Goal: Answer question/provide support: Share knowledge or assist other users

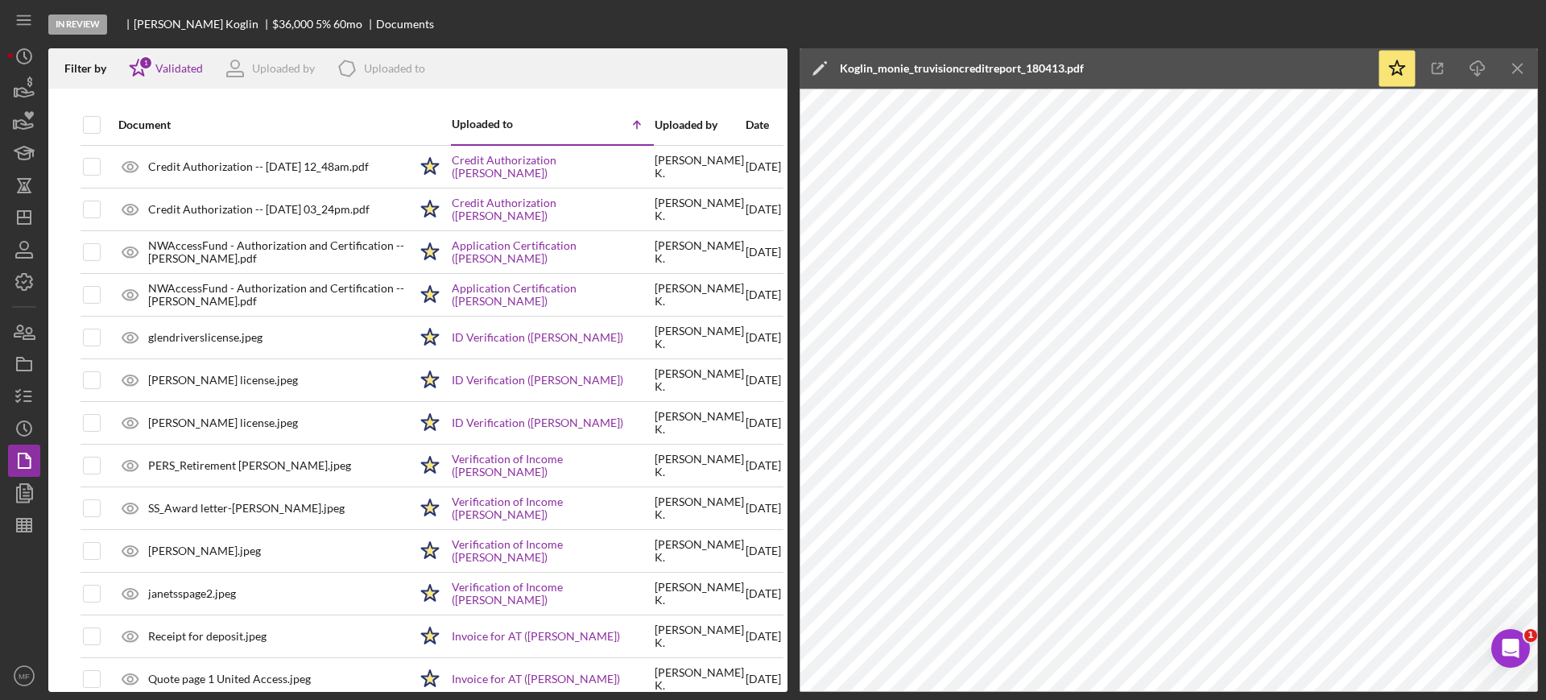
scroll to position [409, 0]
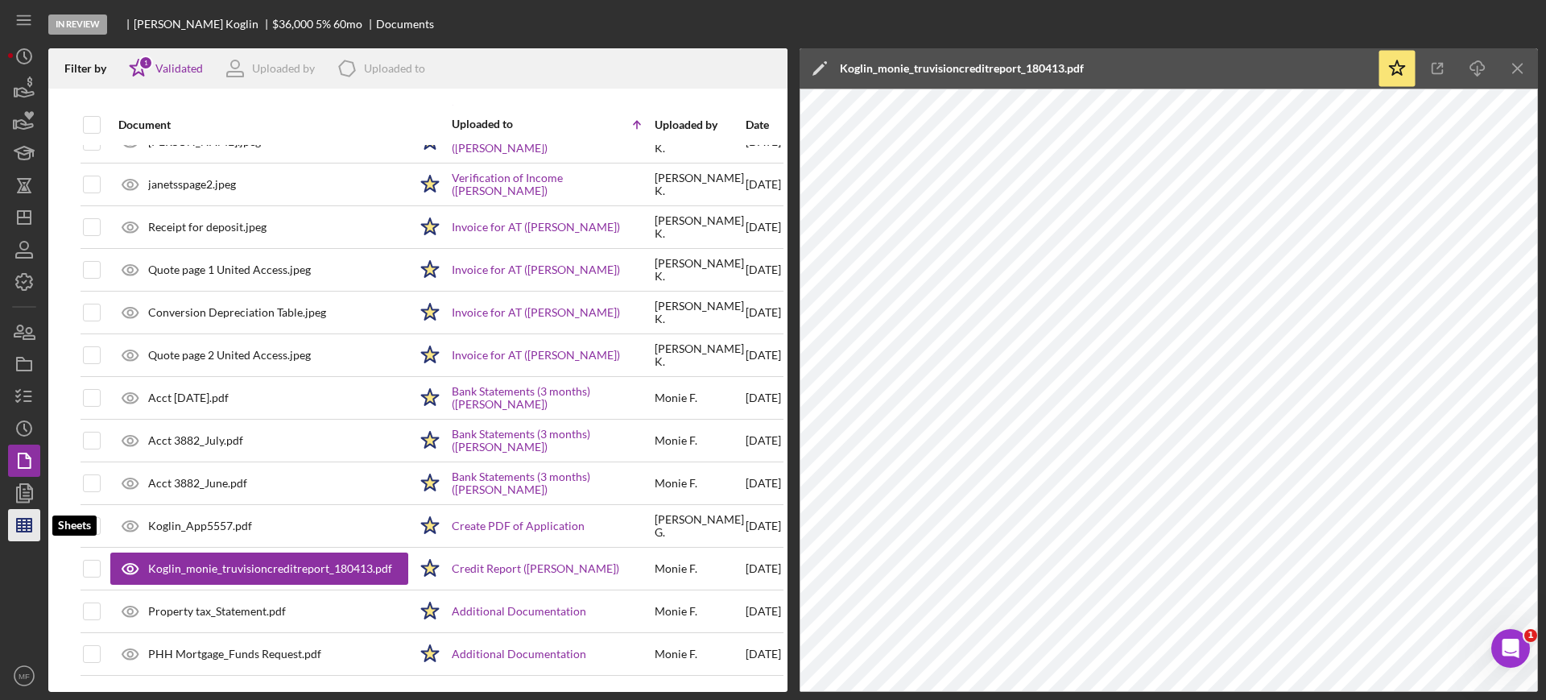
click at [19, 531] on polygon "button" at bounding box center [24, 524] width 14 height 13
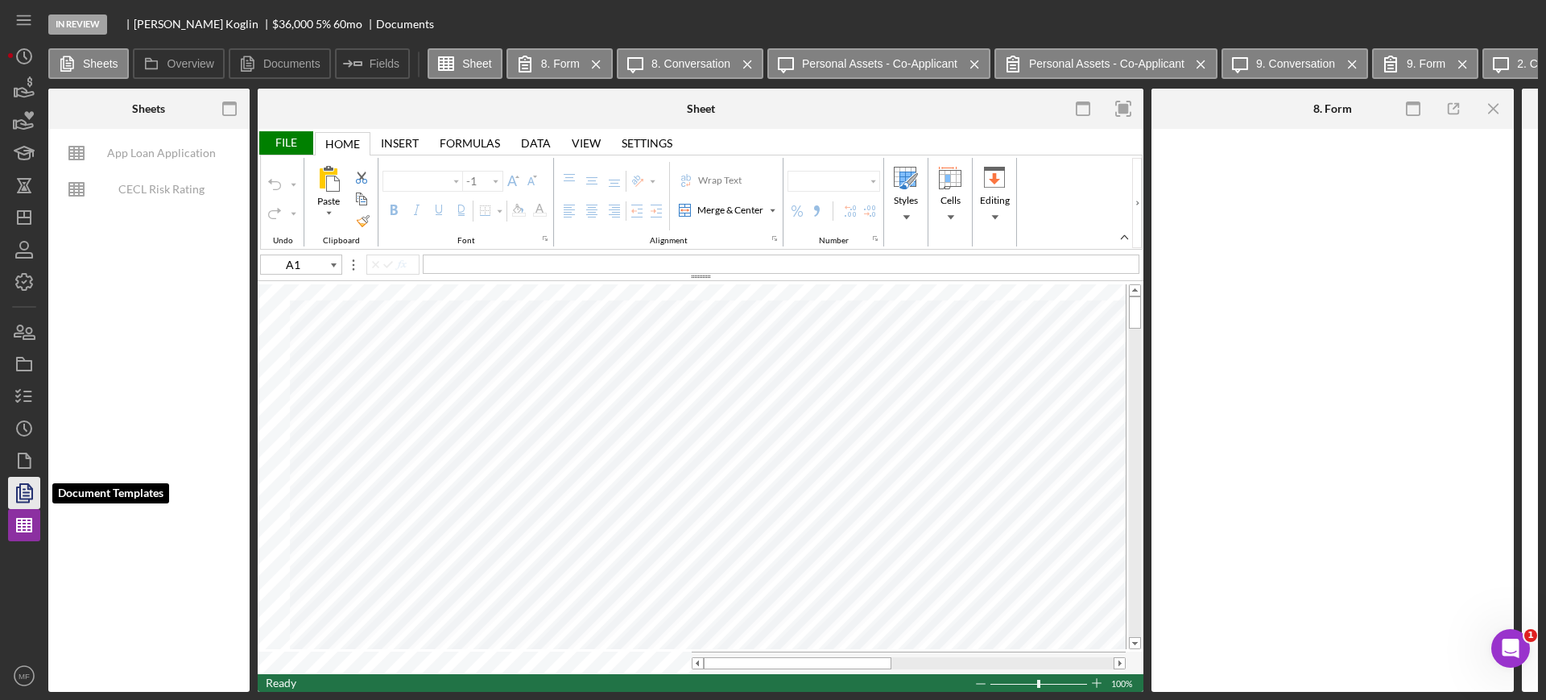
type input "Calibri"
type input "11"
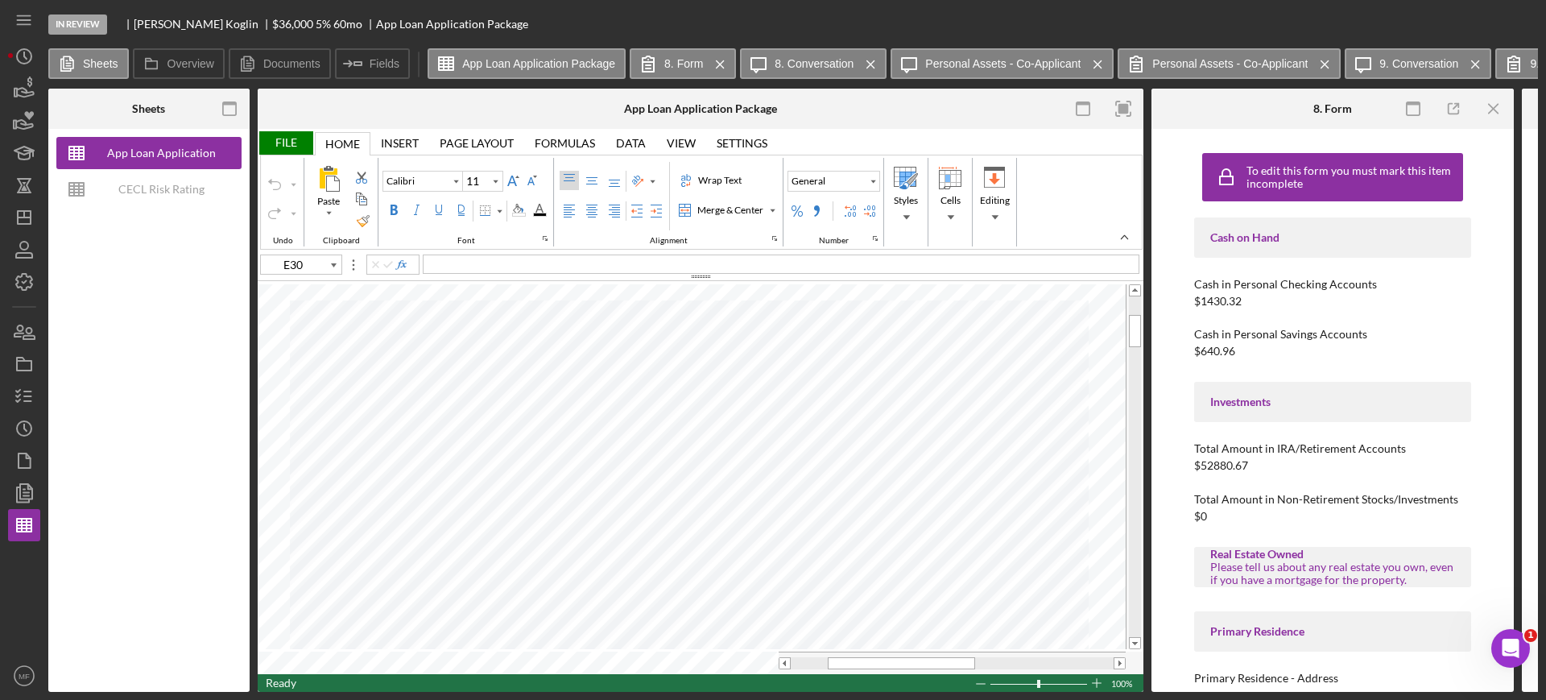
type input "F100"
type input "Arial"
type input "10"
type input "B70"
type input "B71"
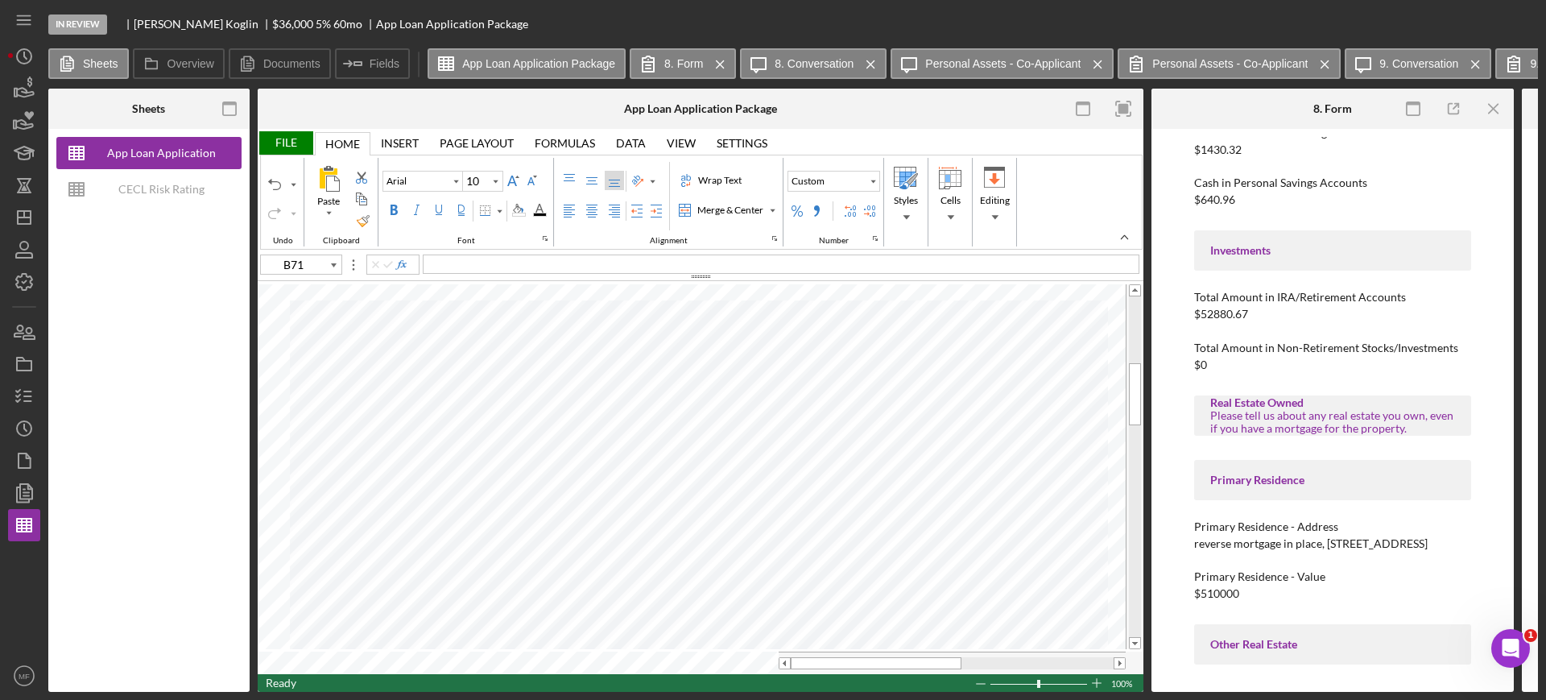
scroll to position [201, 0]
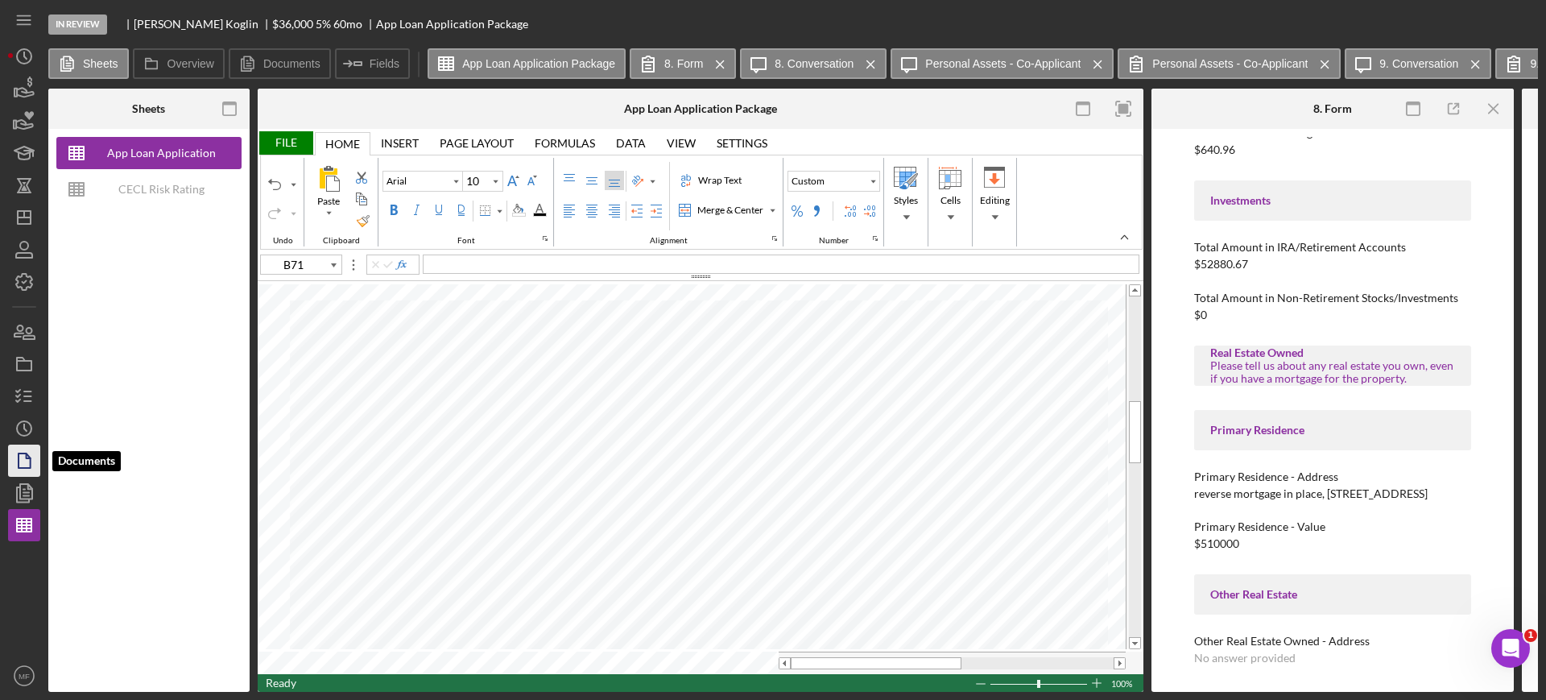
click at [22, 468] on polygon "button" at bounding box center [25, 460] width 12 height 14
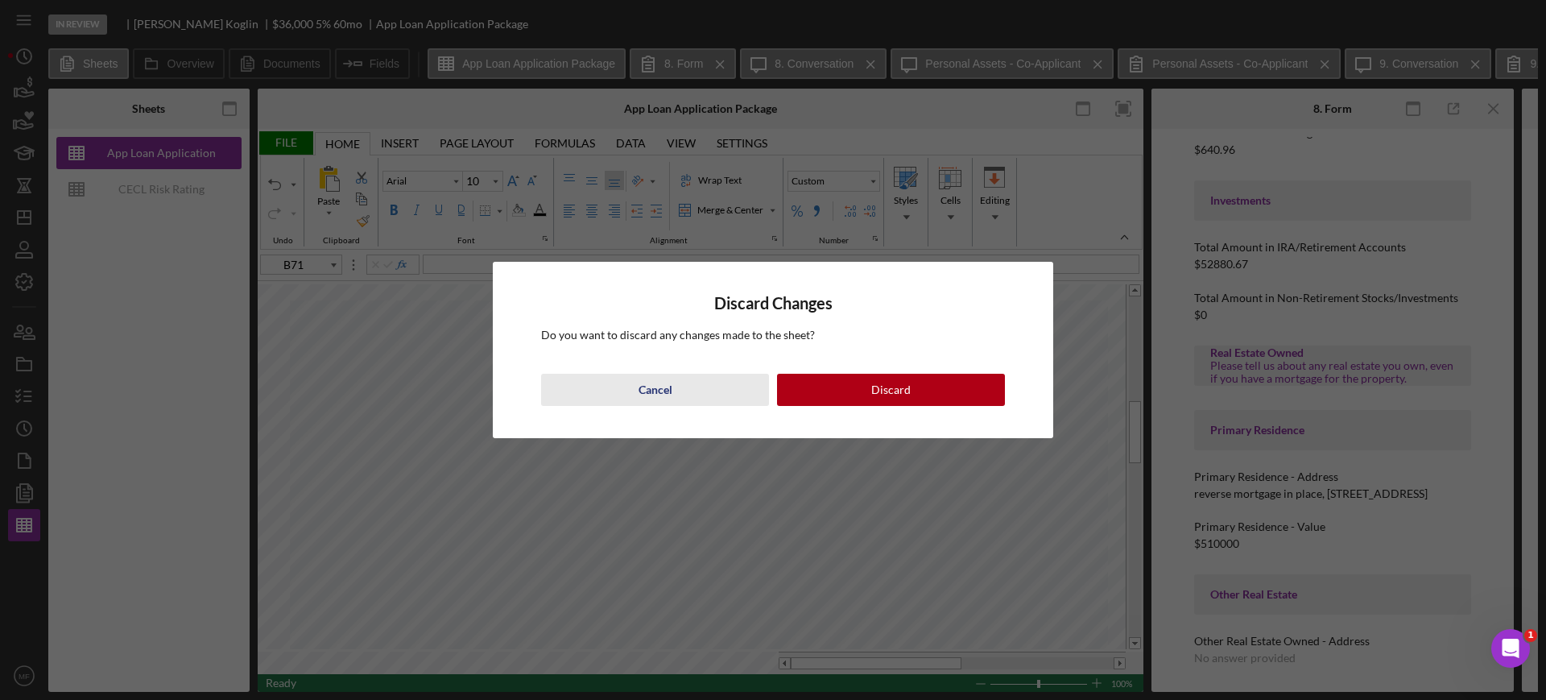
click at [654, 386] on div "Cancel" at bounding box center [655, 390] width 34 height 32
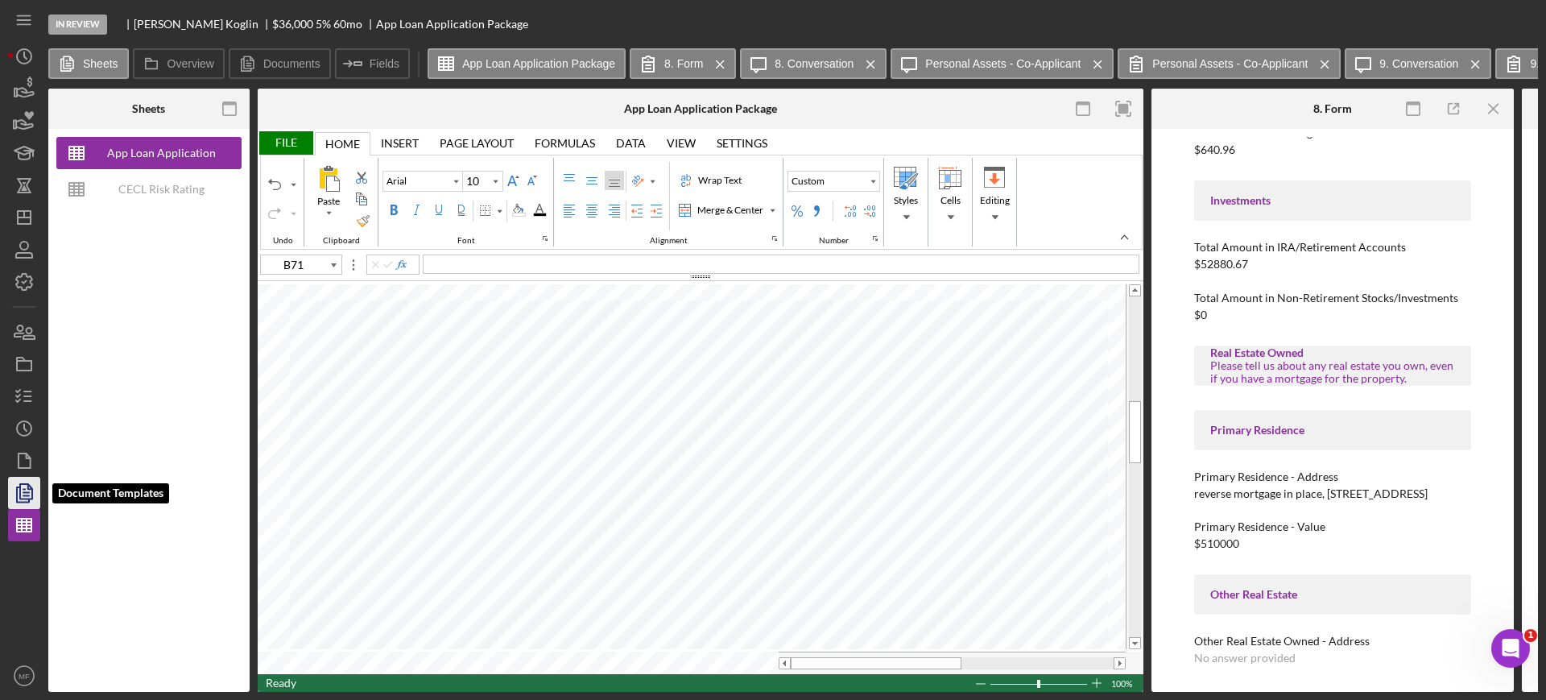
click at [14, 488] on icon "button" at bounding box center [24, 493] width 40 height 40
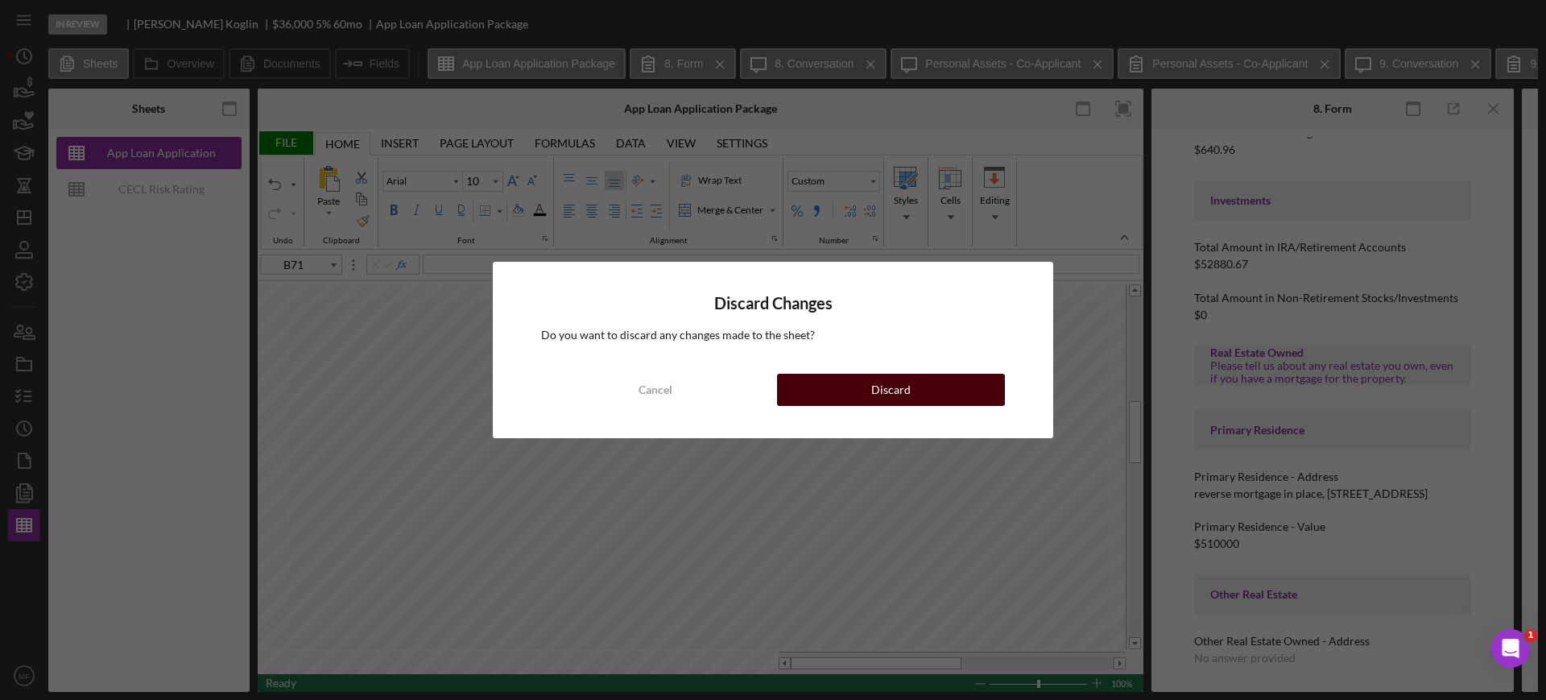
click at [872, 389] on button "Discard" at bounding box center [891, 390] width 228 height 32
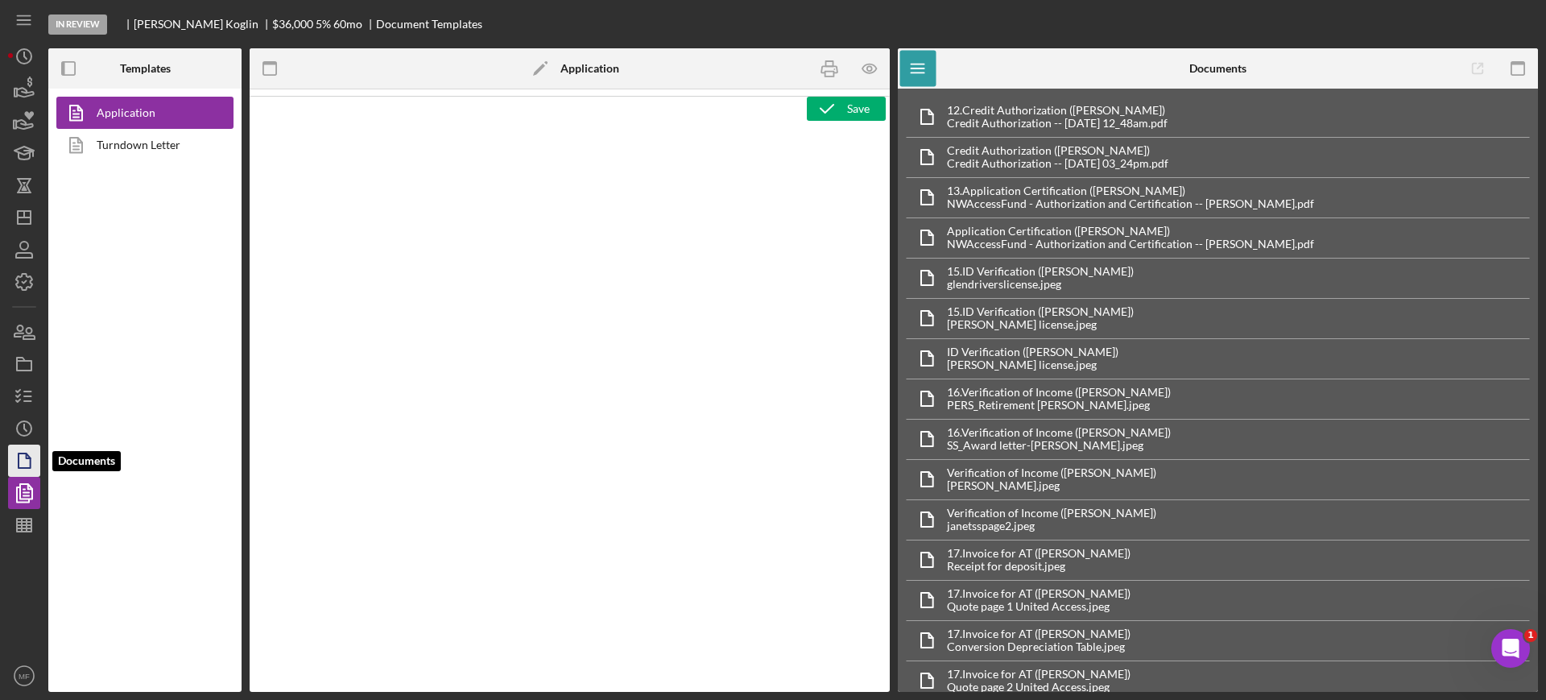
click at [23, 460] on icon "button" at bounding box center [24, 460] width 40 height 40
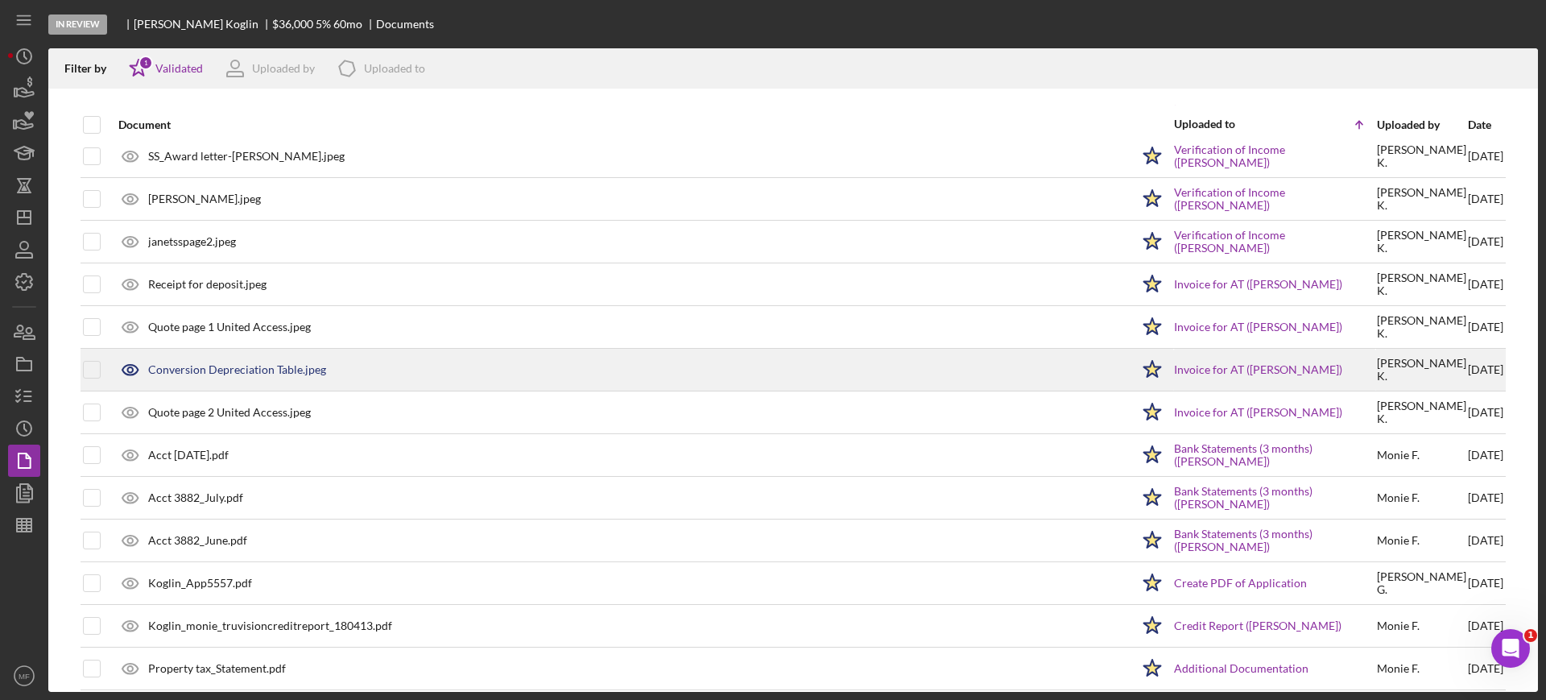
scroll to position [409, 0]
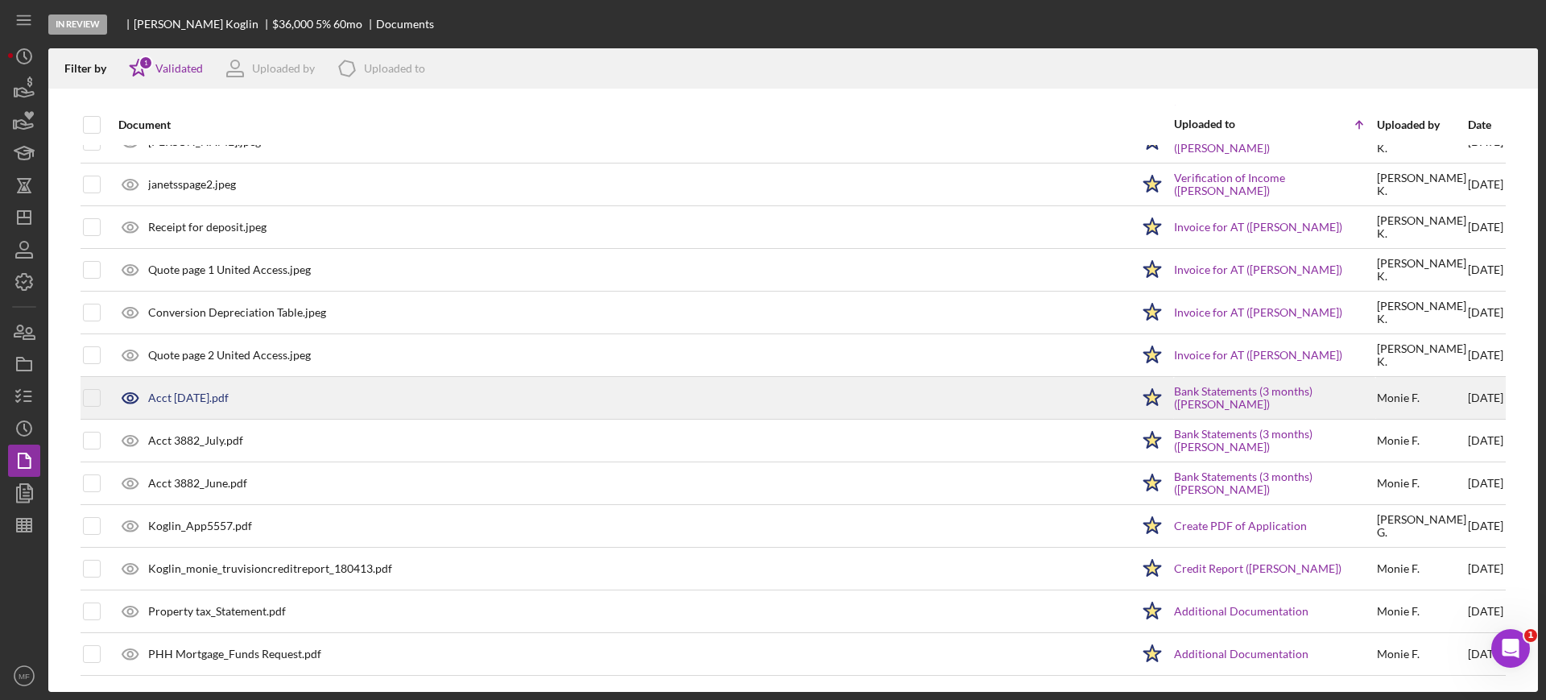
click at [205, 398] on div "Acct 3882 August.pdf" at bounding box center [188, 397] width 80 height 13
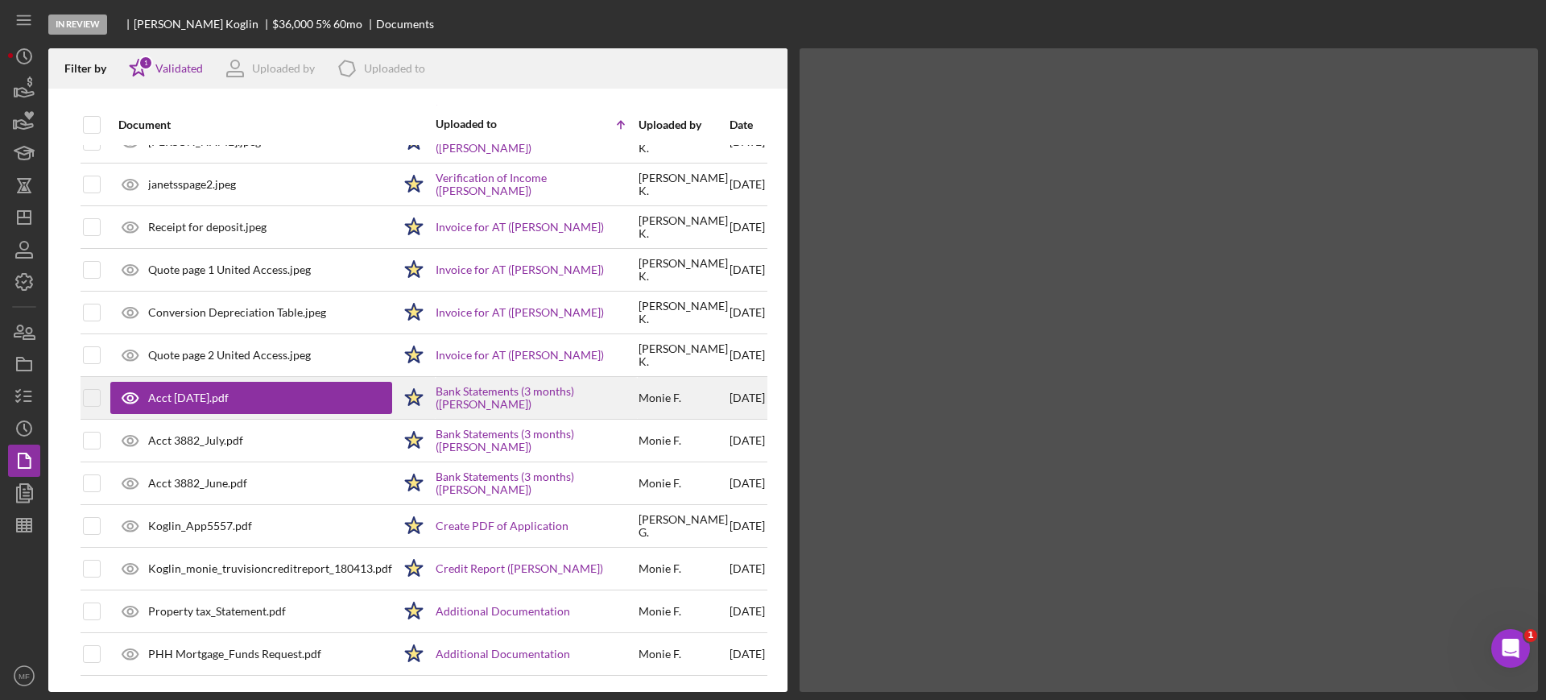
click at [205, 398] on div "Acct 3882 August.pdf" at bounding box center [188, 397] width 80 height 13
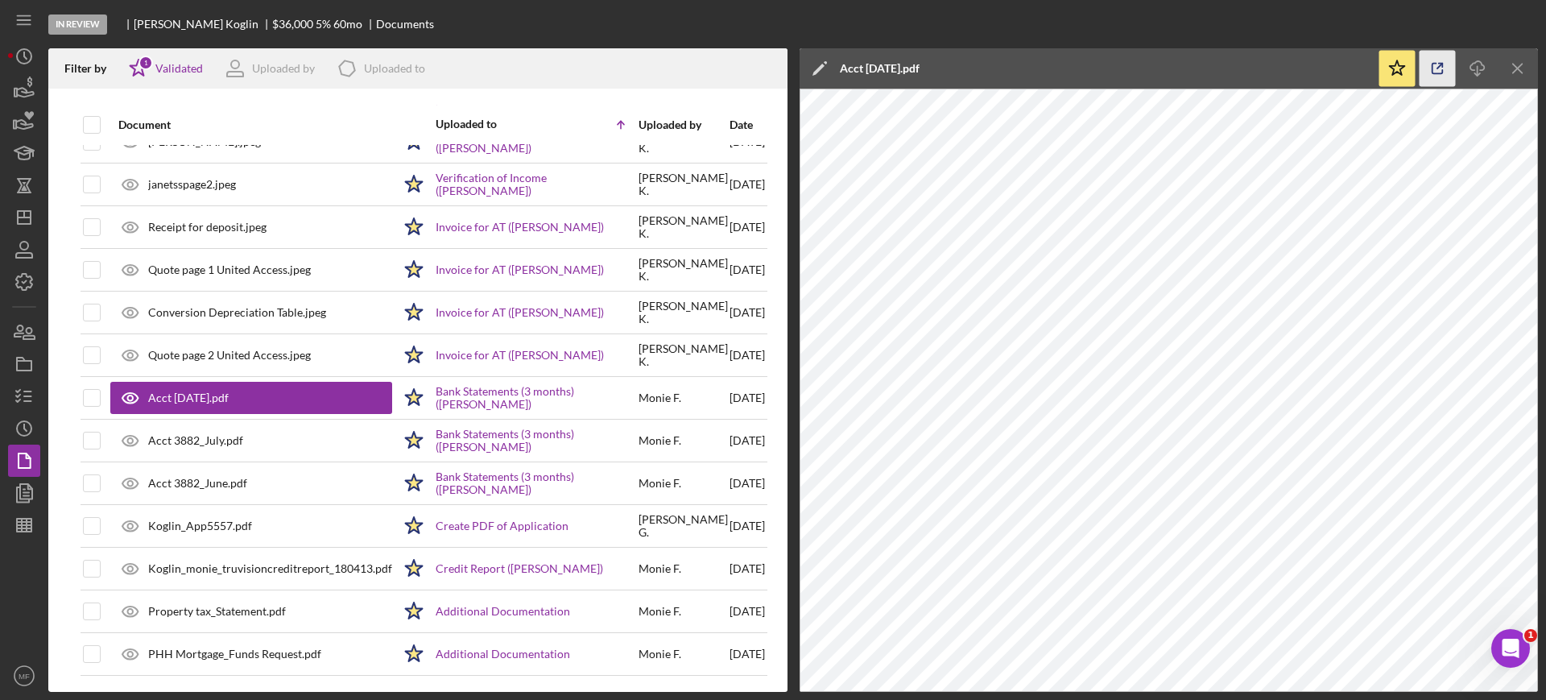
click at [1441, 68] on icon "button" at bounding box center [1437, 69] width 36 height 36
click at [21, 530] on icon "button" at bounding box center [24, 525] width 40 height 40
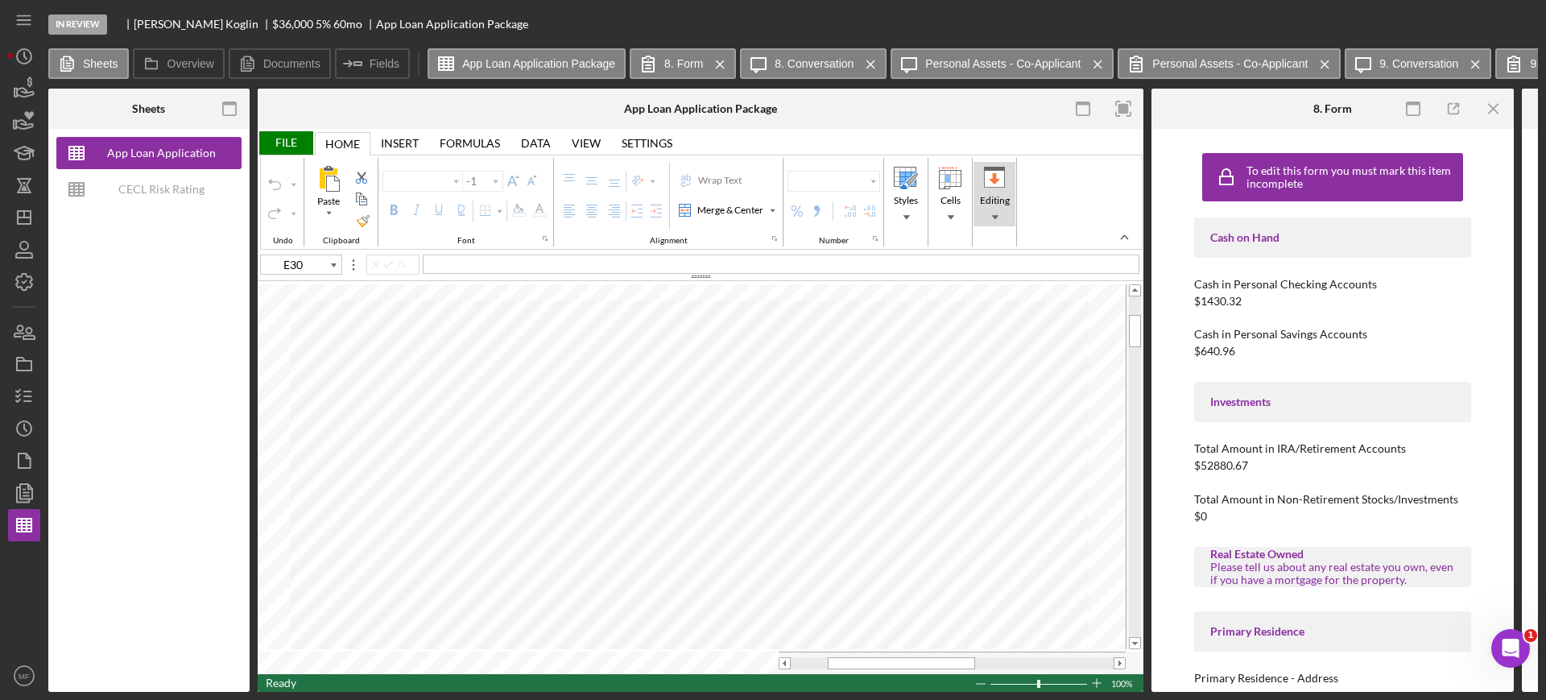
type input "Calibri"
type input "11"
type input "F100"
type input "Arial"
type input "10"
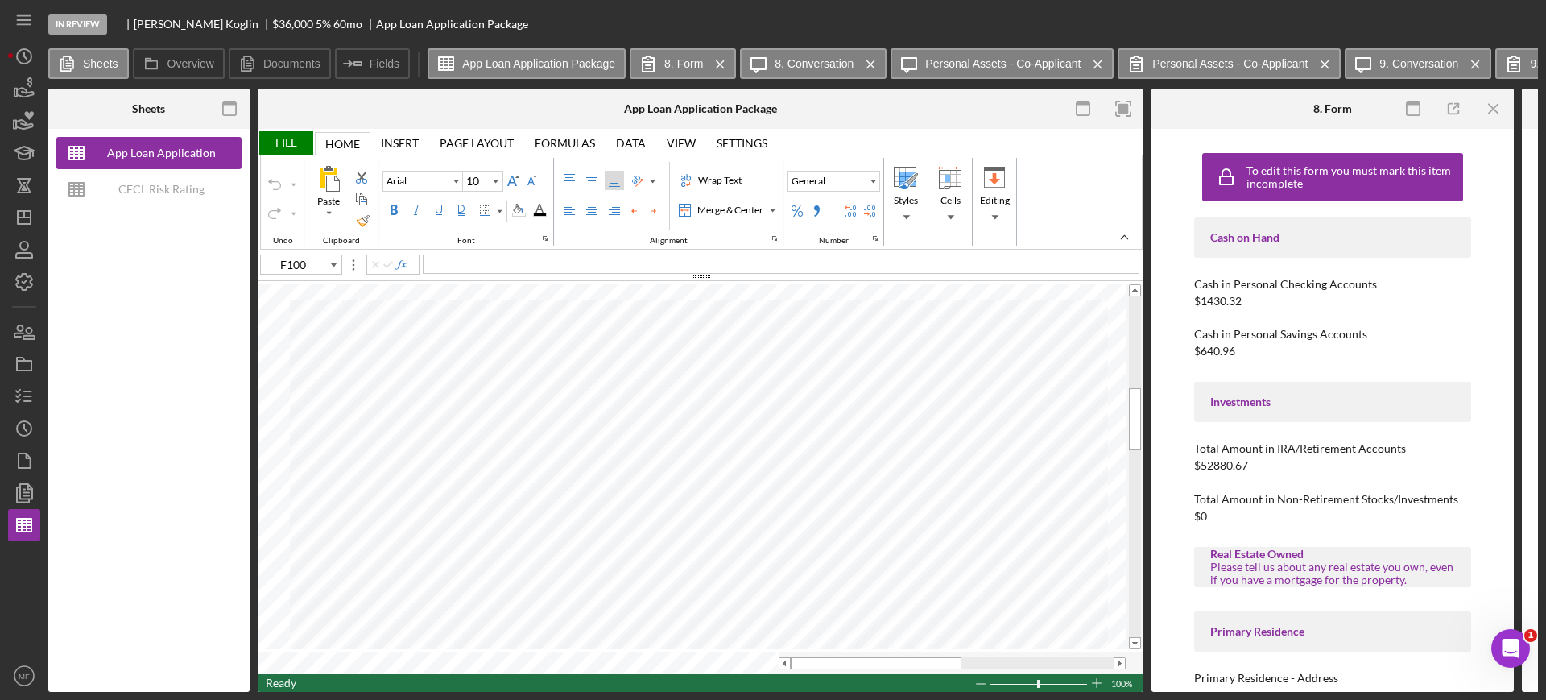
type input "B45"
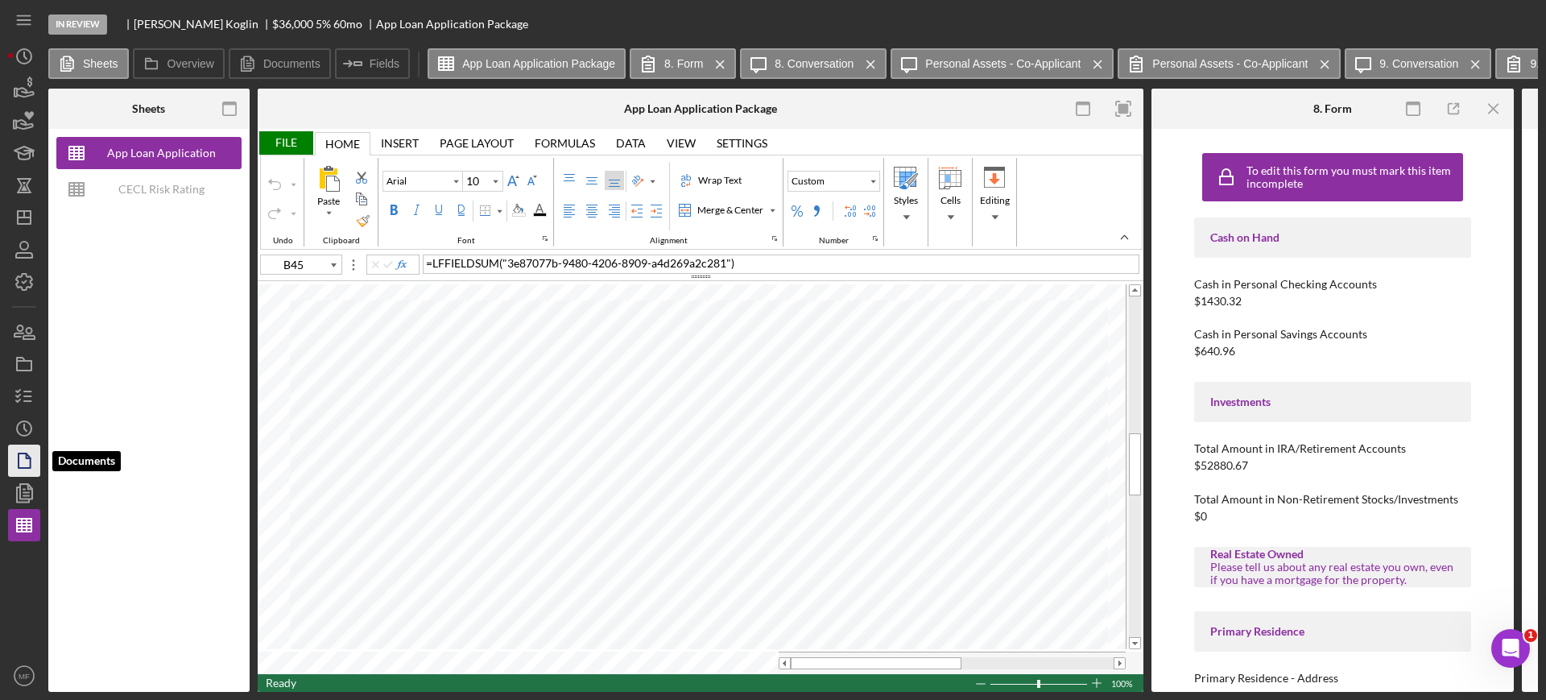
click at [23, 469] on icon "button" at bounding box center [24, 460] width 40 height 40
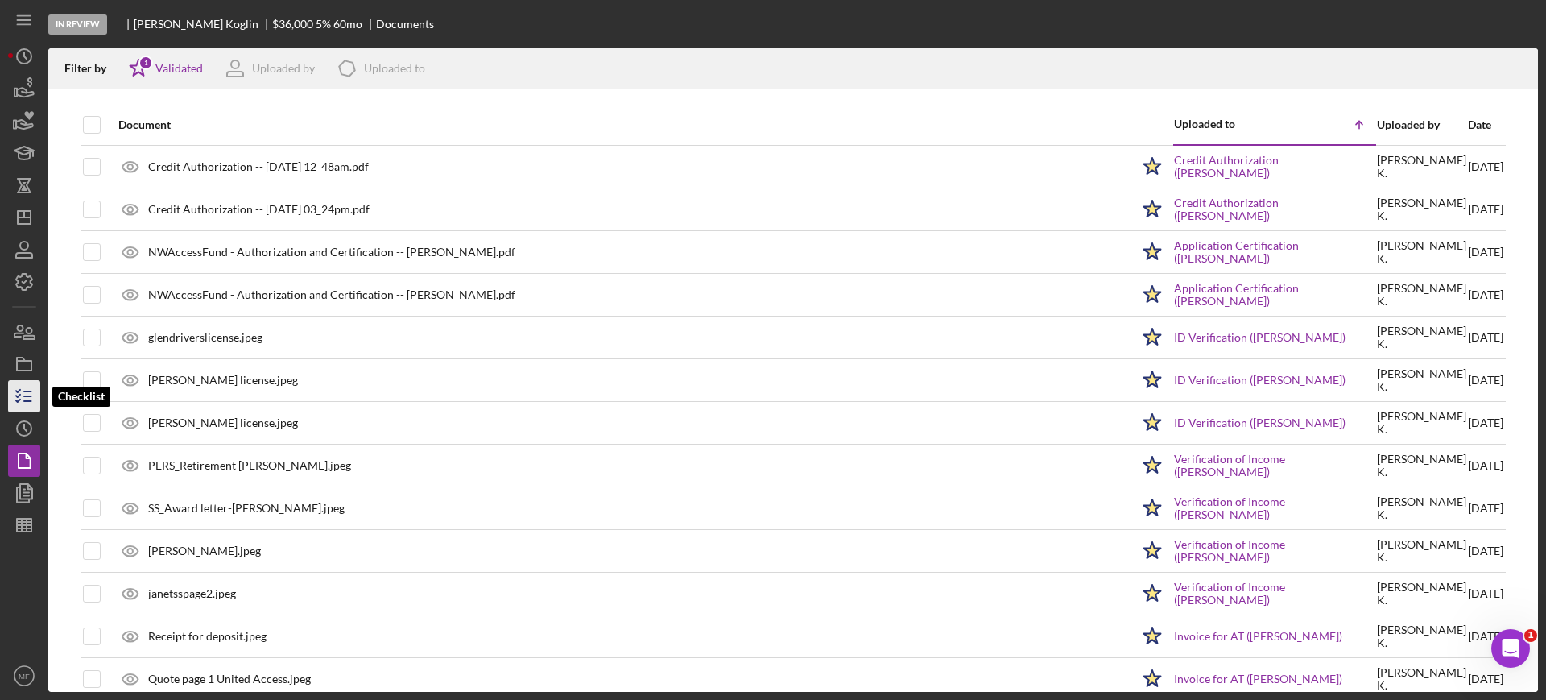
click at [23, 398] on icon "button" at bounding box center [24, 396] width 40 height 40
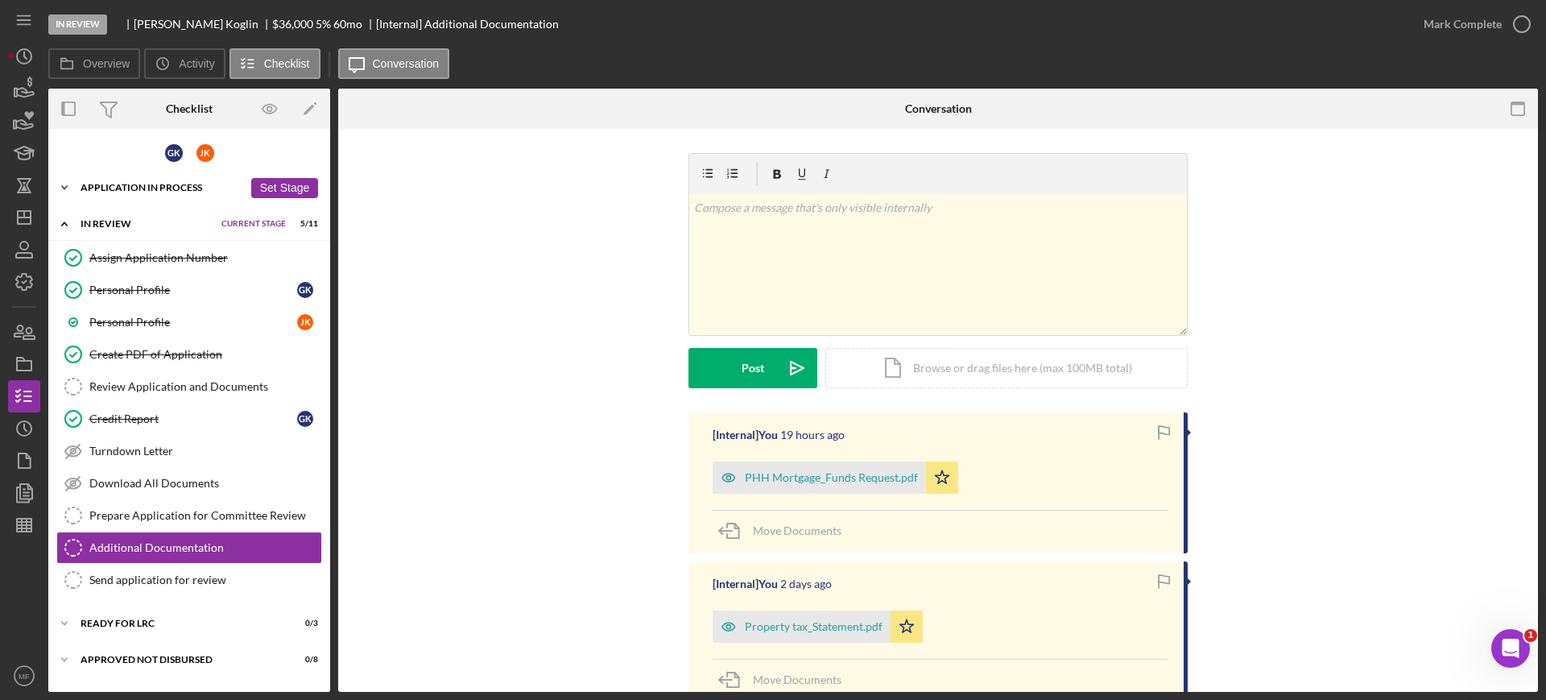
click at [159, 192] on div "Icon/Expander Application In Process 28 / 36 Set Stage" at bounding box center [189, 187] width 282 height 32
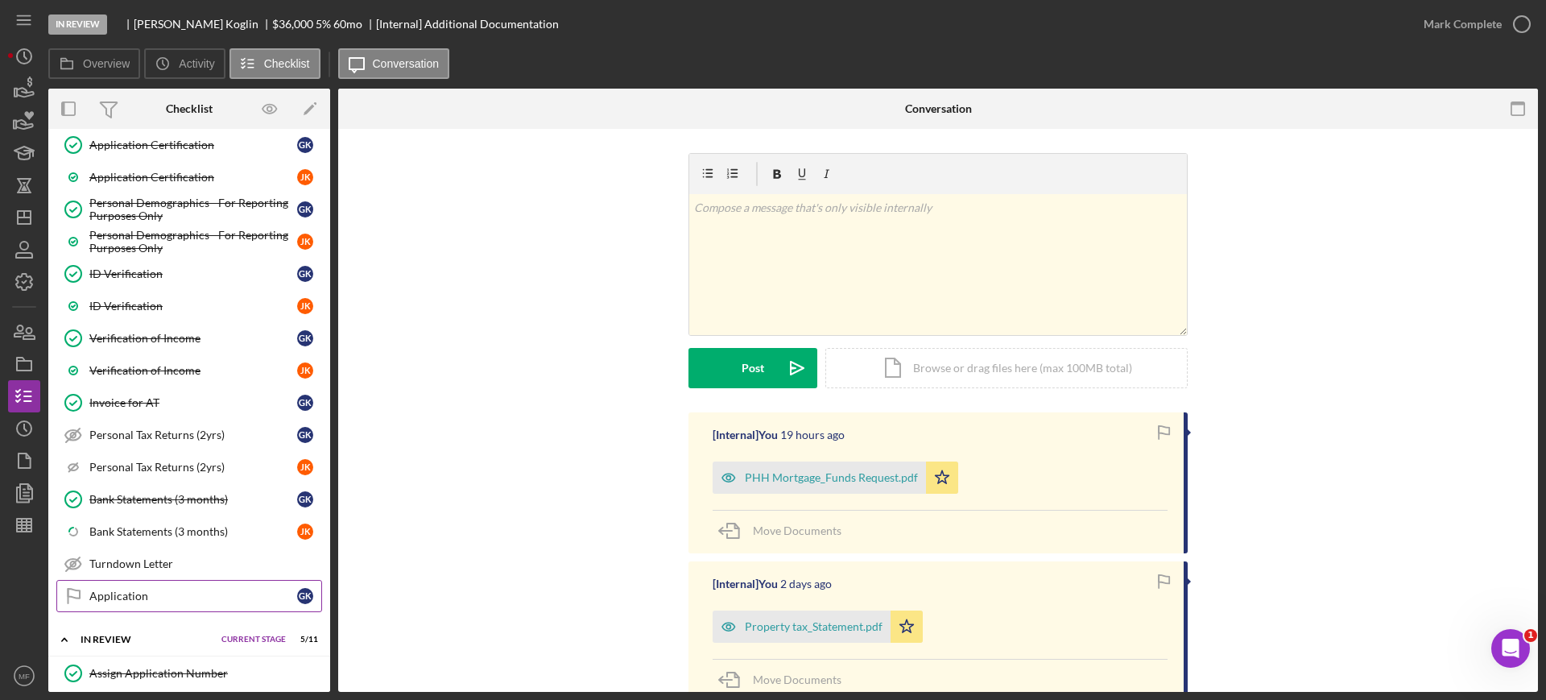
scroll to position [805, 0]
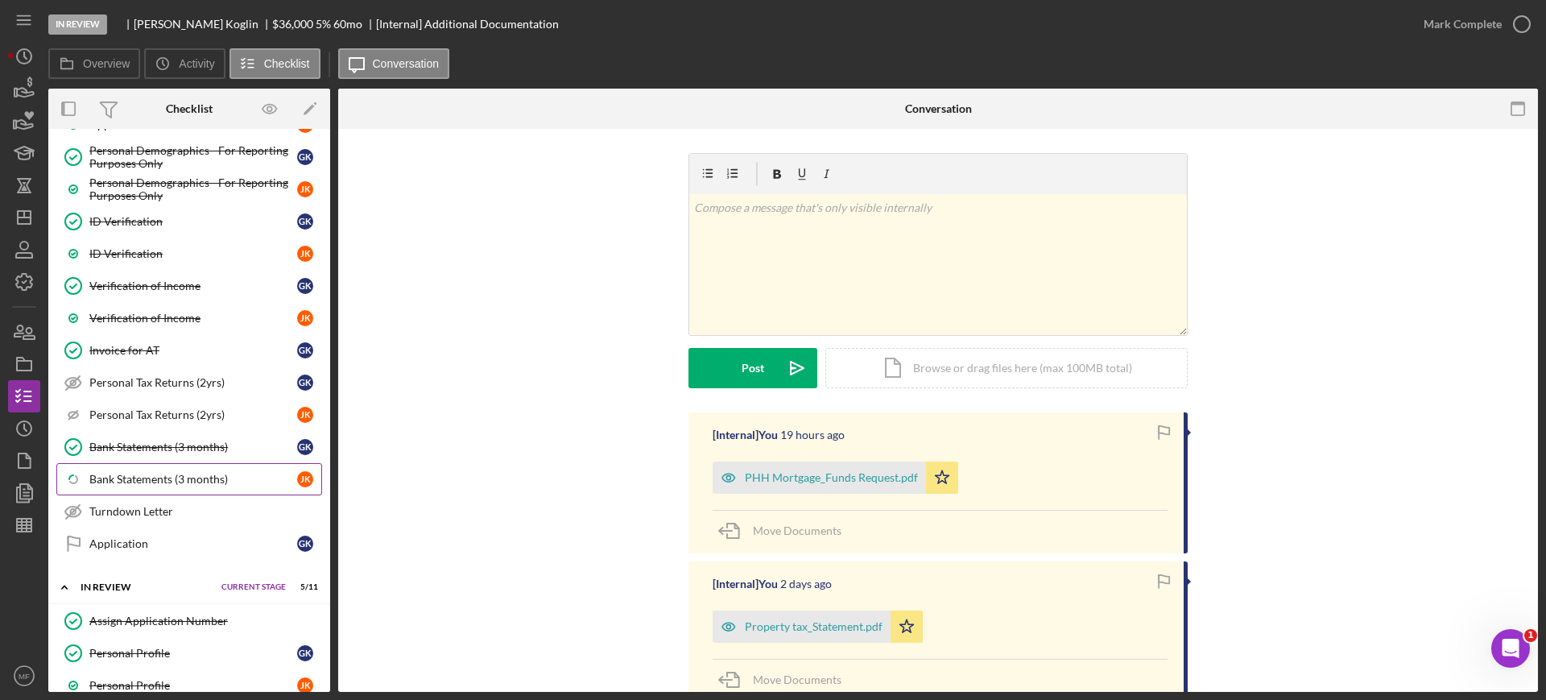
click at [190, 482] on div "Bank Statements (3 months)" at bounding box center [193, 479] width 208 height 13
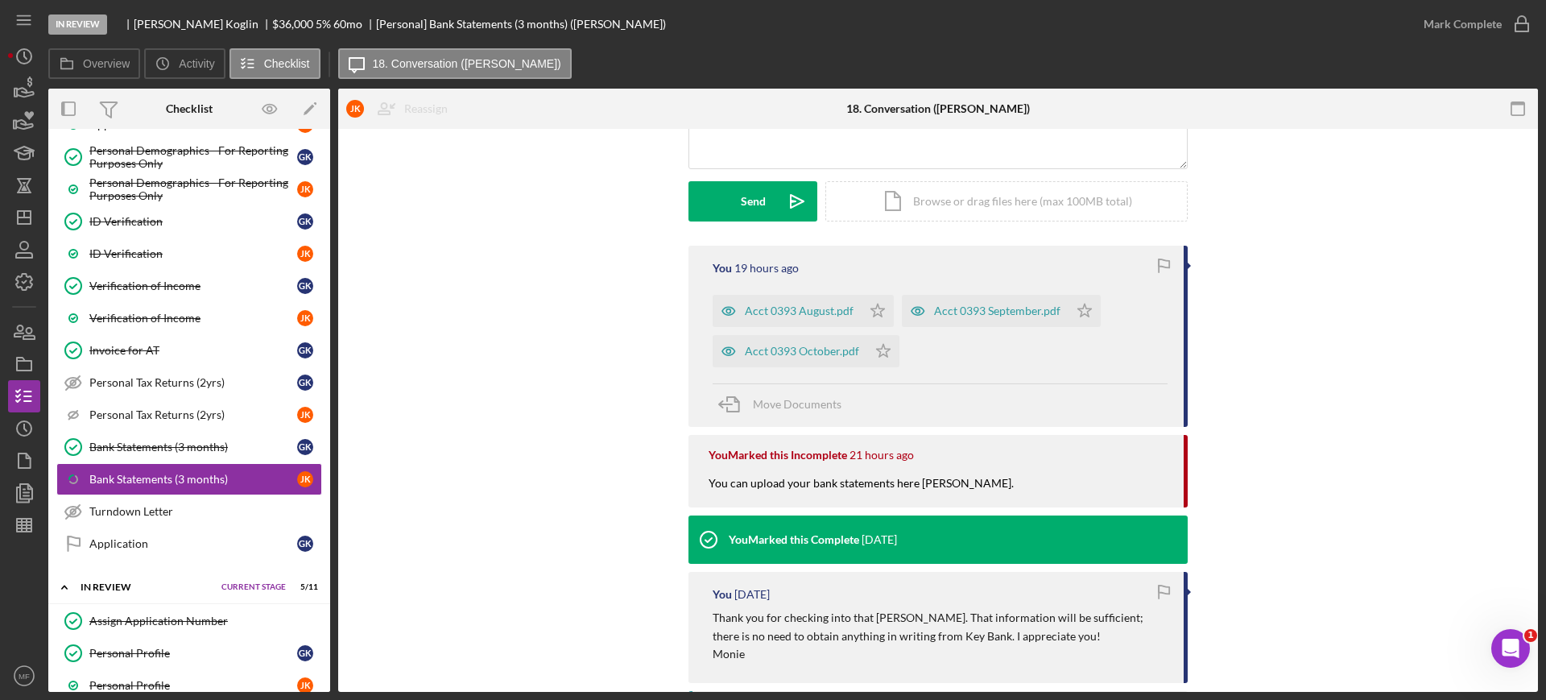
scroll to position [201, 0]
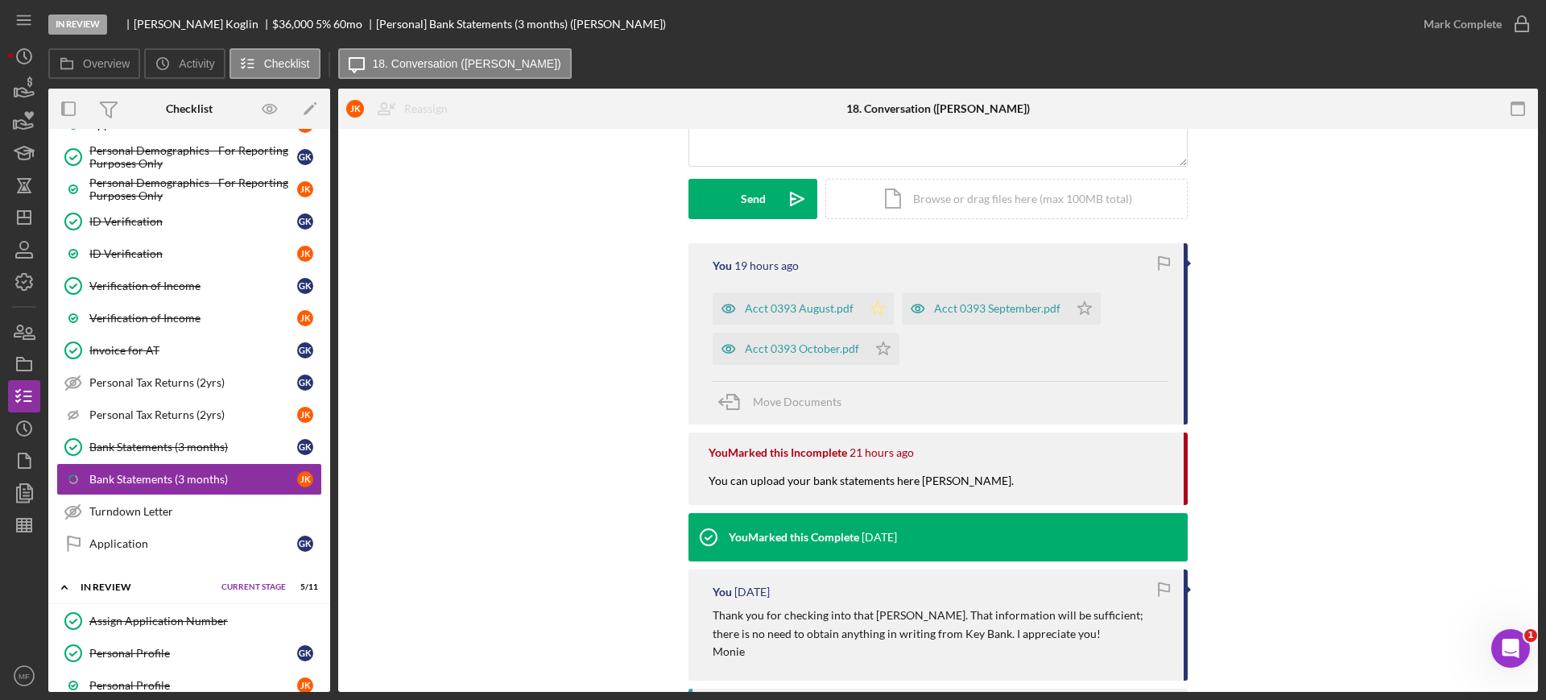
click at [872, 308] on icon "Icon/Star" at bounding box center [877, 308] width 32 height 32
click at [882, 350] on polygon "button" at bounding box center [884, 347] width 14 height 13
click at [1079, 311] on polygon "button" at bounding box center [1085, 307] width 14 height 13
click at [976, 312] on div "Acct 0393 September.pdf" at bounding box center [997, 308] width 126 height 13
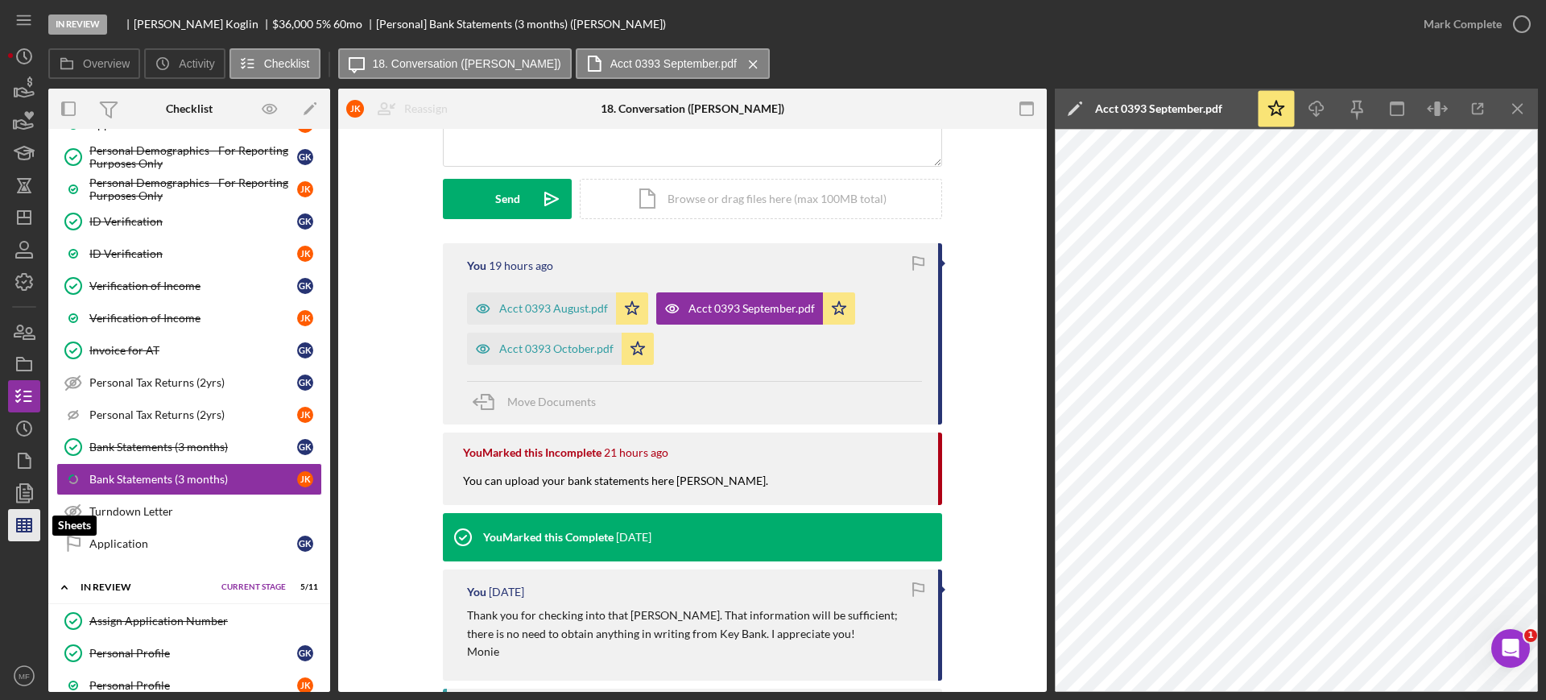
click at [27, 520] on line "button" at bounding box center [27, 524] width 0 height 13
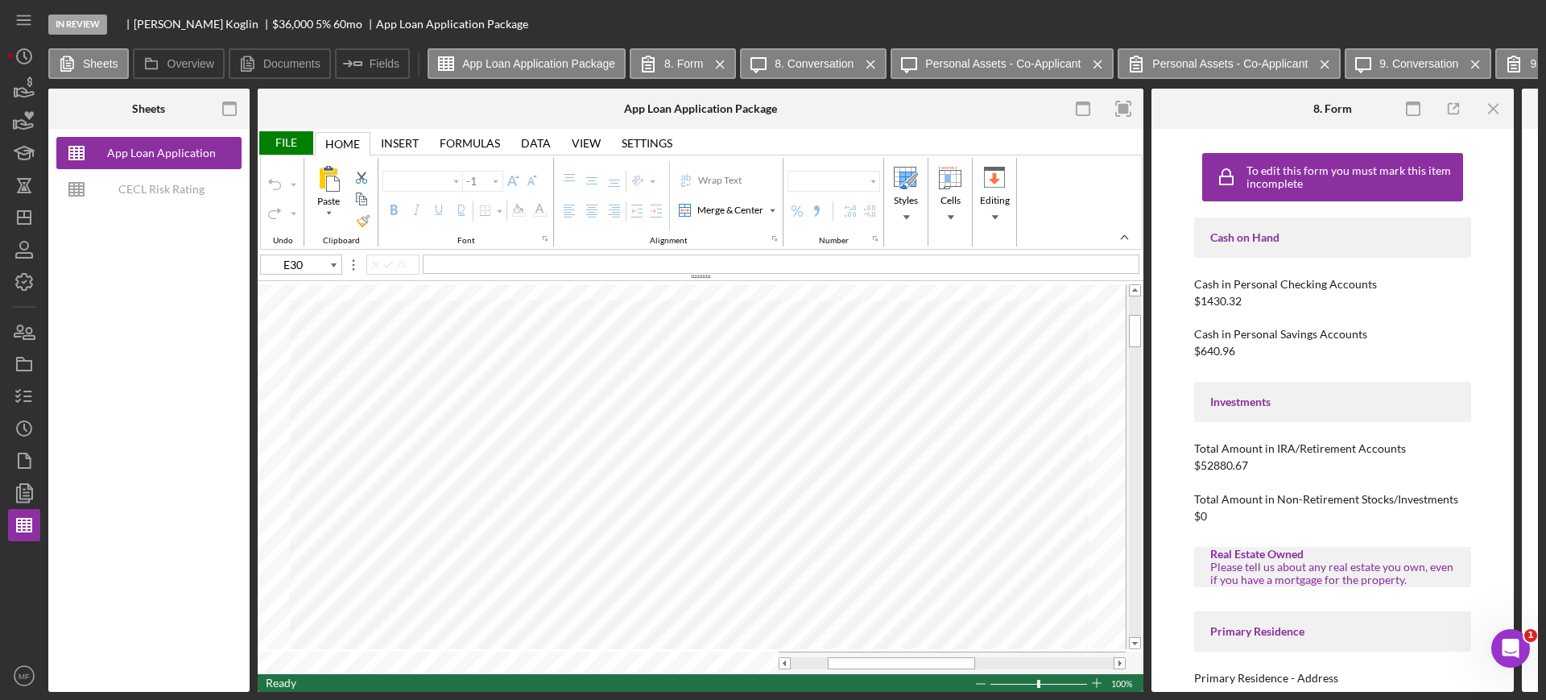
type input "Calibri"
type input "11"
type input "F100"
type input "Arial"
type input "10"
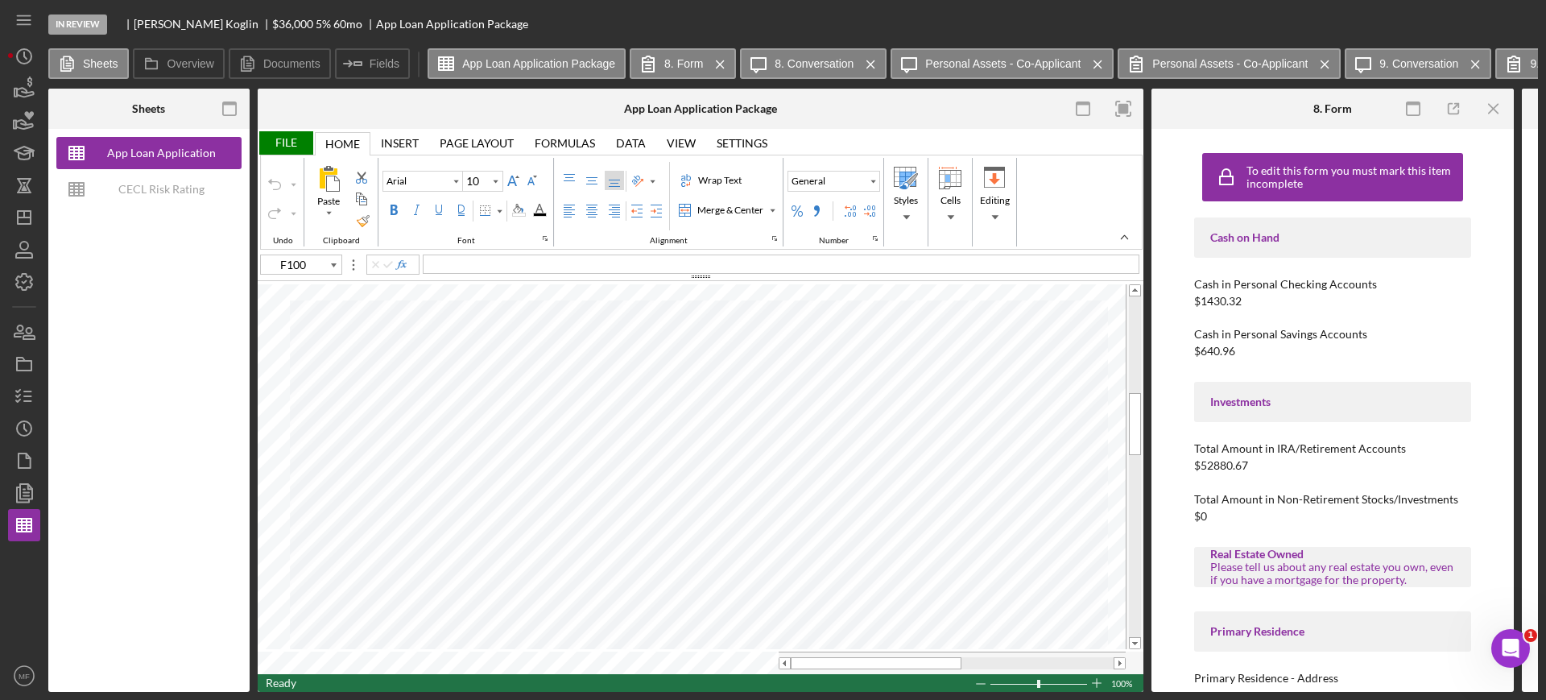
type input "B60"
type input "B55"
type input "B57"
type input "B58"
click at [16, 465] on icon "button" at bounding box center [24, 460] width 40 height 40
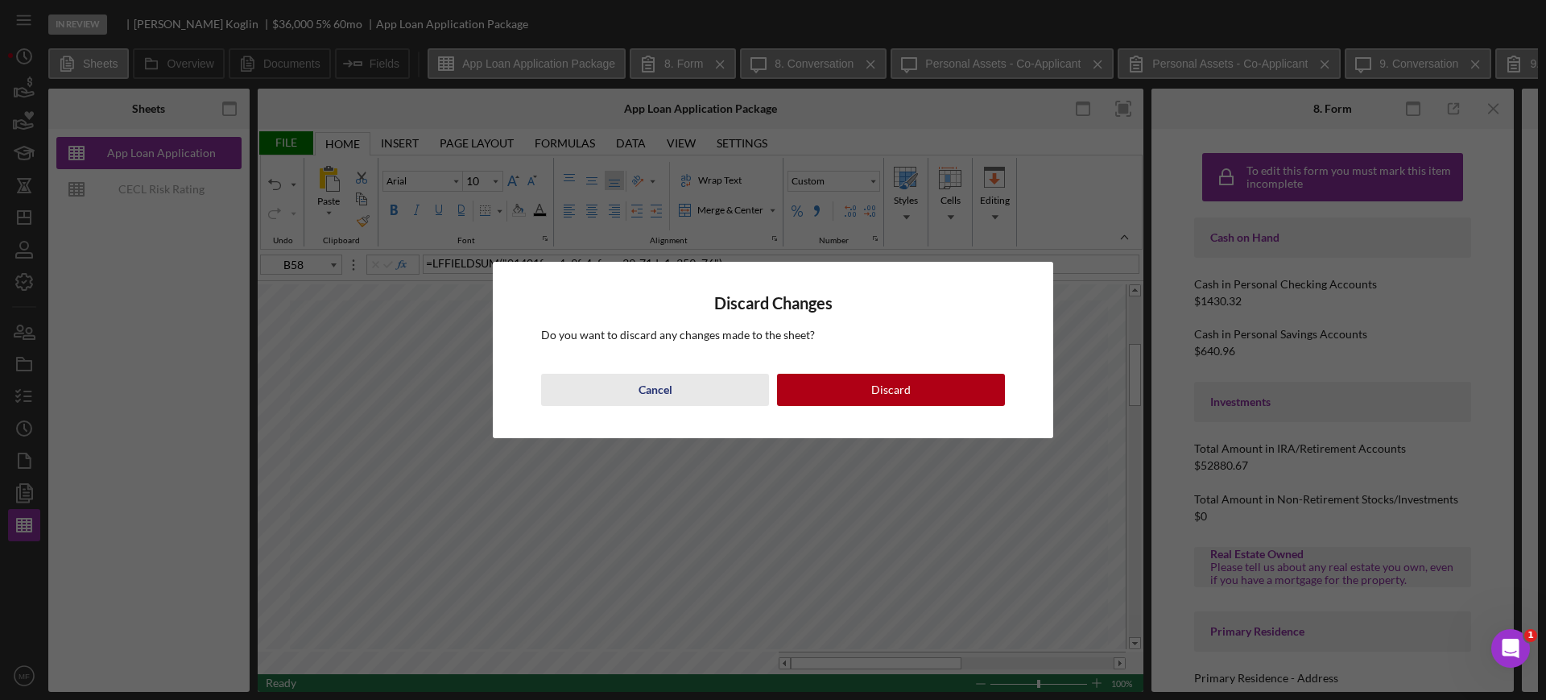
click at [646, 393] on div "Cancel" at bounding box center [655, 390] width 34 height 32
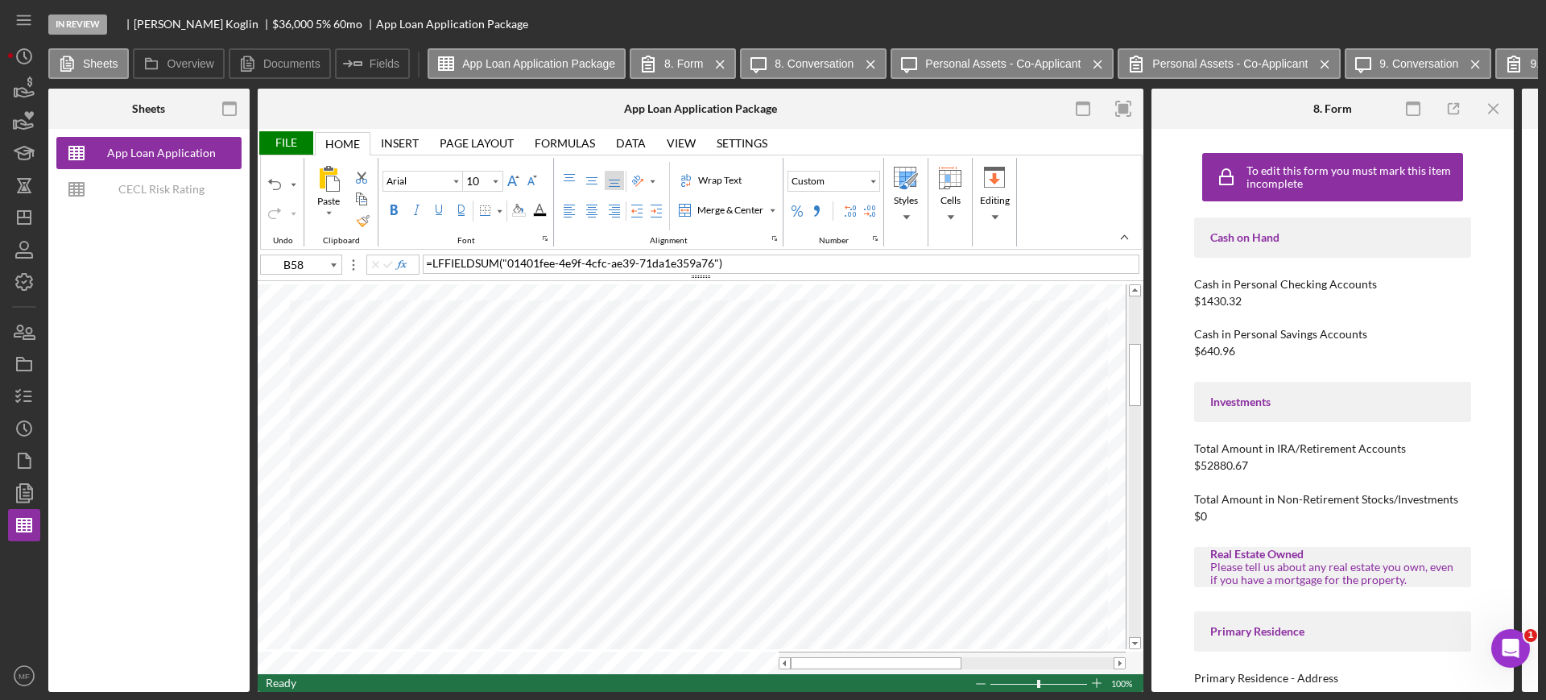
click at [279, 142] on div "File" at bounding box center [286, 142] width 56 height 23
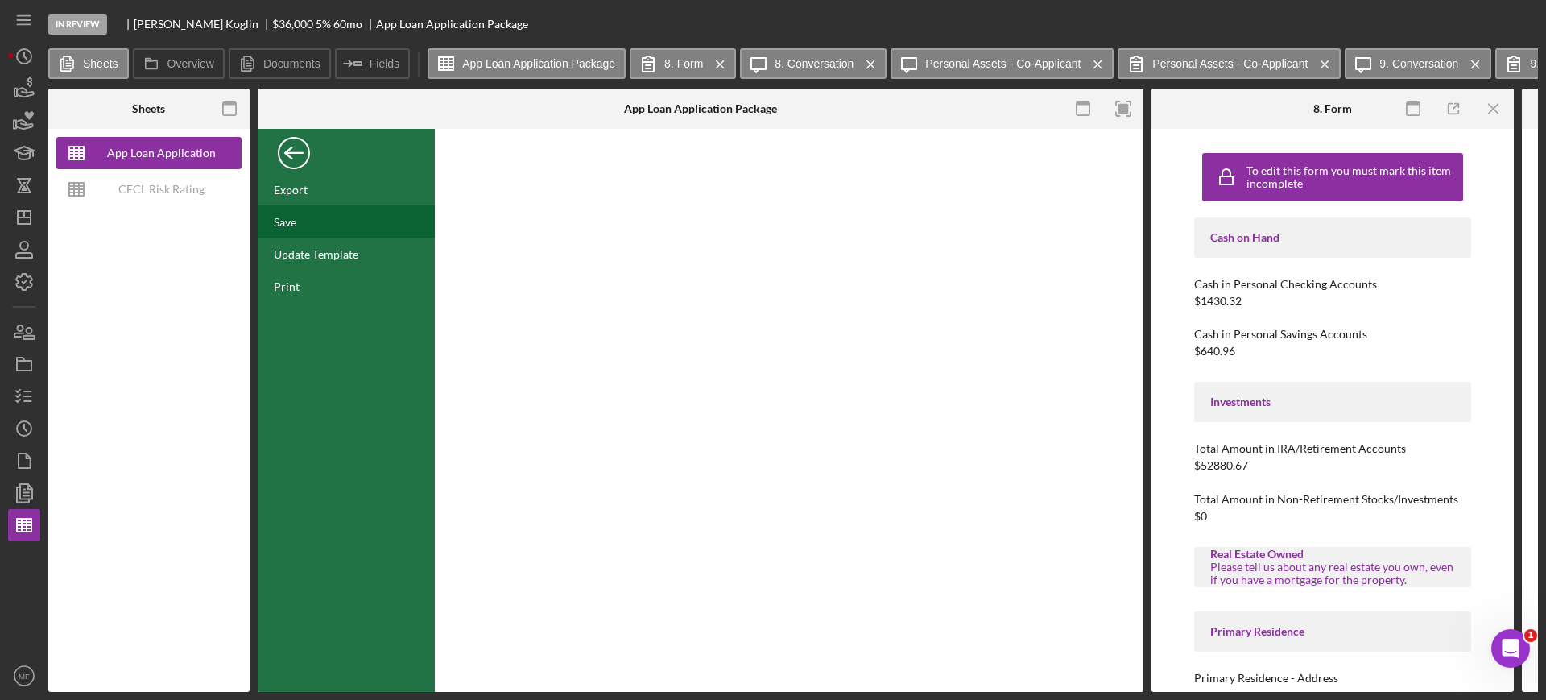
click at [286, 223] on div "Save" at bounding box center [285, 222] width 23 height 14
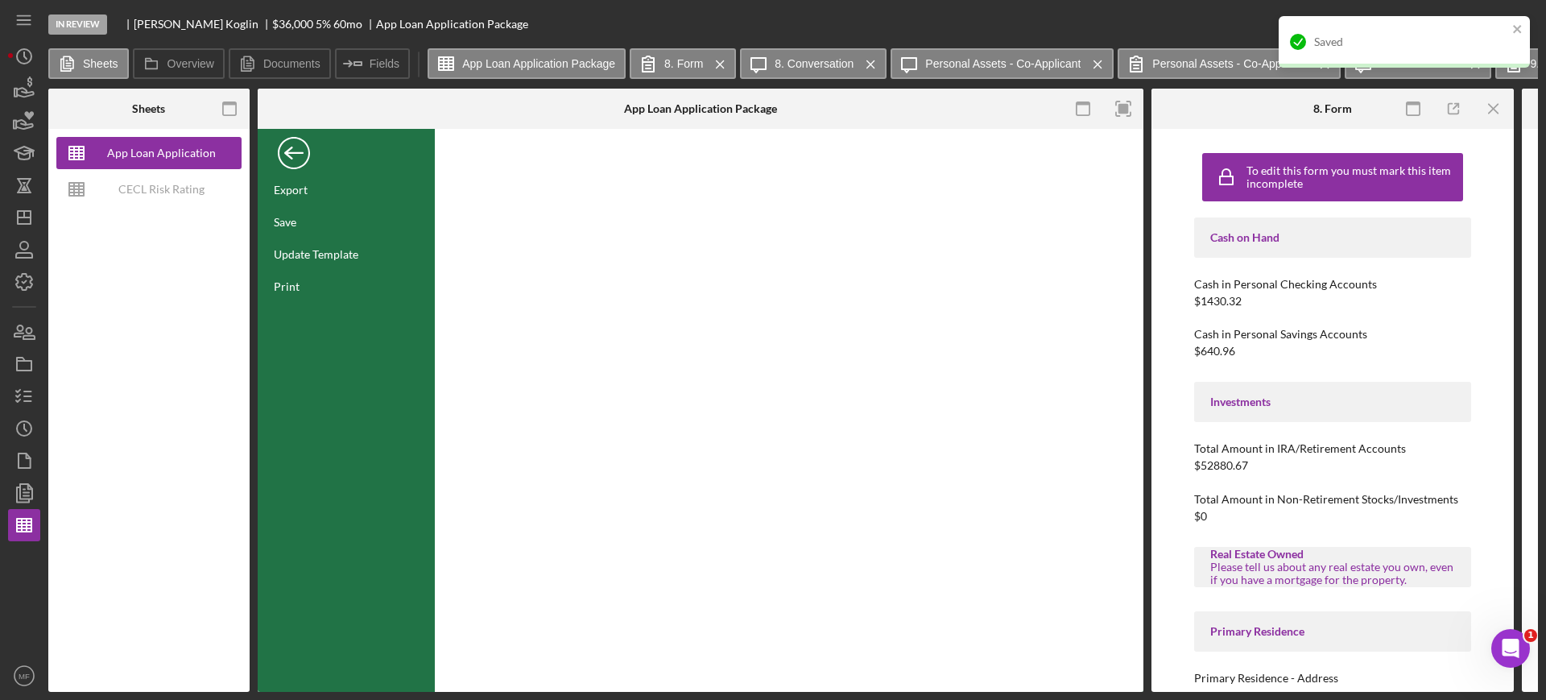
click at [299, 151] on div "Back" at bounding box center [294, 149] width 32 height 32
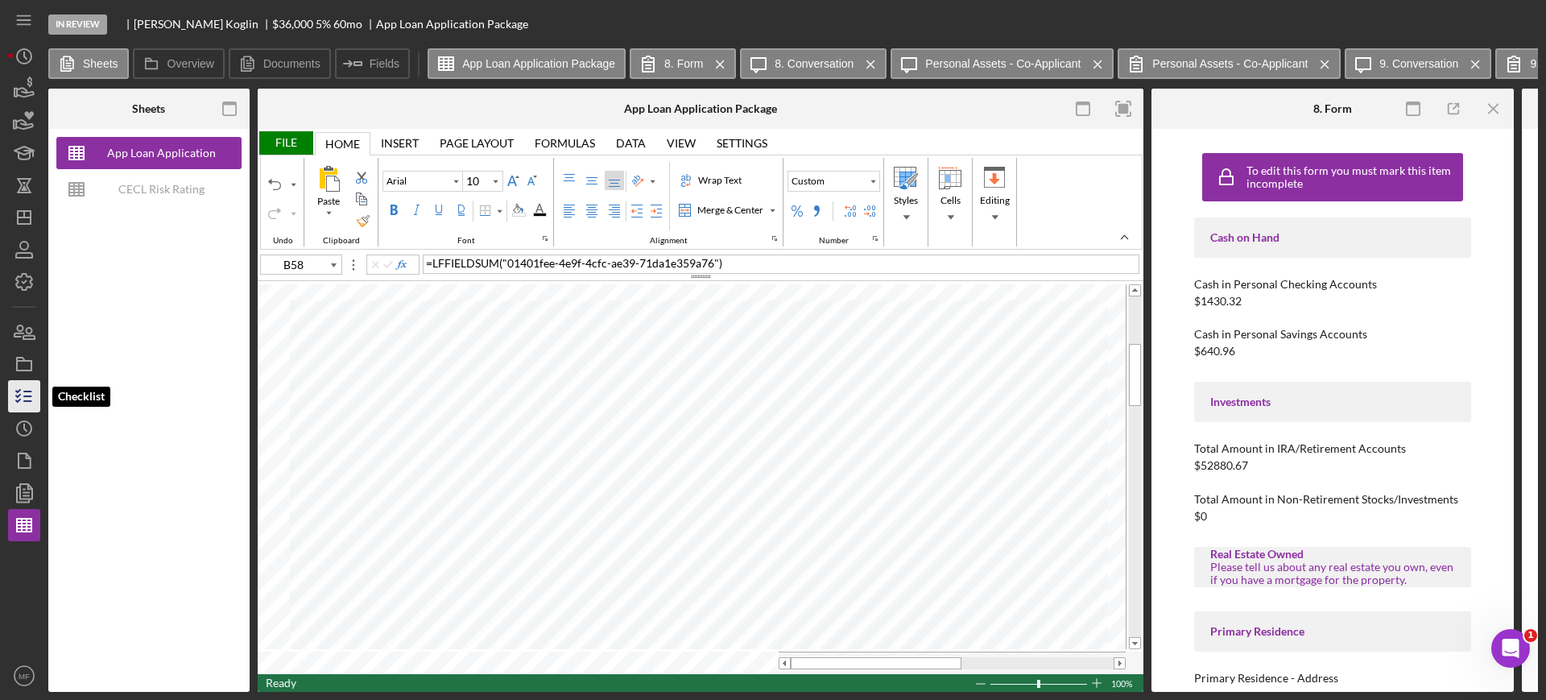
click at [27, 393] on icon "button" at bounding box center [24, 396] width 40 height 40
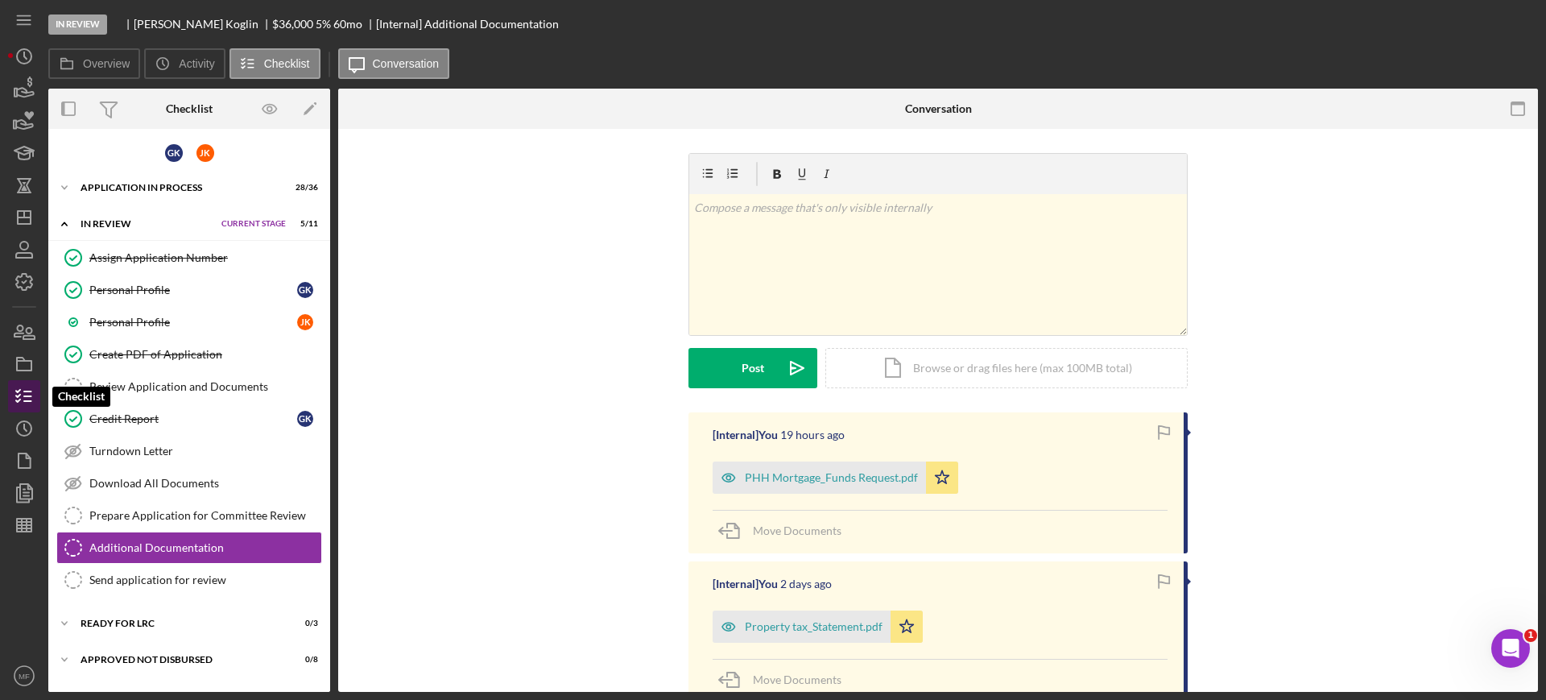
scroll to position [27, 0]
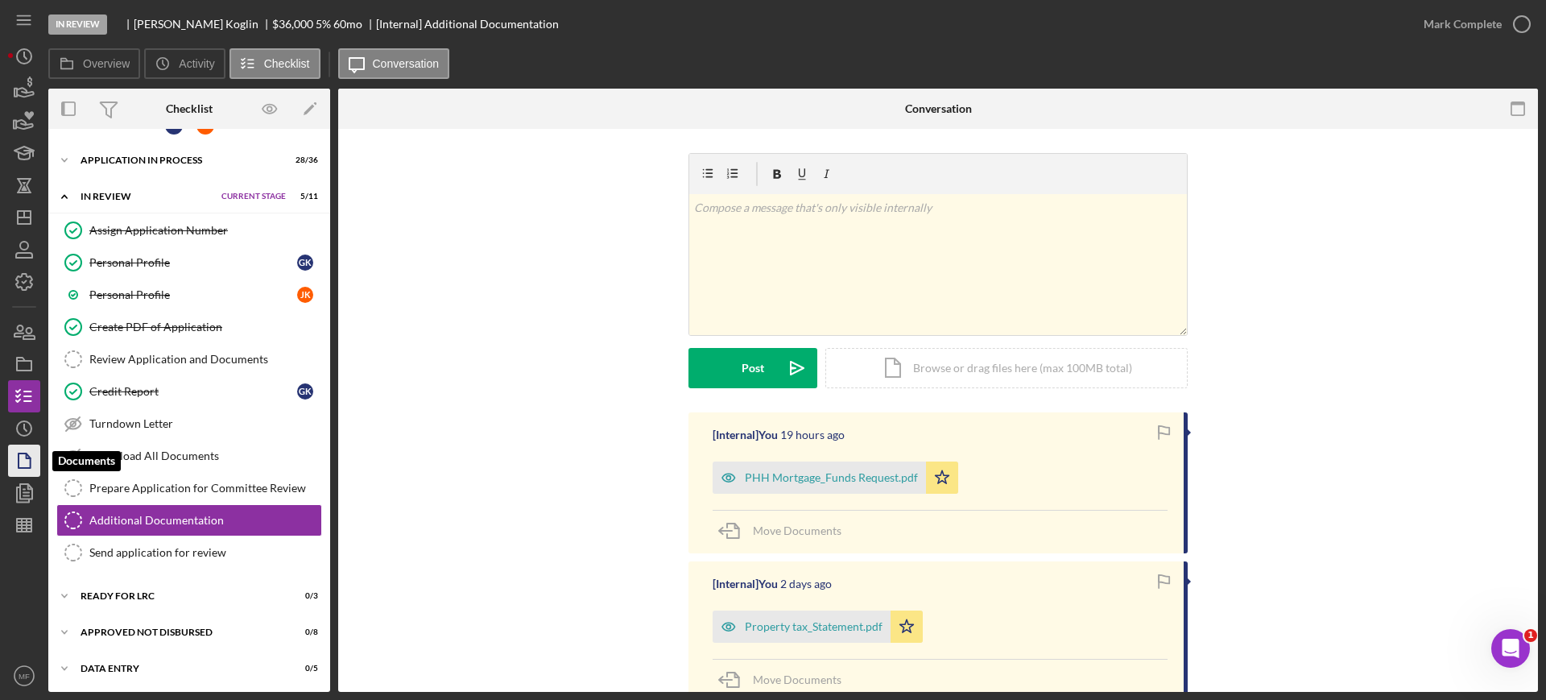
click at [23, 467] on polygon "button" at bounding box center [25, 460] width 12 height 14
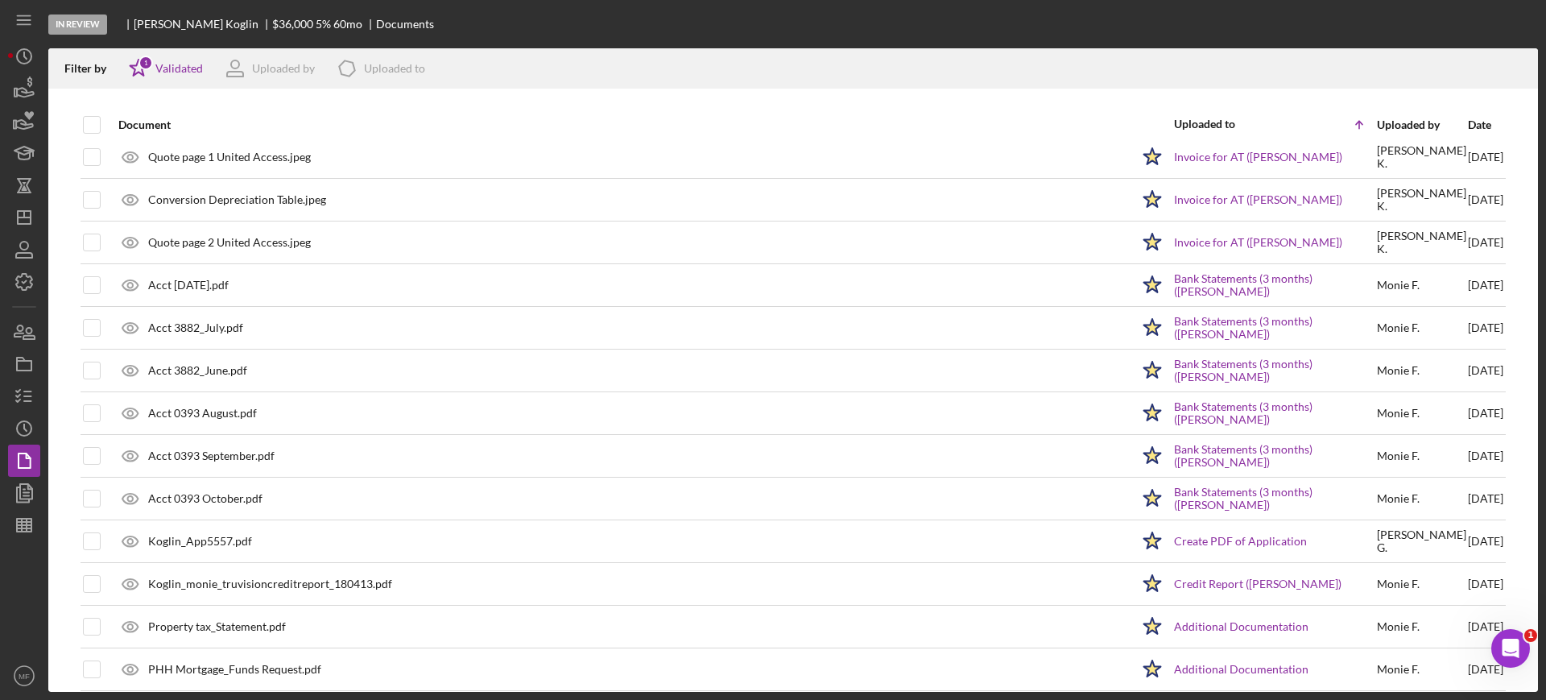
scroll to position [537, 0]
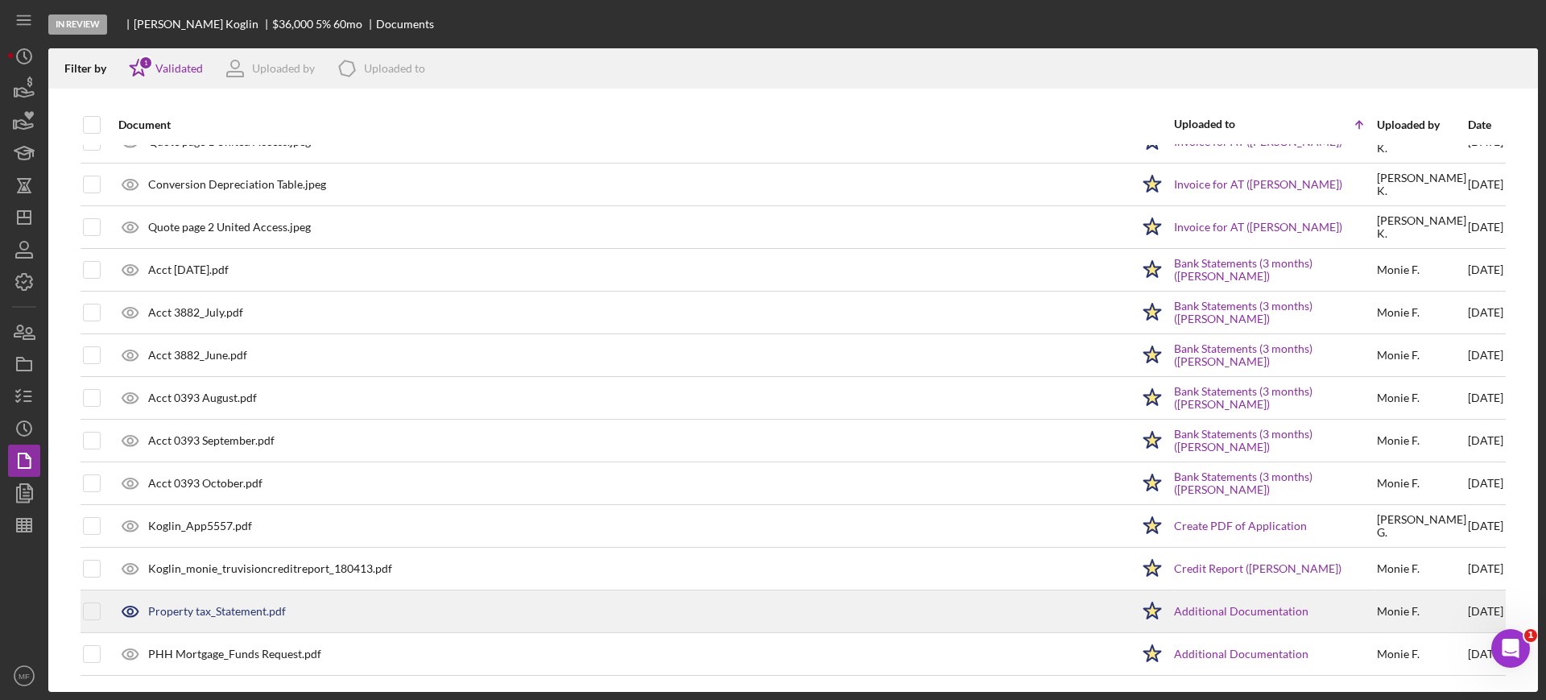
click at [252, 615] on div "Property tax_Statement.pdf" at bounding box center [217, 611] width 138 height 13
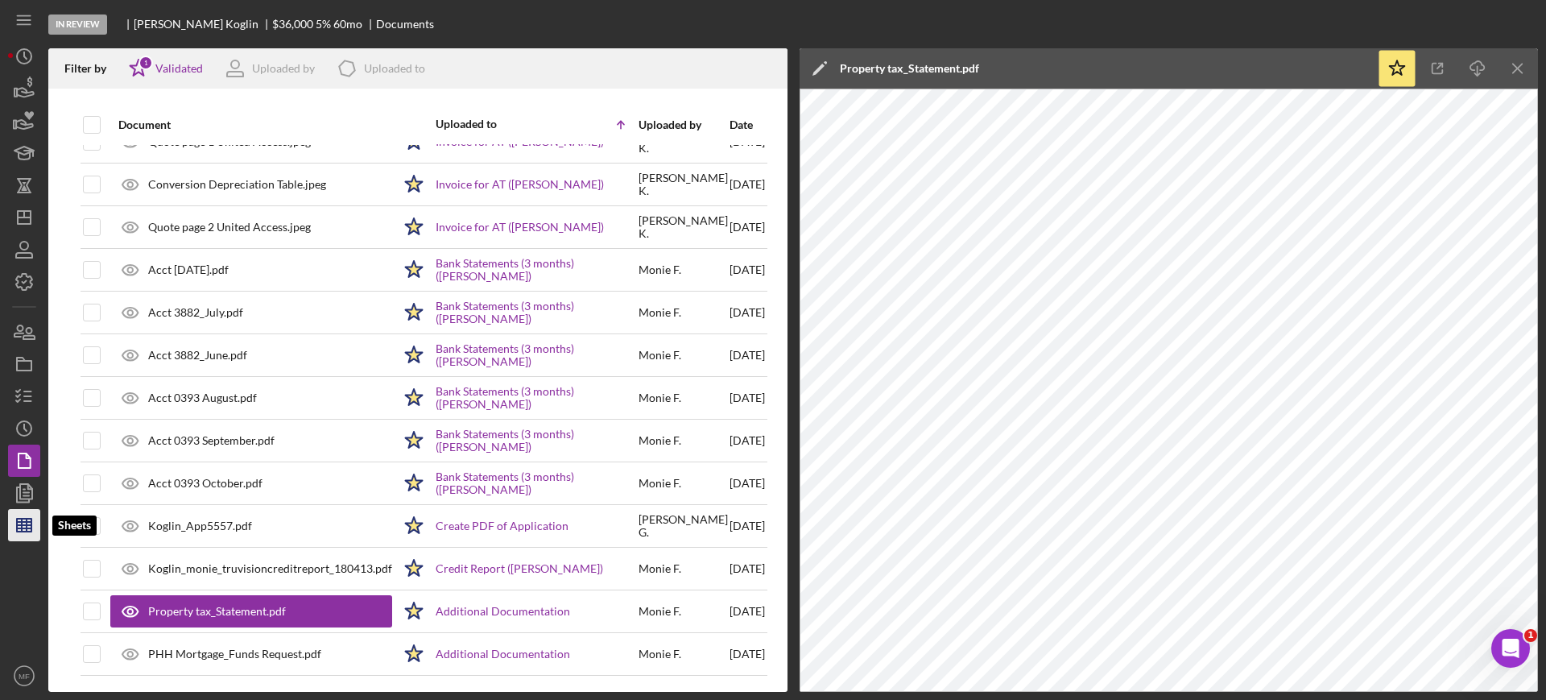
click at [22, 532] on icon "button" at bounding box center [24, 525] width 40 height 40
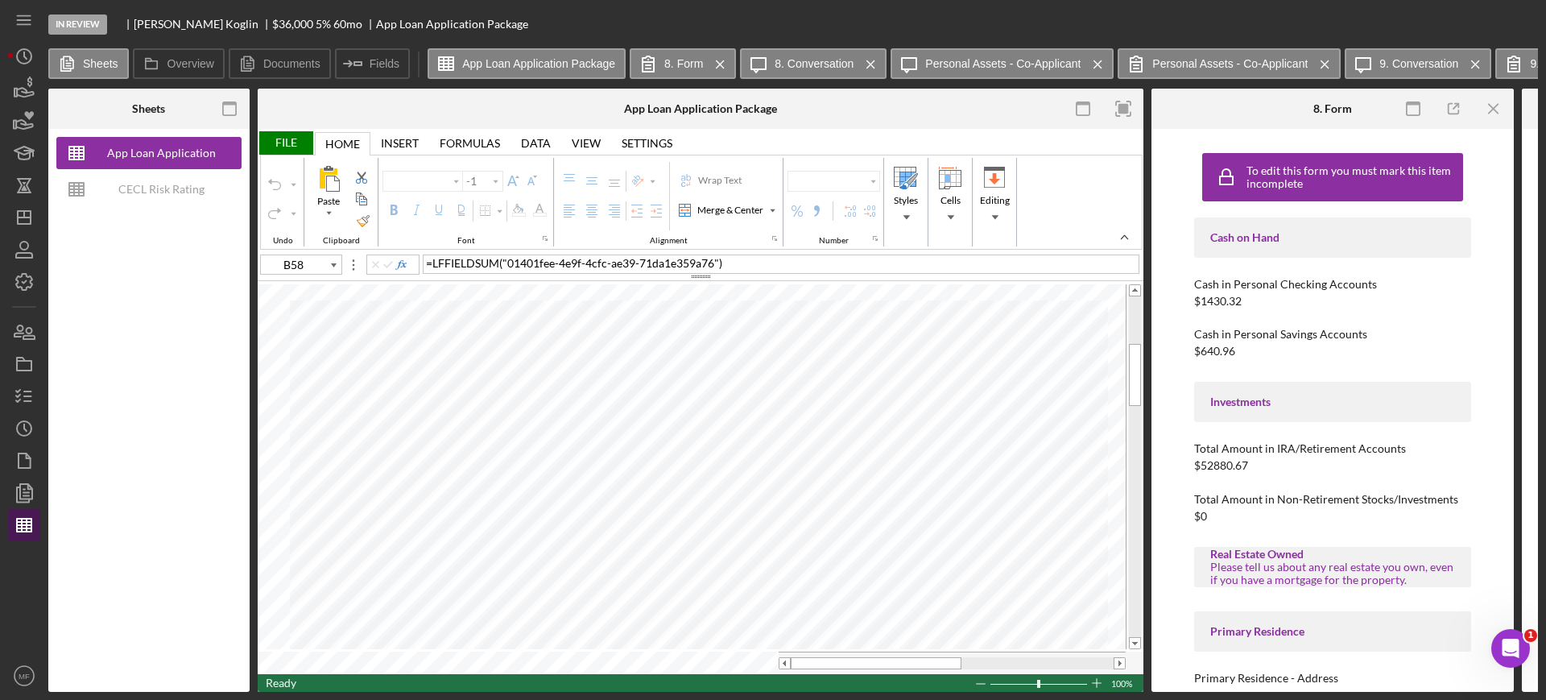
type input "Arial"
type input "10"
click at [1493, 109] on icon "Icon/Menu Close" at bounding box center [1494, 109] width 36 height 36
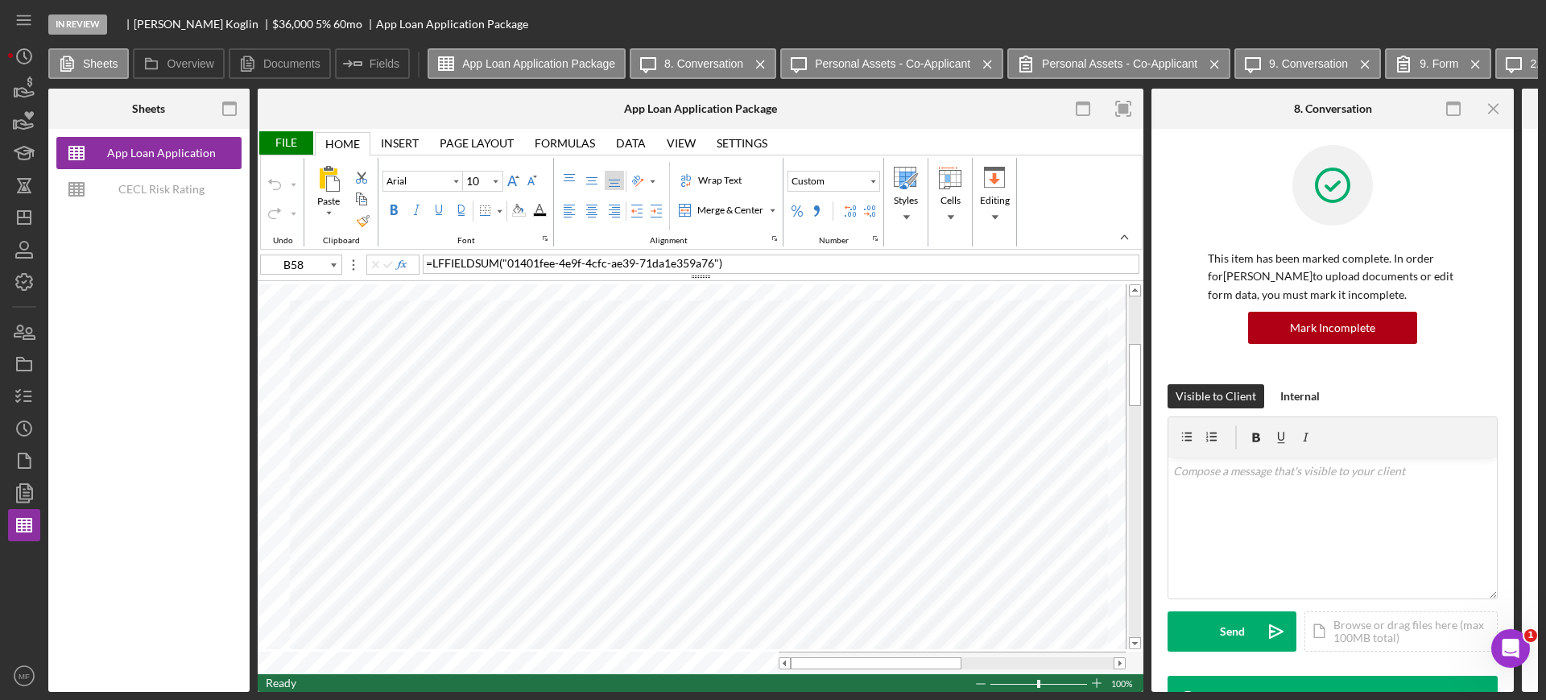
click at [1493, 109] on icon "Icon/Menu Close" at bounding box center [1494, 109] width 36 height 36
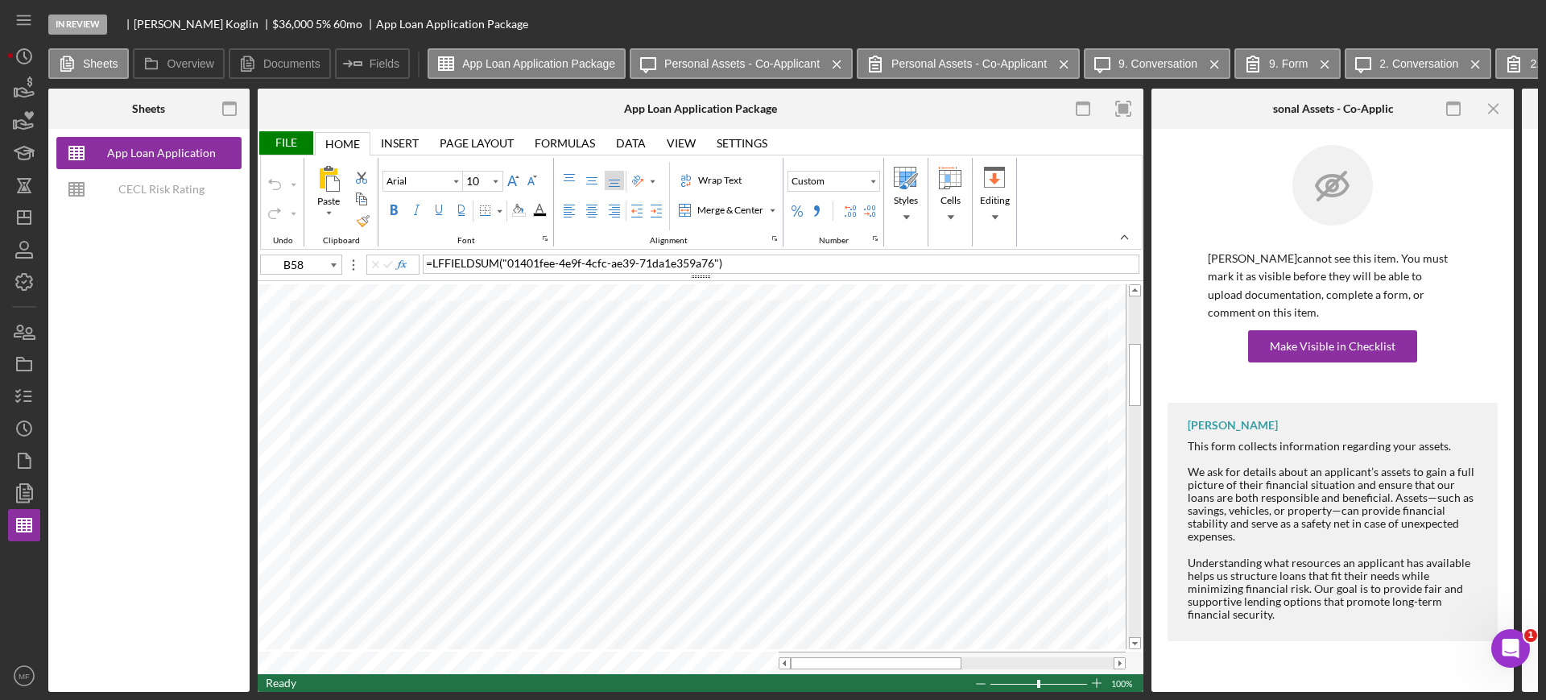
click at [1493, 109] on icon "Icon/Menu Close" at bounding box center [1494, 109] width 36 height 36
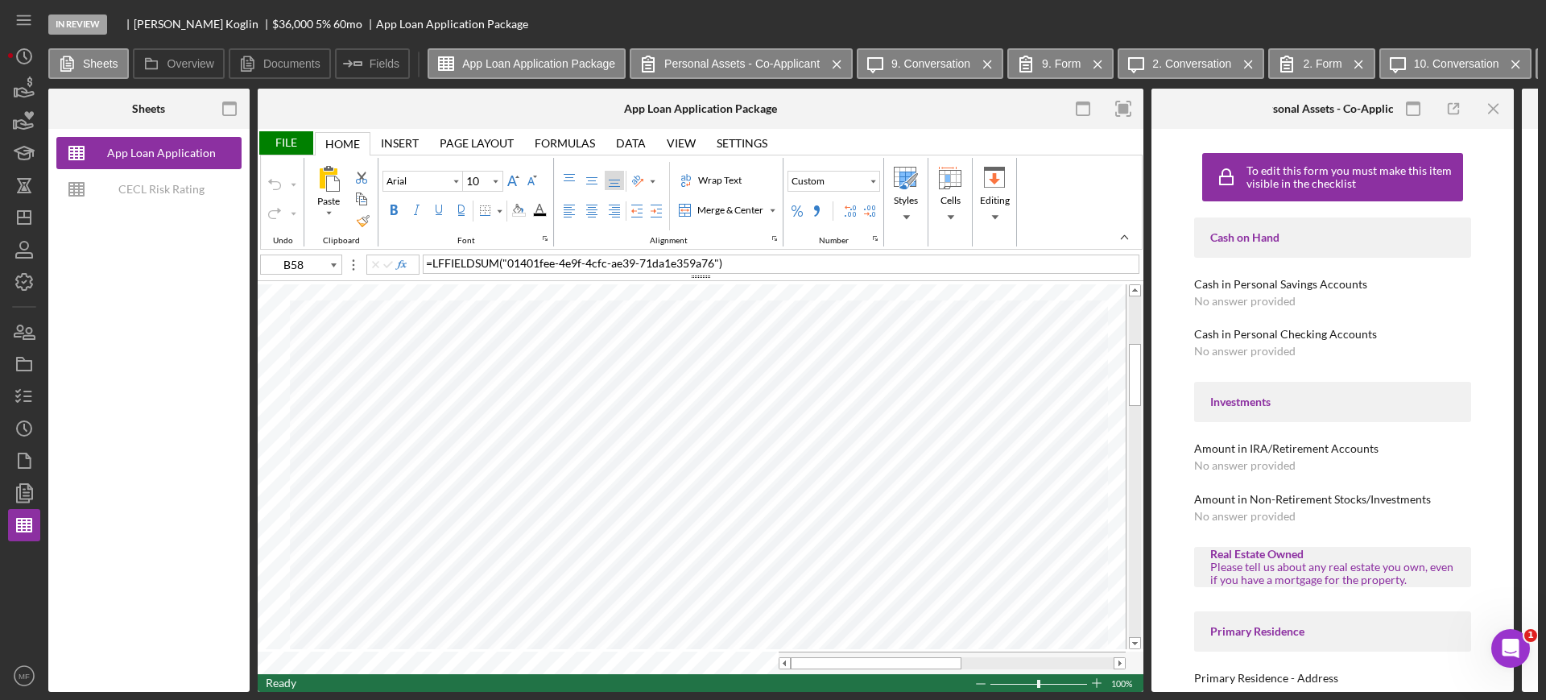
click at [1493, 109] on icon "Icon/Menu Close" at bounding box center [1494, 109] width 36 height 36
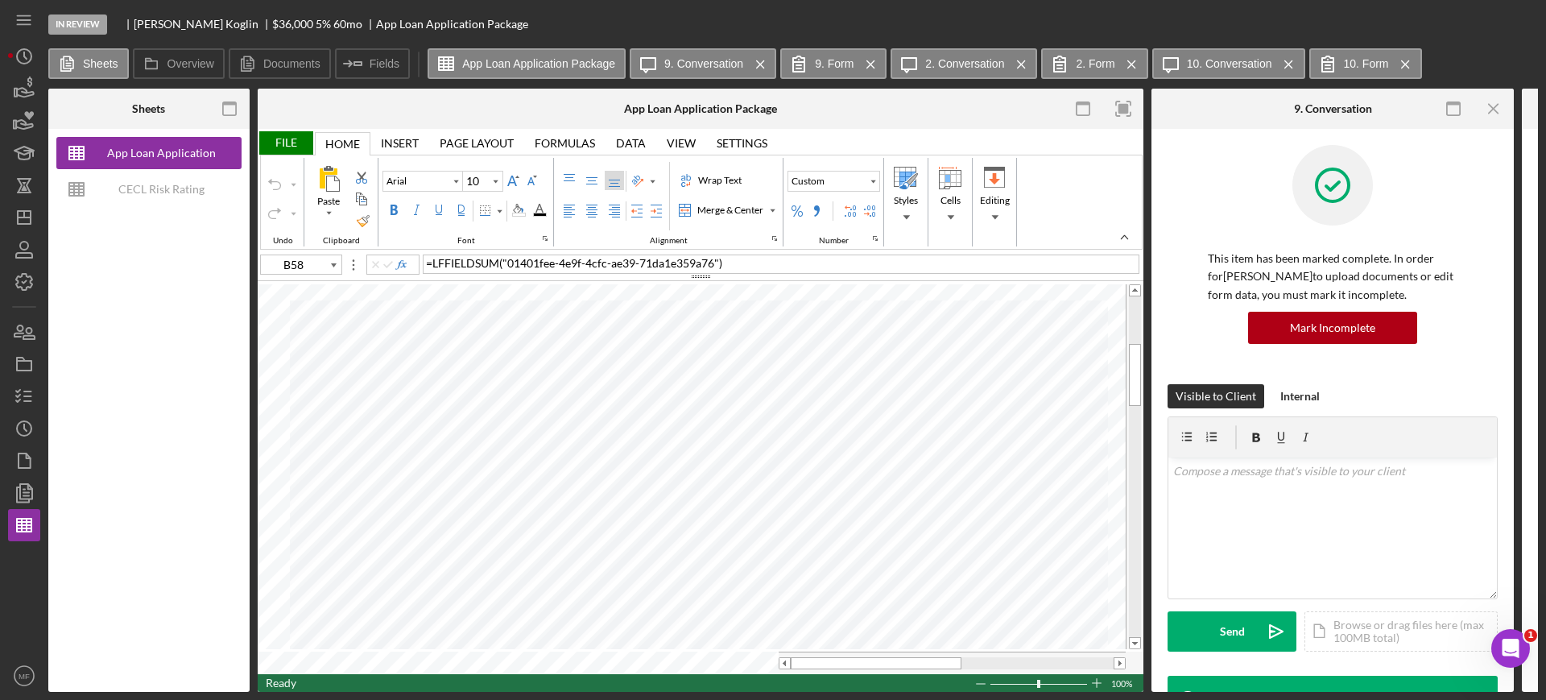
click at [1493, 109] on icon "Icon/Menu Close" at bounding box center [1494, 109] width 36 height 36
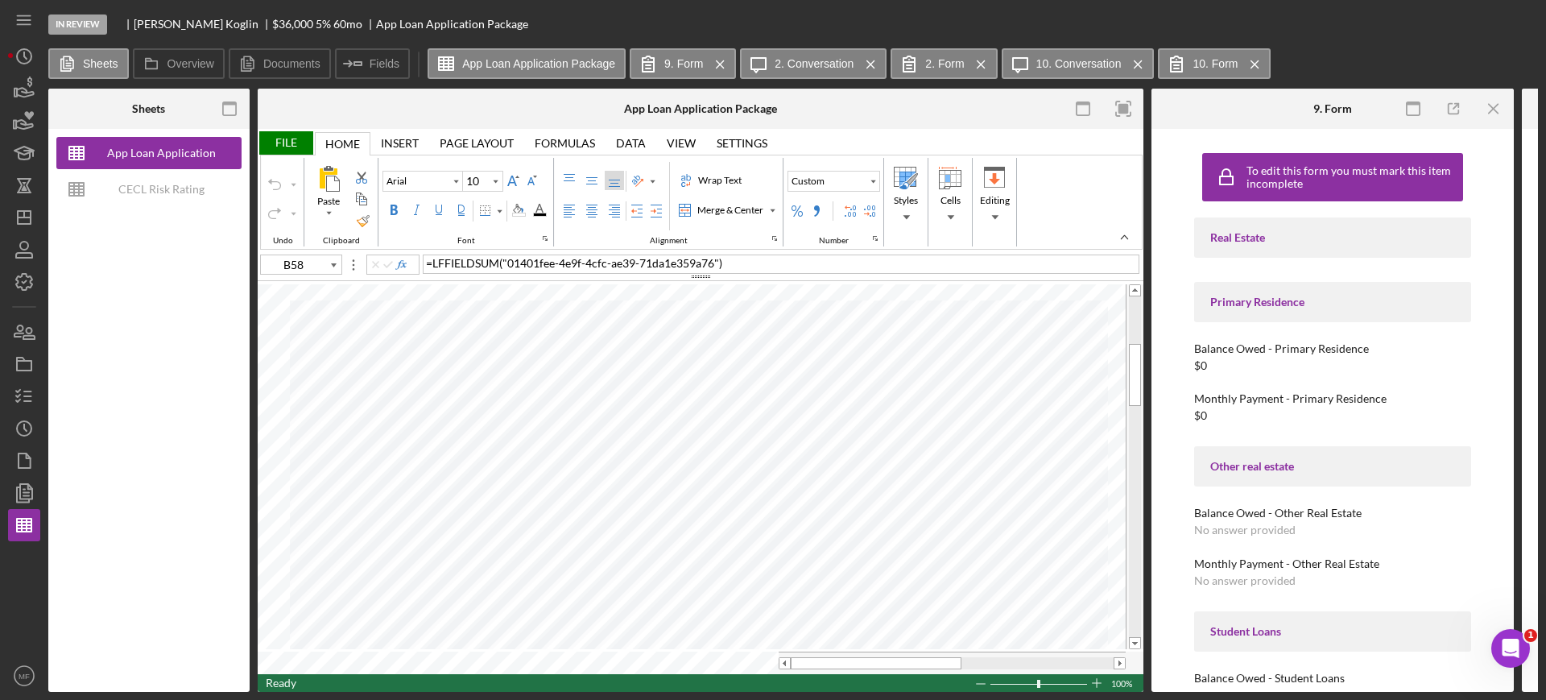
click at [1493, 109] on icon "Icon/Menu Close" at bounding box center [1494, 109] width 36 height 36
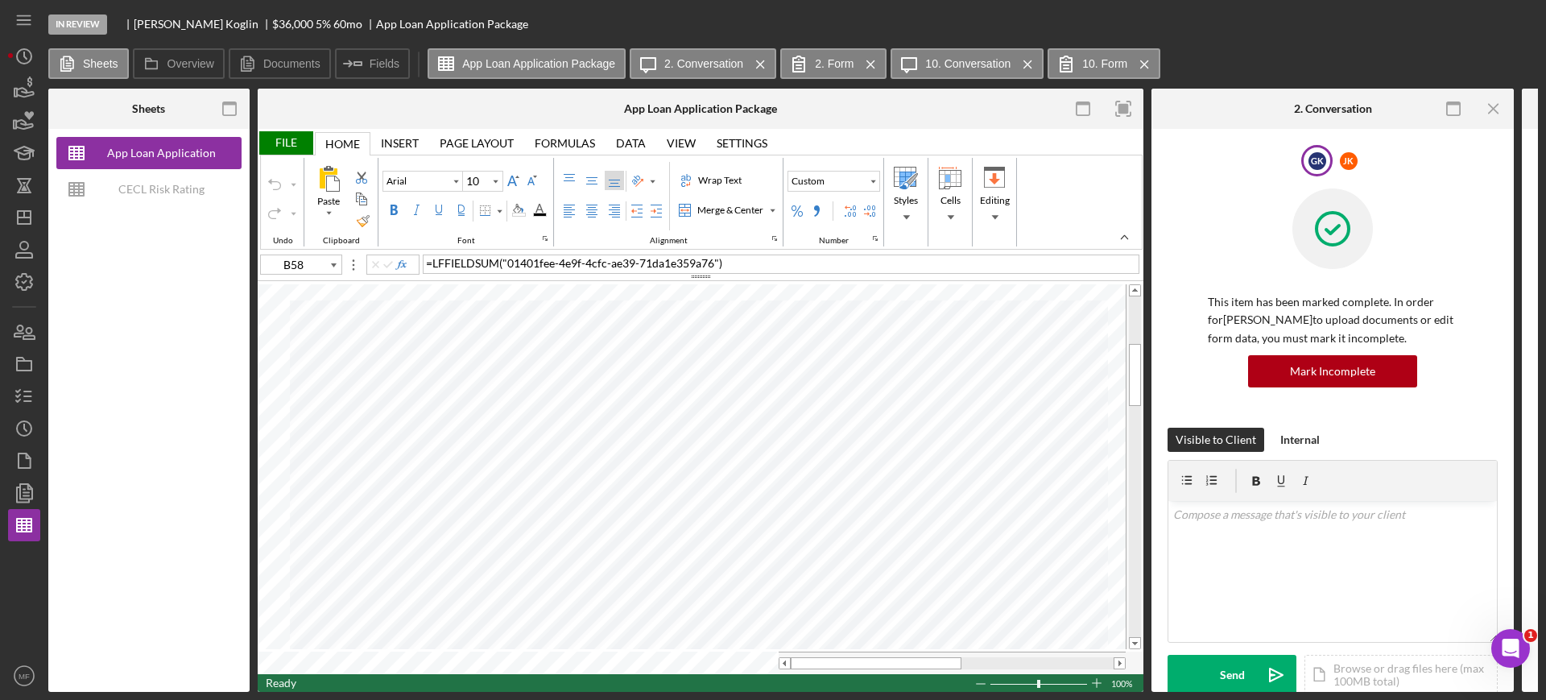
click at [1493, 109] on icon "Icon/Menu Close" at bounding box center [1494, 109] width 36 height 36
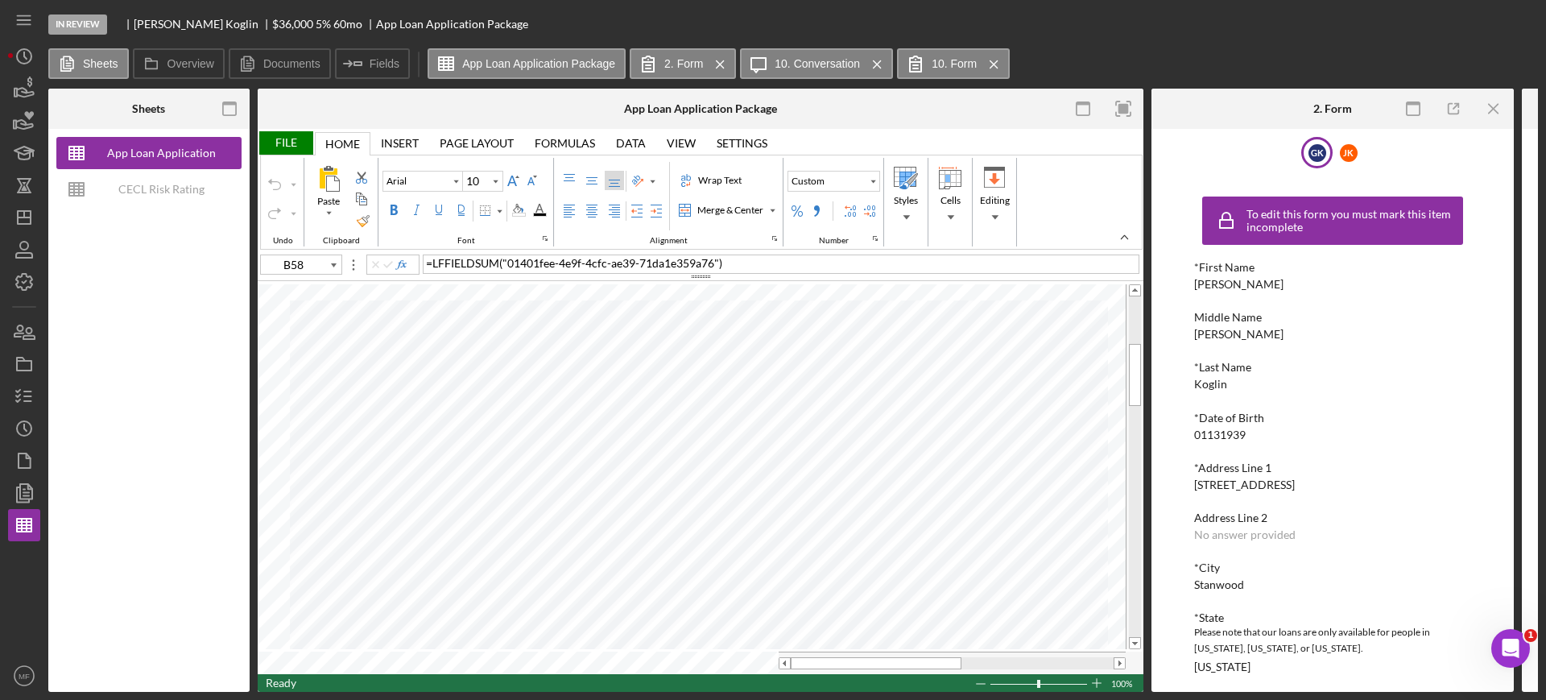
click at [1493, 109] on icon "Icon/Menu Close" at bounding box center [1494, 109] width 36 height 36
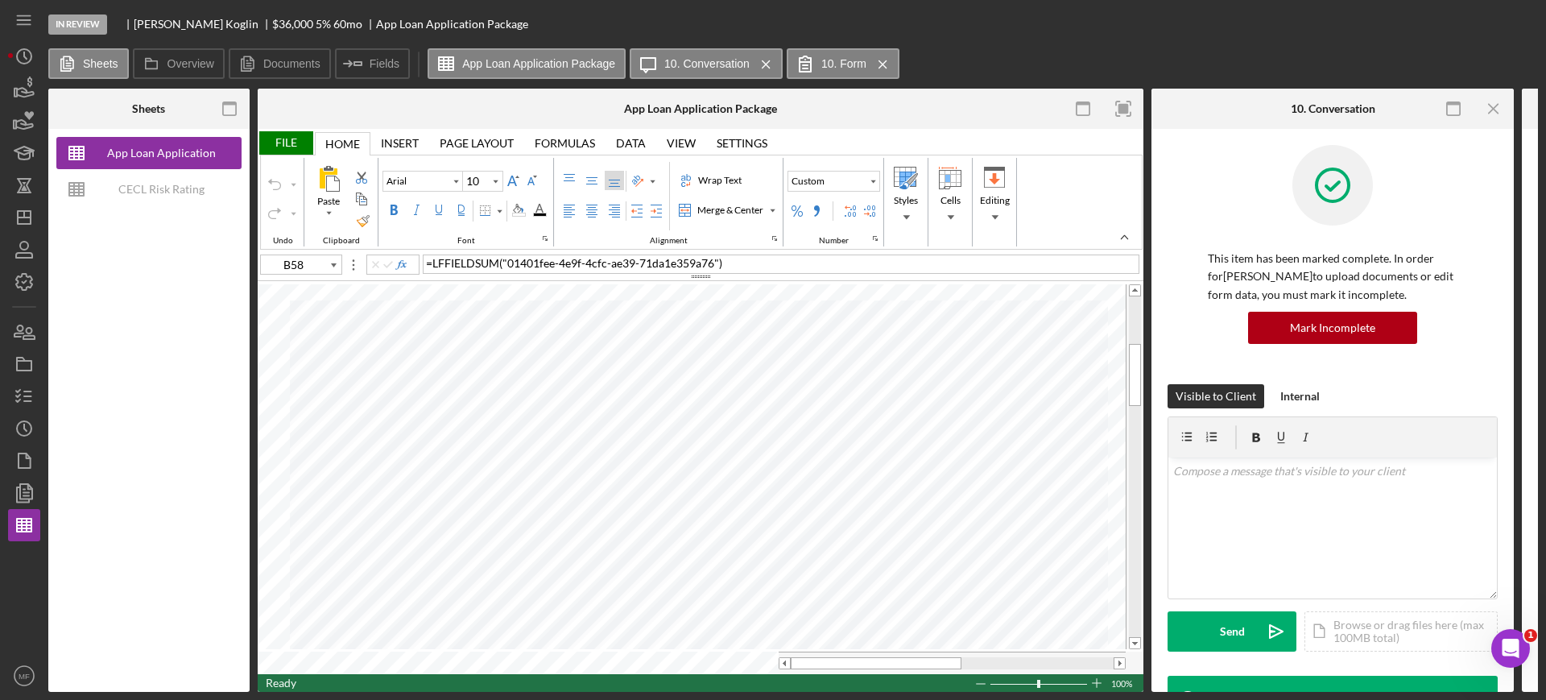
click at [1493, 109] on icon "Icon/Menu Close" at bounding box center [1494, 109] width 36 height 36
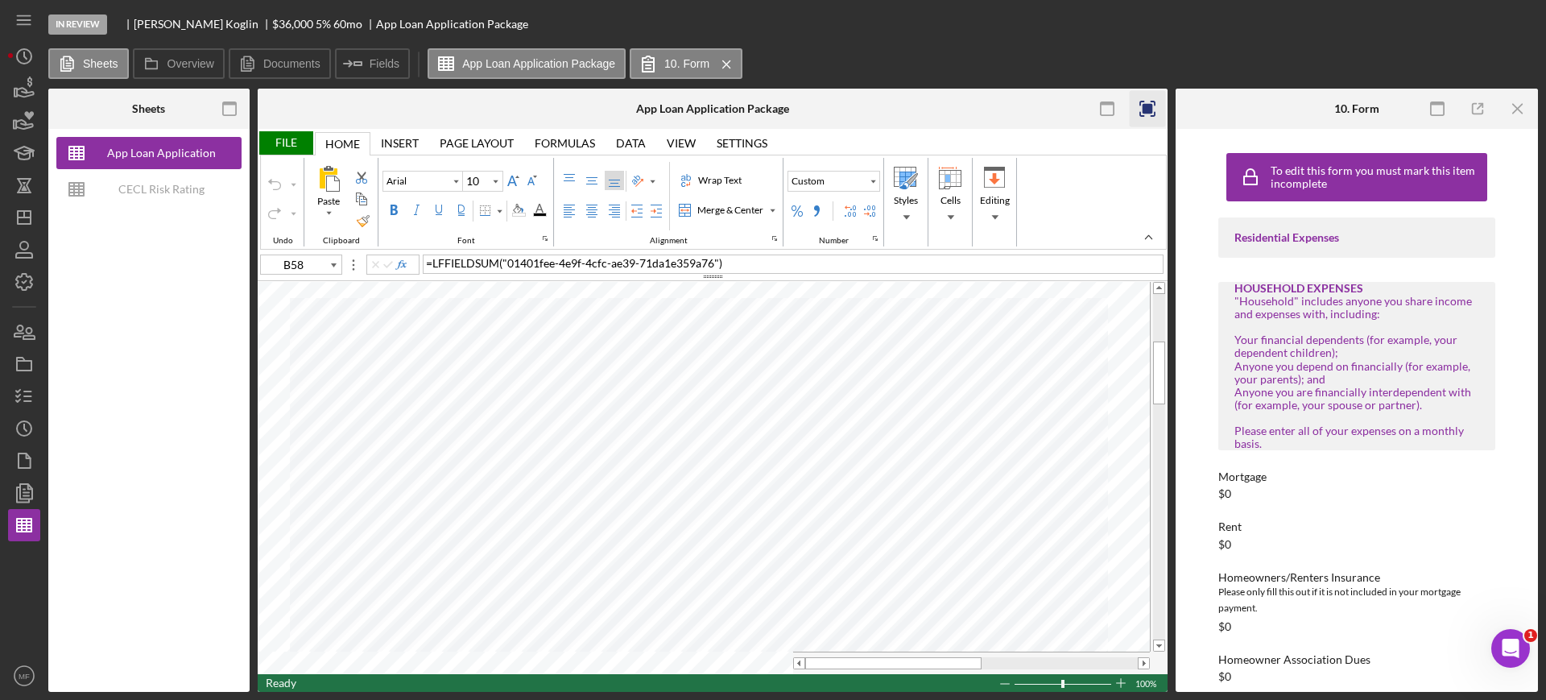
click at [1517, 112] on icon "Icon/Menu Close" at bounding box center [1518, 109] width 36 height 36
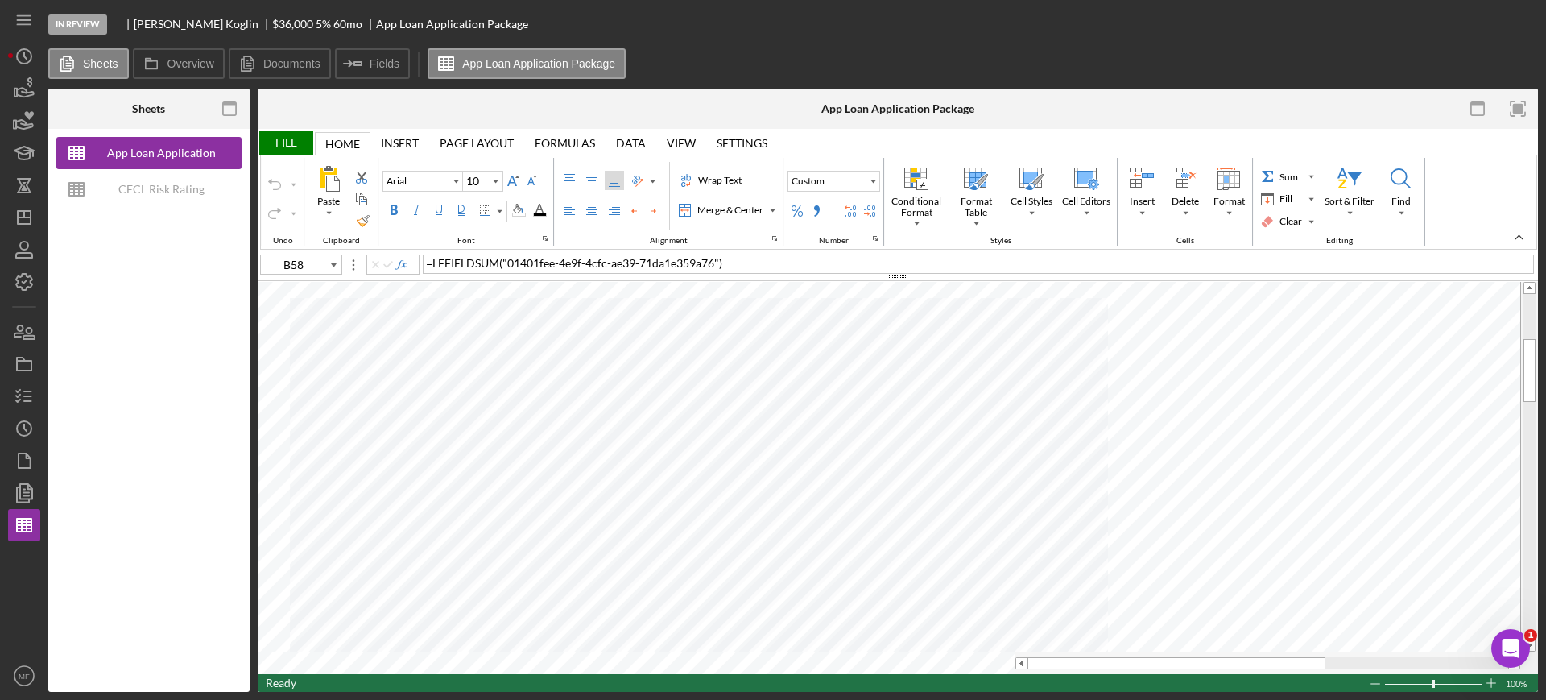
type input "B33"
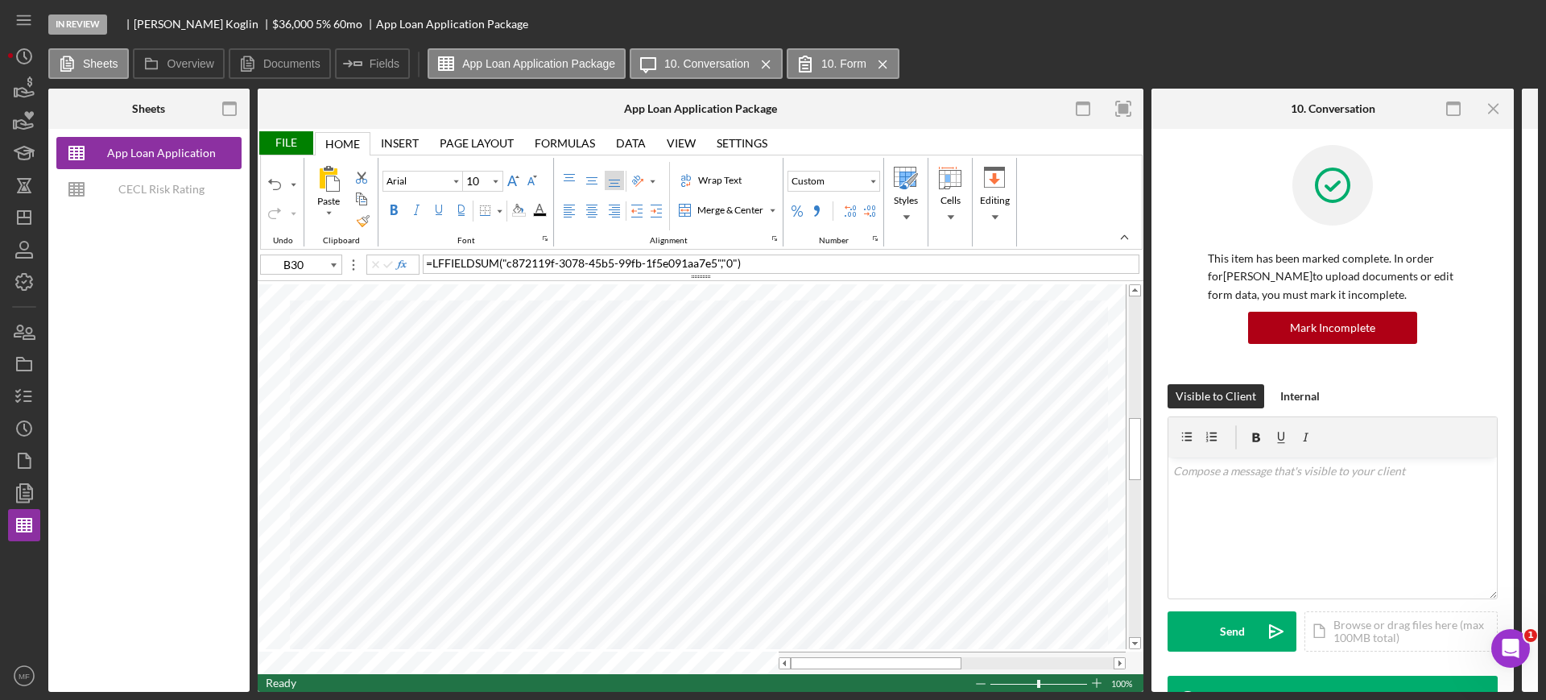
type input "B62"
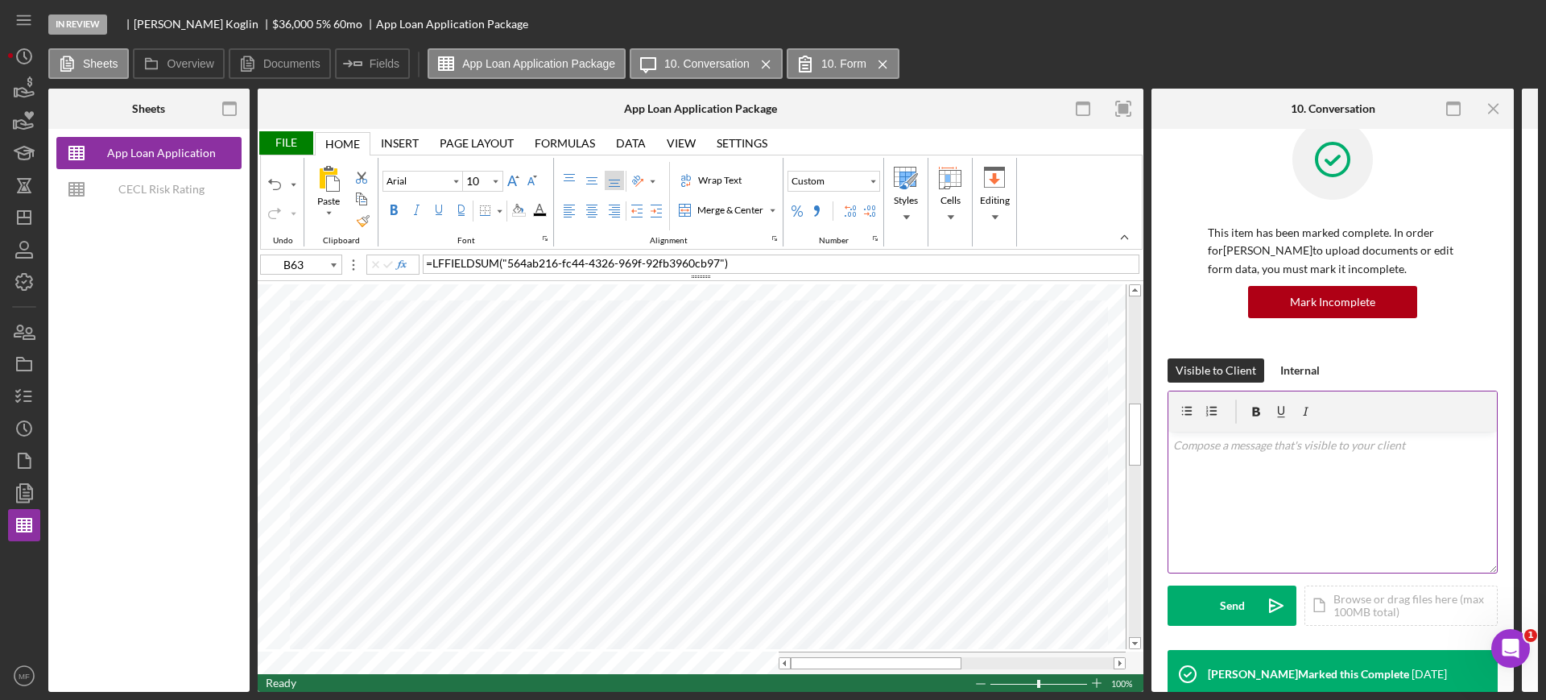
scroll to position [101, 0]
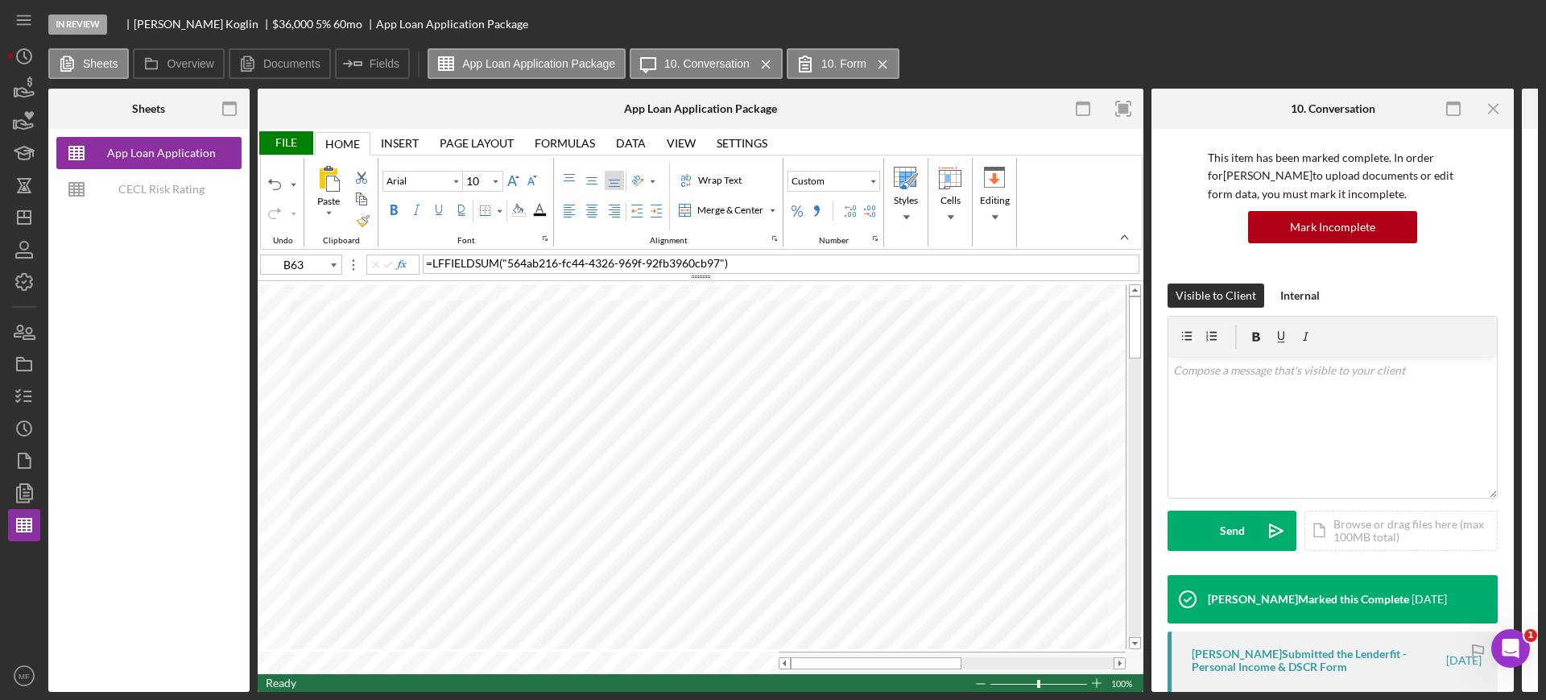
type input "E30"
type input "Calibri"
type input "11"
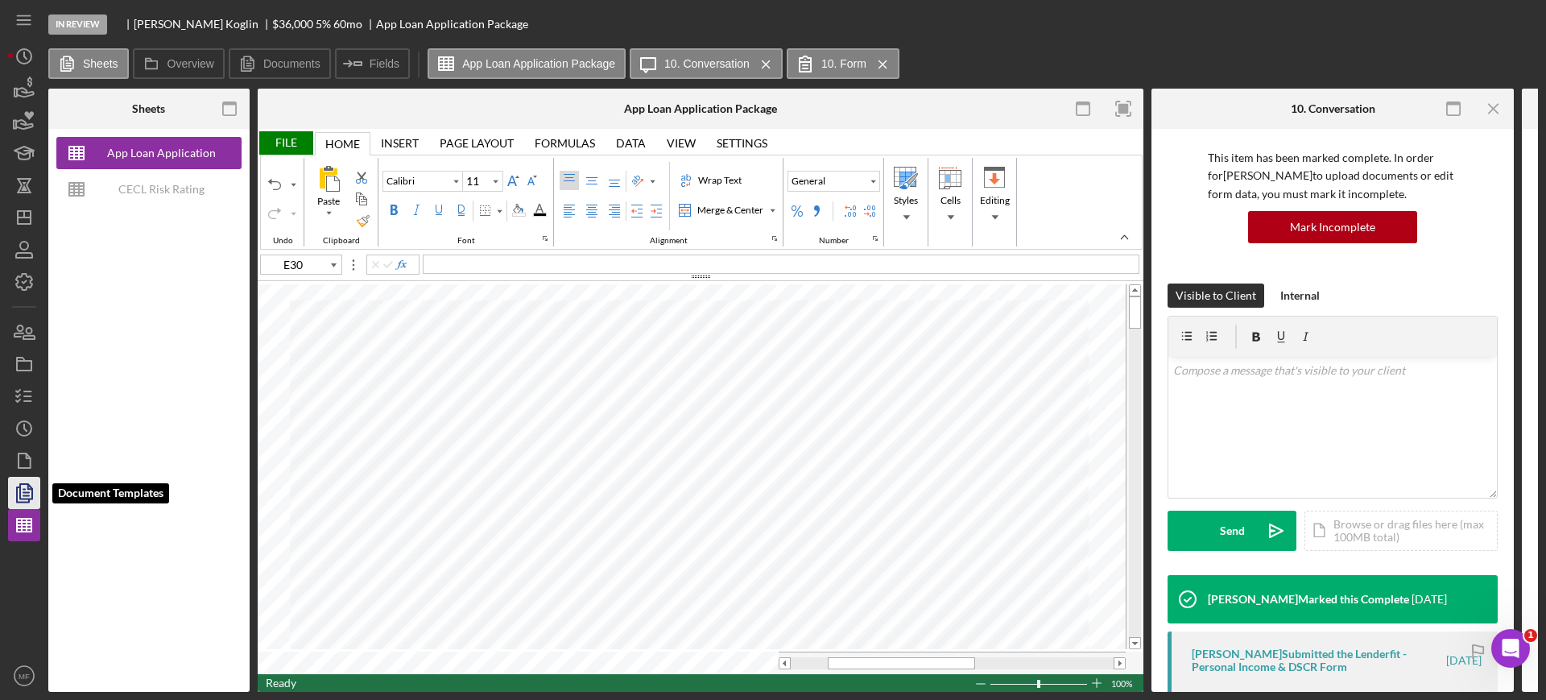
click at [15, 493] on icon "button" at bounding box center [24, 493] width 40 height 40
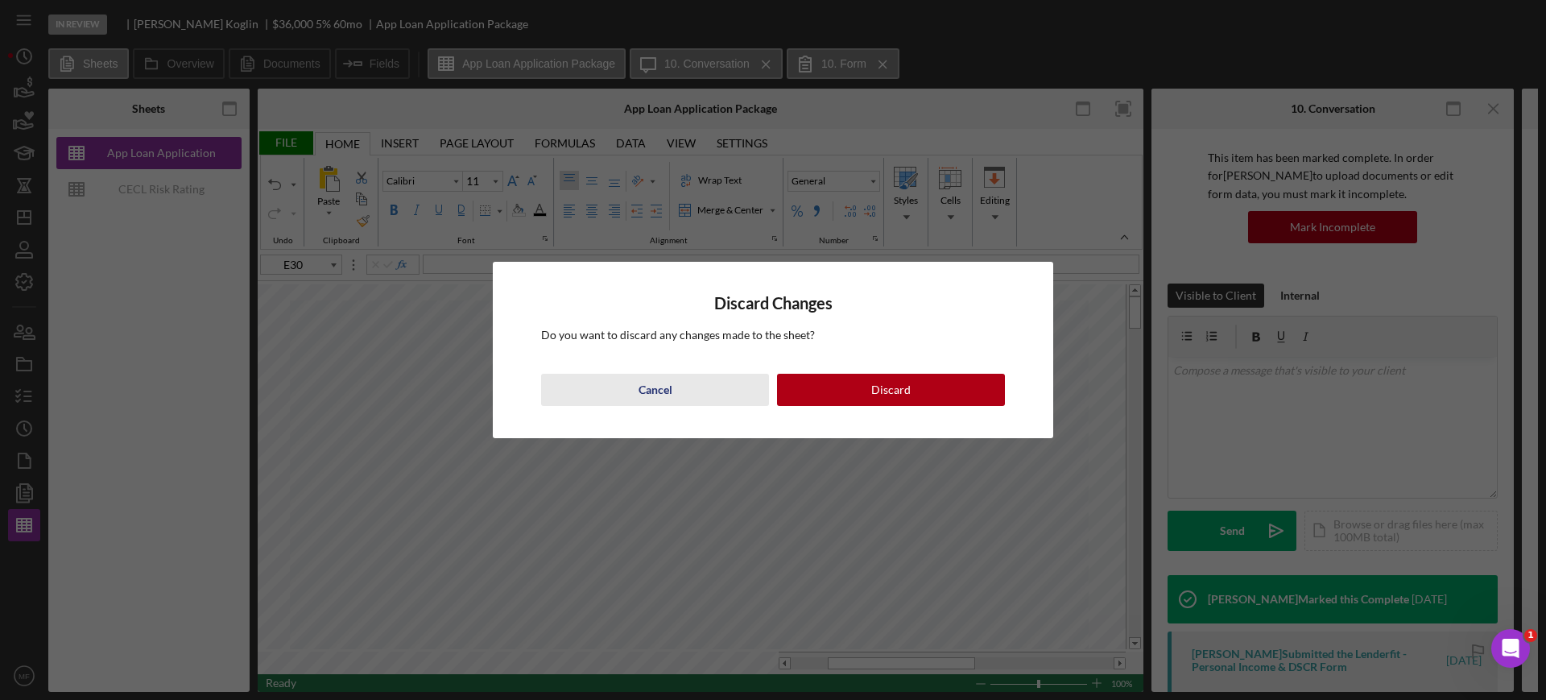
click at [649, 387] on div "Cancel" at bounding box center [655, 390] width 34 height 32
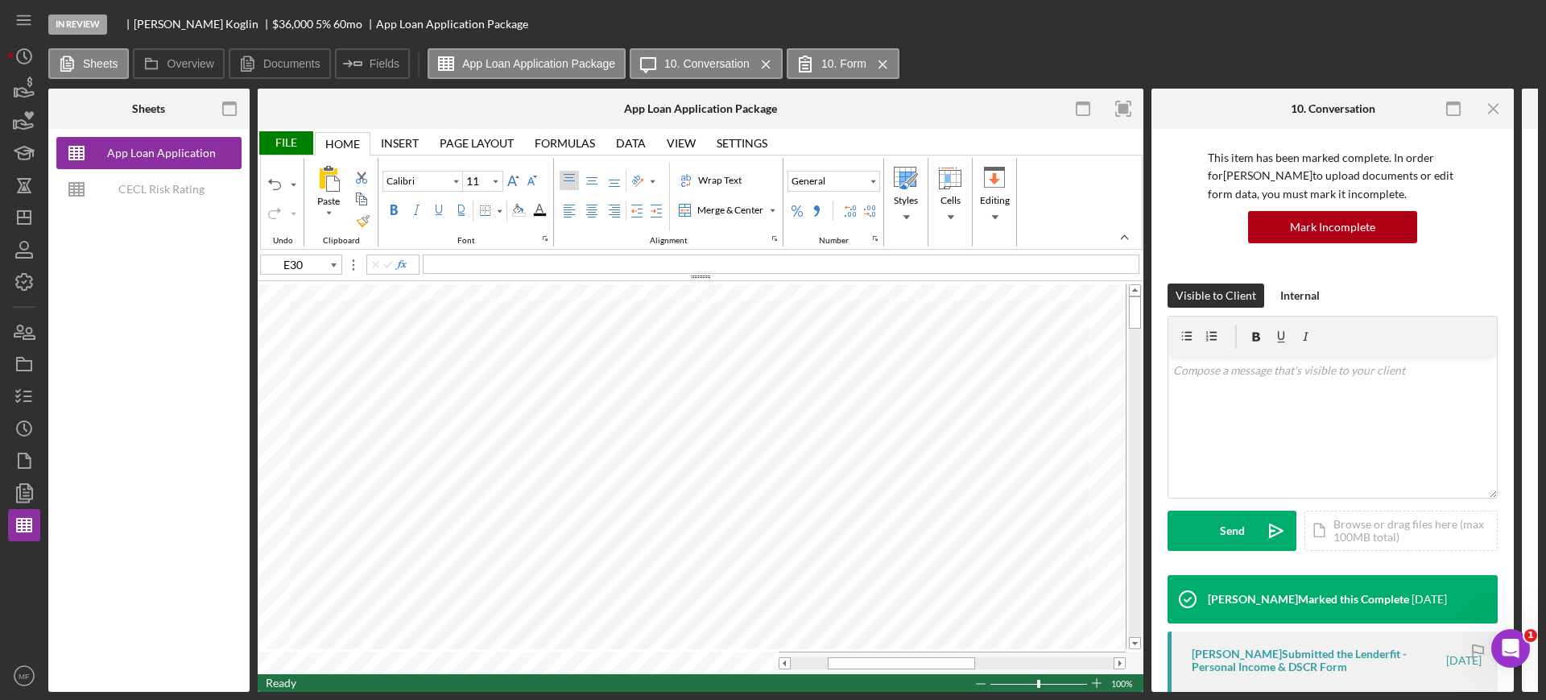
click at [287, 140] on div "File" at bounding box center [286, 142] width 56 height 23
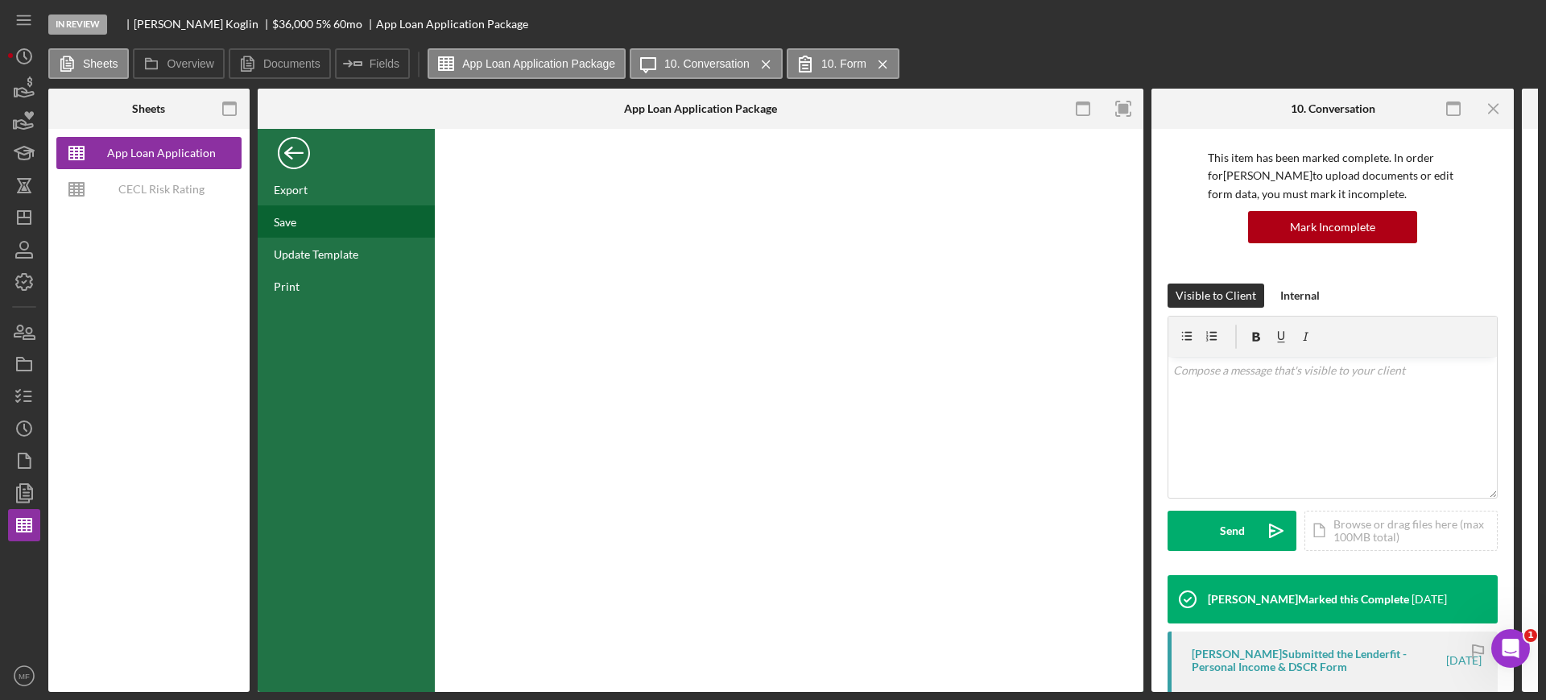
click at [295, 224] on div "Save" at bounding box center [285, 222] width 23 height 14
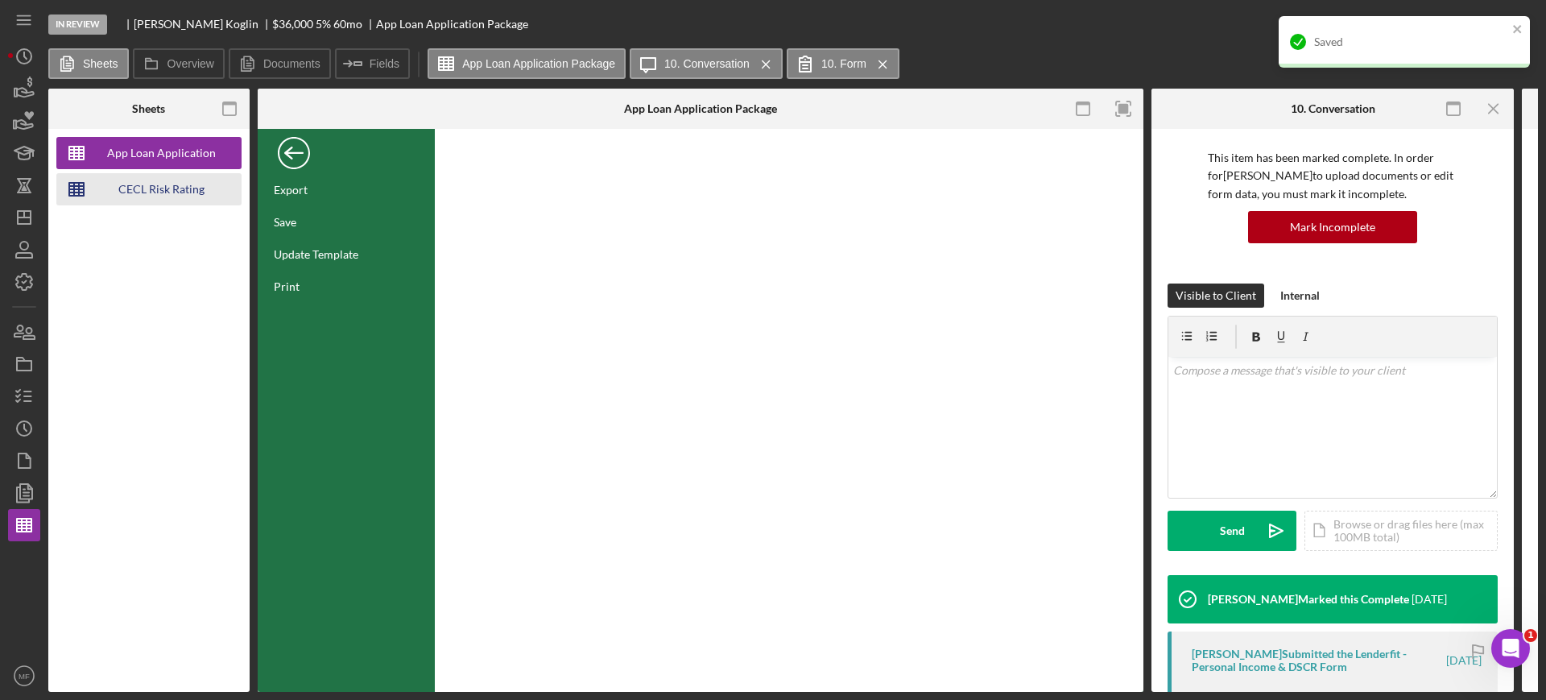
click at [157, 184] on div "CECL Risk Rating Template" at bounding box center [161, 189] width 129 height 32
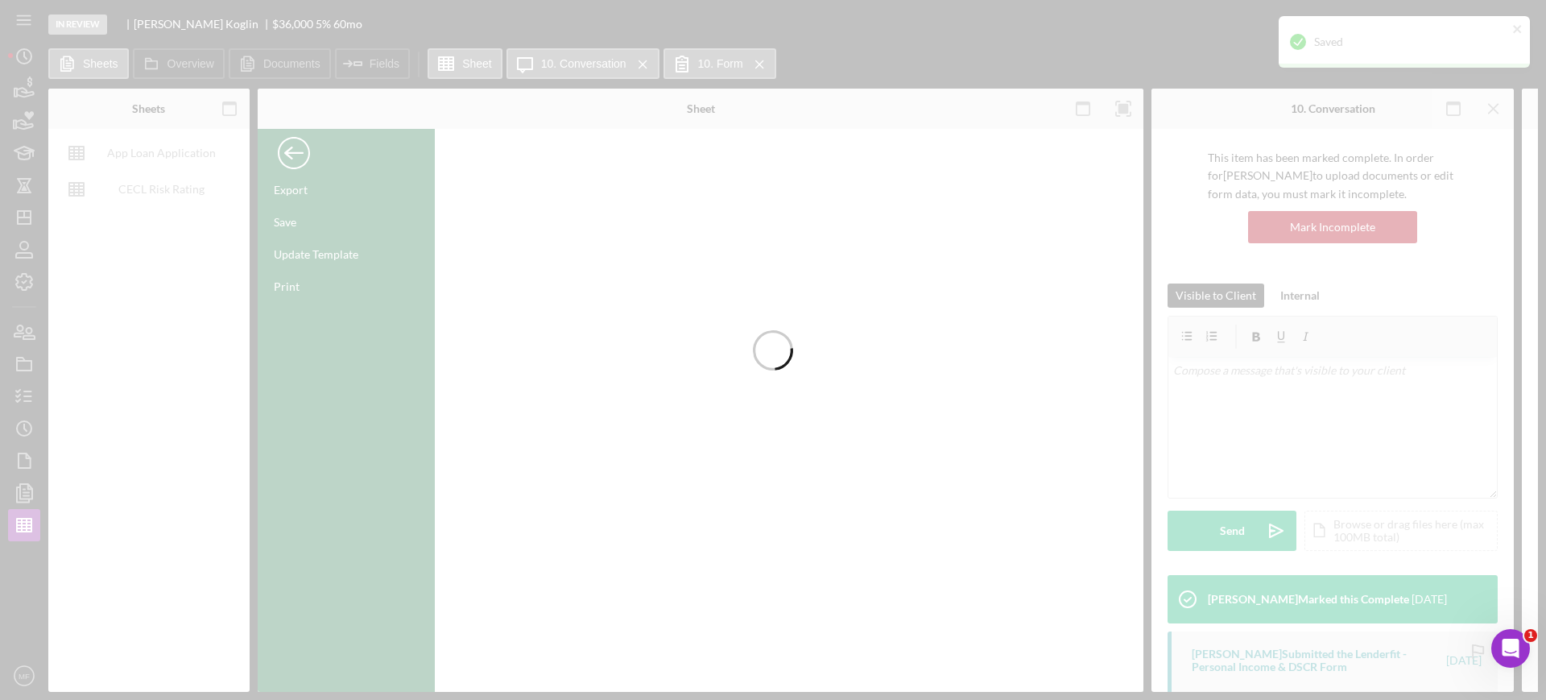
type input "Aptos Narrow"
type input "12"
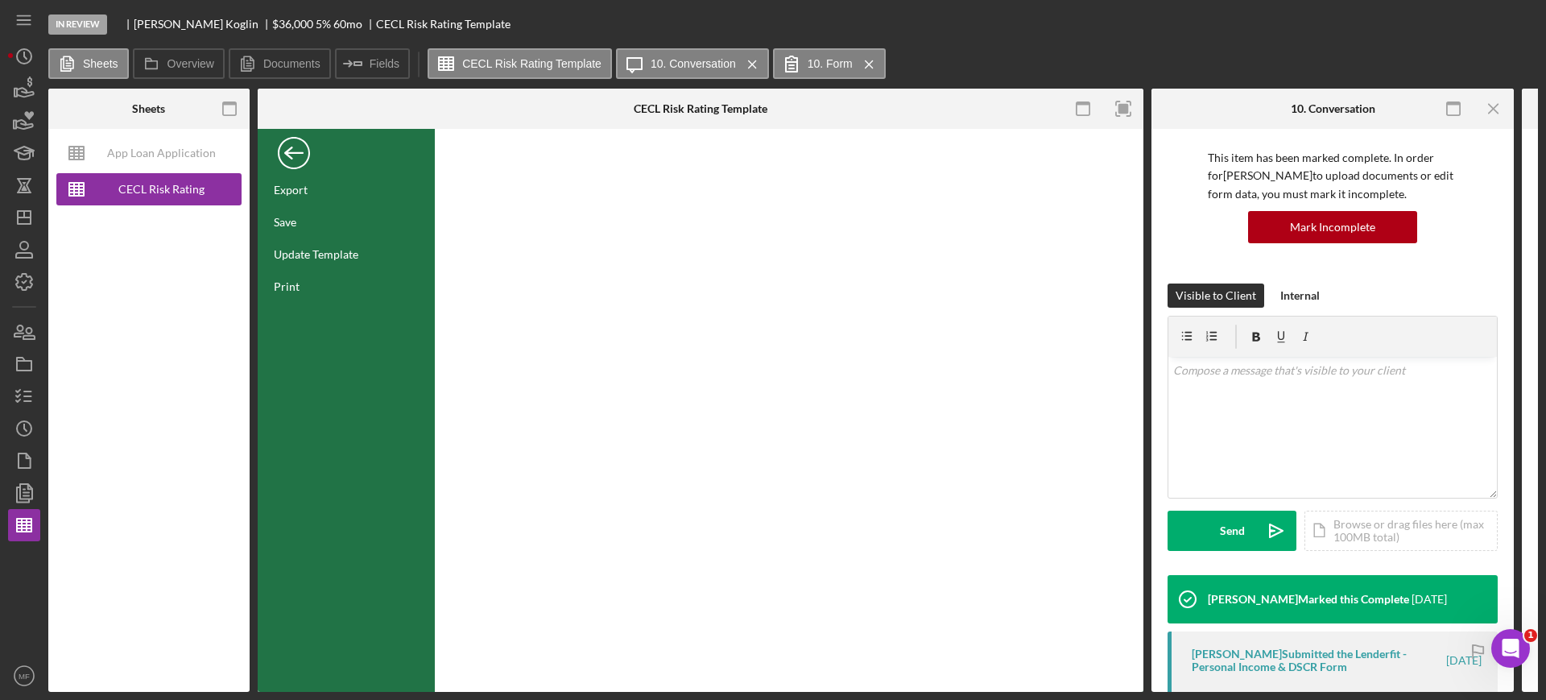
click at [289, 152] on div "Back" at bounding box center [294, 149] width 32 height 32
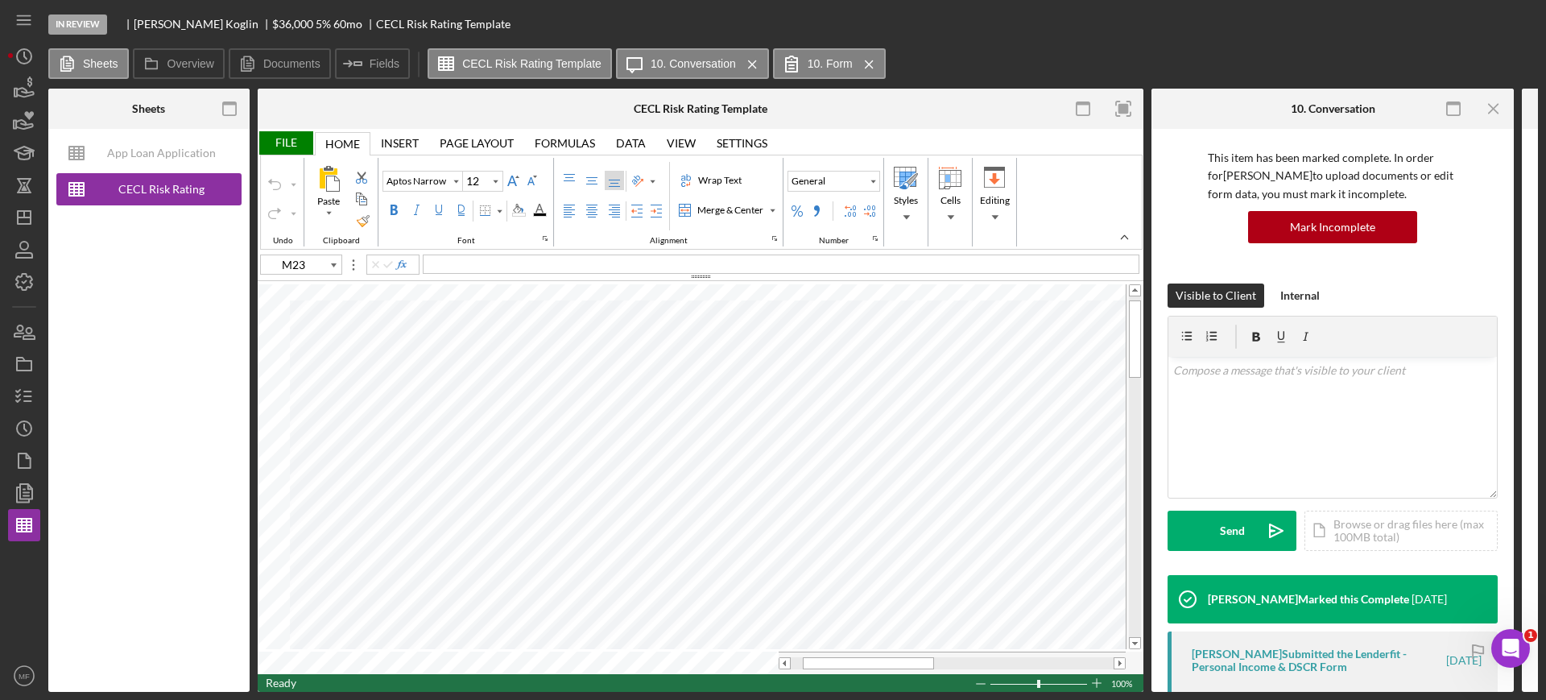
type input "C20"
type input "D20"
type input "E20"
type input "F20"
drag, startPoint x: 909, startPoint y: 660, endPoint x: 795, endPoint y: 676, distance: 114.6
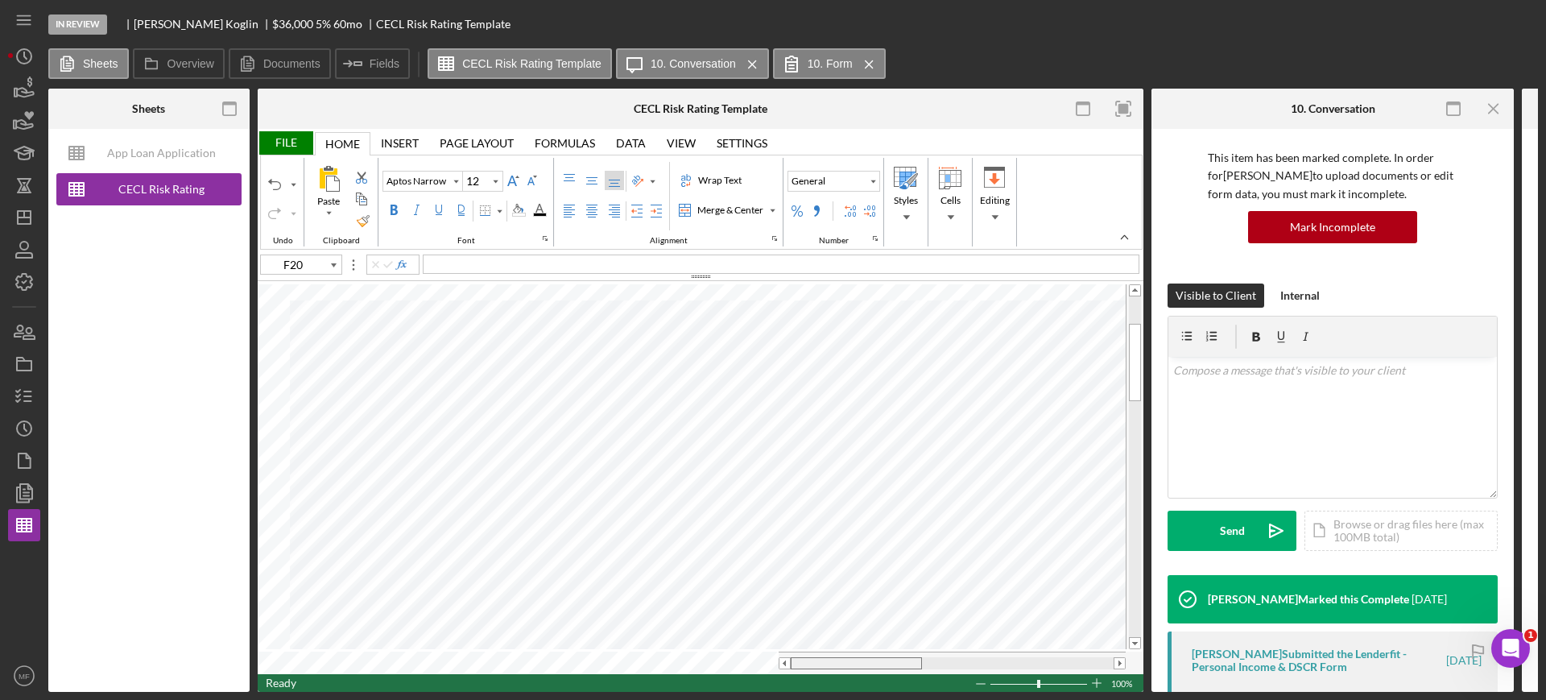
click at [795, 676] on div "File Home Home Insert Insert Page Layout Page Layout Formulas Formulas Data Dat…" at bounding box center [701, 410] width 886 height 563
drag, startPoint x: 853, startPoint y: 656, endPoint x: 902, endPoint y: 718, distance: 78.6
click at [902, 699] on html "In Review Glen Koglin $36,000 $12,600 5 % 60 mo CECL Risk Rating Template Sheet…" at bounding box center [773, 350] width 1546 height 700
click at [285, 141] on div "File" at bounding box center [286, 142] width 56 height 23
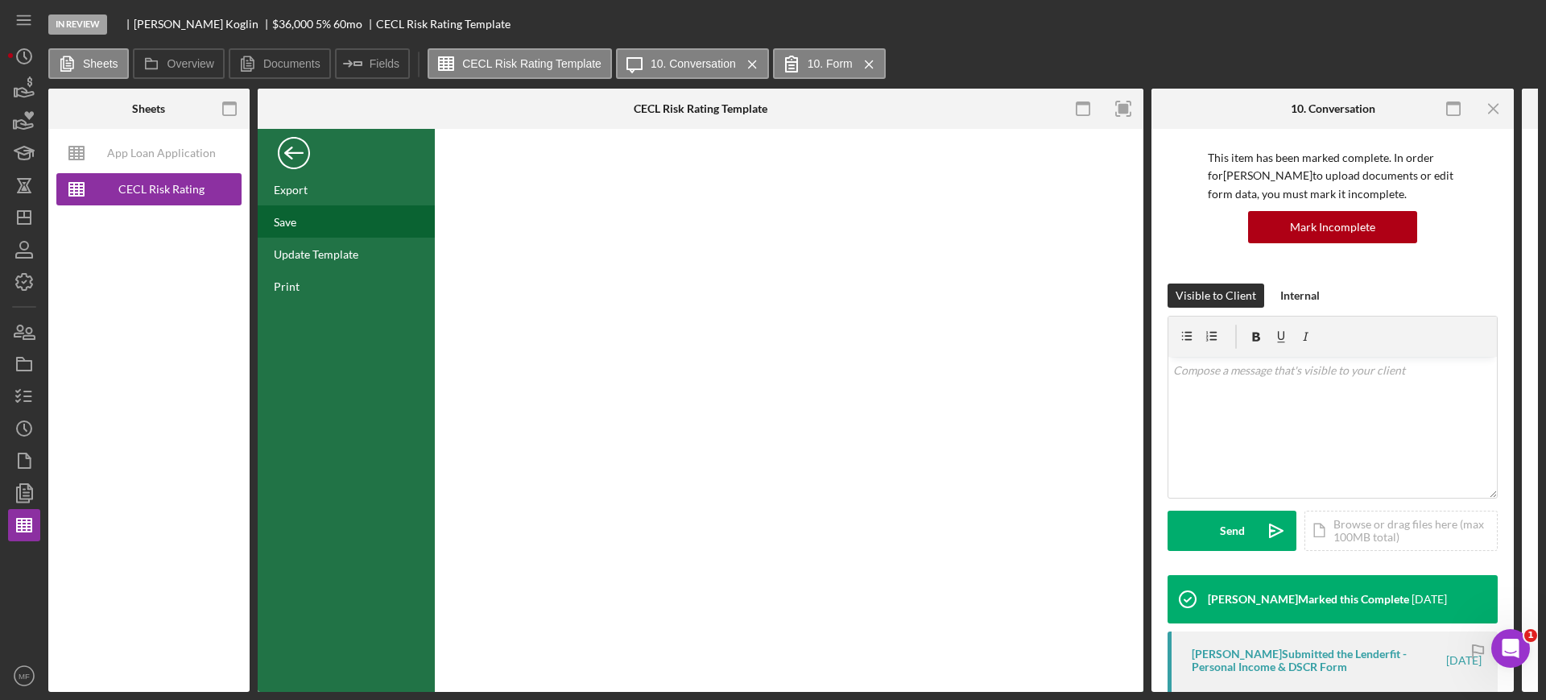
click at [297, 215] on div "Save" at bounding box center [346, 221] width 177 height 32
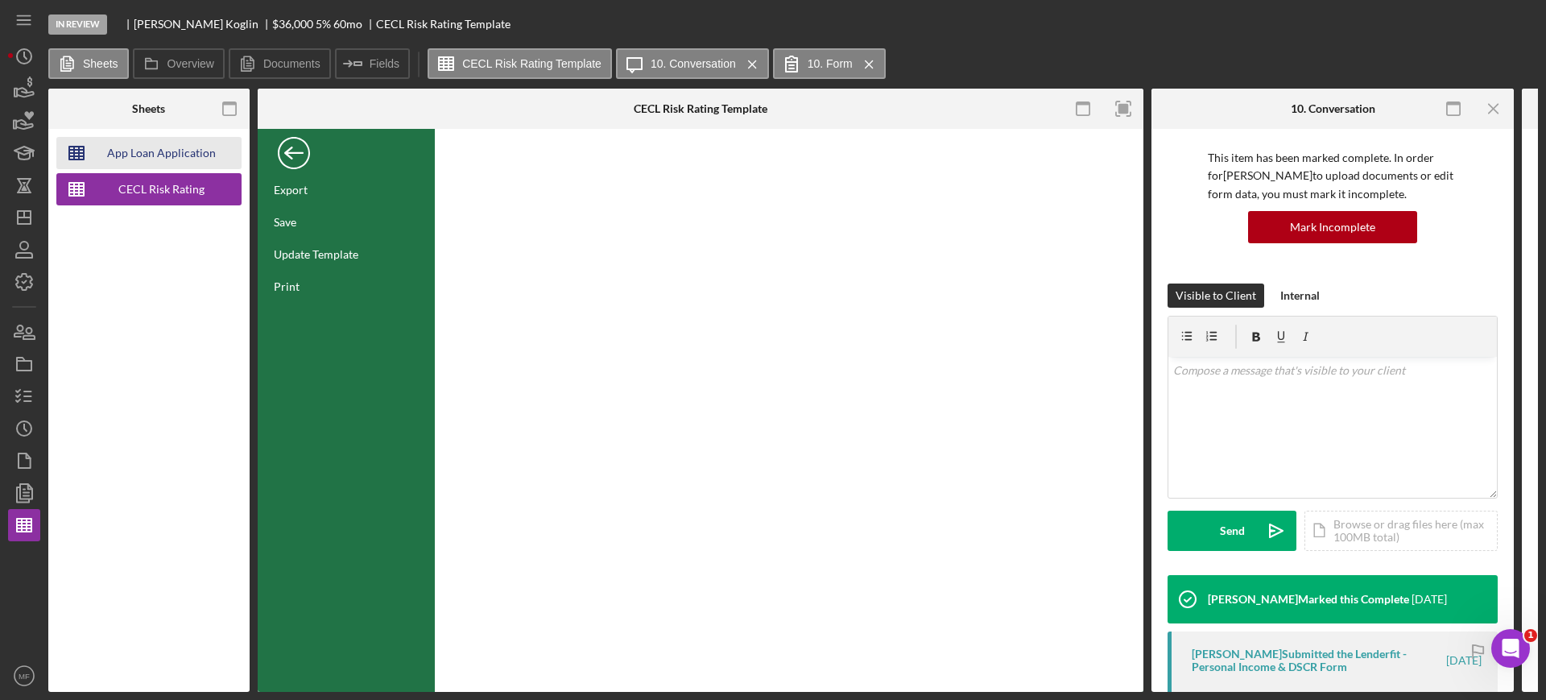
click at [160, 155] on div "App Loan Application Package" at bounding box center [161, 153] width 129 height 32
type input "Calibri"
type input "11"
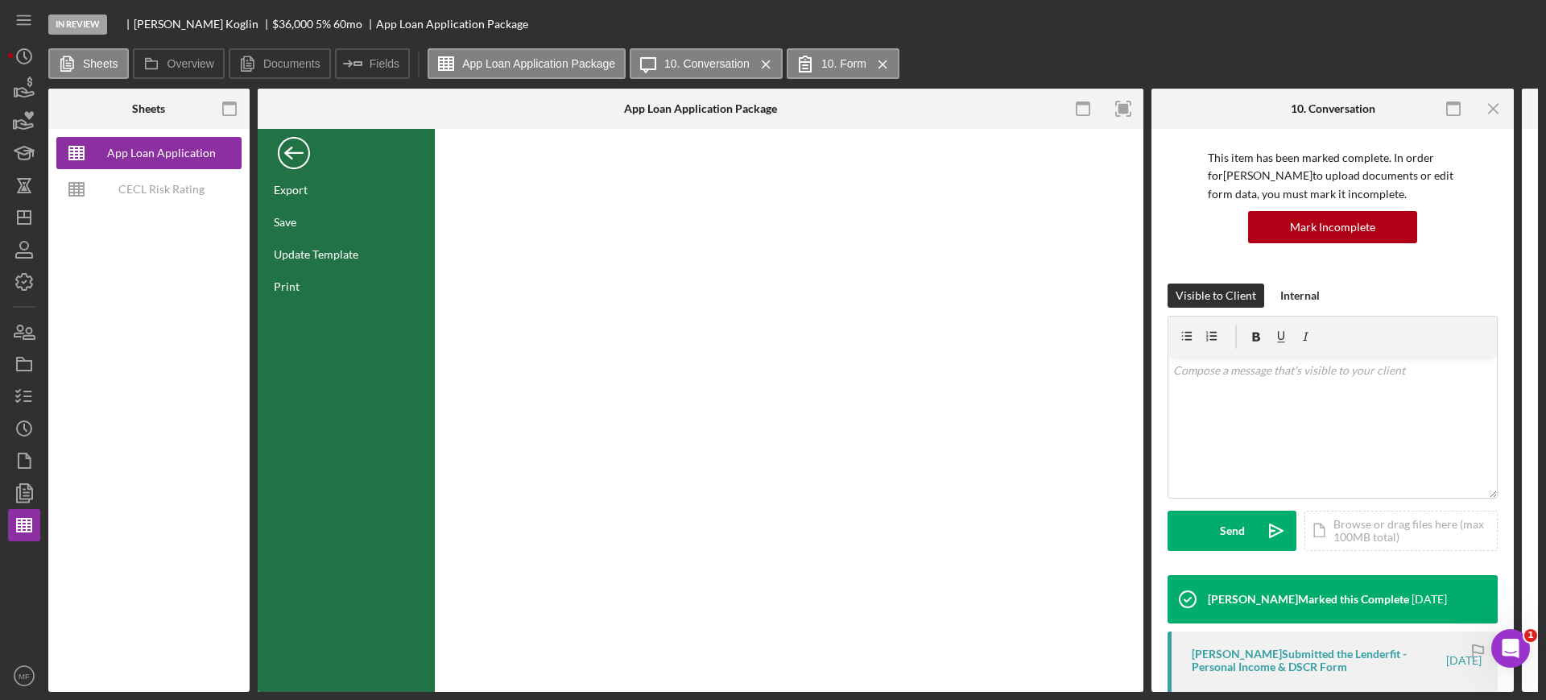
click at [291, 153] on div "Back" at bounding box center [294, 149] width 32 height 32
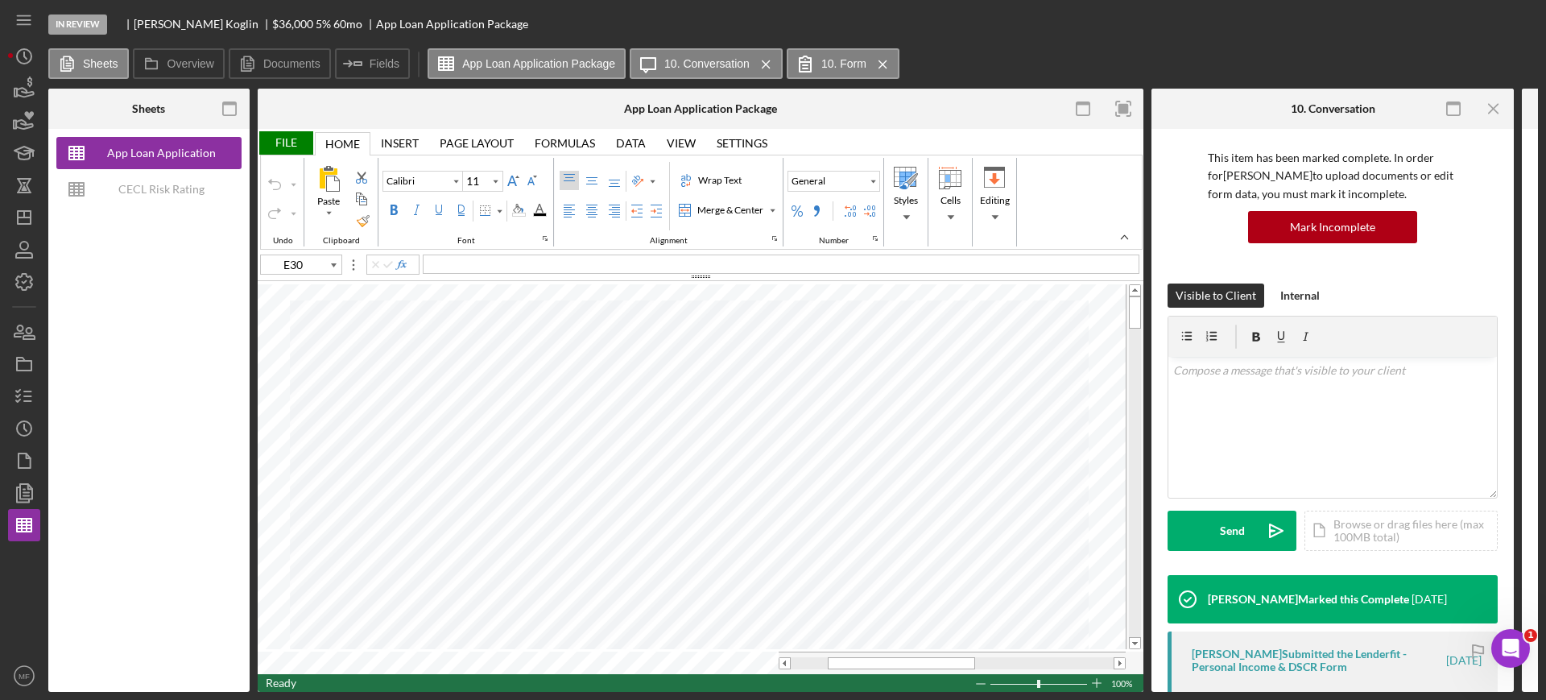
type input "B63"
type input "Arial"
type input "10"
type input "B64"
click at [517, 214] on div "Background Color" at bounding box center [518, 210] width 13 height 13
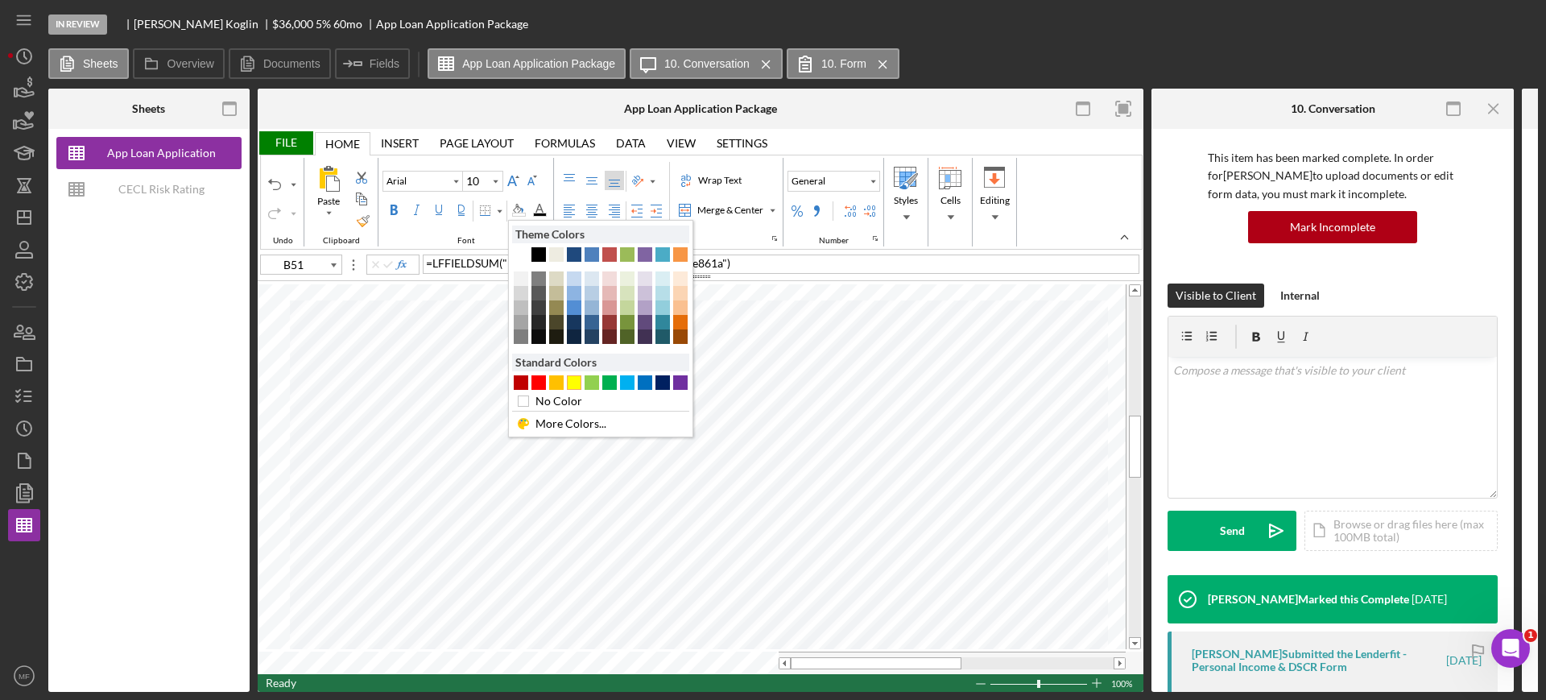
click at [576, 380] on div "#FFFF00" at bounding box center [574, 382] width 14 height 14
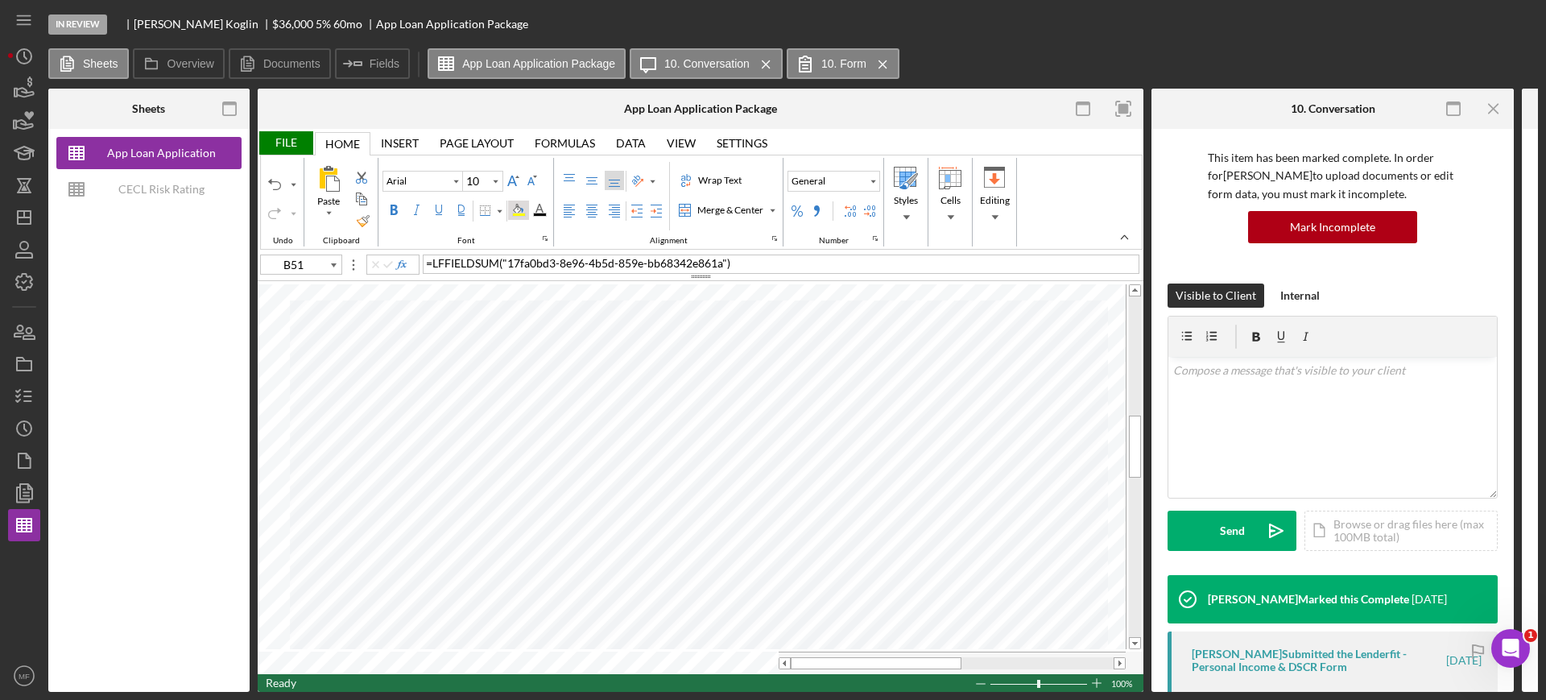
click at [522, 209] on div "Background Color" at bounding box center [518, 210] width 13 height 13
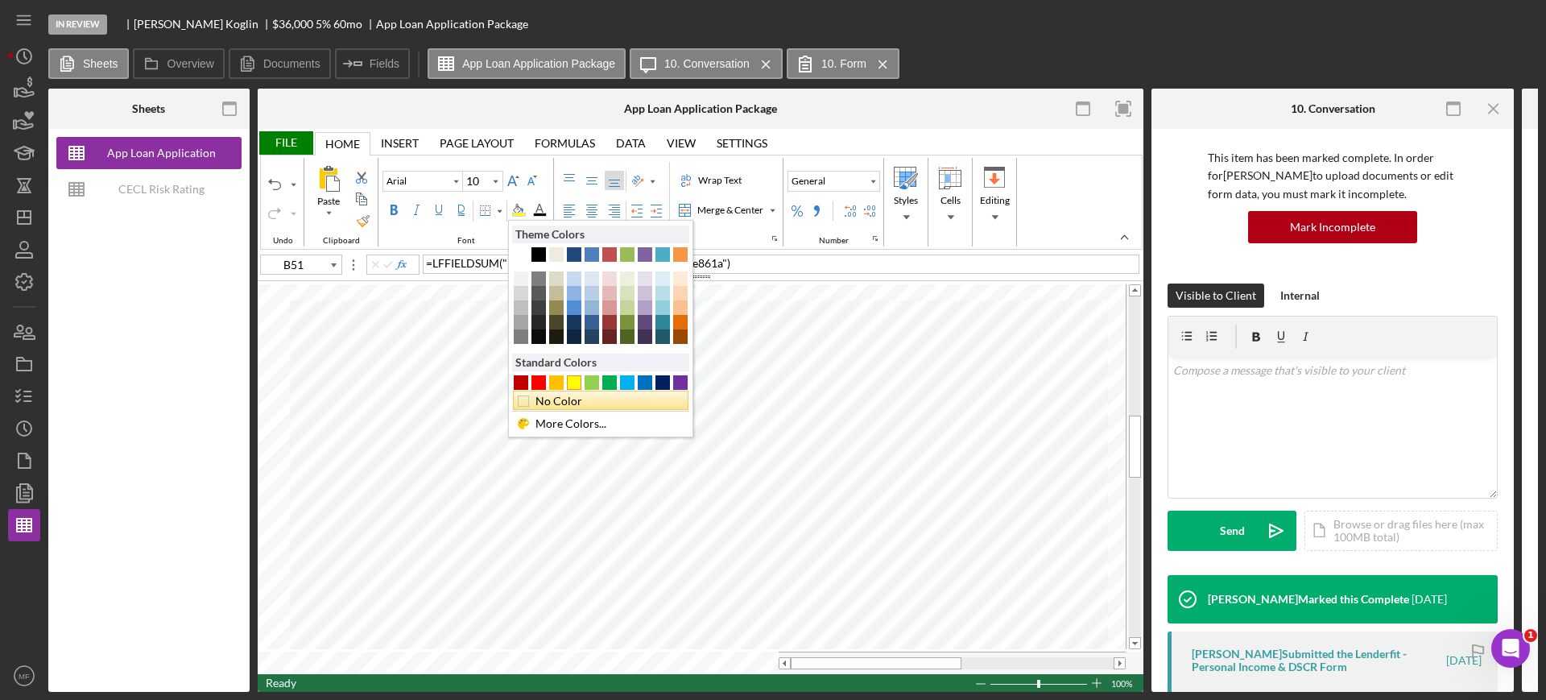
click at [545, 401] on div "No Color" at bounding box center [605, 401] width 144 height 18
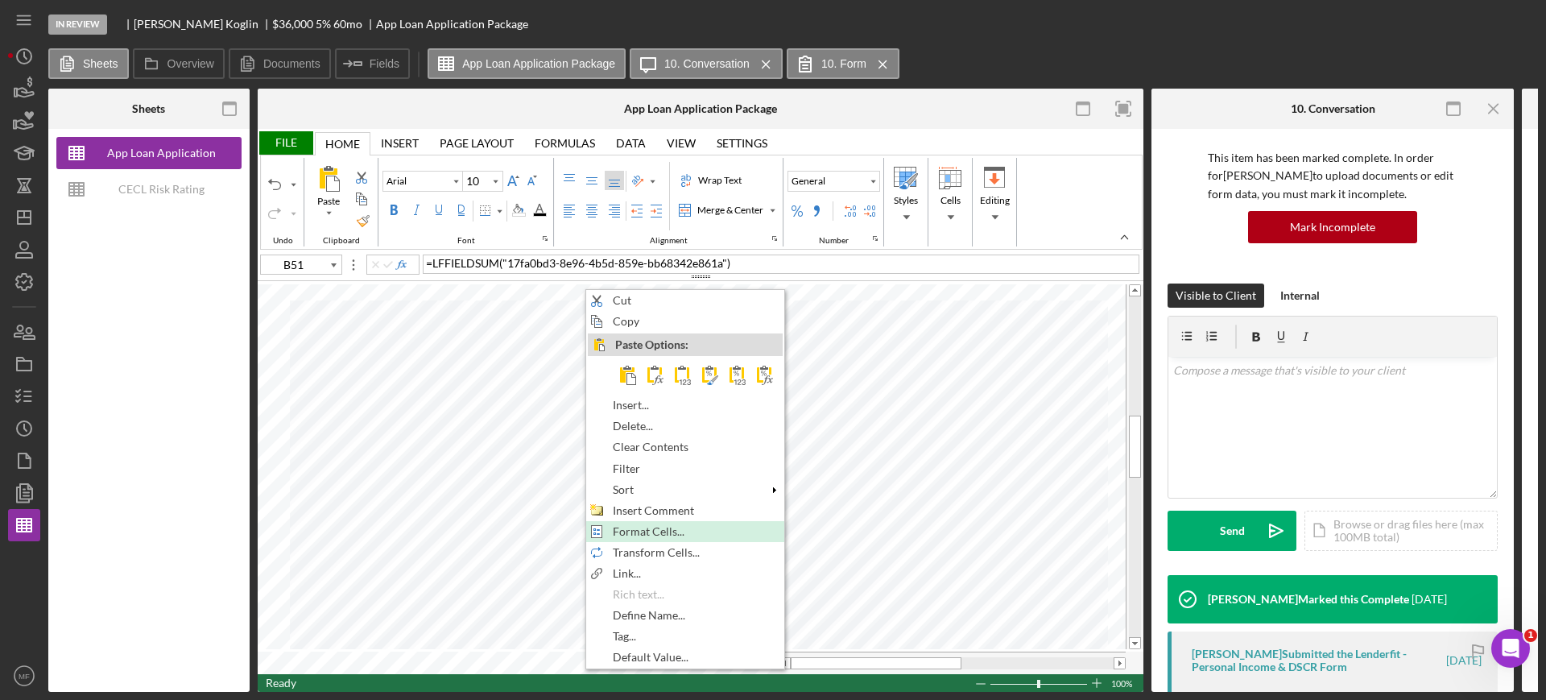
click at [643, 526] on span "Format Cells..." at bounding box center [658, 531] width 90 height 13
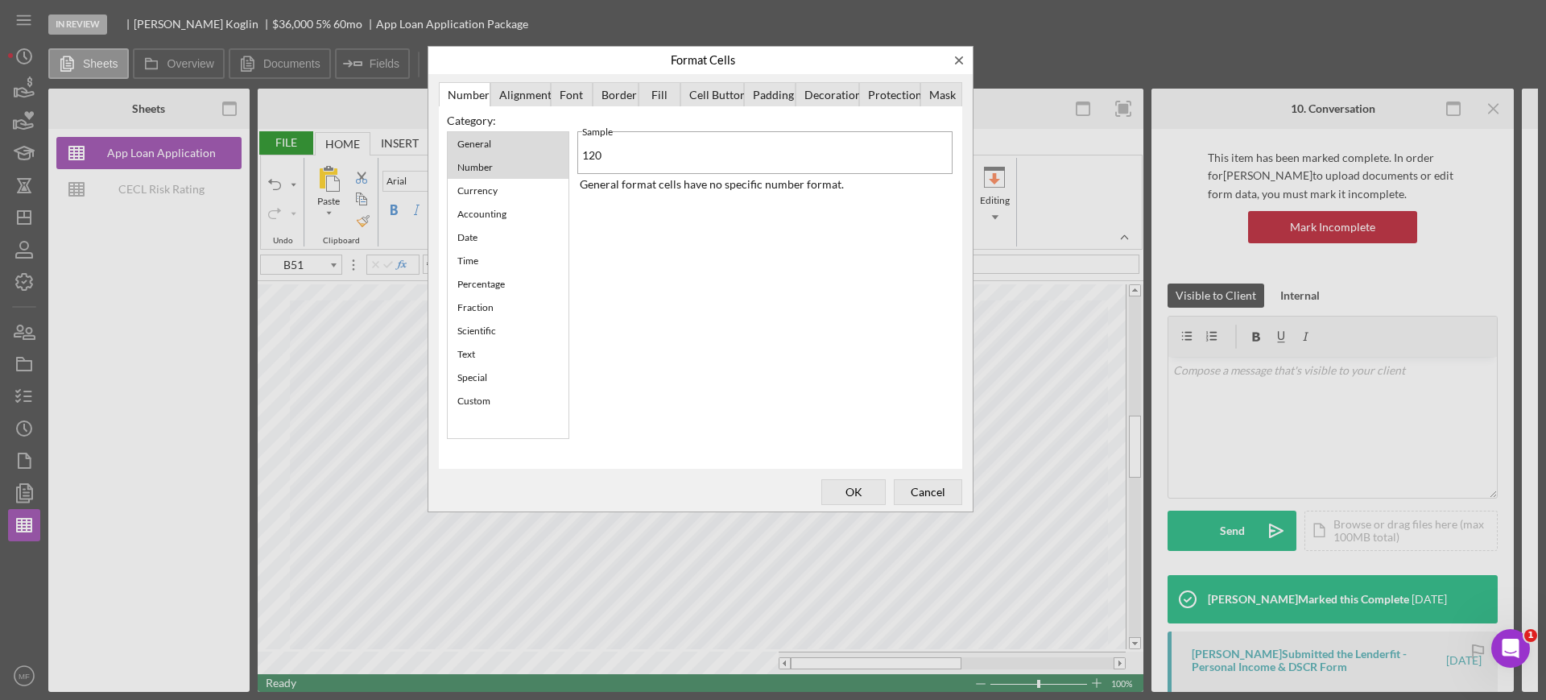
click at [492, 173] on div "Number" at bounding box center [475, 167] width 52 height 20
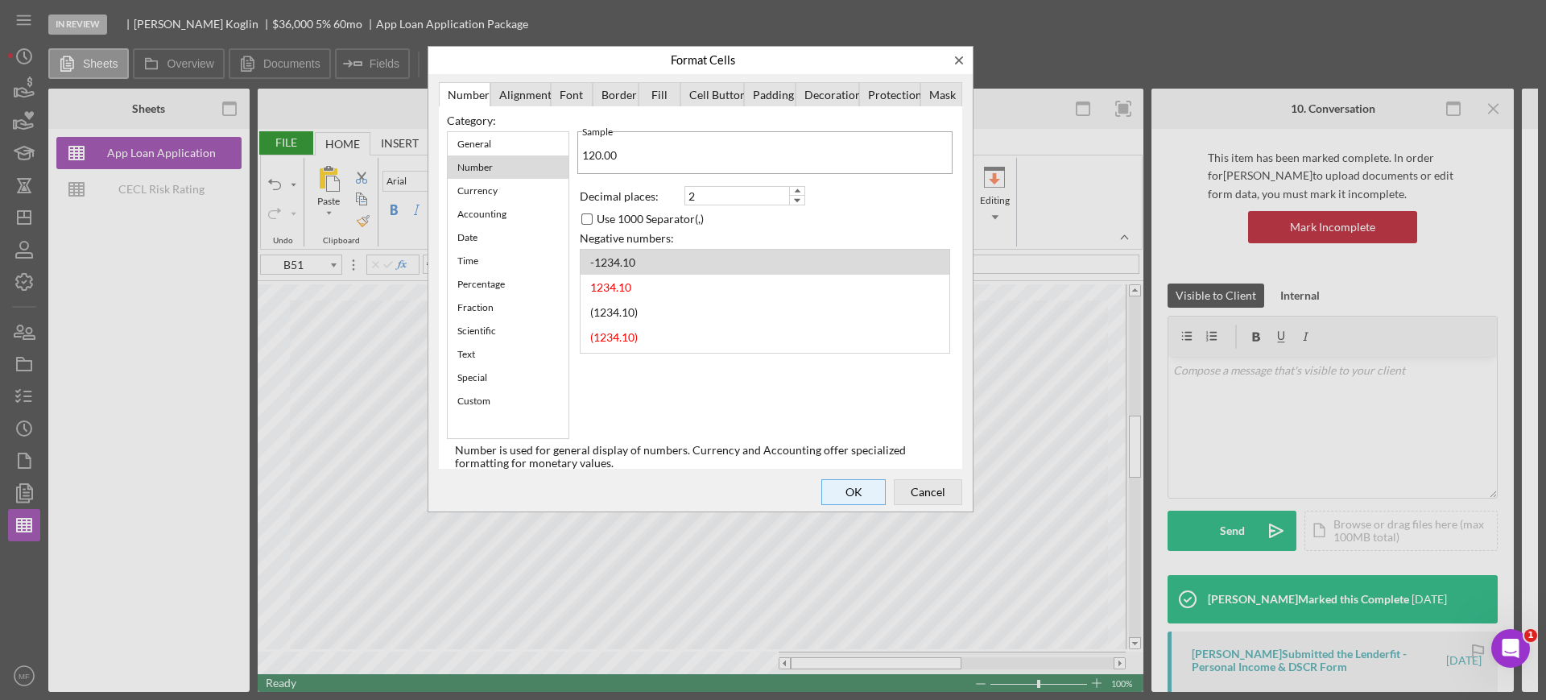
click at [864, 497] on span "OK" at bounding box center [853, 492] width 53 height 23
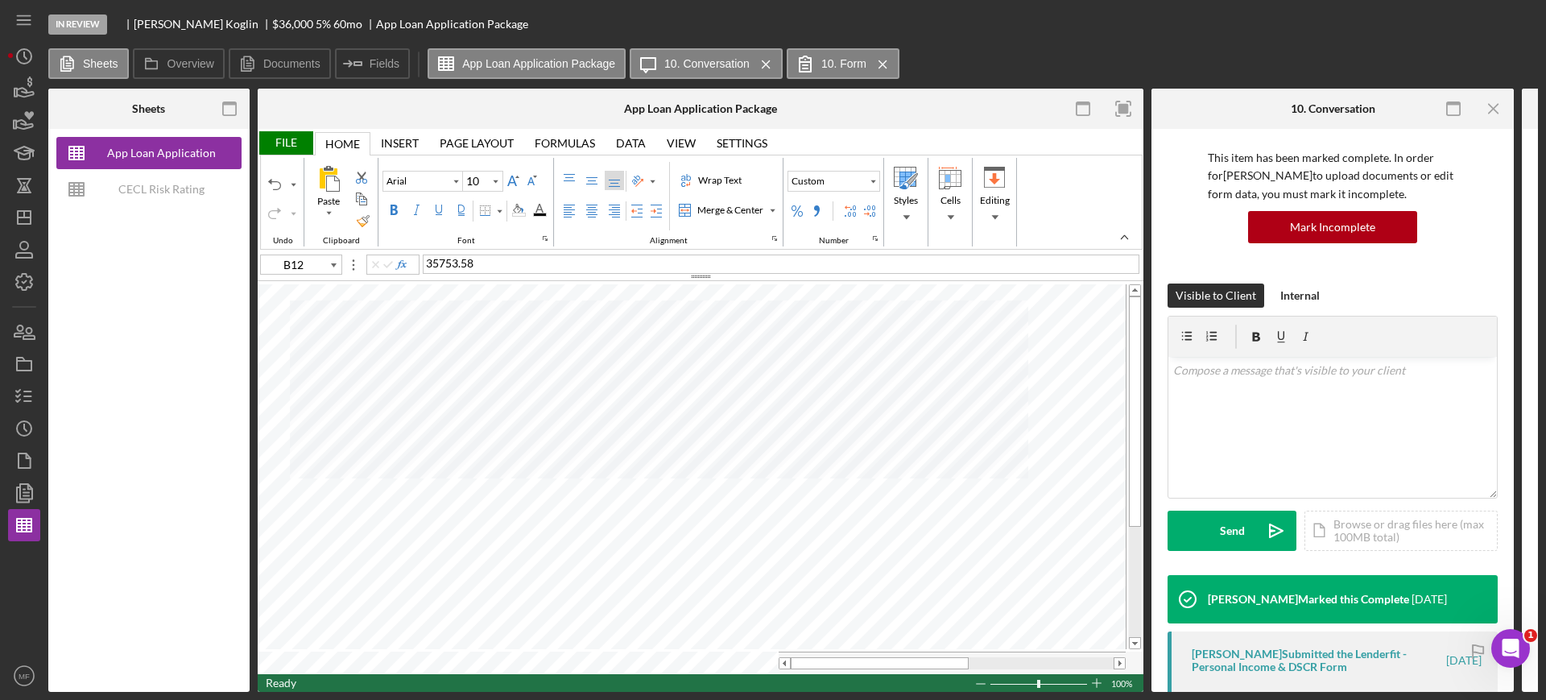
type input "E30"
type input "Calibri"
type input "11"
type input "D54"
type input "Arial"
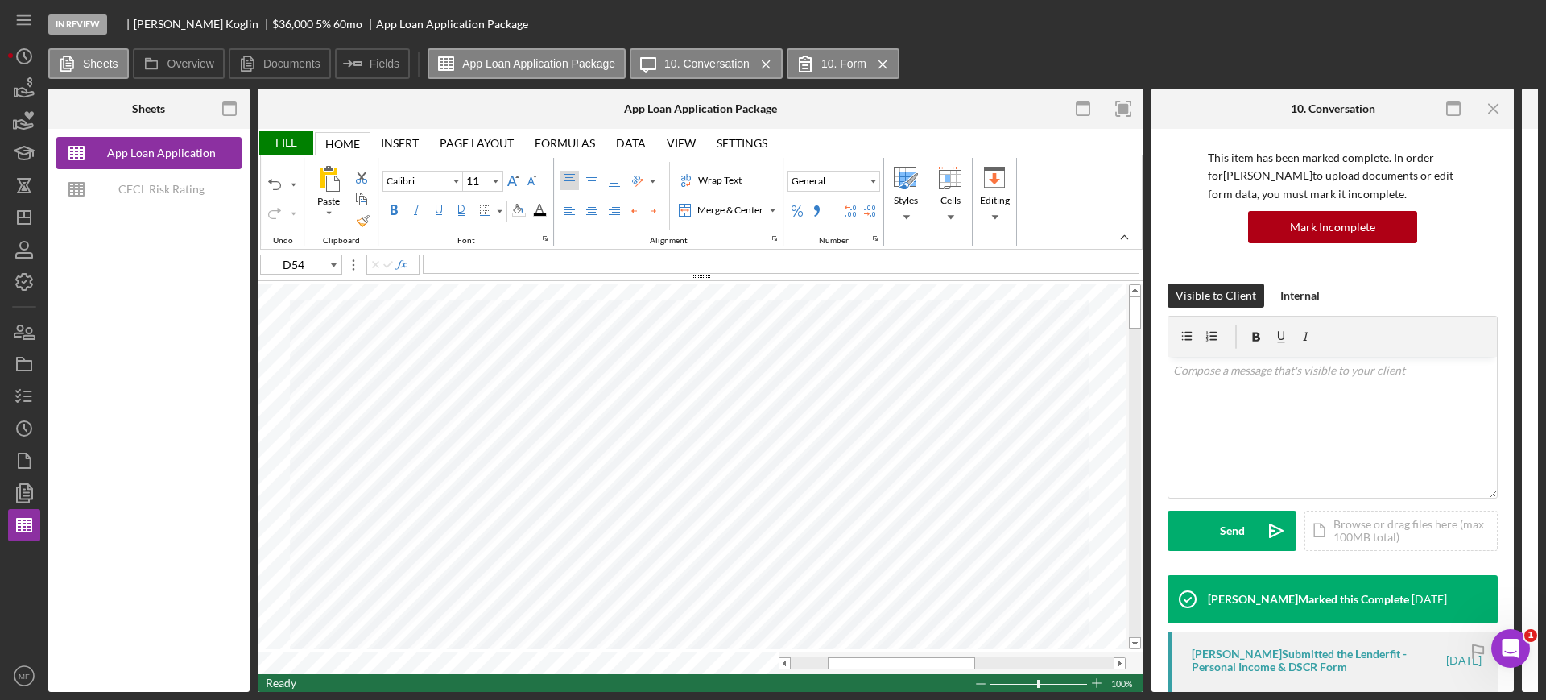
type input "10"
click at [523, 213] on div "Background Color" at bounding box center [518, 210] width 13 height 13
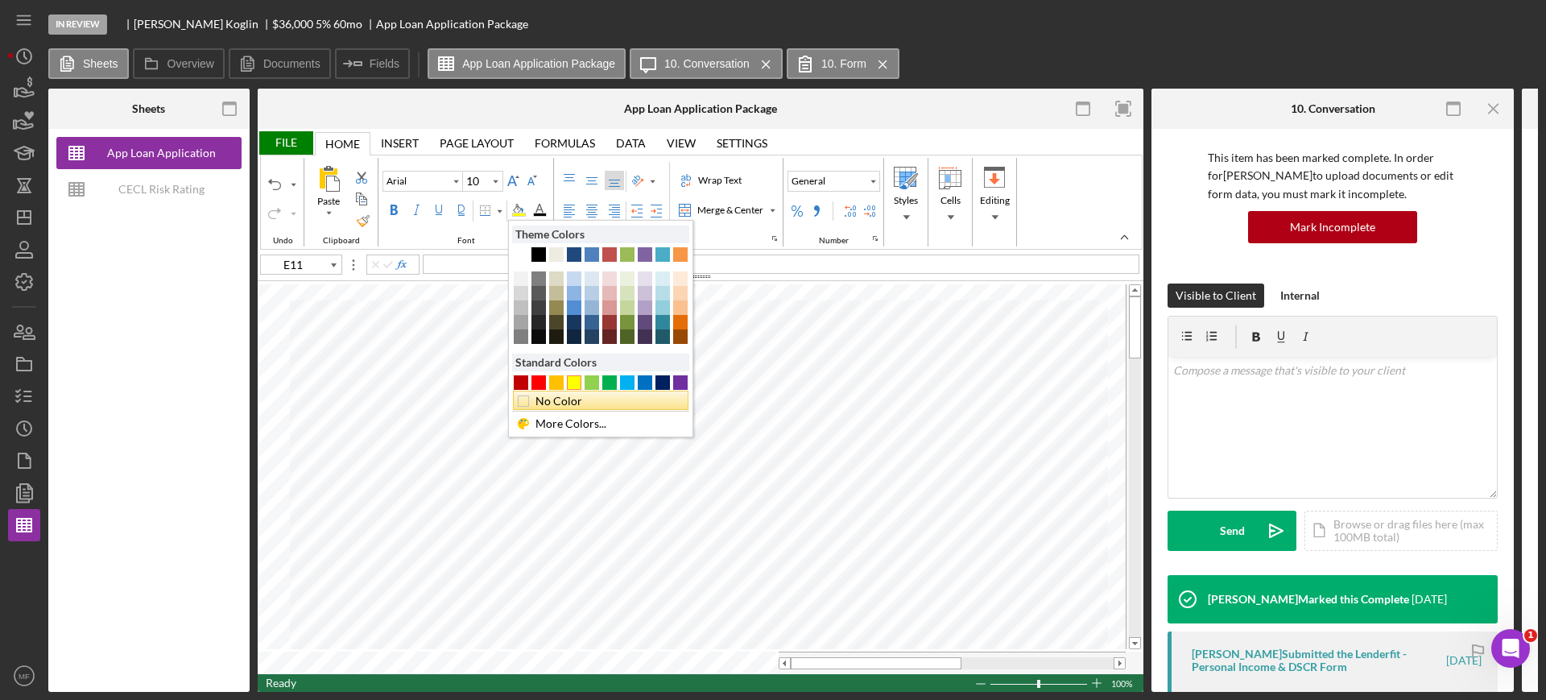
click at [543, 398] on div "No Color" at bounding box center [605, 401] width 144 height 18
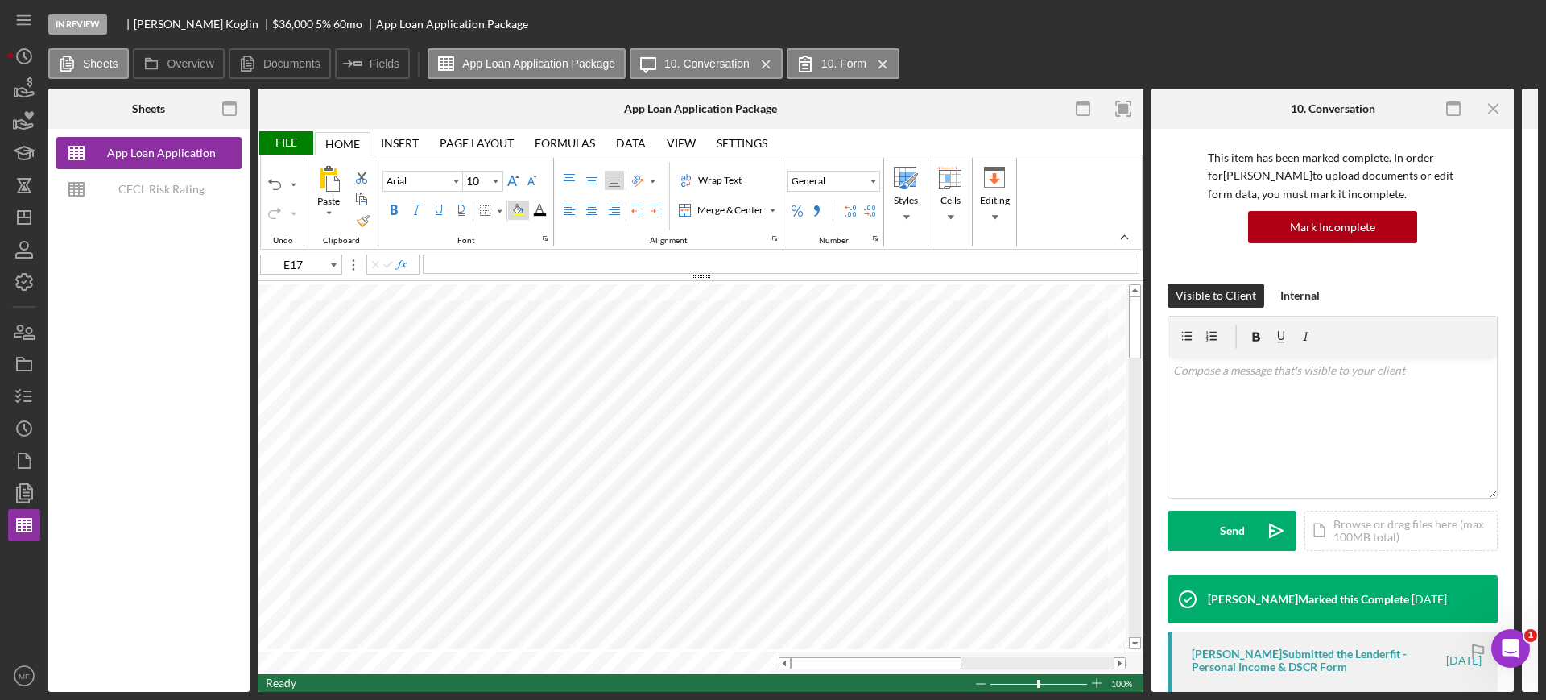
click at [520, 208] on div "Background Color" at bounding box center [518, 210] width 13 height 13
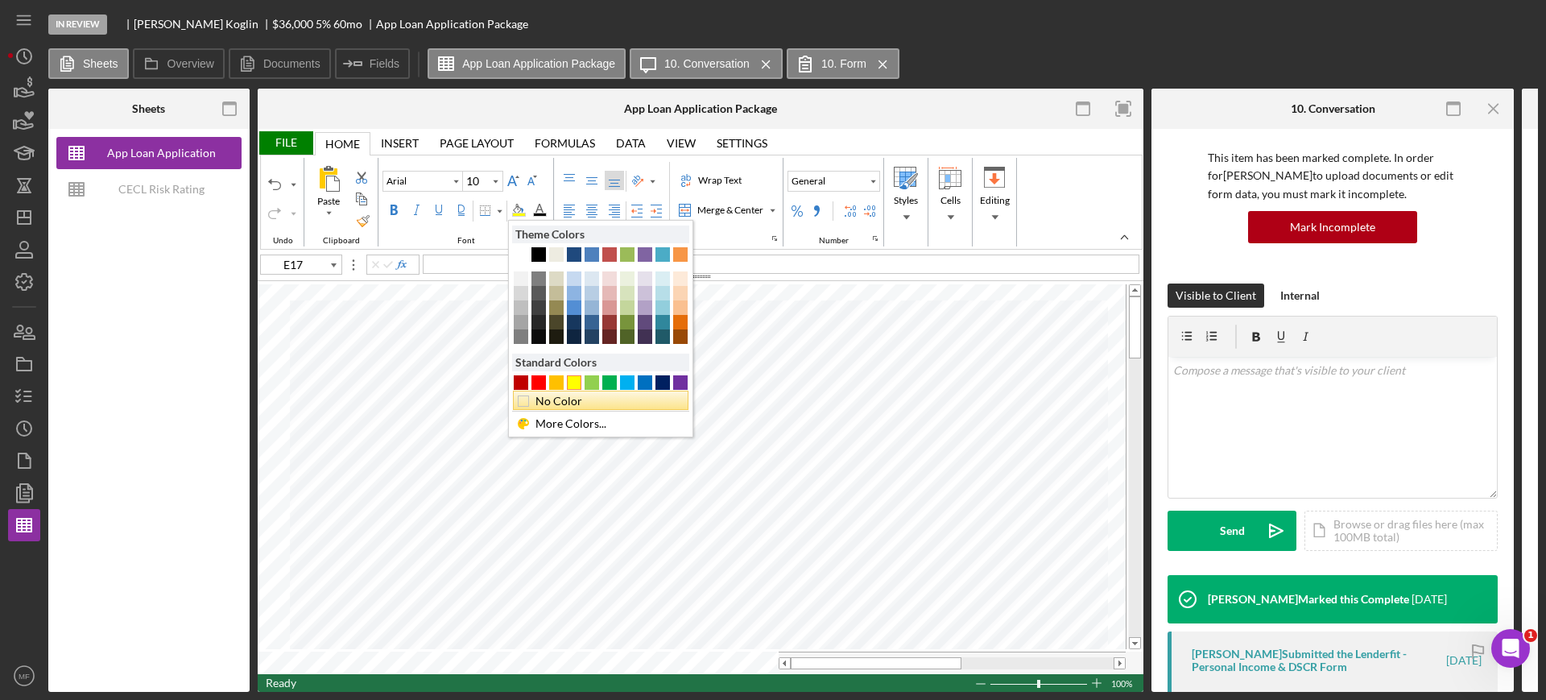
click at [546, 406] on div "No Color" at bounding box center [605, 401] width 144 height 18
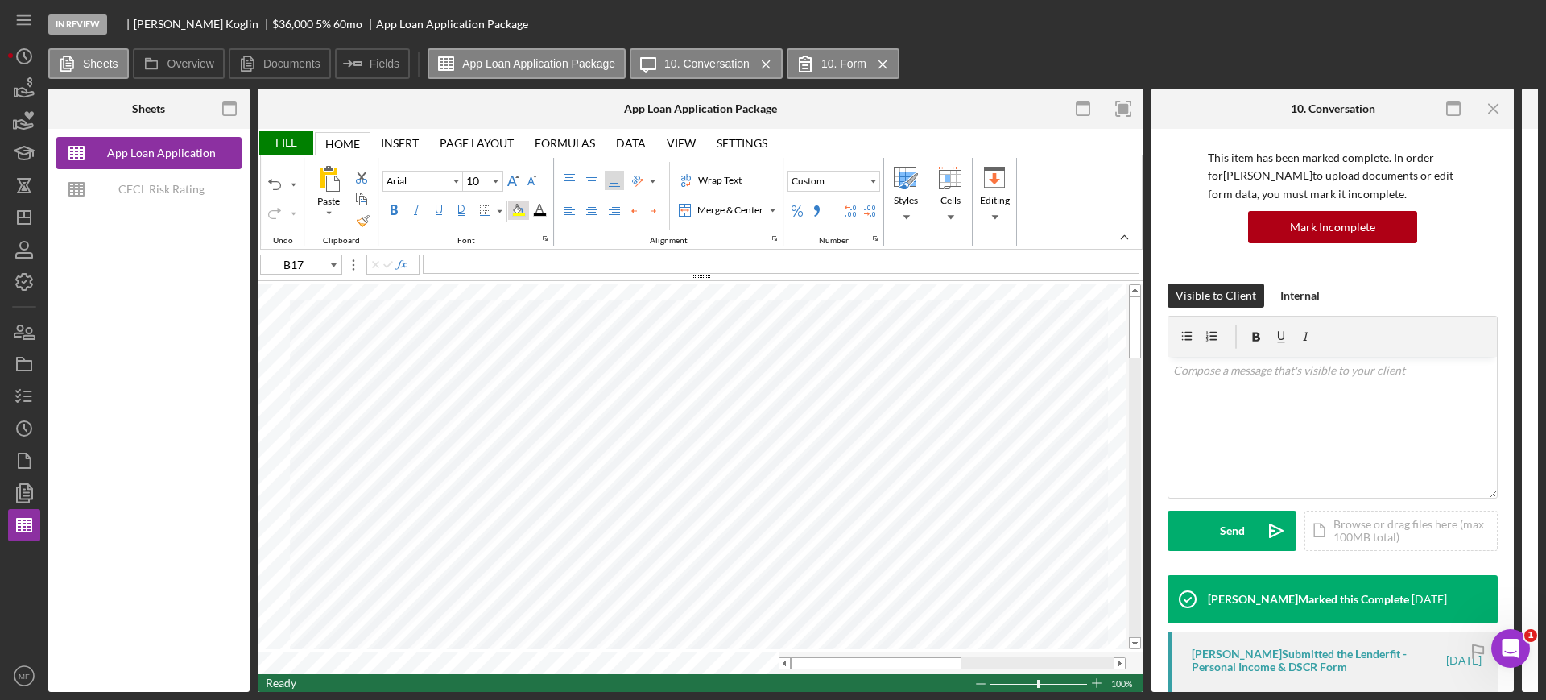
click at [524, 213] on div "Background Color" at bounding box center [518, 210] width 13 height 13
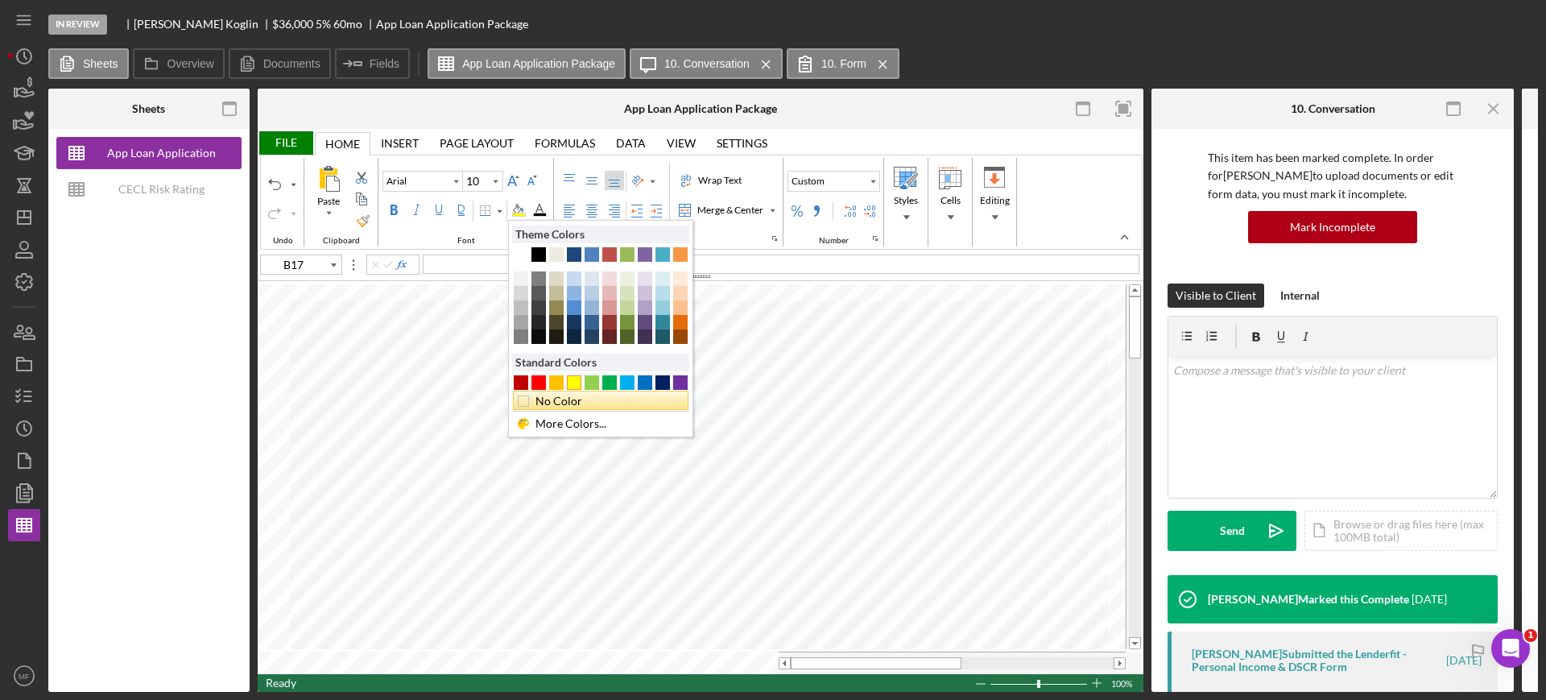
click at [574, 395] on div "No Color" at bounding box center [605, 401] width 144 height 18
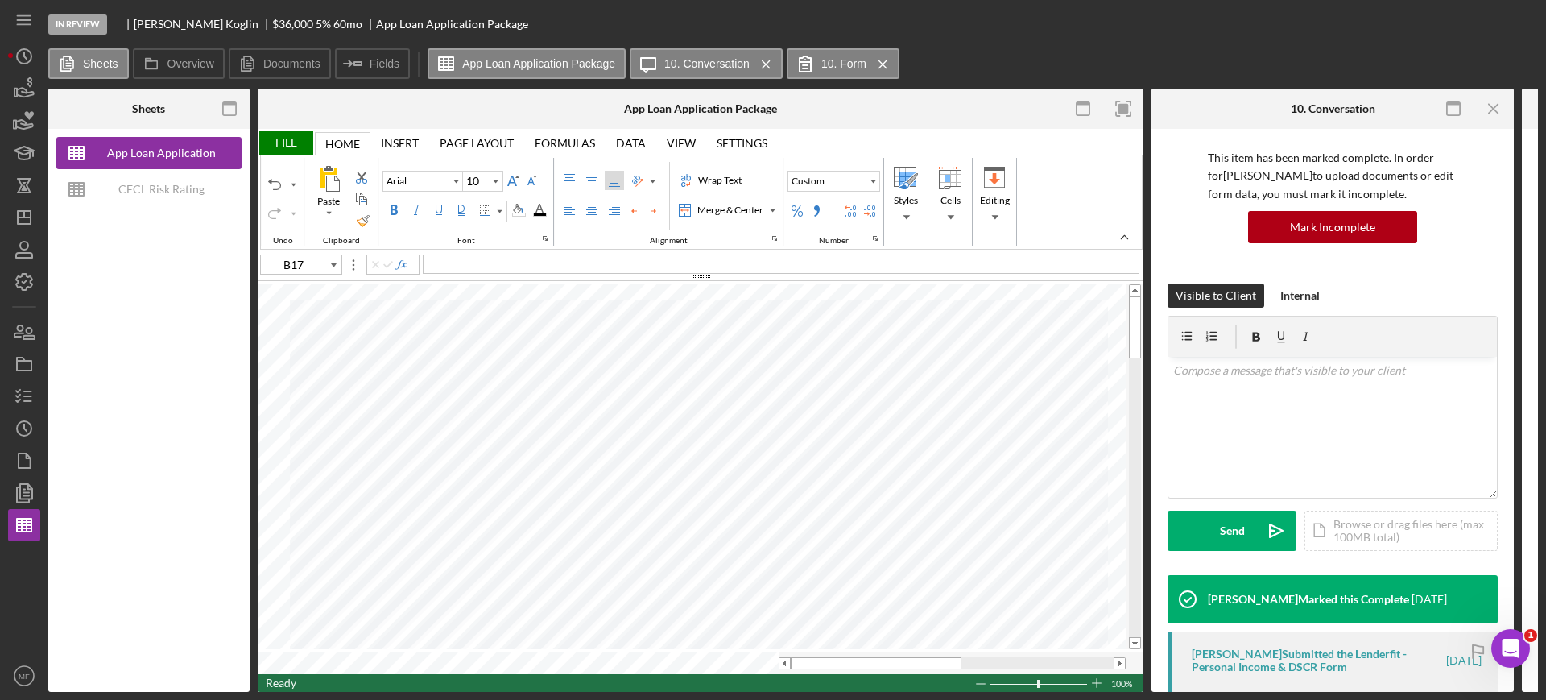
type input "E30"
type input "Calibri"
type input "11"
click at [722, 662] on tr at bounding box center [692, 662] width 868 height 23
type input "A32"
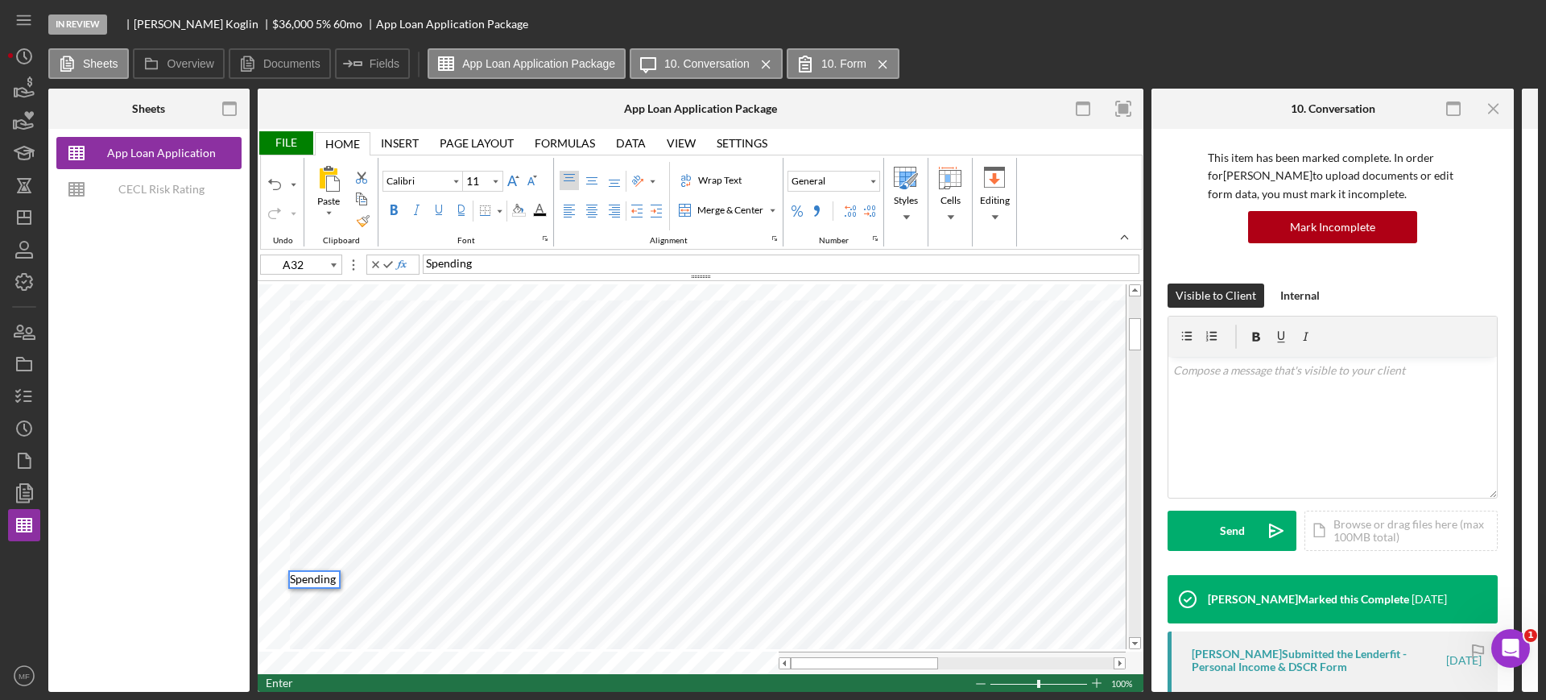
scroll to position [13, 0]
type input "A32"
click at [472, 264] on span "Spending $4385" at bounding box center [466, 263] width 80 height 14
type input "B33"
click at [477, 262] on div "July $" at bounding box center [781, 263] width 716 height 19
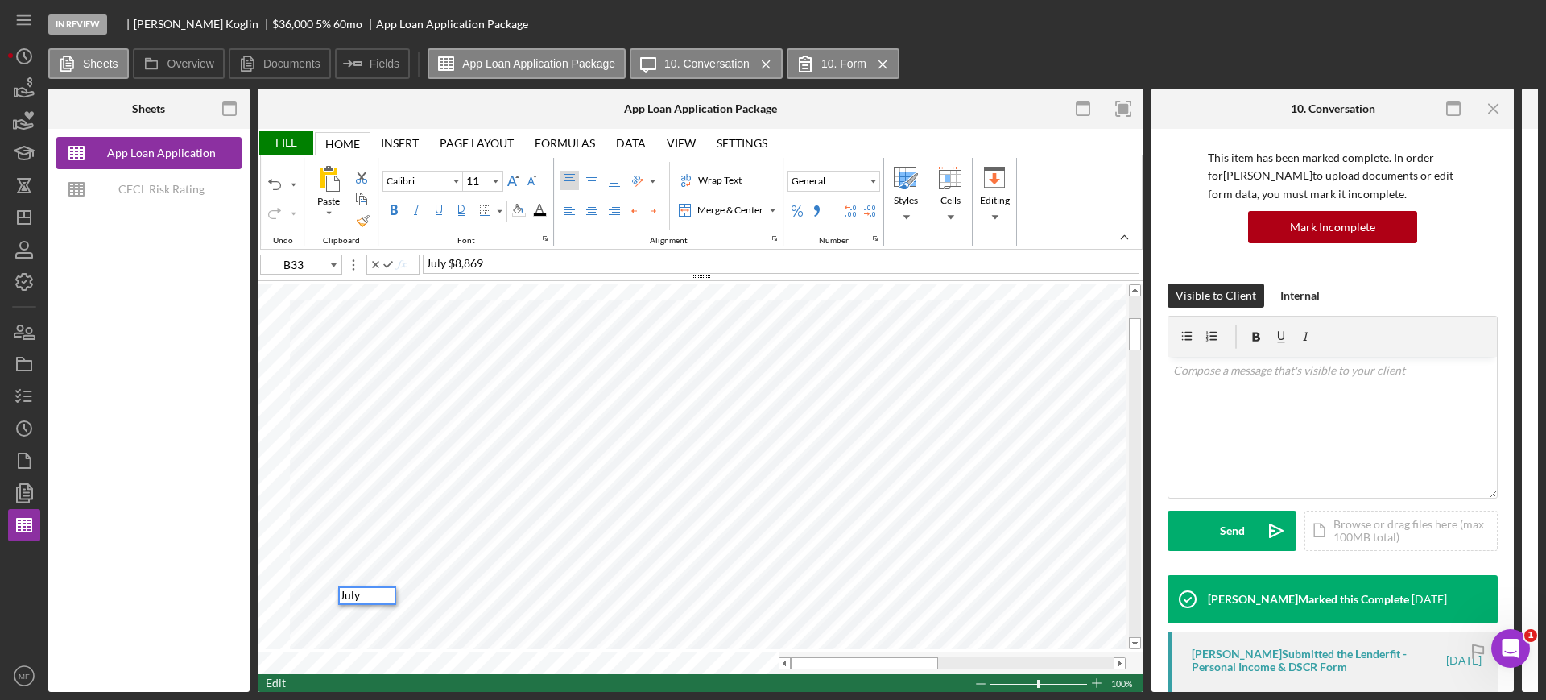
type input "B34"
click at [473, 260] on div "June $" at bounding box center [781, 263] width 716 height 19
type input "B35"
click at [31, 333] on icon "button" at bounding box center [24, 332] width 40 height 40
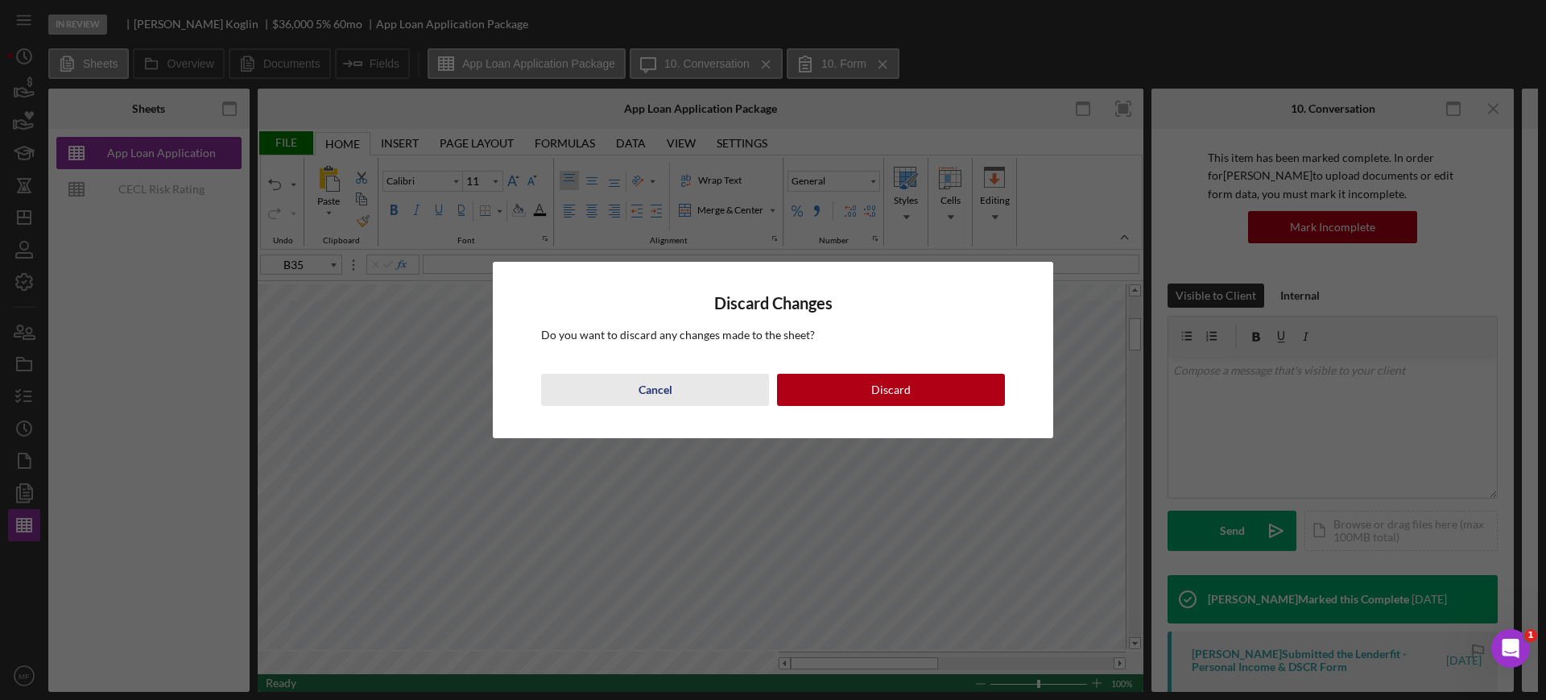
click at [653, 389] on div "Cancel" at bounding box center [655, 390] width 34 height 32
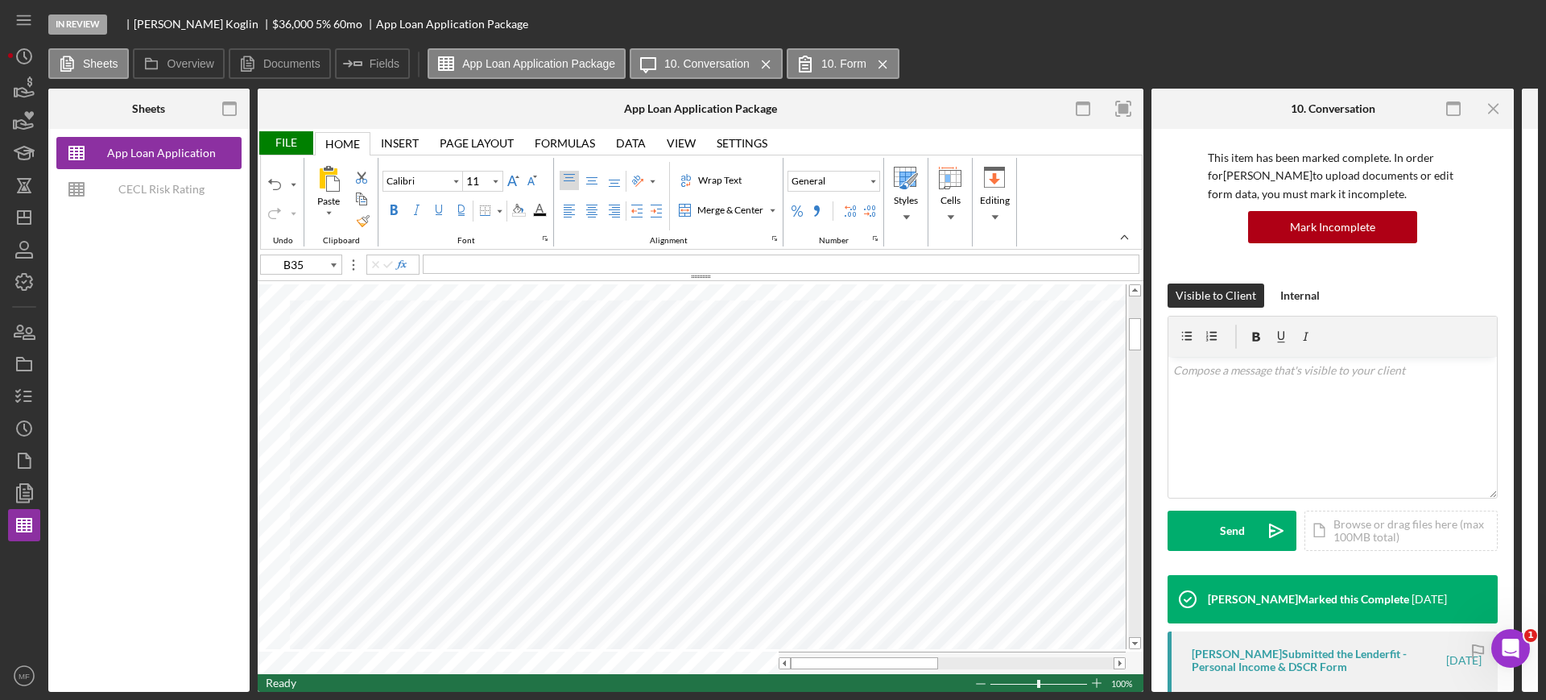
click at [278, 138] on div "File" at bounding box center [286, 142] width 56 height 23
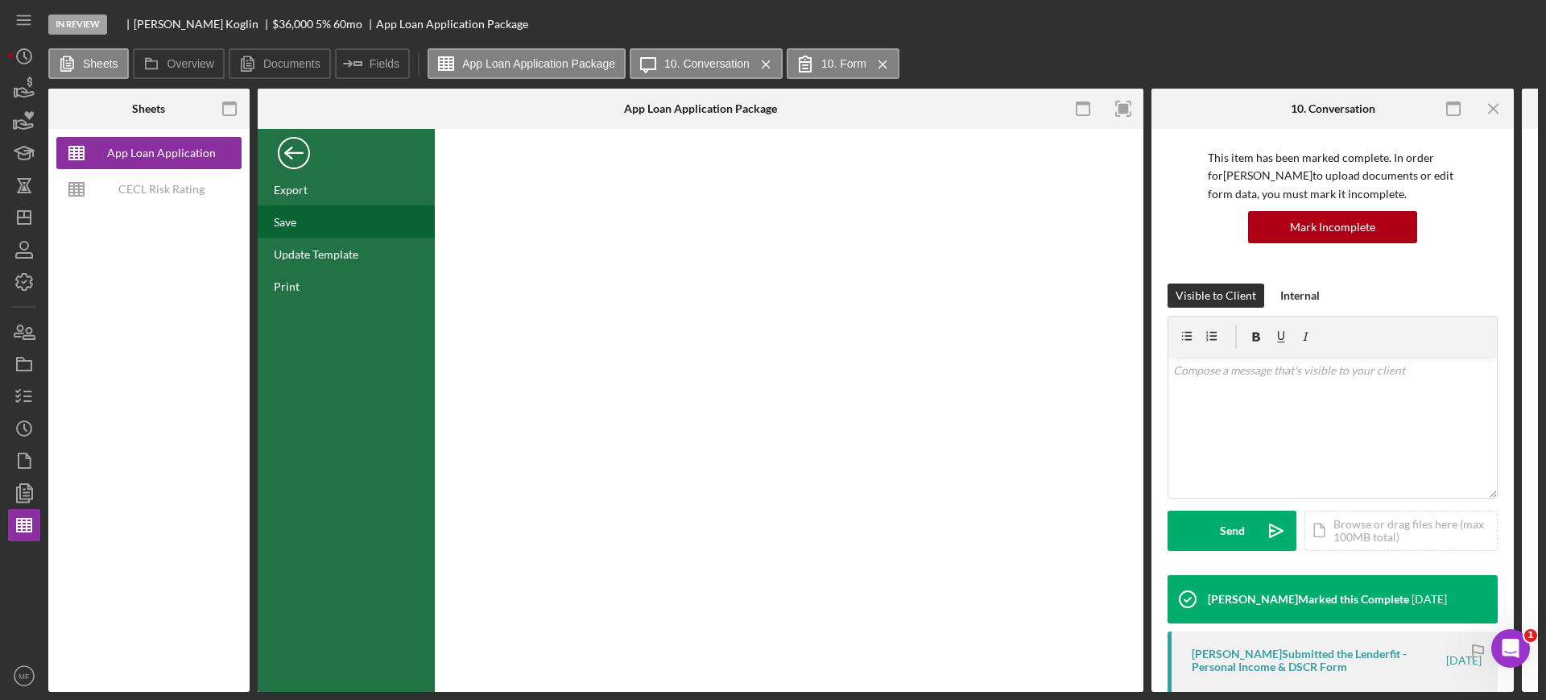
click at [313, 221] on div "Save" at bounding box center [346, 221] width 177 height 32
click at [283, 147] on div "Back" at bounding box center [294, 149] width 32 height 32
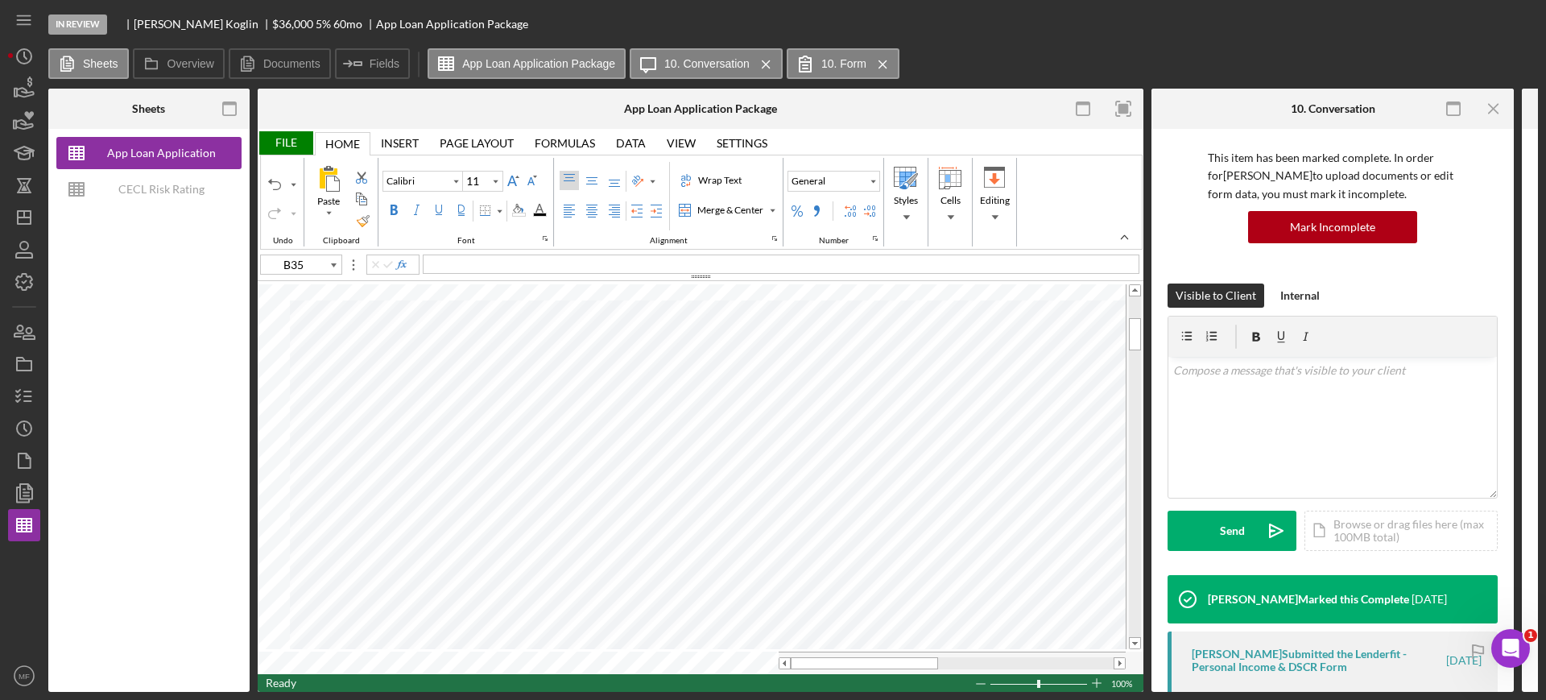
click at [294, 141] on div "File" at bounding box center [286, 142] width 56 height 23
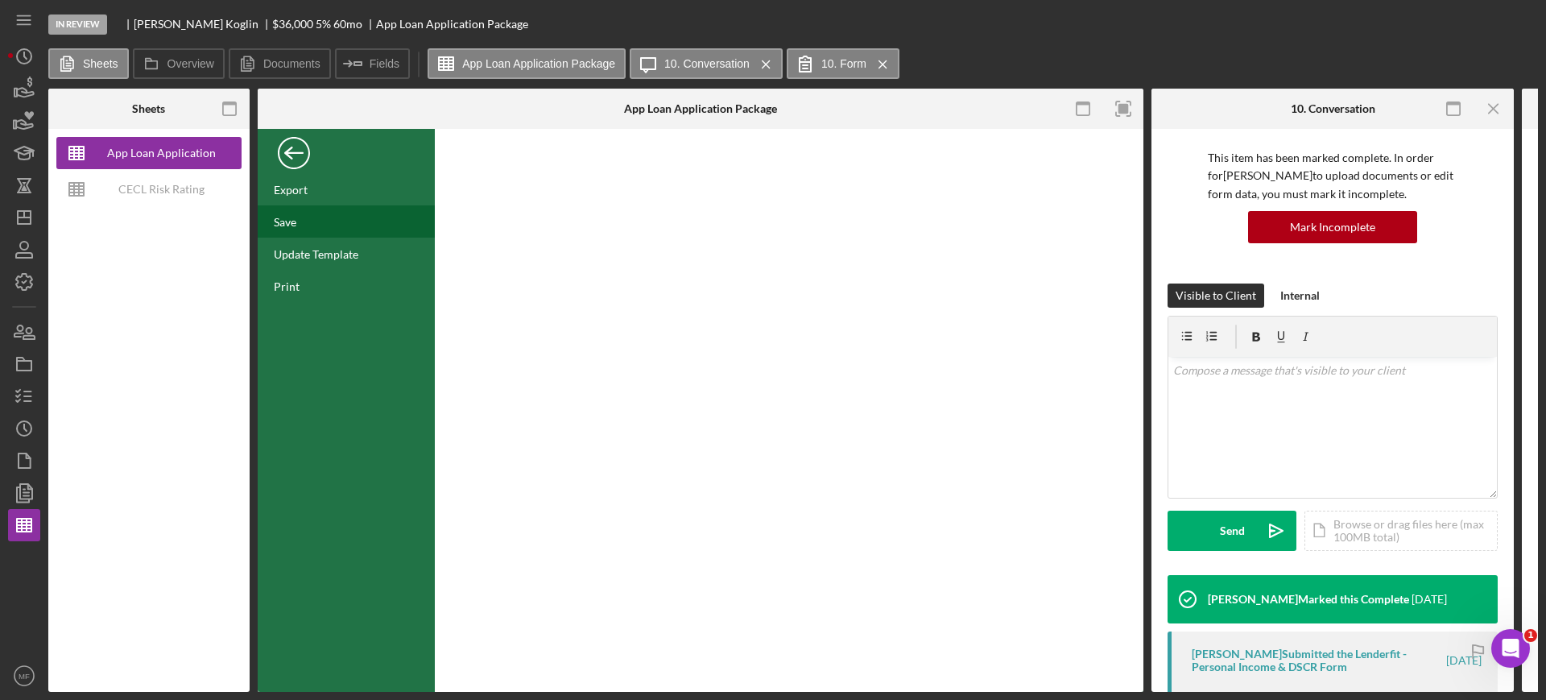
click at [303, 218] on div "Save" at bounding box center [346, 221] width 177 height 32
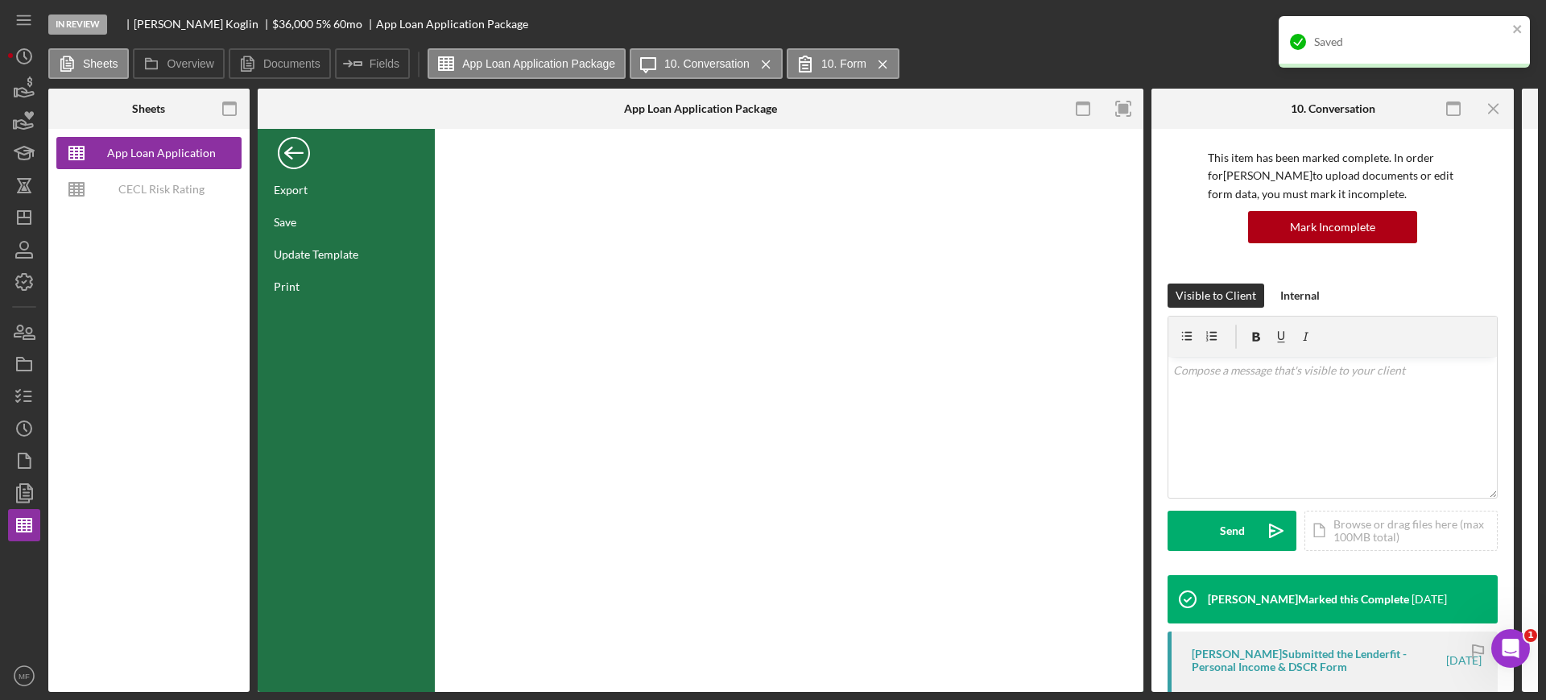
click at [292, 148] on div "Back" at bounding box center [294, 149] width 32 height 32
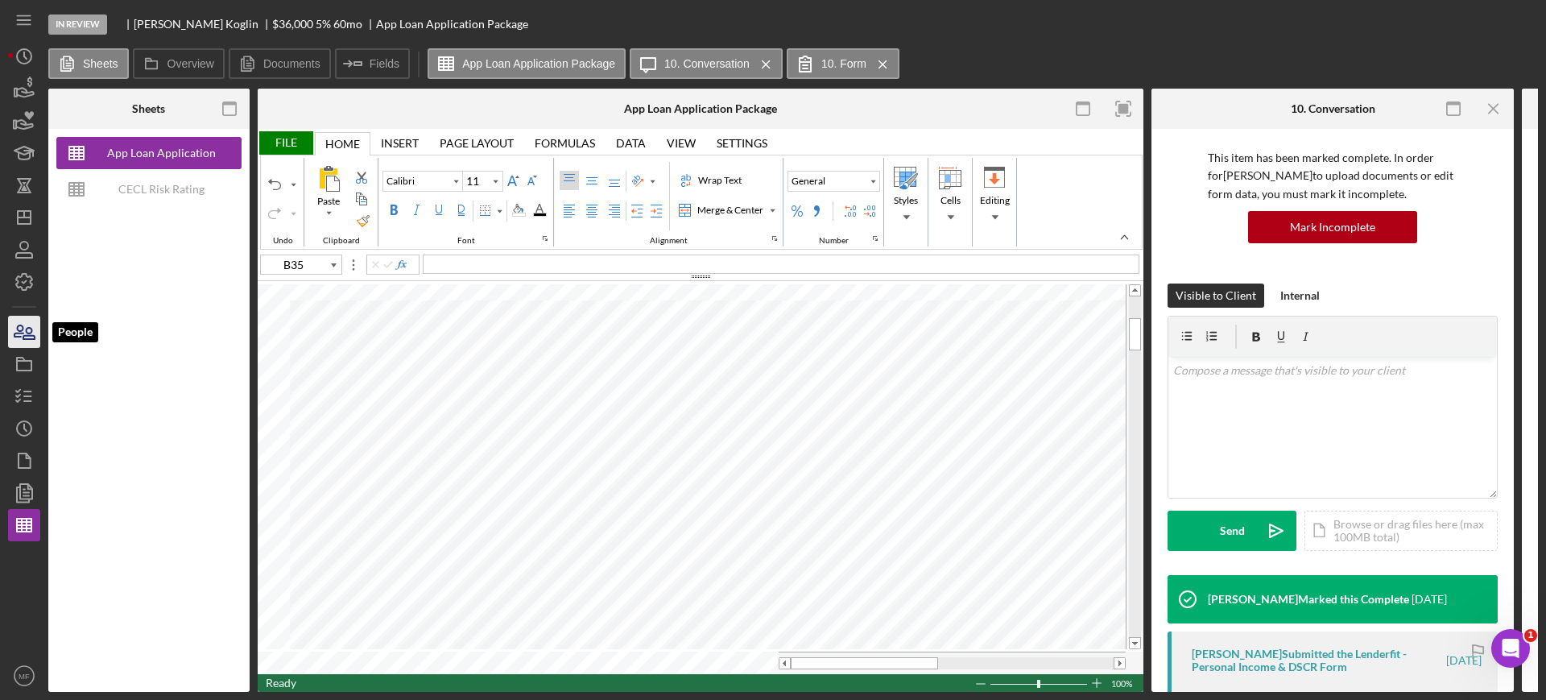
click at [30, 326] on icon "button" at bounding box center [24, 332] width 40 height 40
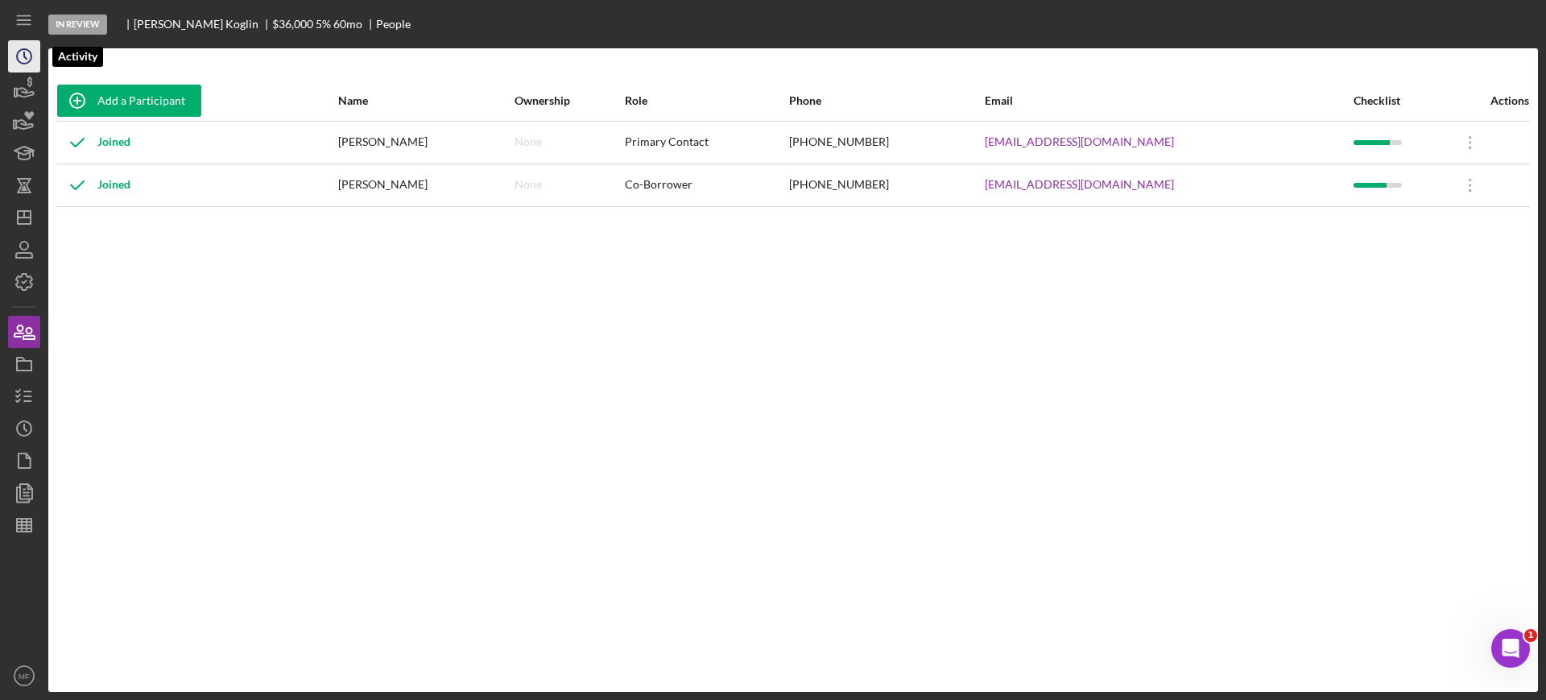
click at [26, 55] on icon "Icon/History" at bounding box center [24, 56] width 40 height 40
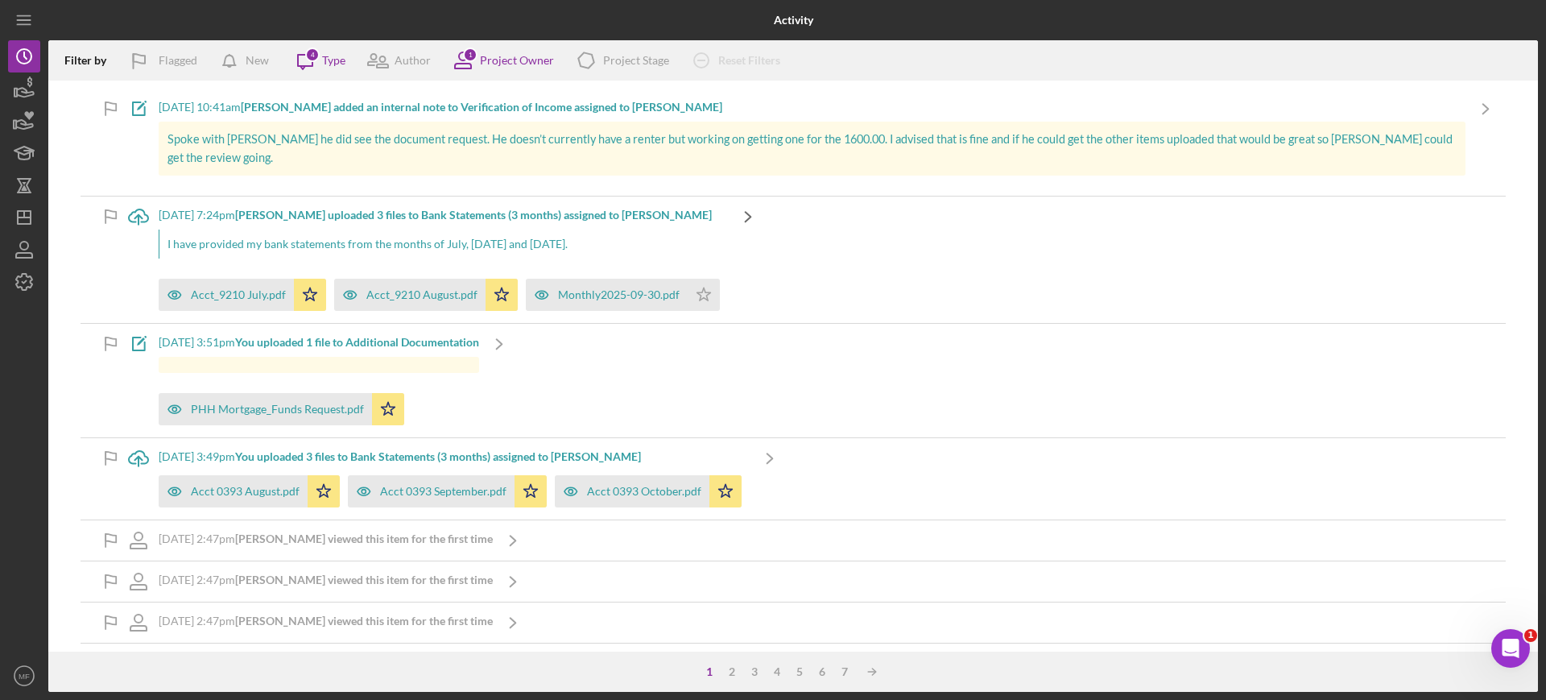
click at [740, 196] on icon "Icon/Navigate" at bounding box center [748, 216] width 40 height 40
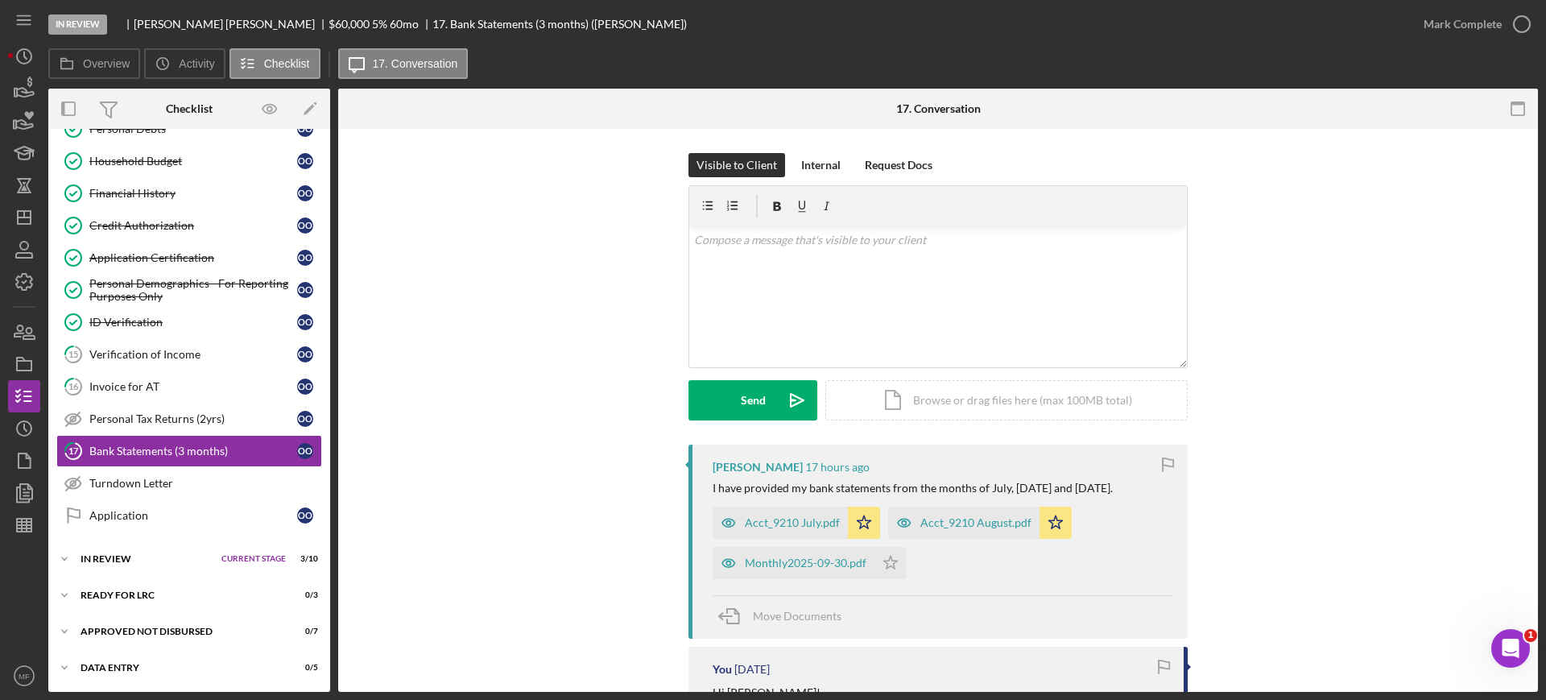
scroll to position [316, 0]
click at [749, 241] on p at bounding box center [938, 240] width 489 height 18
click at [764, 231] on p at bounding box center [938, 240] width 489 height 18
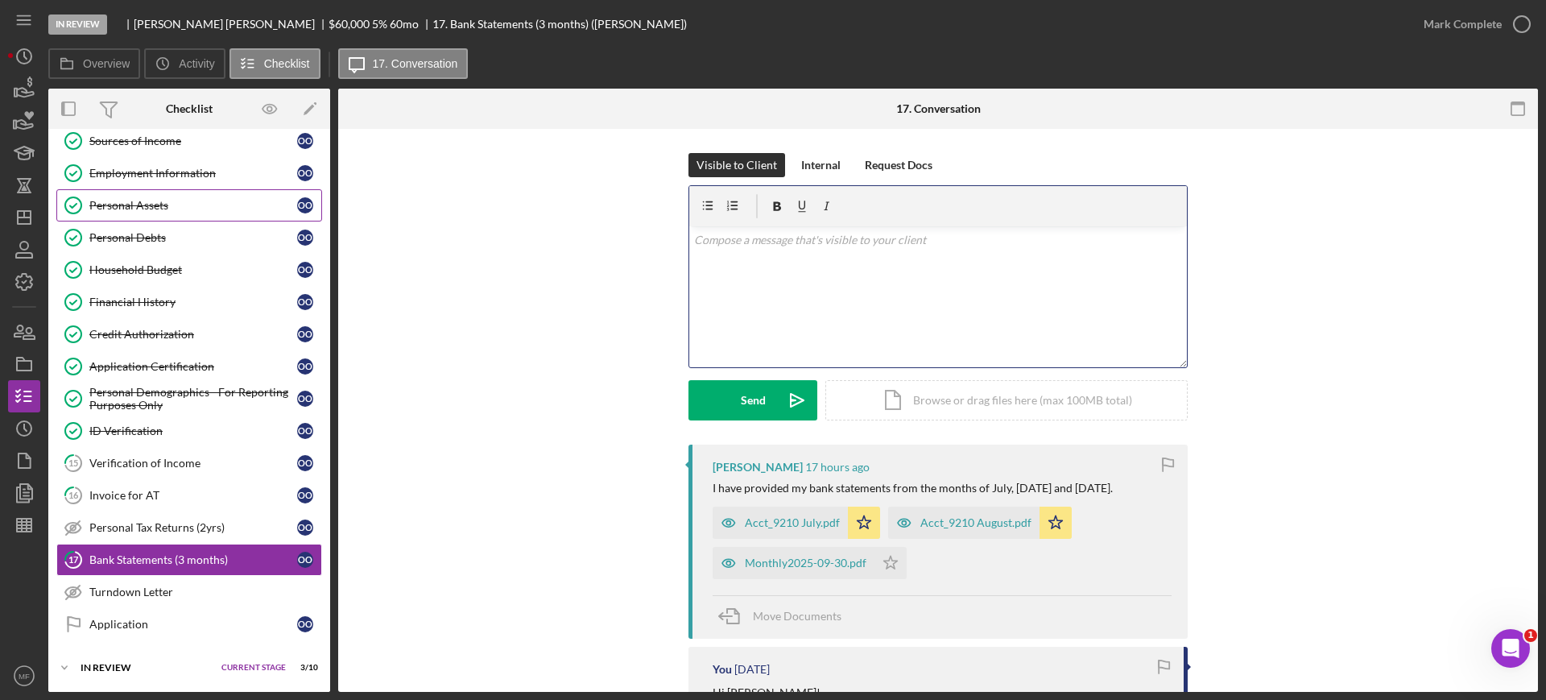
scroll to position [0, 0]
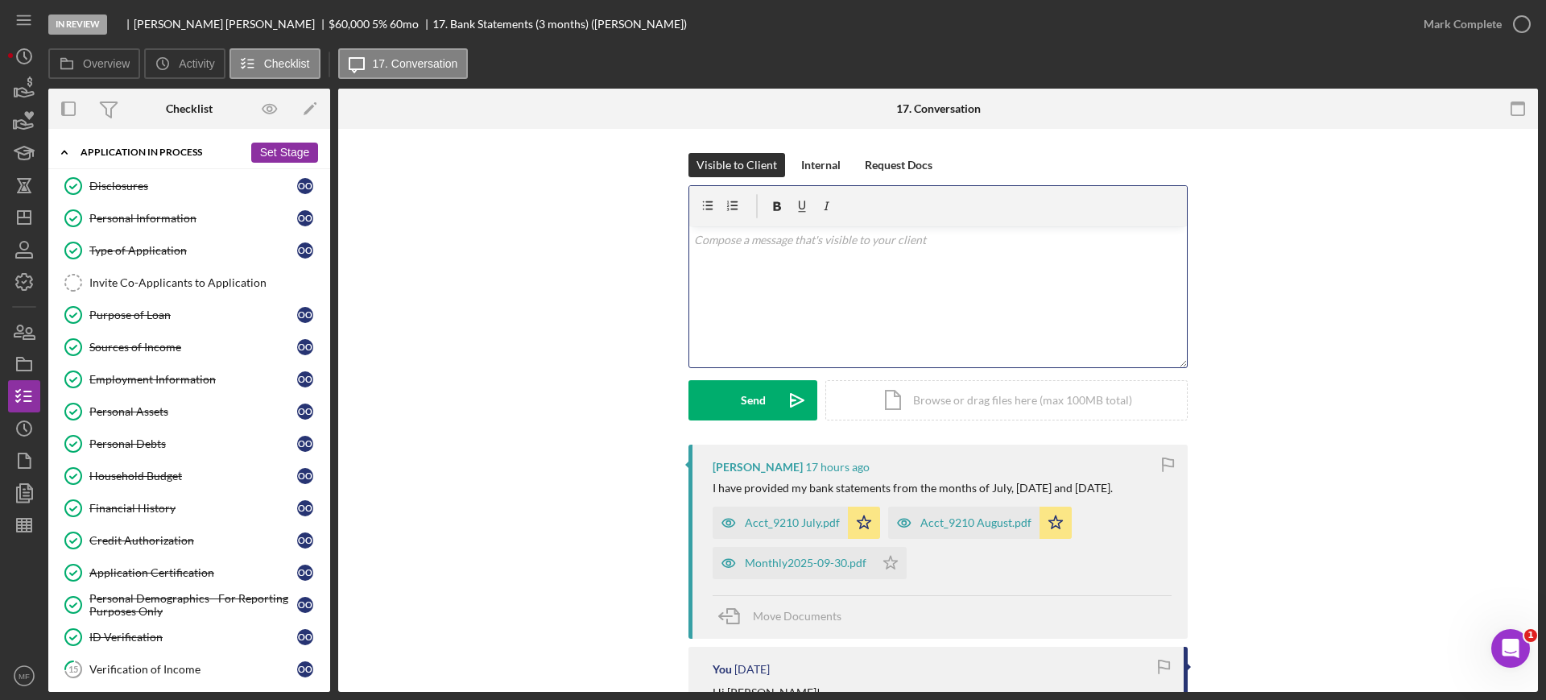
click at [207, 147] on div "Application In Process" at bounding box center [161, 152] width 163 height 10
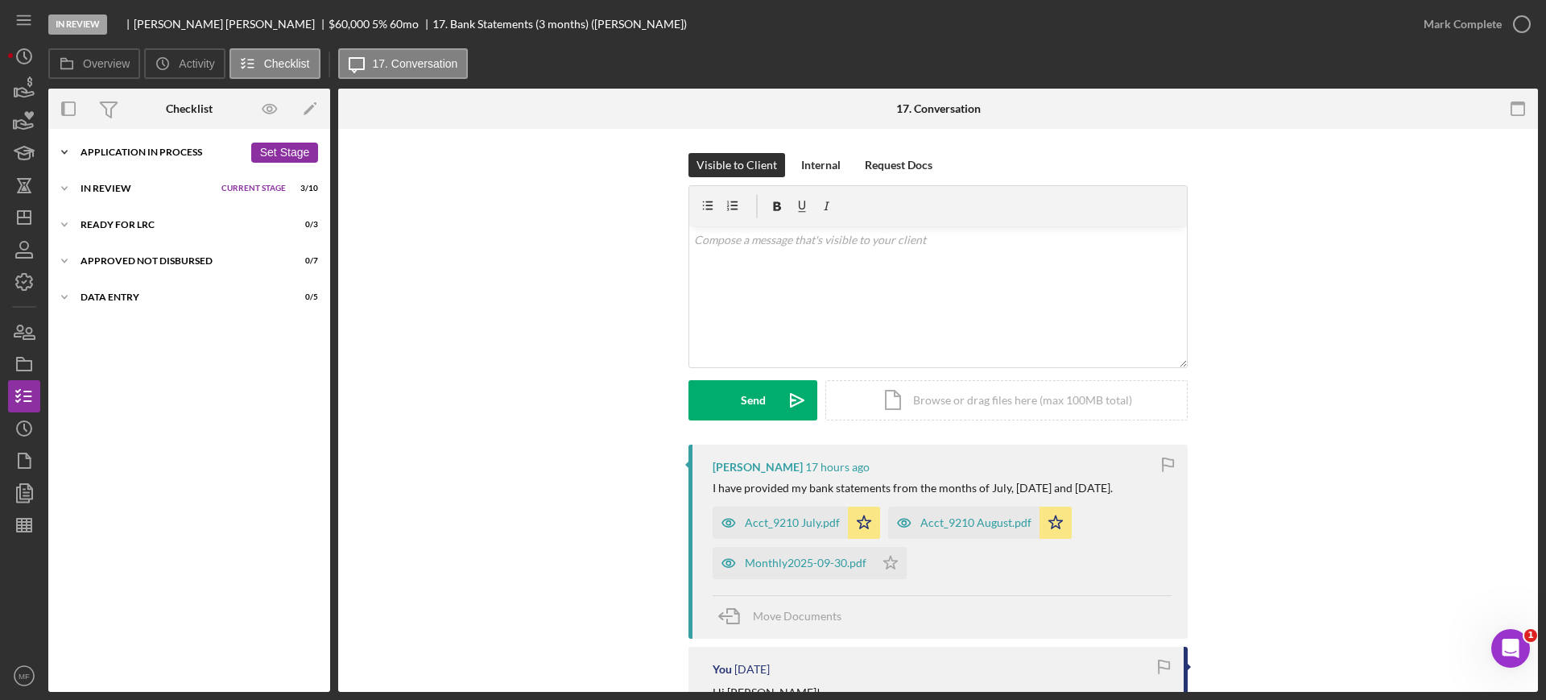
click at [147, 158] on div "Icon/Expander Application In Process 14 / 21 Set Stage" at bounding box center [189, 152] width 282 height 32
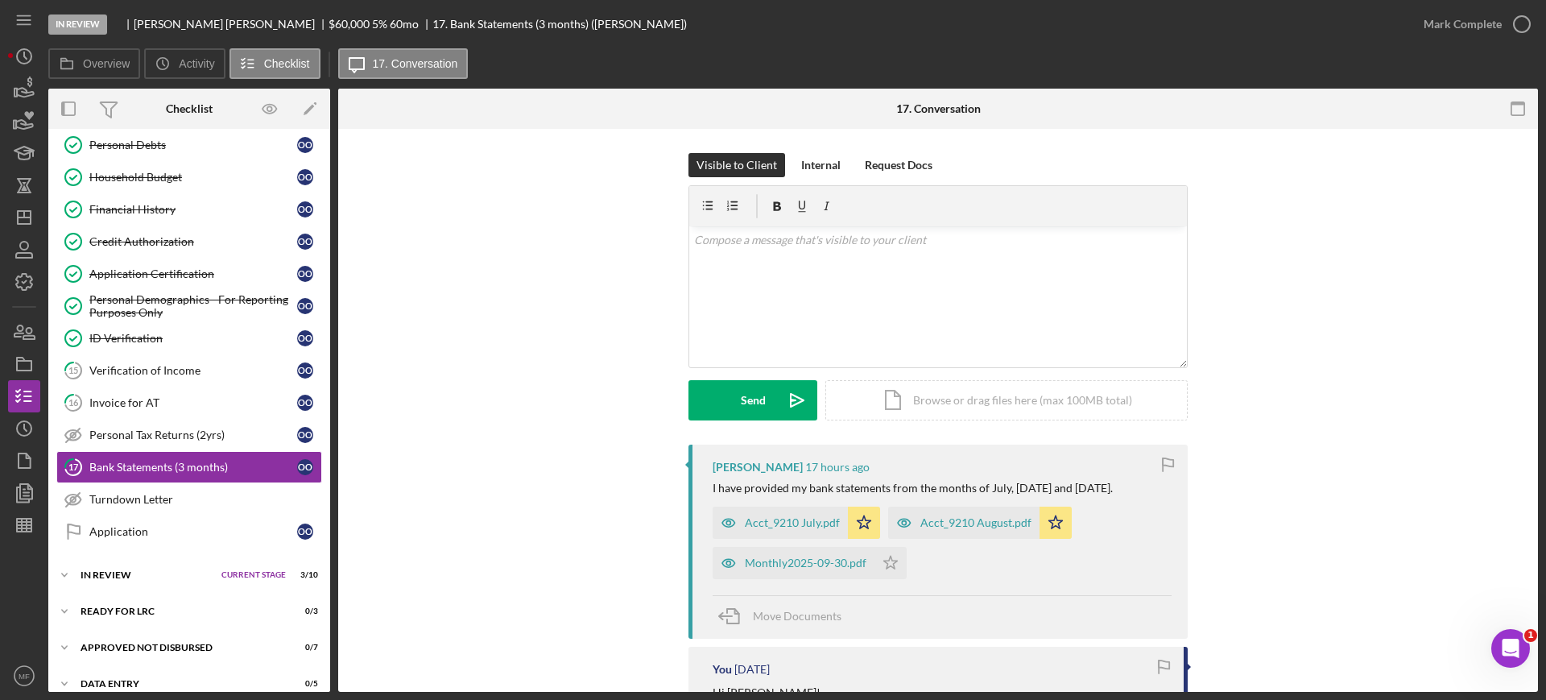
scroll to position [316, 0]
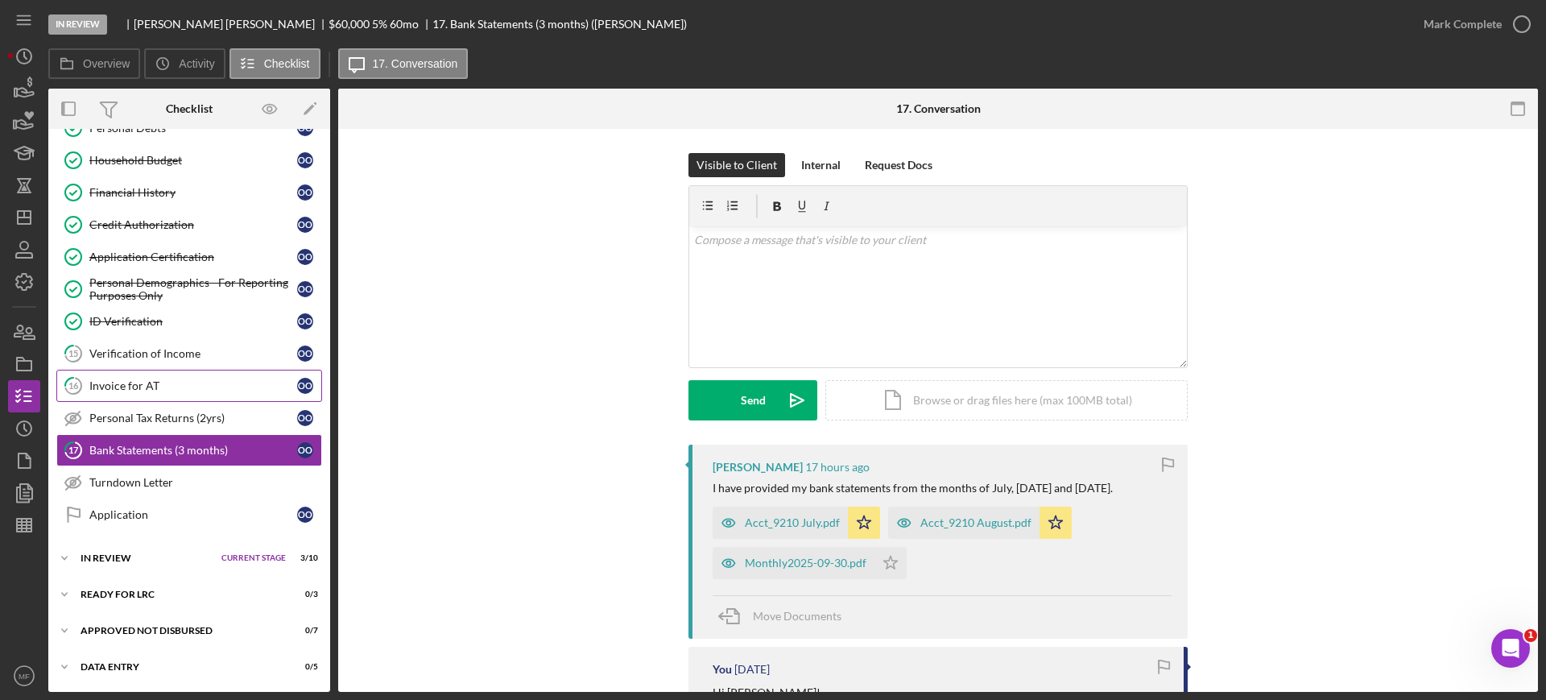
click at [127, 380] on div "Invoice for AT" at bounding box center [193, 385] width 208 height 13
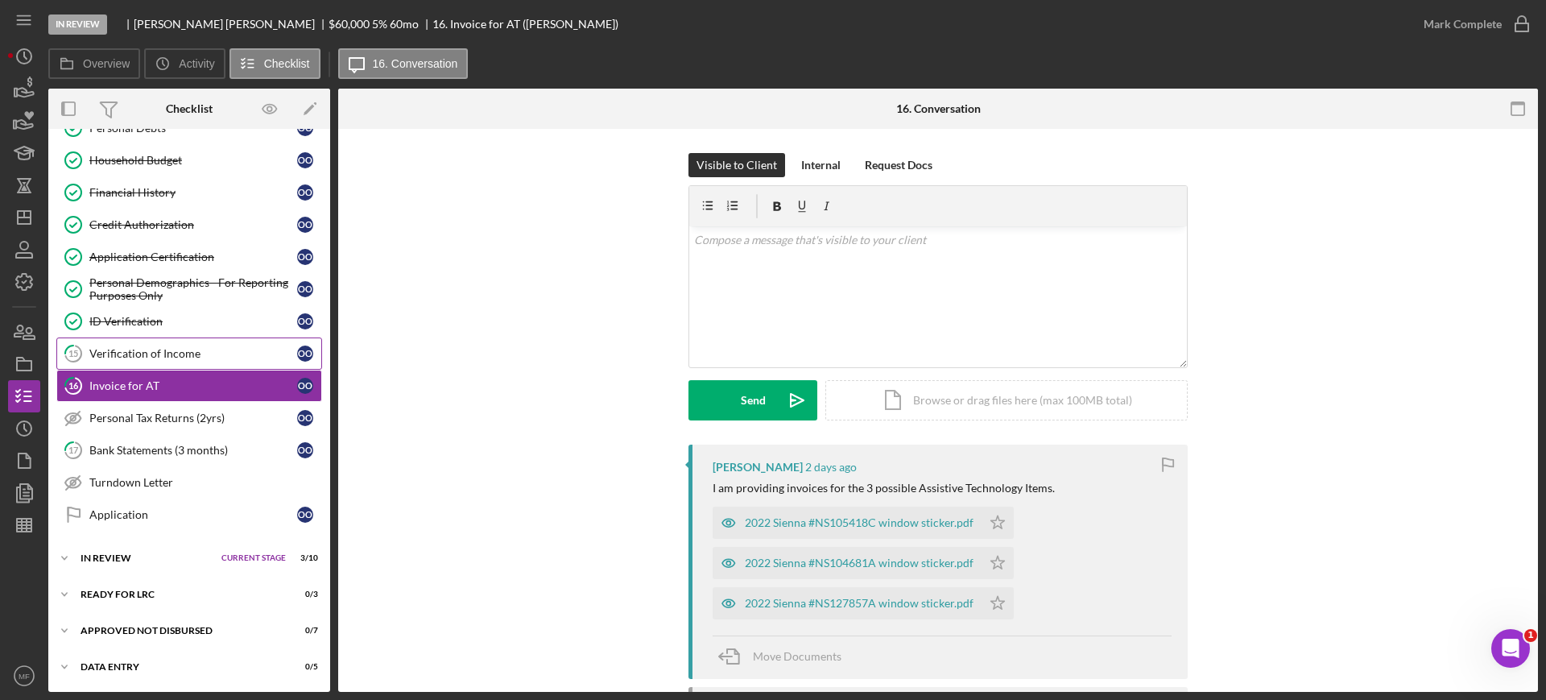
click at [132, 359] on div "Verification of Income" at bounding box center [193, 353] width 208 height 13
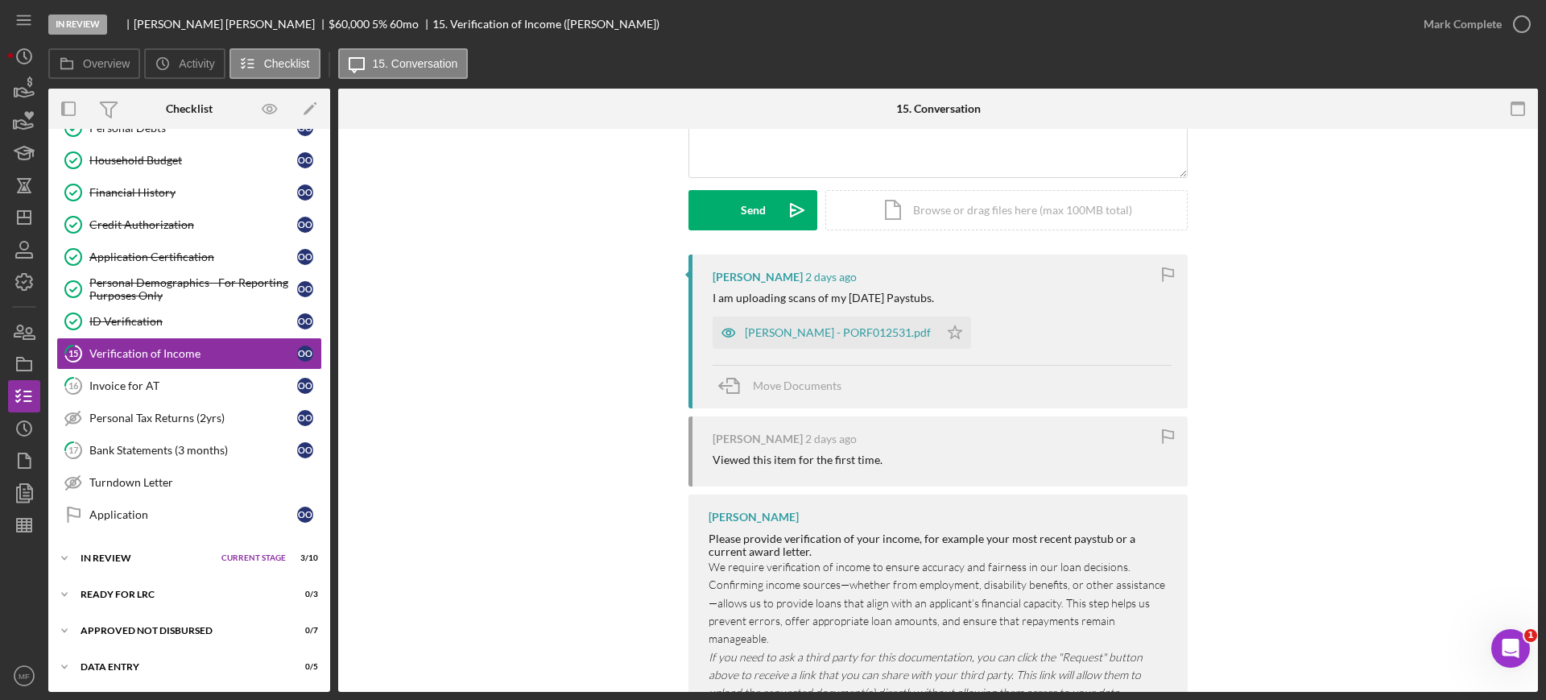
scroll to position [253, 0]
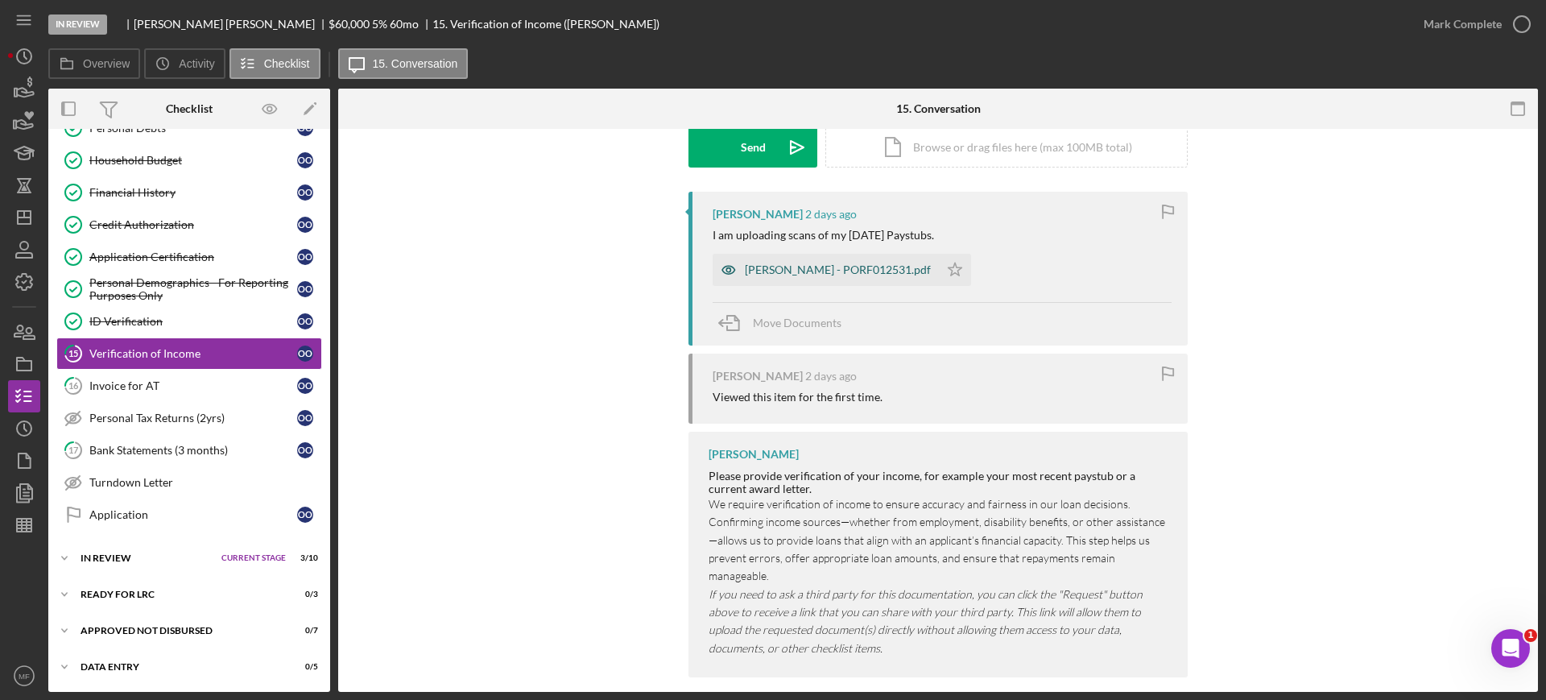
click at [824, 272] on div "ORTA, OLGA - PORF012531.pdf" at bounding box center [838, 269] width 186 height 13
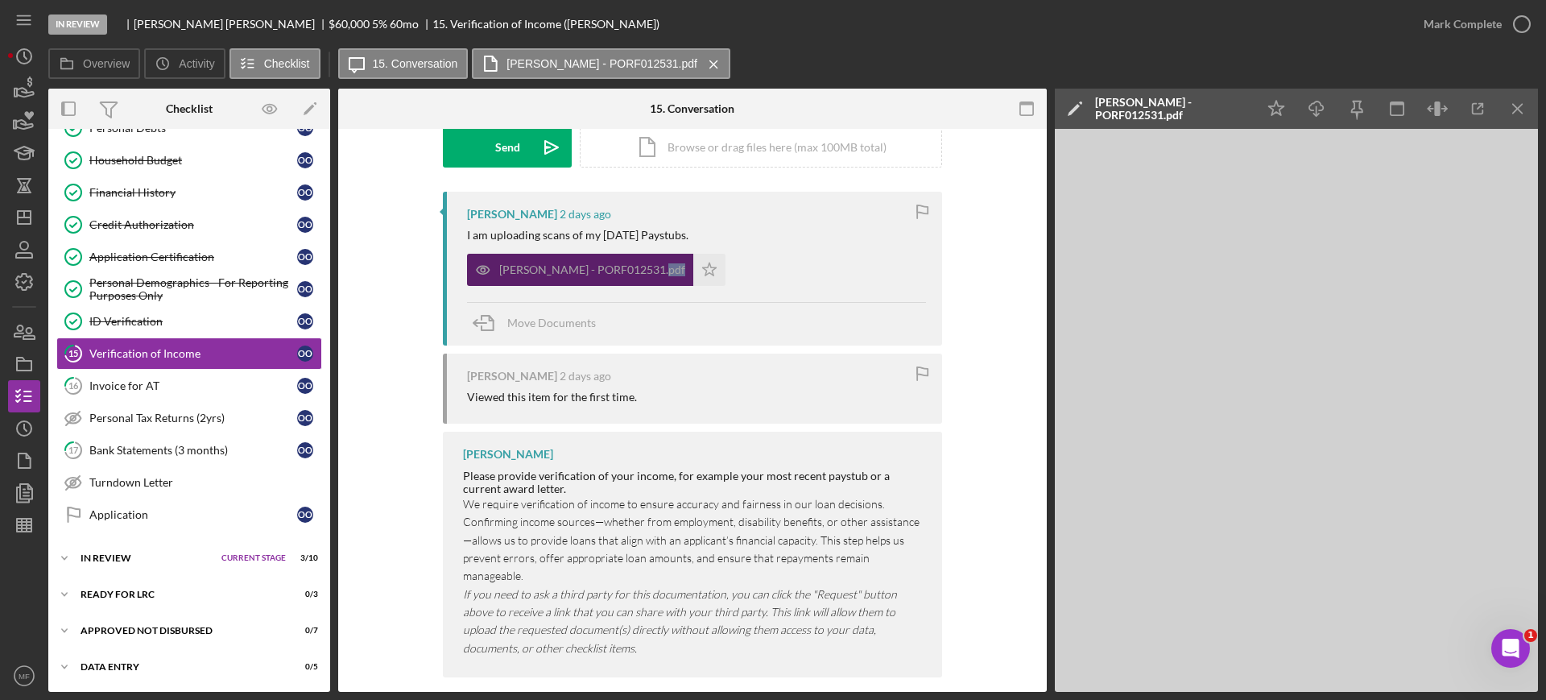
click at [824, 272] on div "ORTA, OLGA - PORF012531.pdf Icon/Star" at bounding box center [696, 266] width 459 height 40
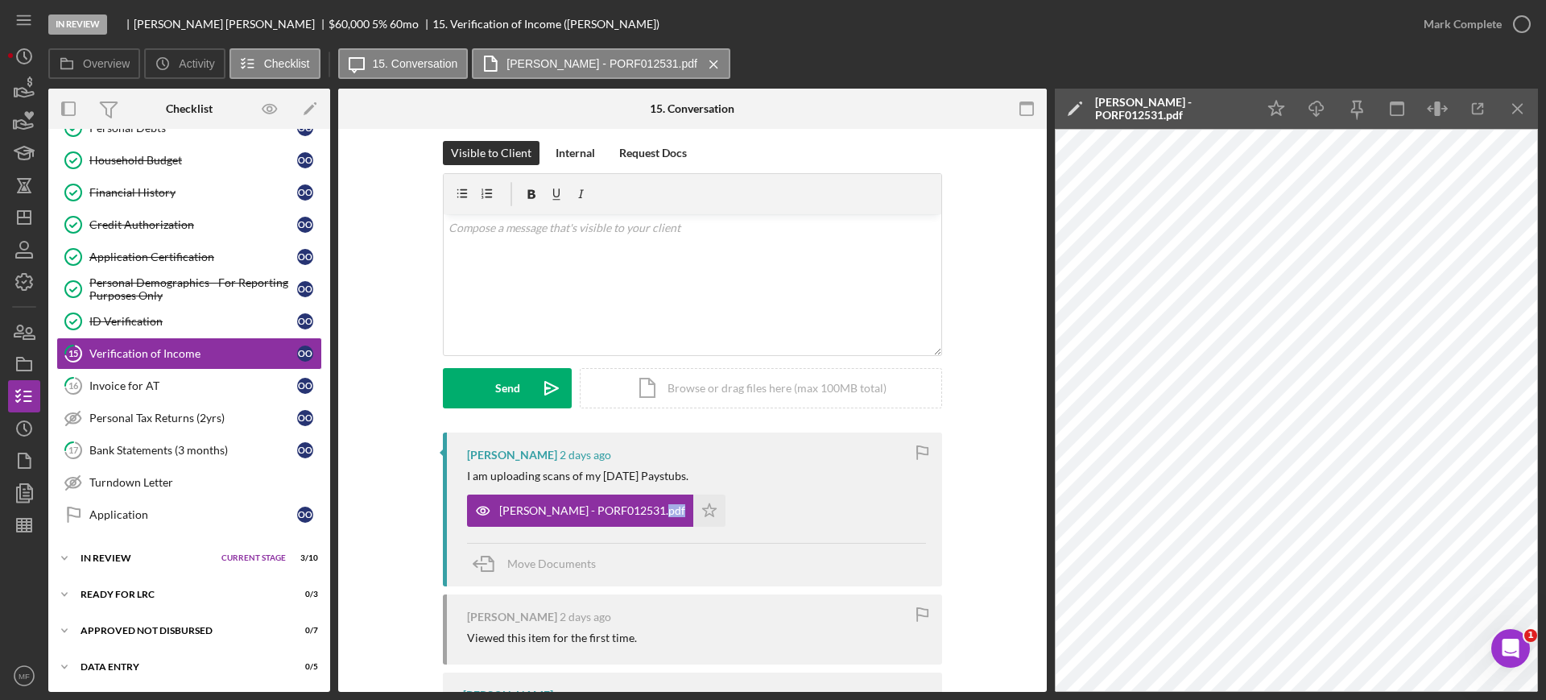
scroll to position [0, 0]
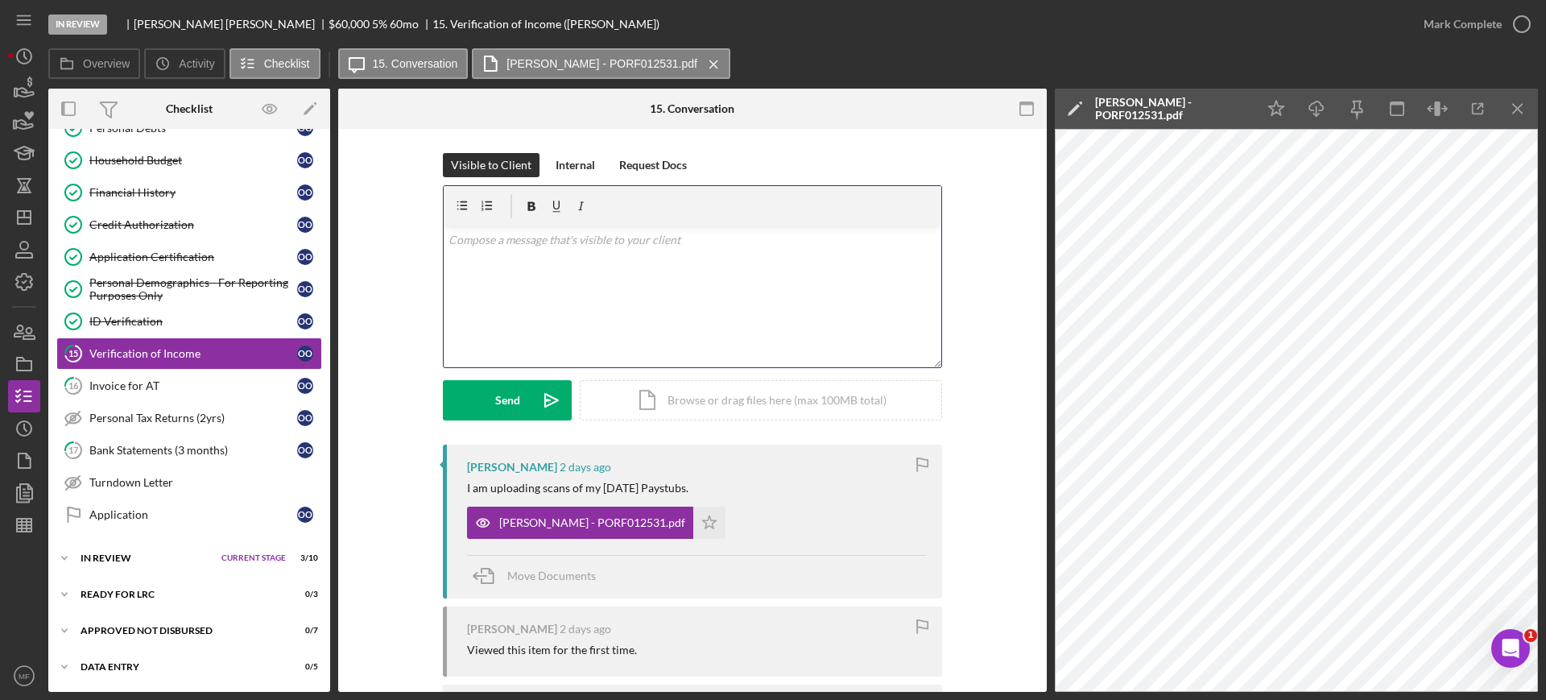
click at [514, 253] on div "v Color teal Color pink Remove color Add row above Add row below Add column bef…" at bounding box center [692, 296] width 497 height 141
drag, startPoint x: 705, startPoint y: 258, endPoint x: 409, endPoint y: 275, distance: 296.7
click at [409, 275] on div "Visible to Client Internal Request Docs v Color teal Color pink Remove color Ad…" at bounding box center [692, 298] width 660 height 291
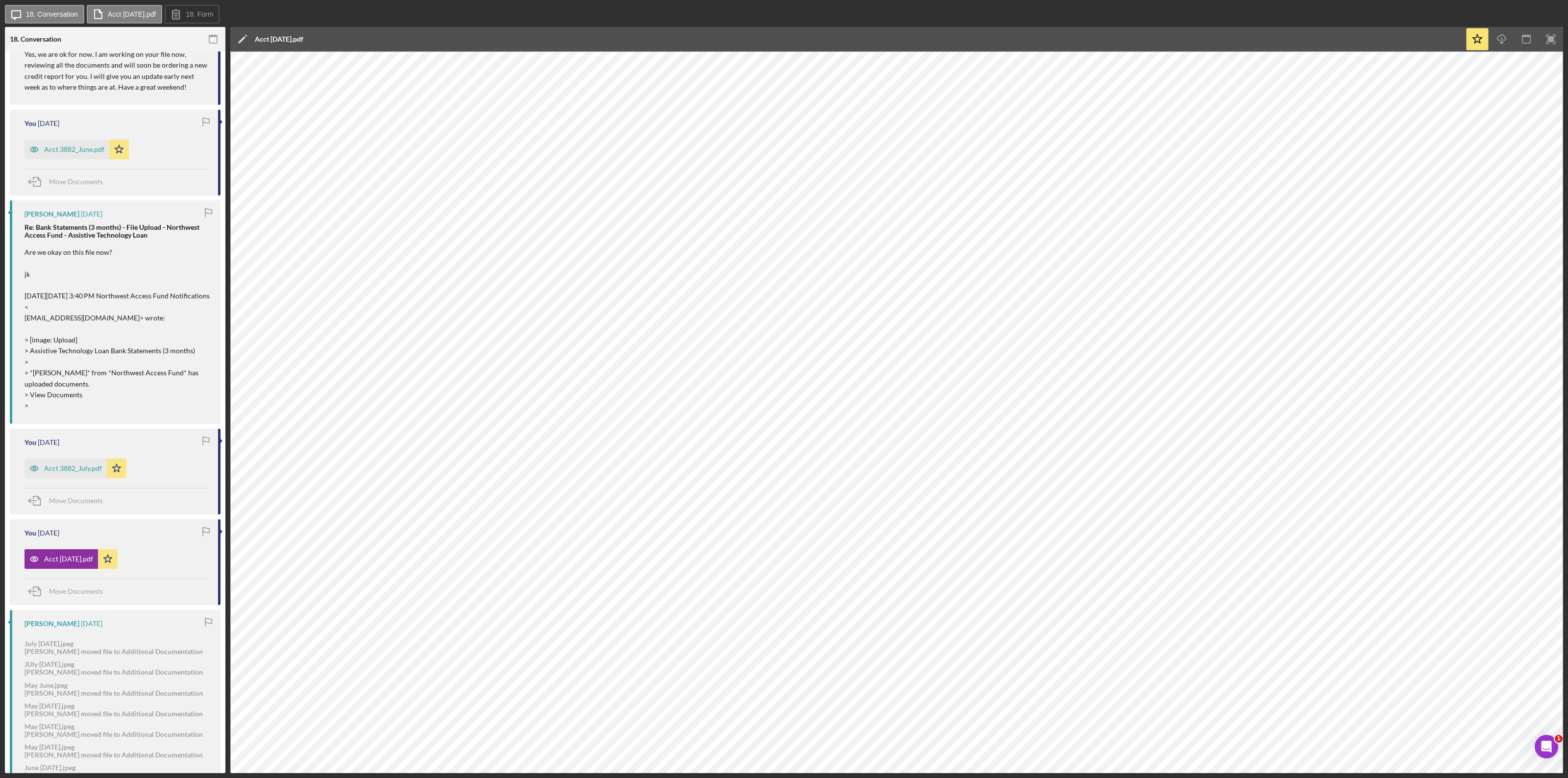
scroll to position [552, 0]
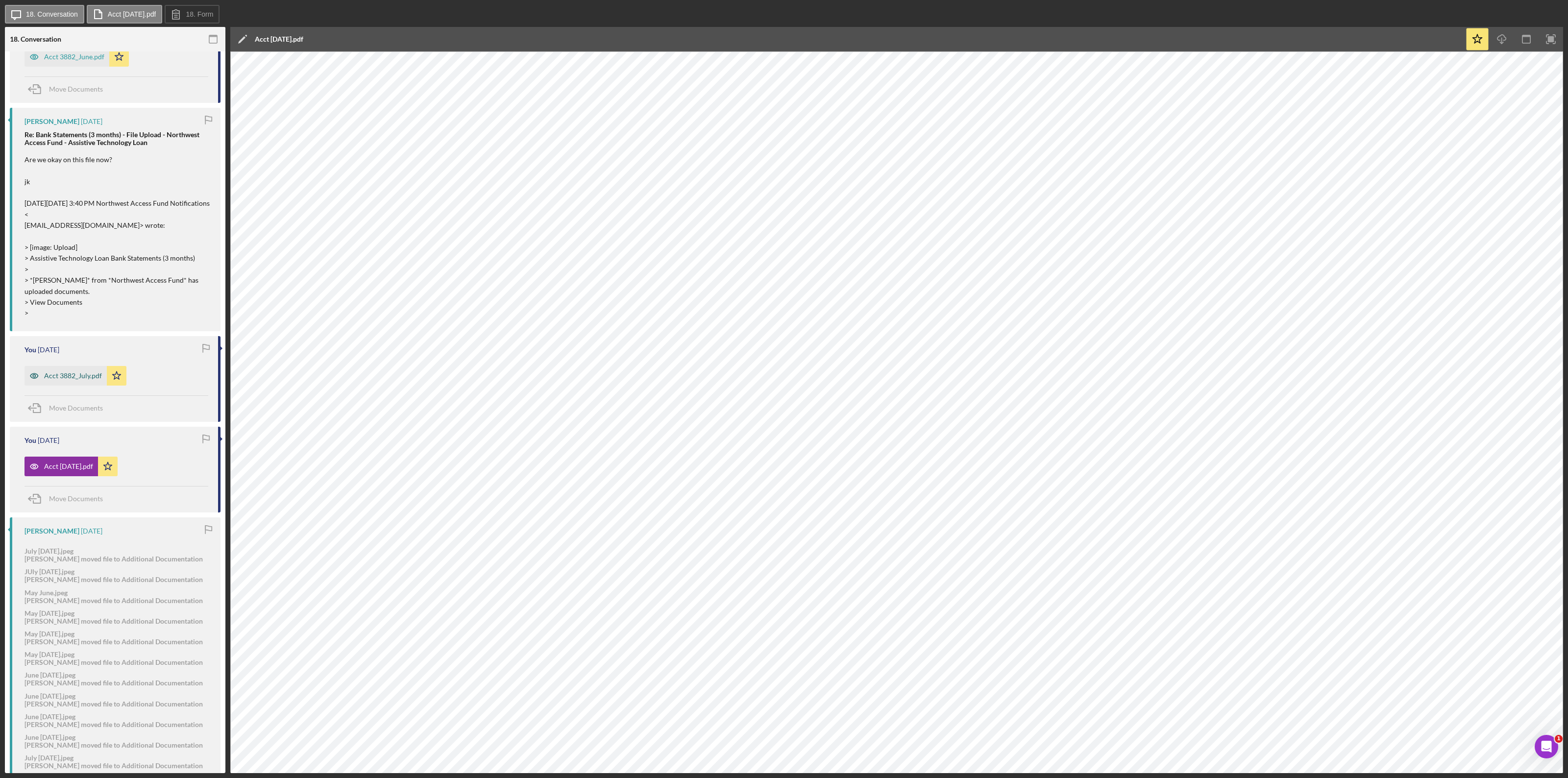
click at [79, 373] on div "Acct 3882_July.pdf" at bounding box center [72, 376] width 58 height 8
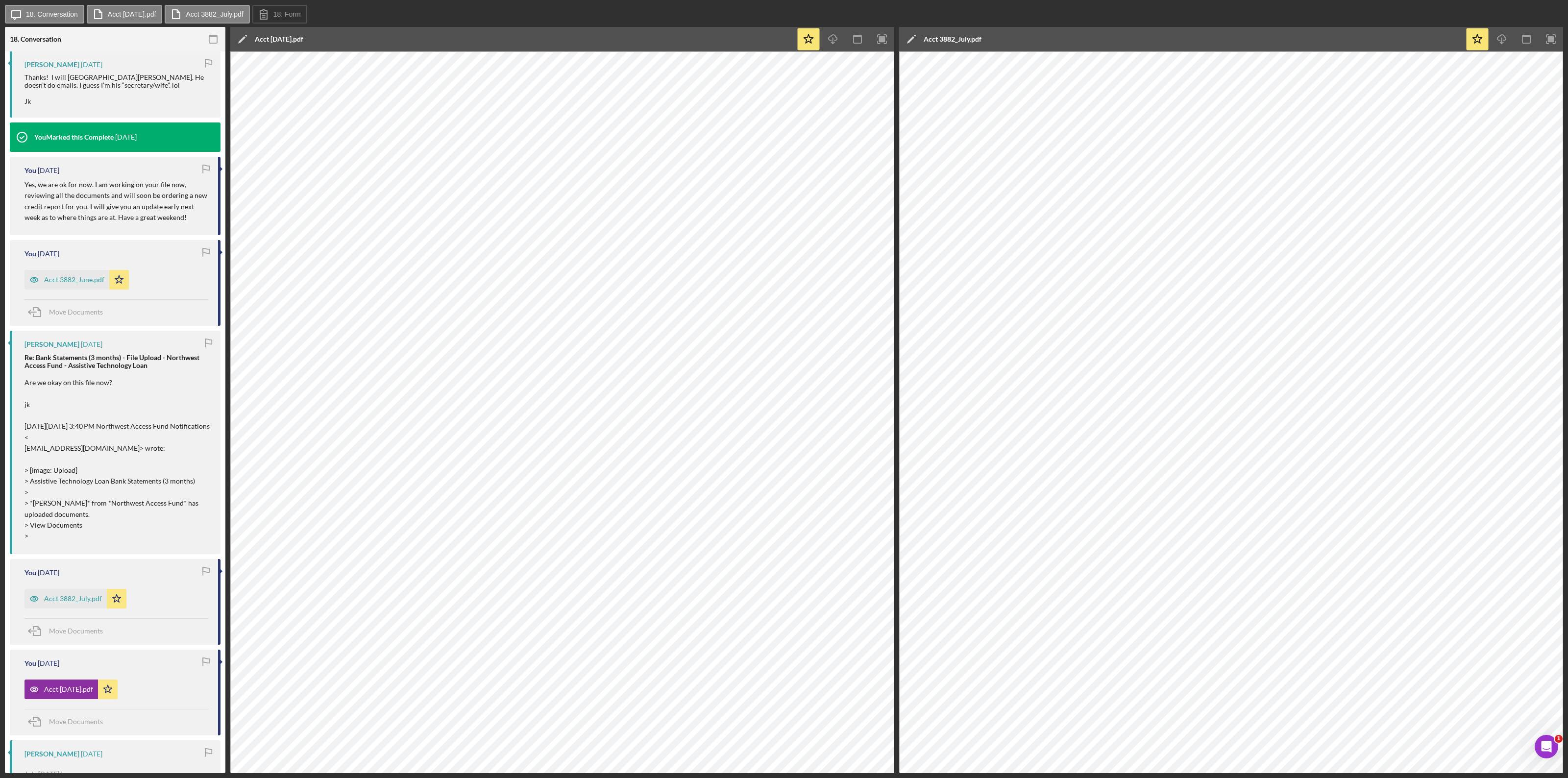
scroll to position [275, 0]
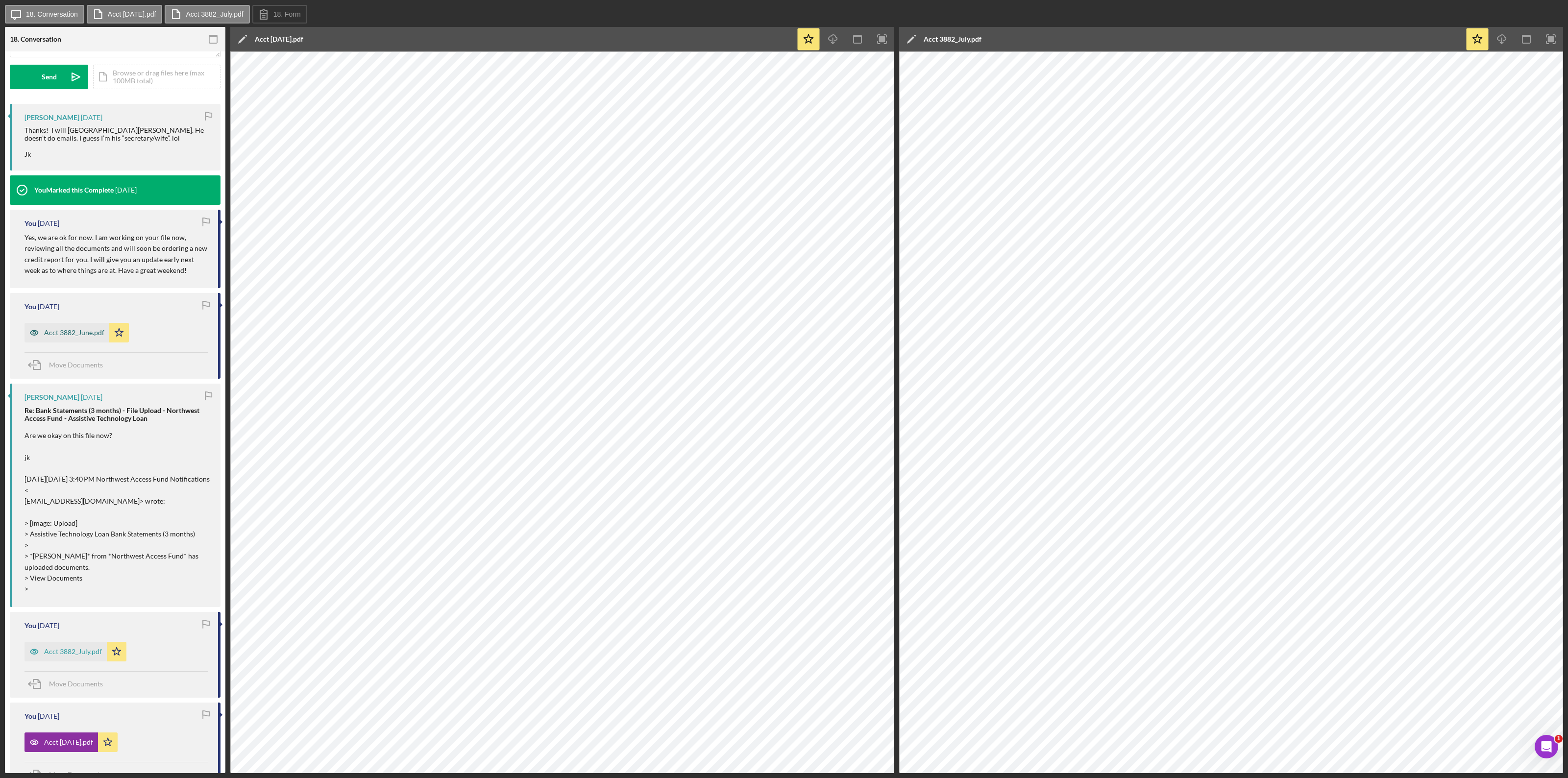
click at [84, 331] on div "Acct 3882_June.pdf" at bounding box center [74, 332] width 60 height 8
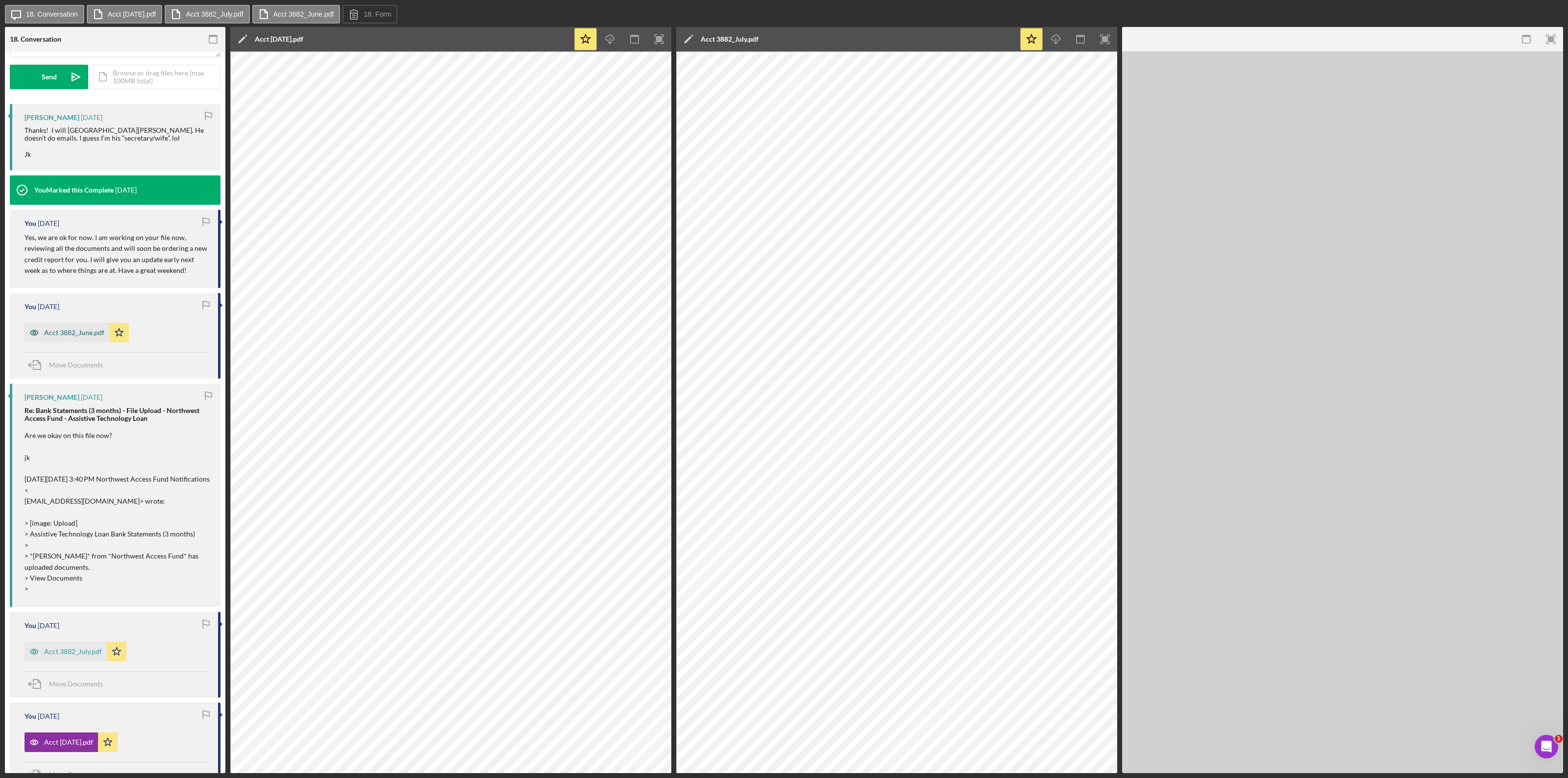
click at [84, 331] on div "Acct 3882_June.pdf" at bounding box center [74, 332] width 60 height 8
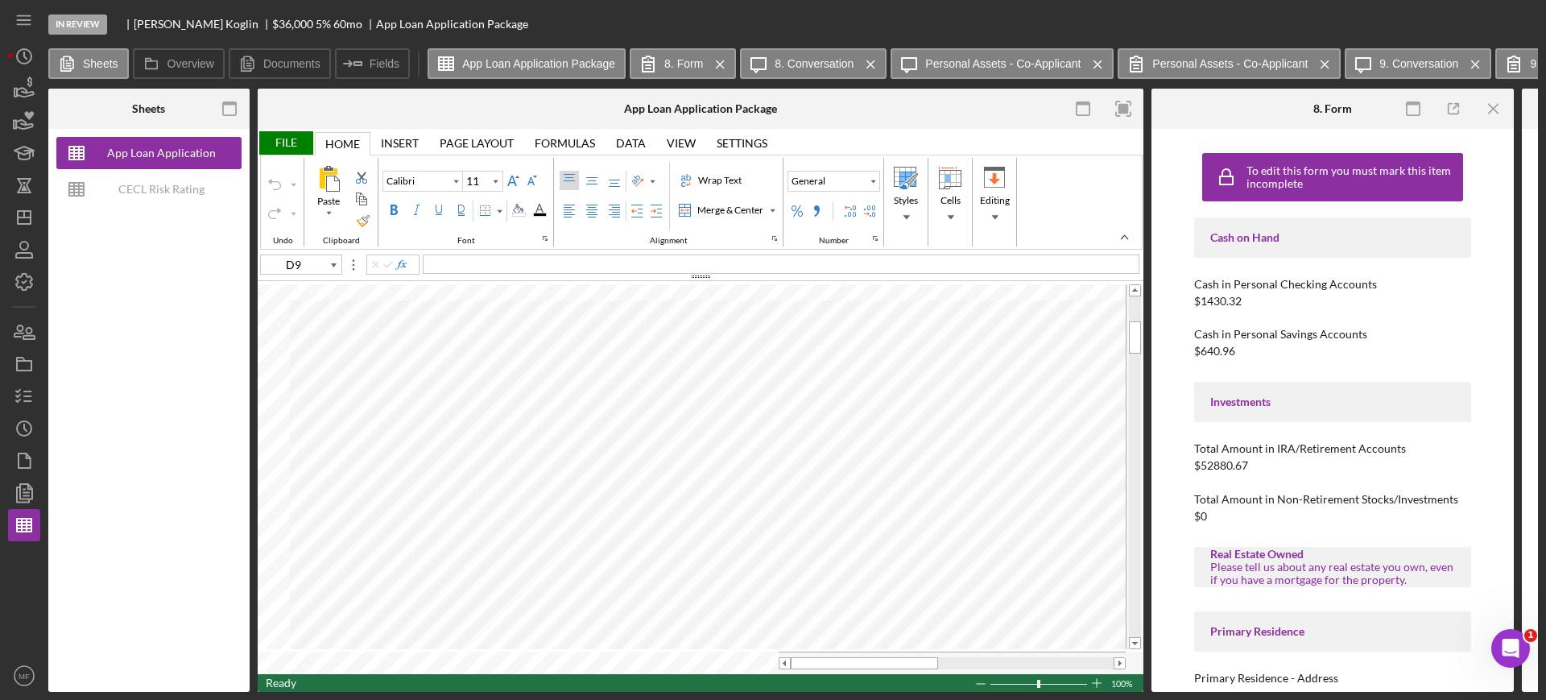
type input "A31"
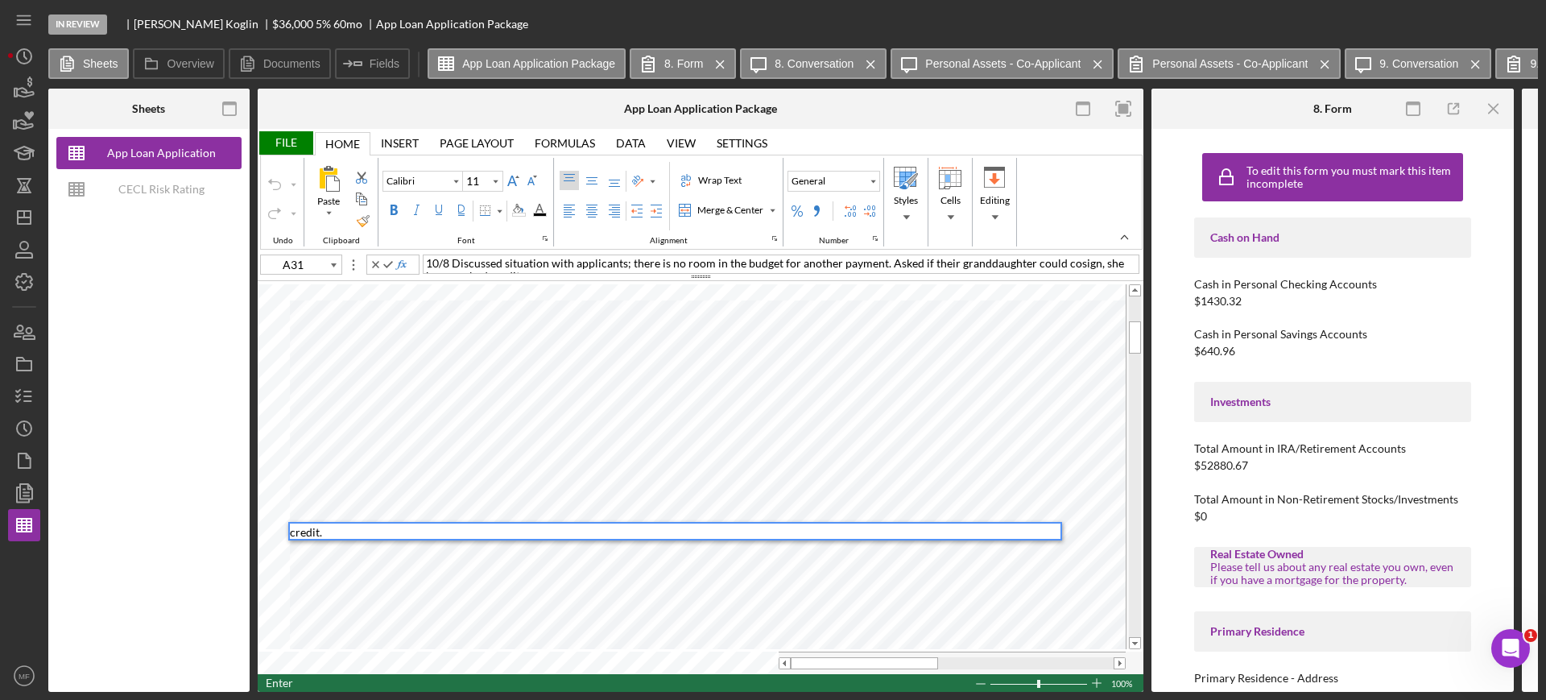
type input "A32"
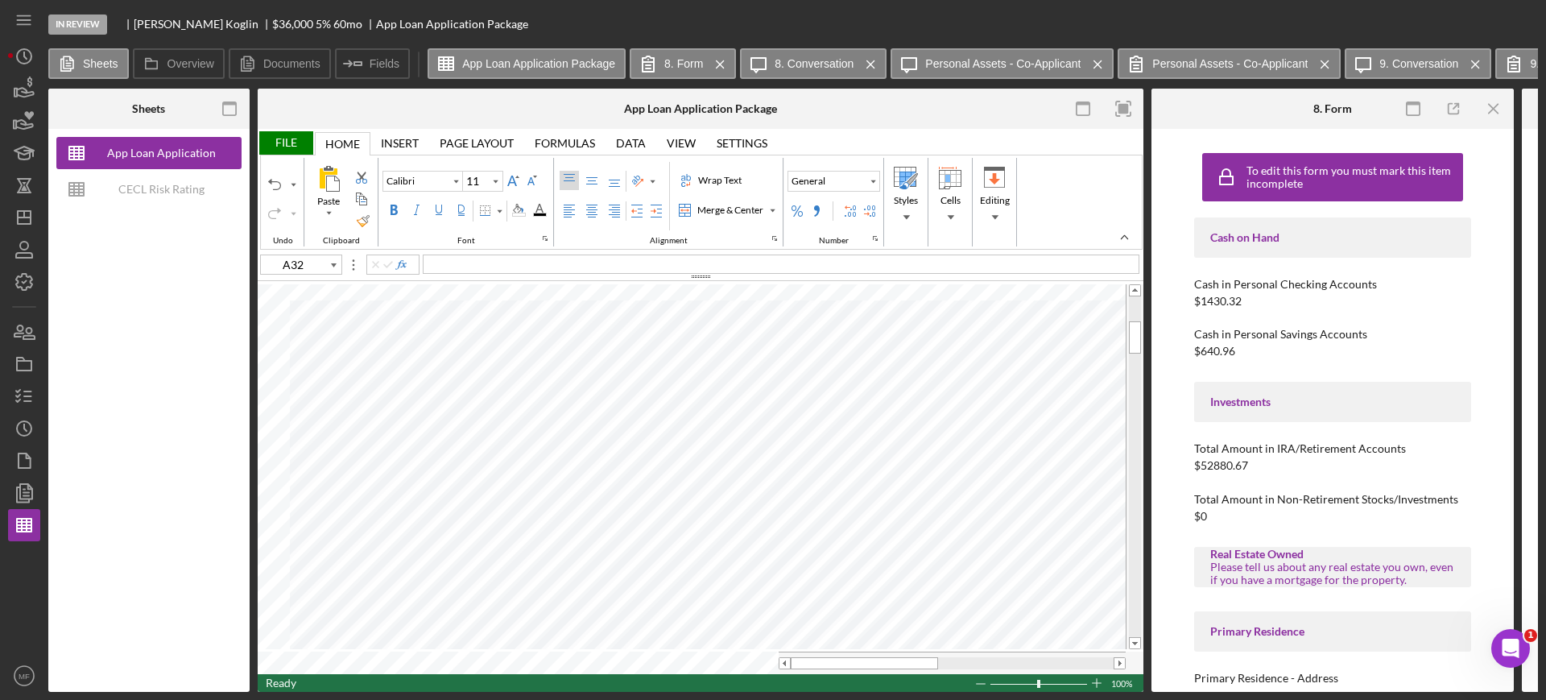
click at [282, 138] on div "File" at bounding box center [286, 142] width 56 height 23
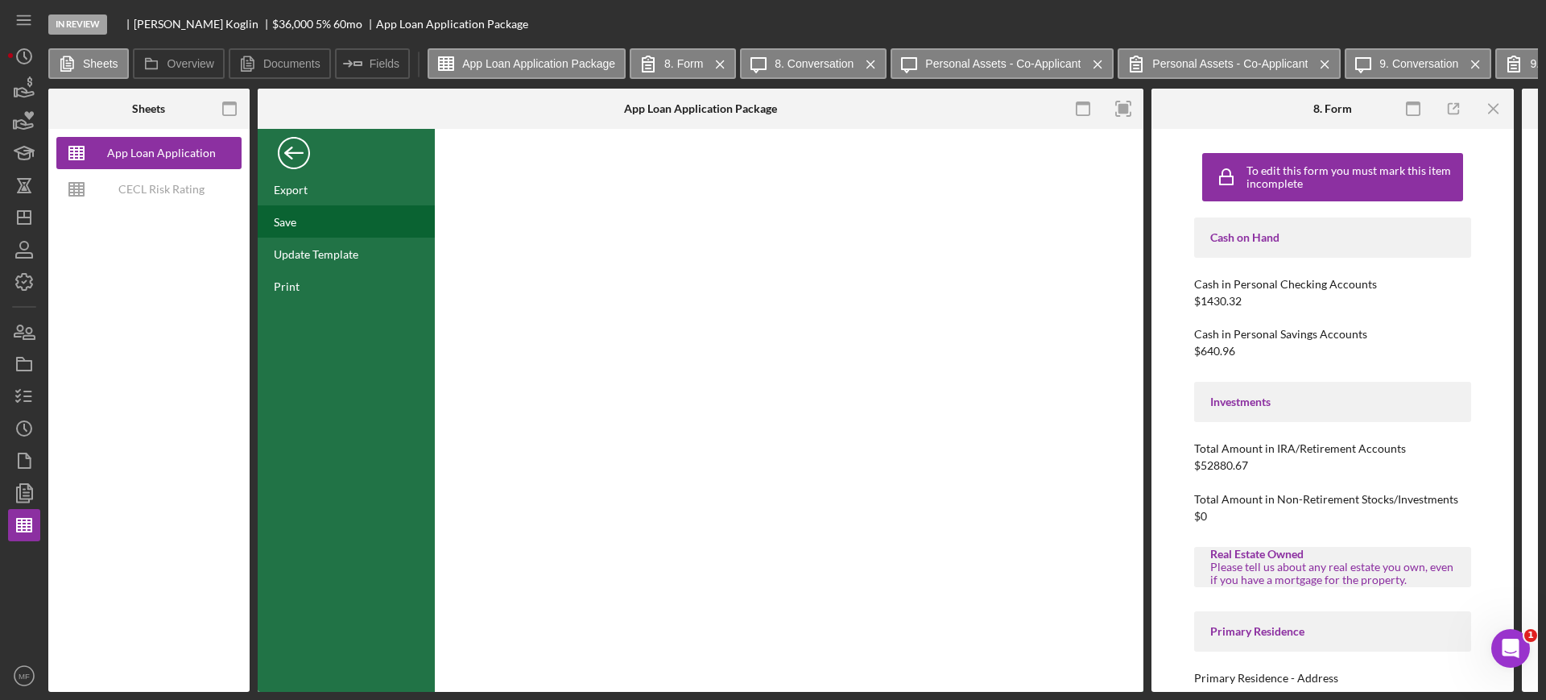
click at [284, 215] on div "Save" at bounding box center [285, 222] width 23 height 14
click at [28, 391] on line "button" at bounding box center [27, 391] width 7 height 0
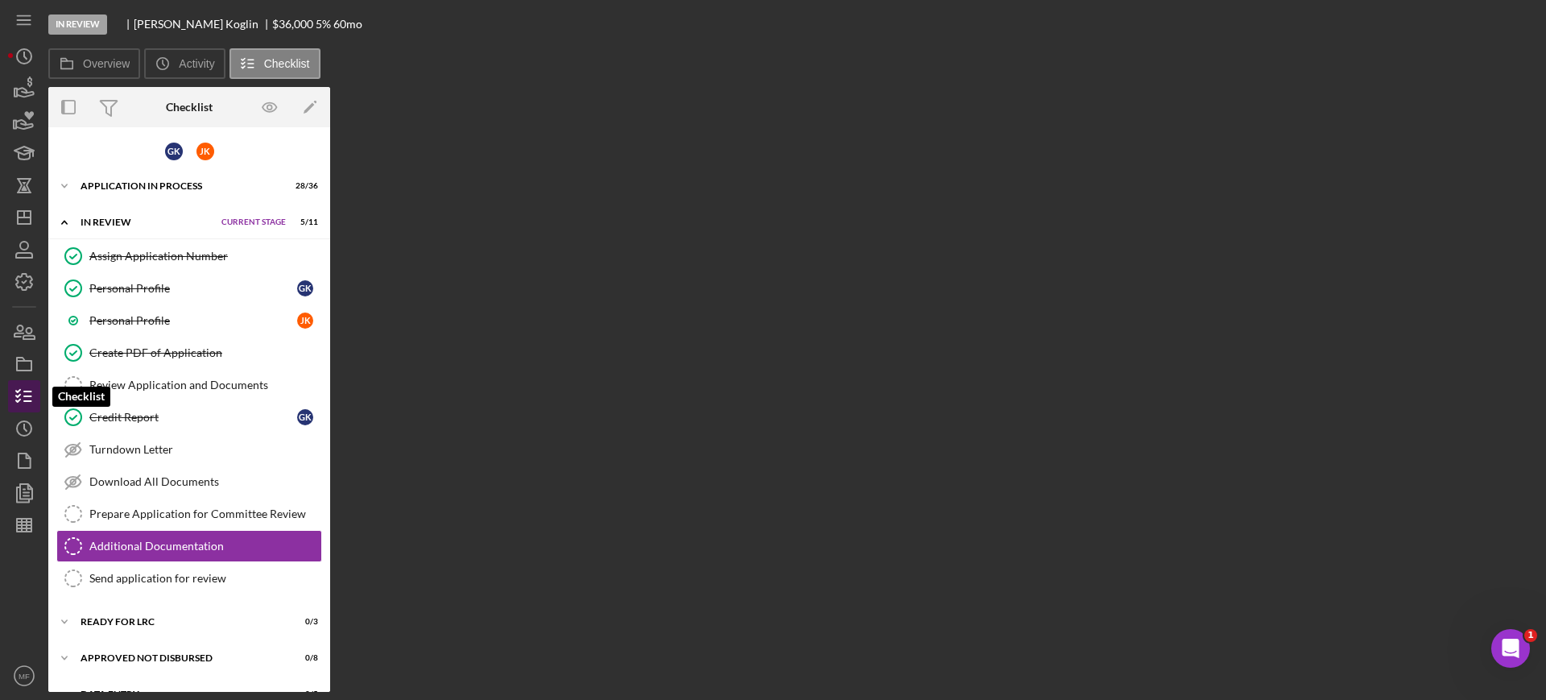
scroll to position [27, 0]
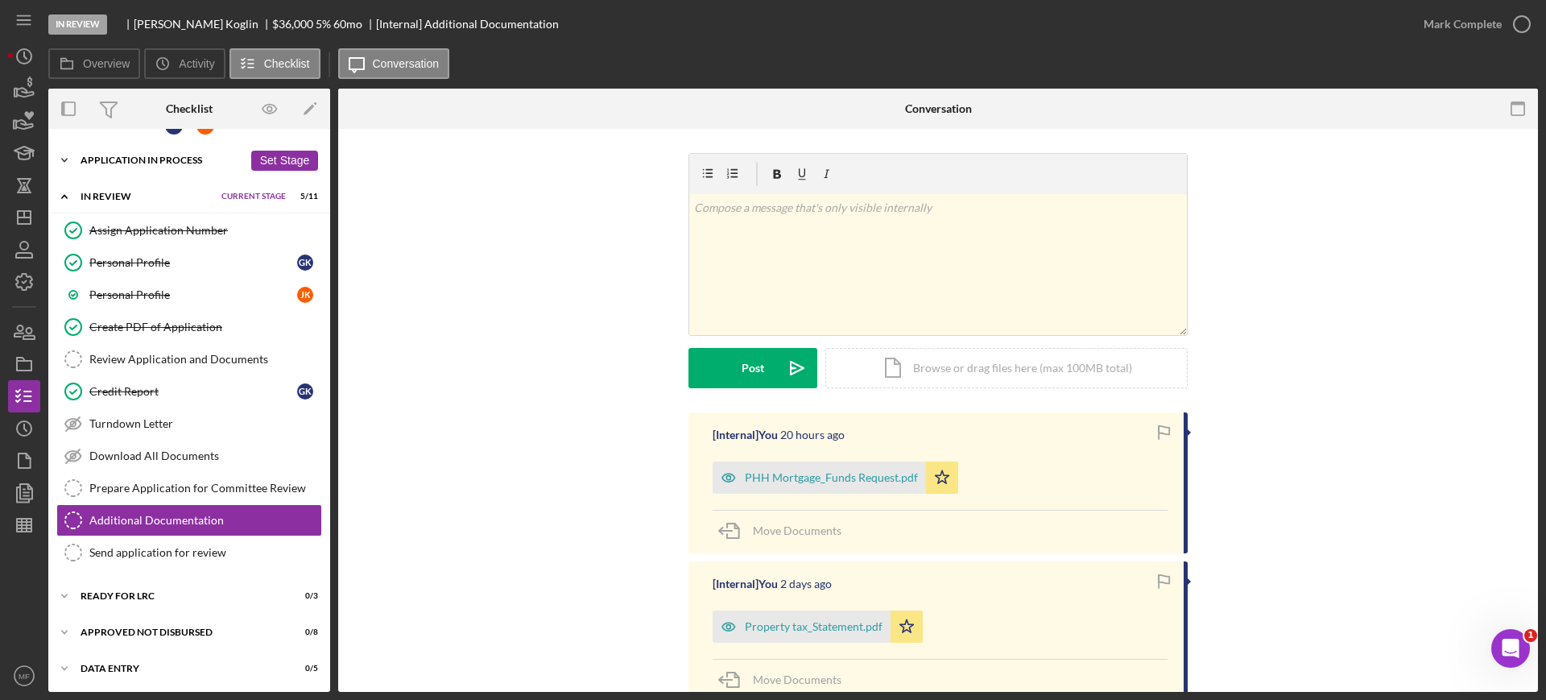
click at [180, 163] on div "Application In Process" at bounding box center [161, 160] width 163 height 10
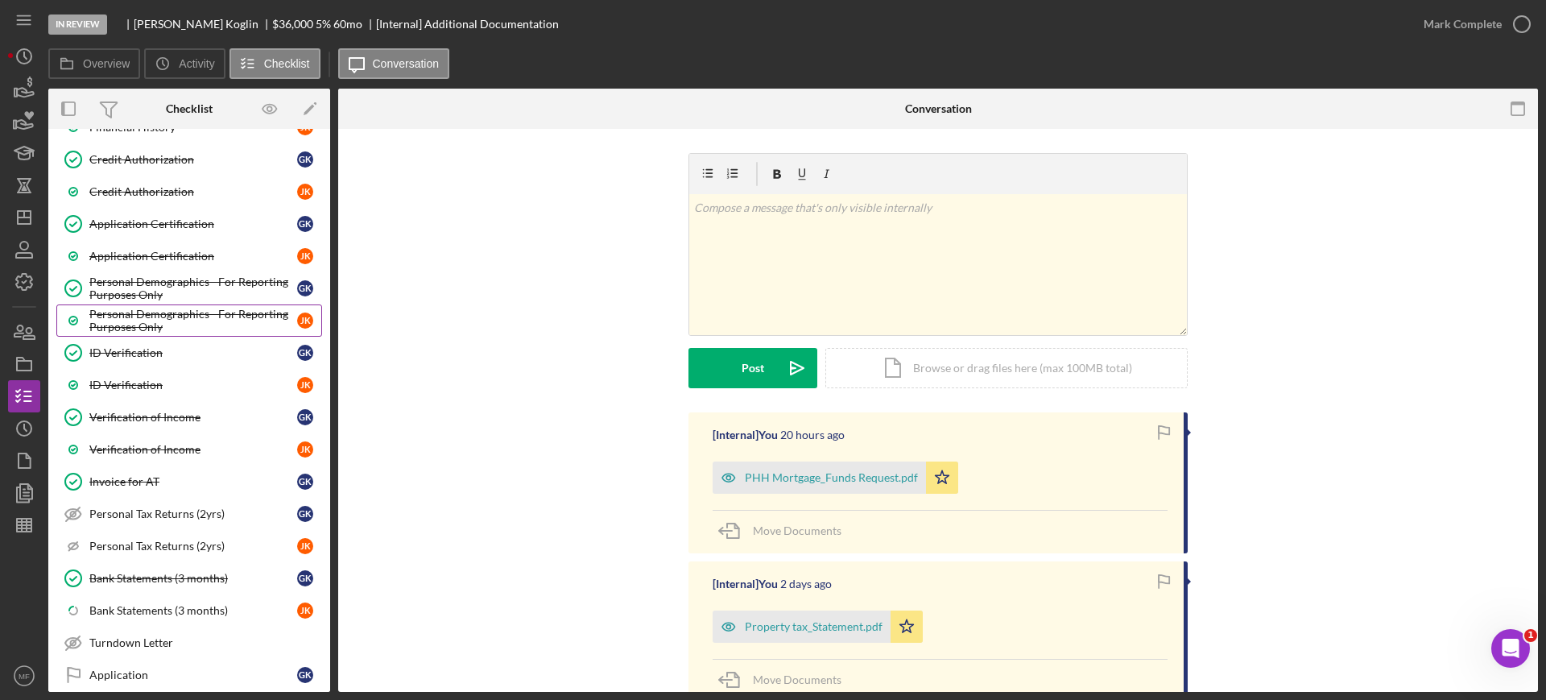
scroll to position [832, 0]
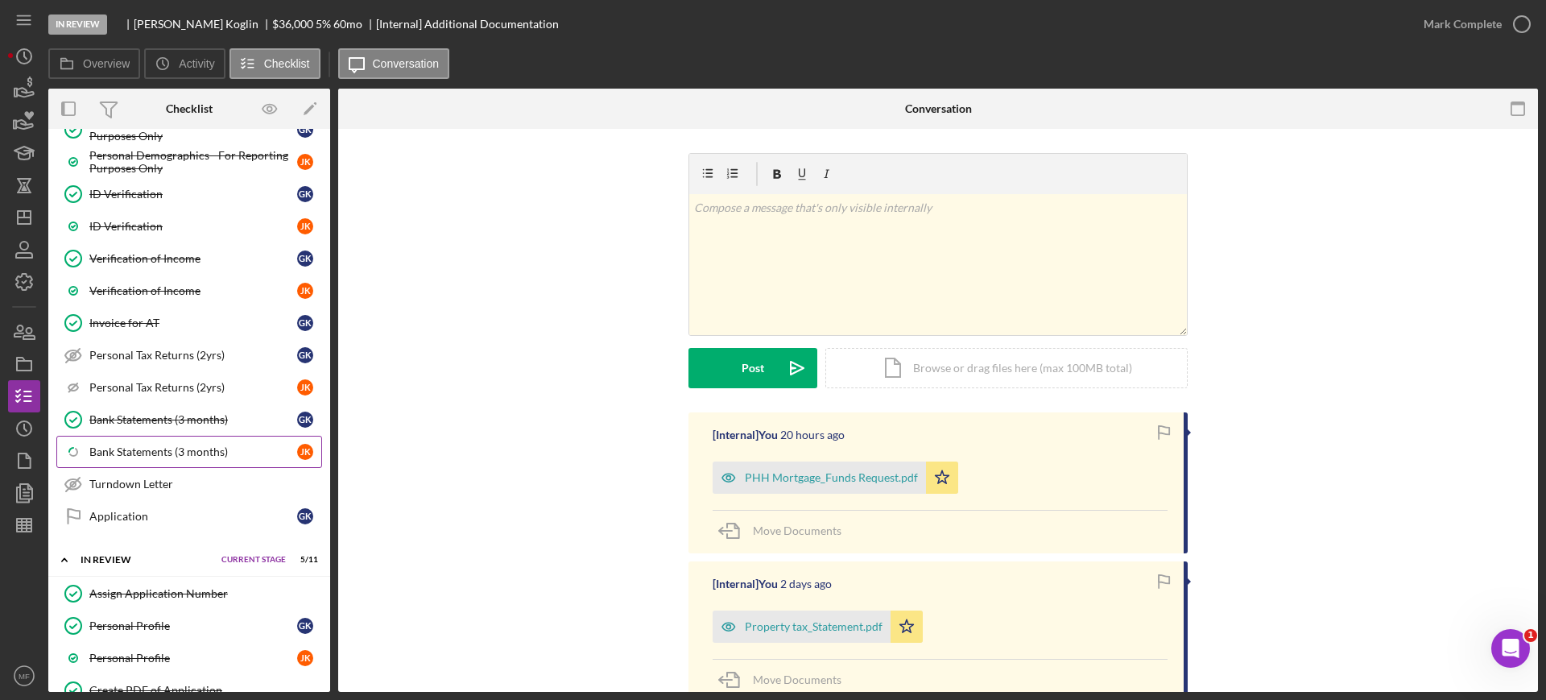
click at [161, 455] on div "Bank Statements (3 months)" at bounding box center [193, 451] width 208 height 13
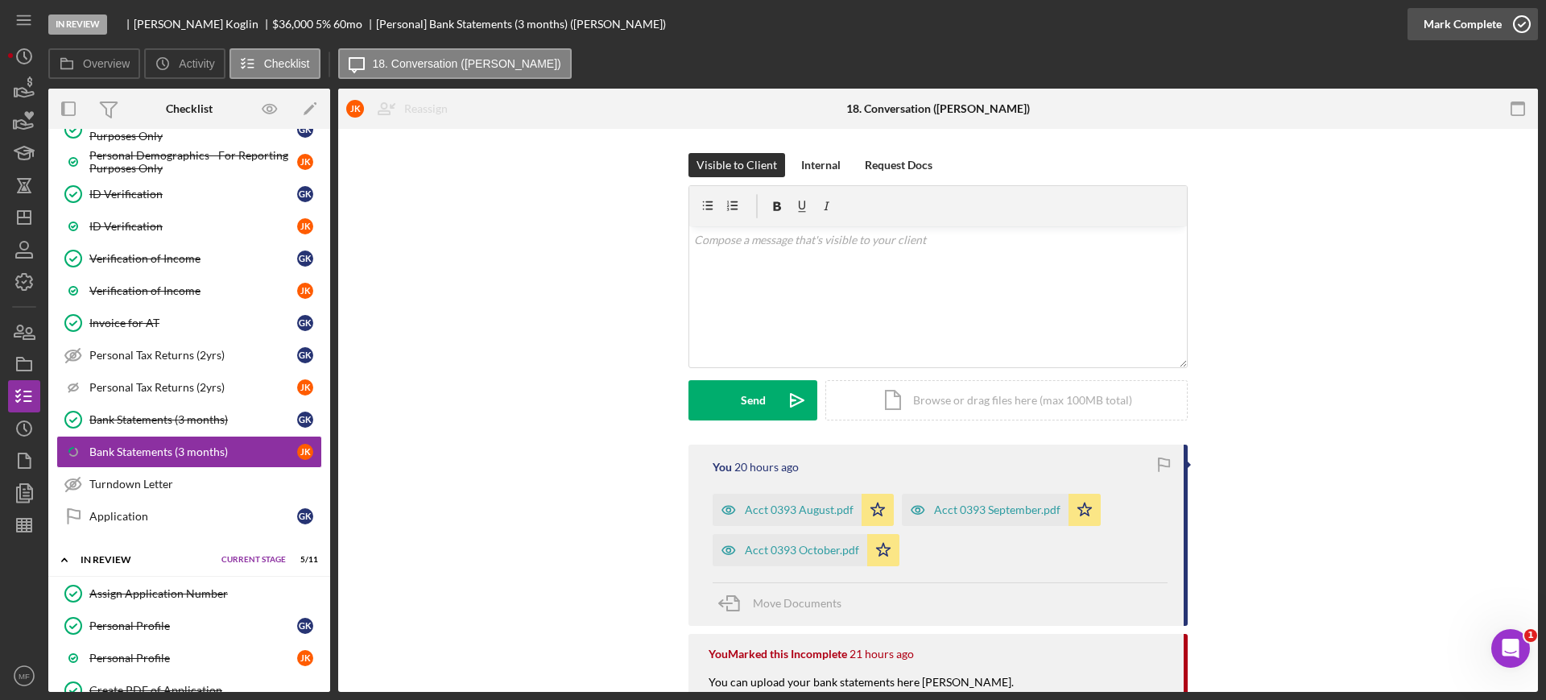
click at [1484, 21] on div "Mark Complete" at bounding box center [1462, 24] width 78 height 32
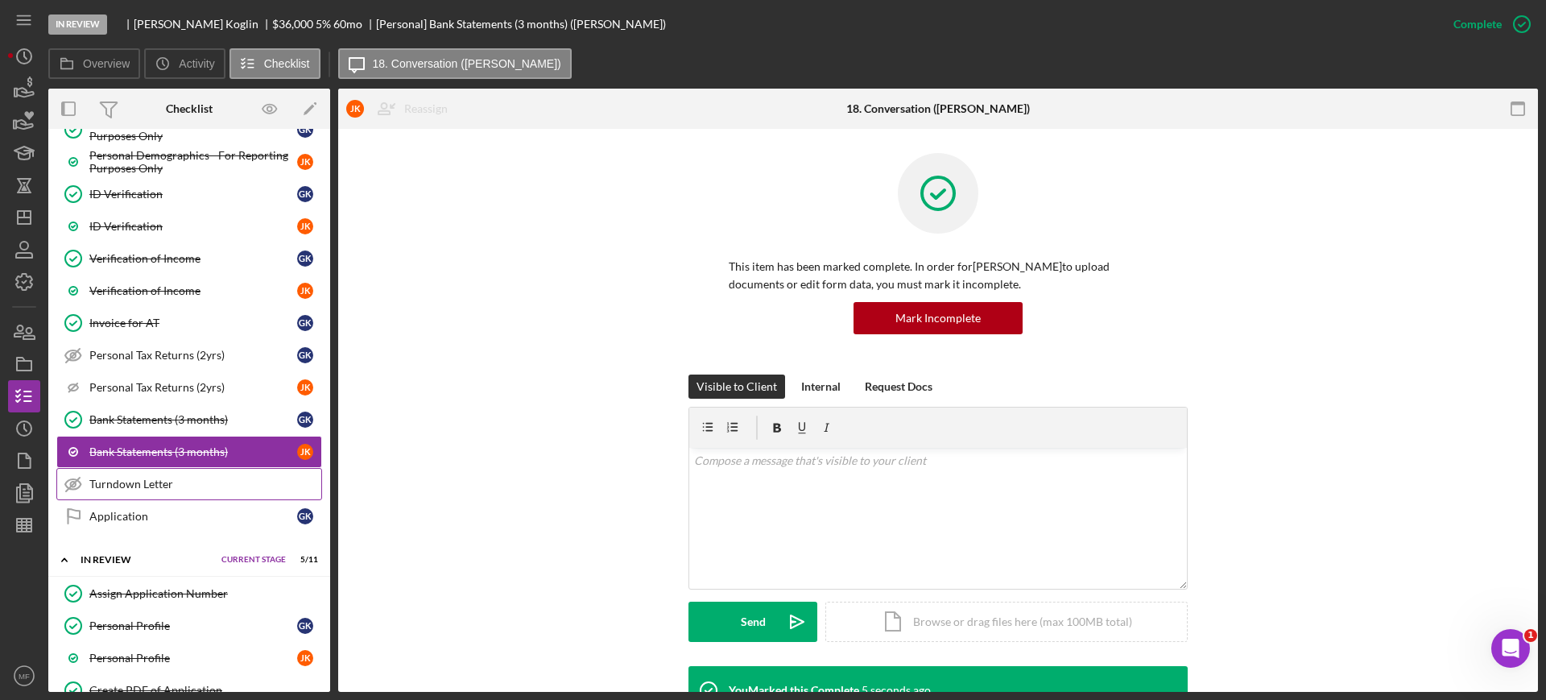
click at [131, 481] on div "Turndown Letter" at bounding box center [205, 483] width 232 height 13
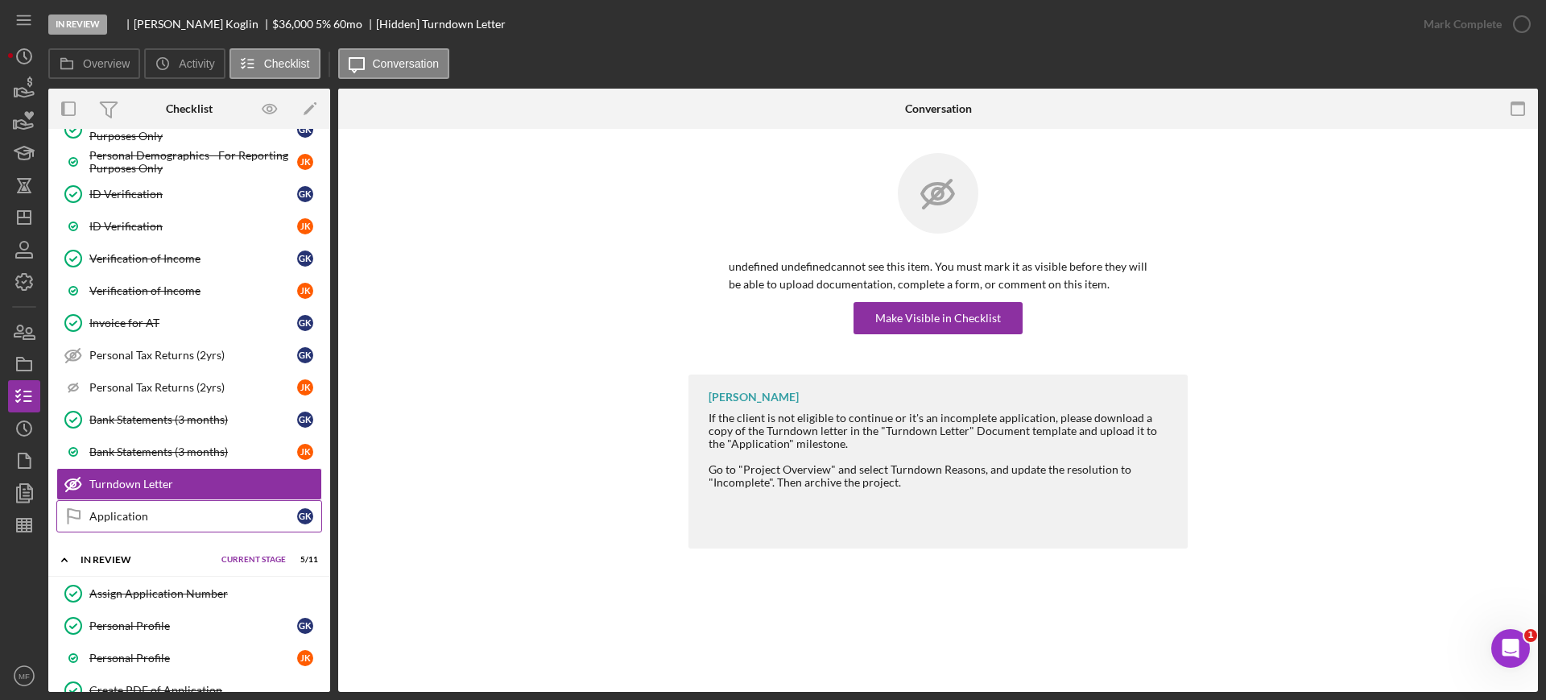
click at [164, 517] on div "Application" at bounding box center [193, 516] width 208 height 13
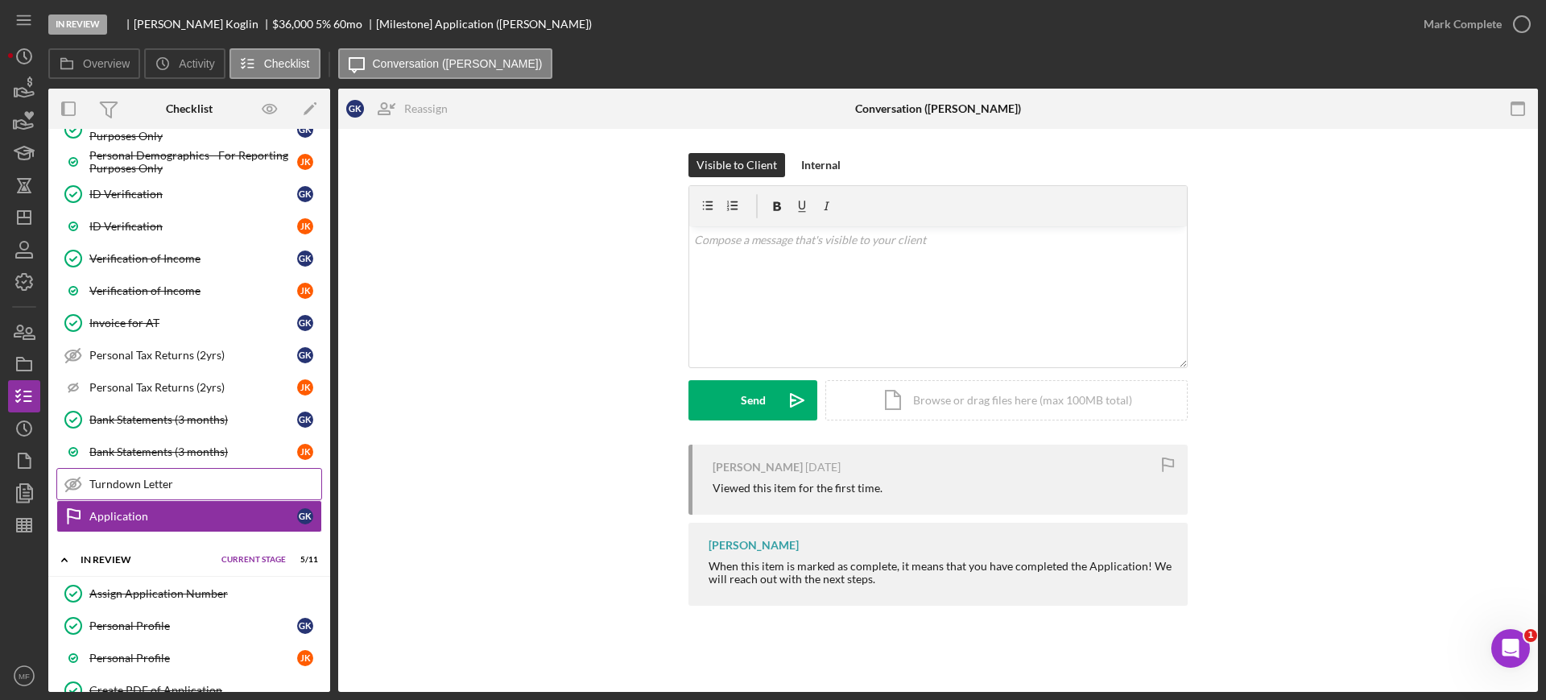
click at [172, 489] on div "Turndown Letter" at bounding box center [205, 483] width 232 height 13
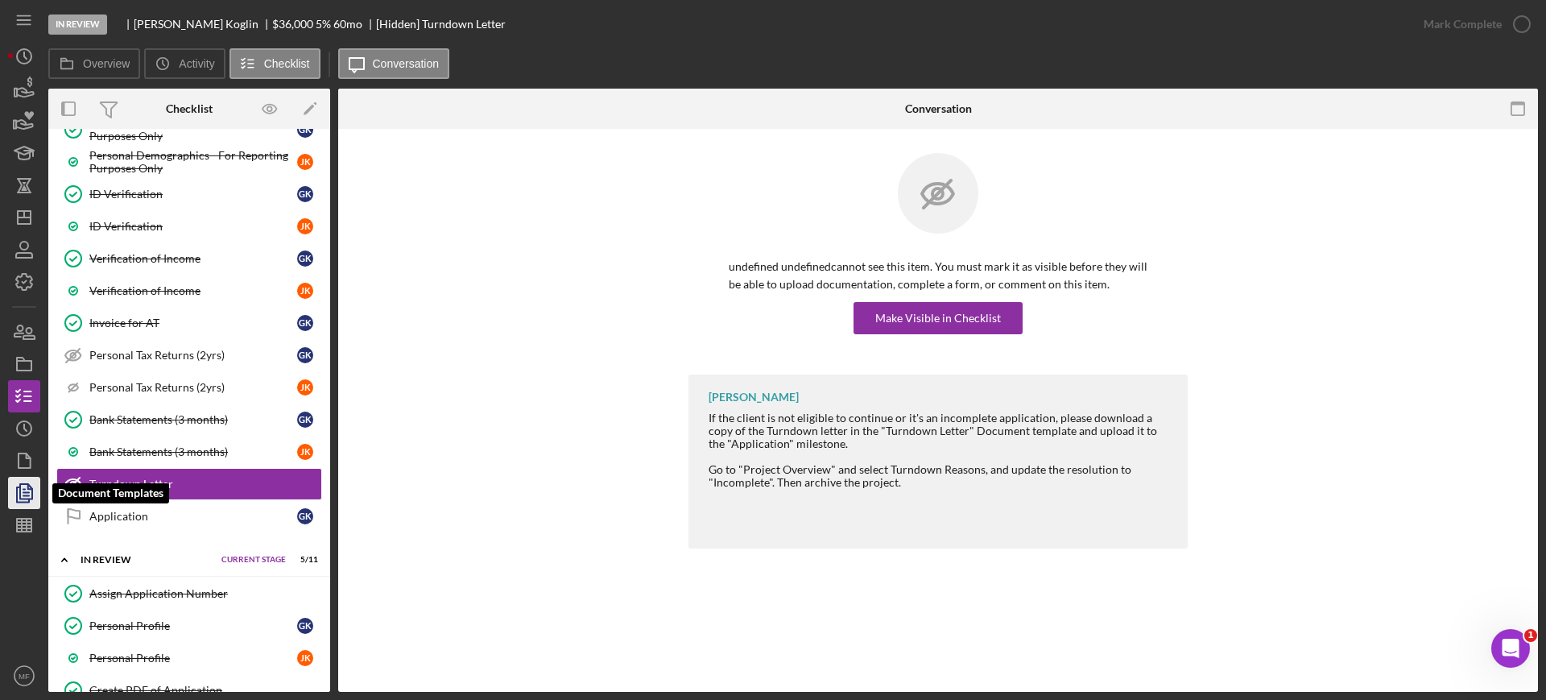
click at [30, 490] on icon "button" at bounding box center [24, 493] width 40 height 40
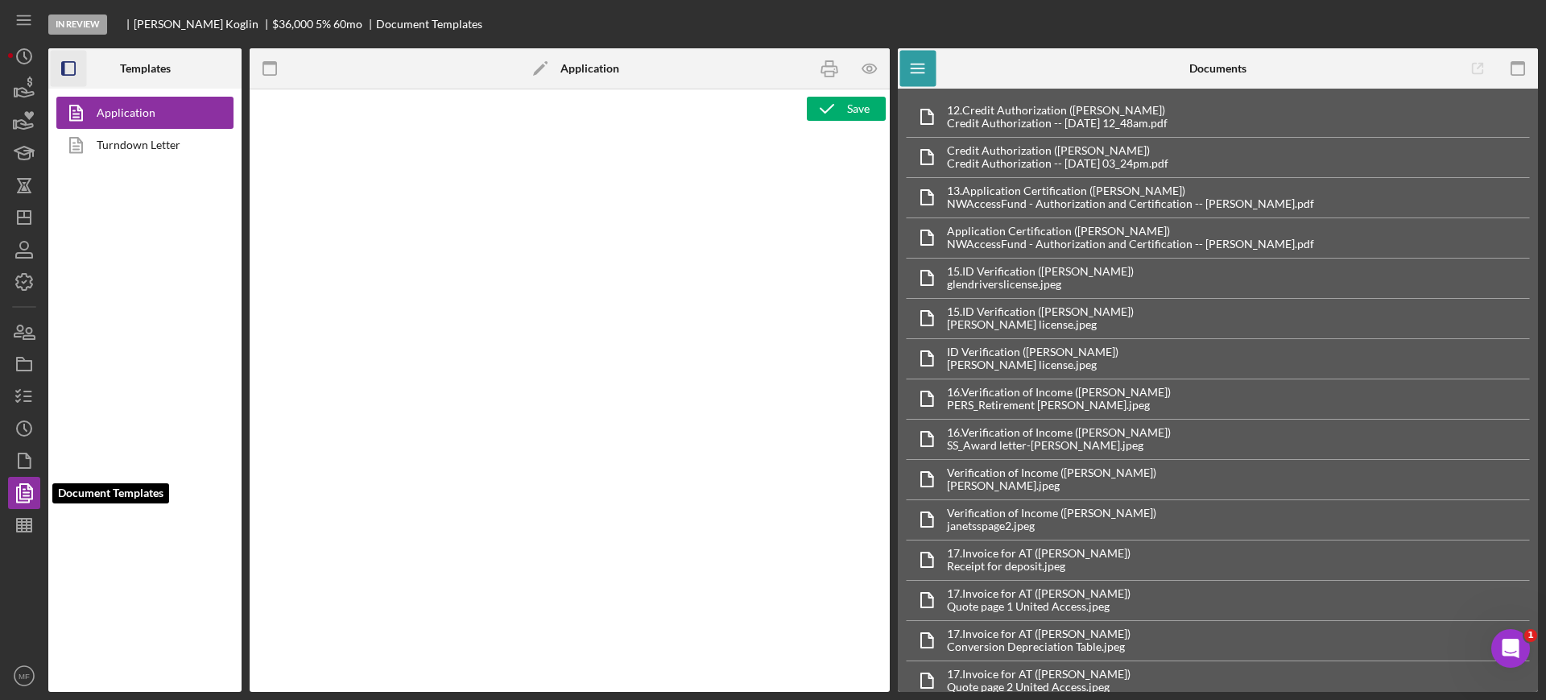
type textarea "<div class="WordSection1"> <p style="margin: 0in; font-size: 12pt; font-family:…"
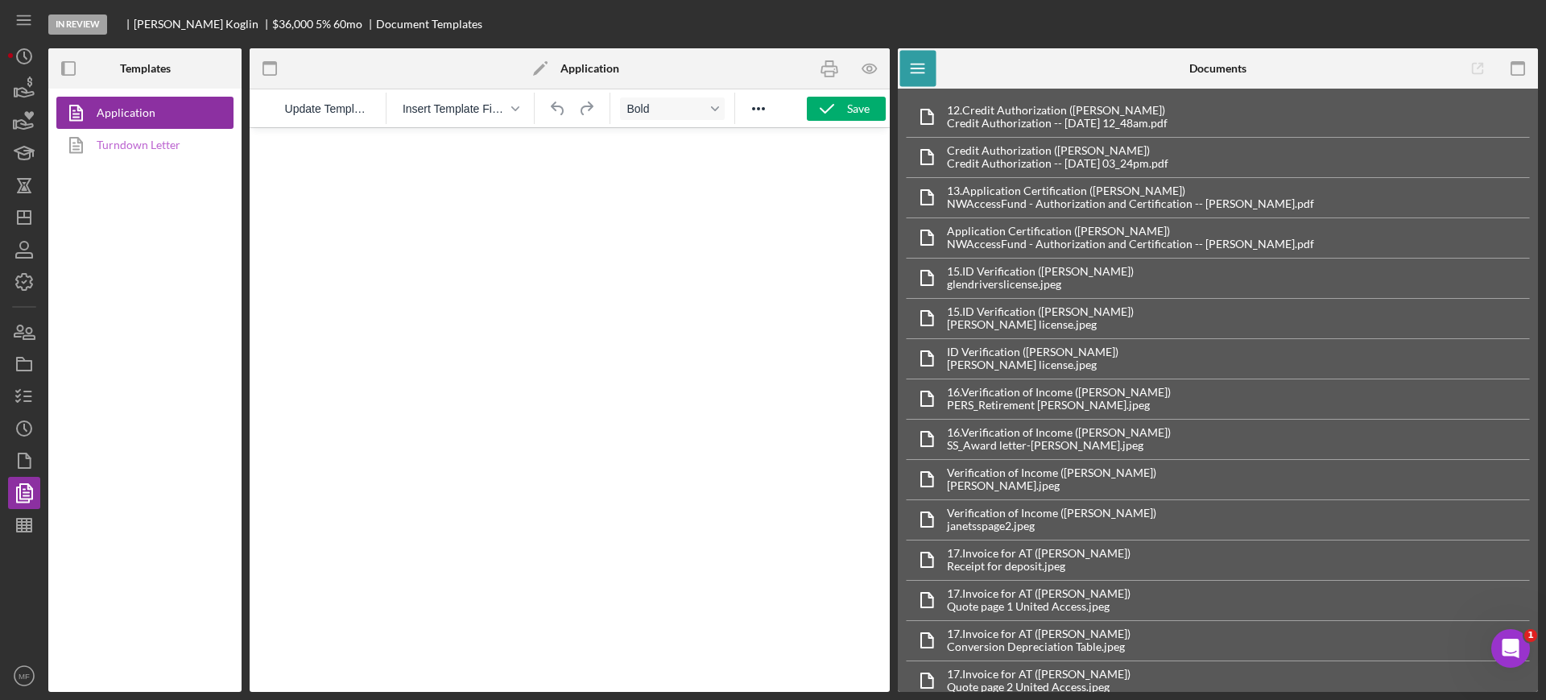
click at [140, 148] on link "Turndown Letter" at bounding box center [140, 145] width 169 height 32
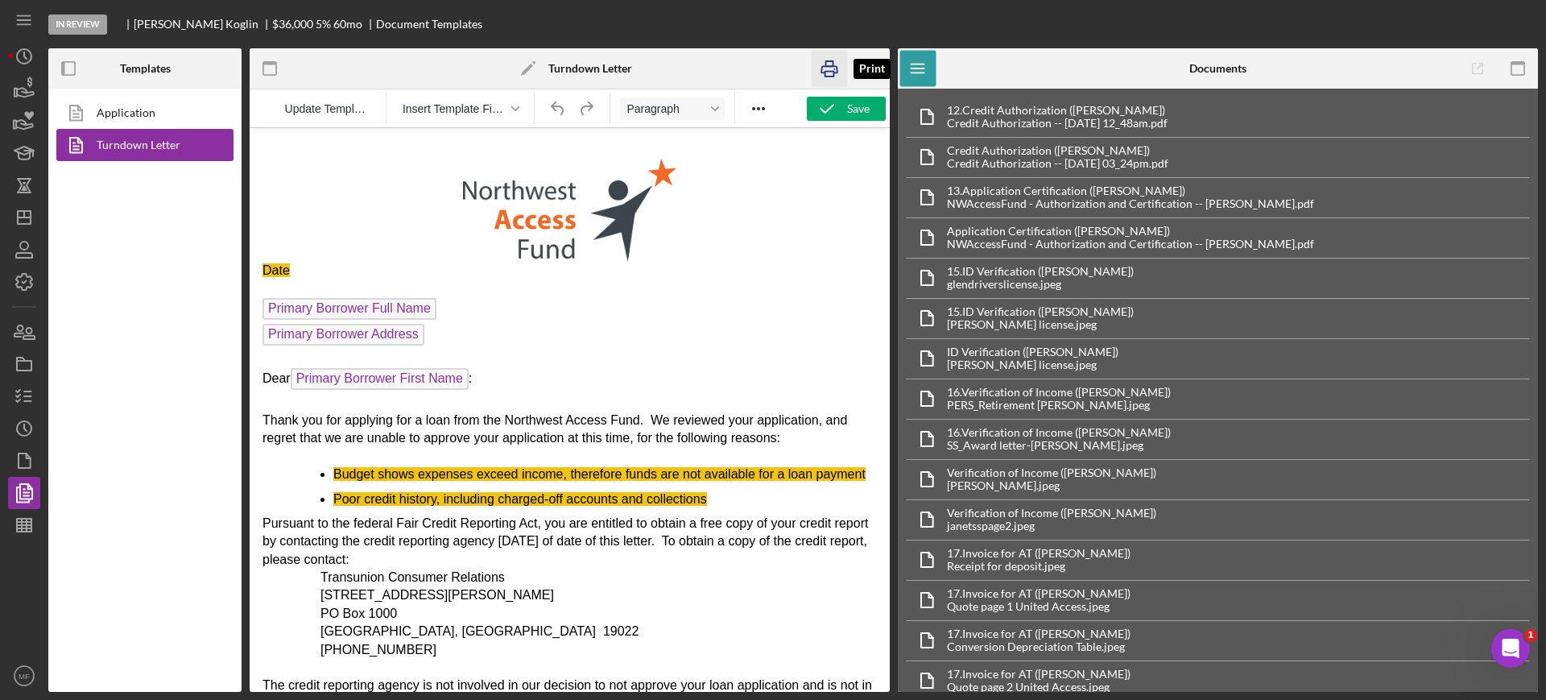
click at [827, 75] on icon "button" at bounding box center [829, 69] width 36 height 36
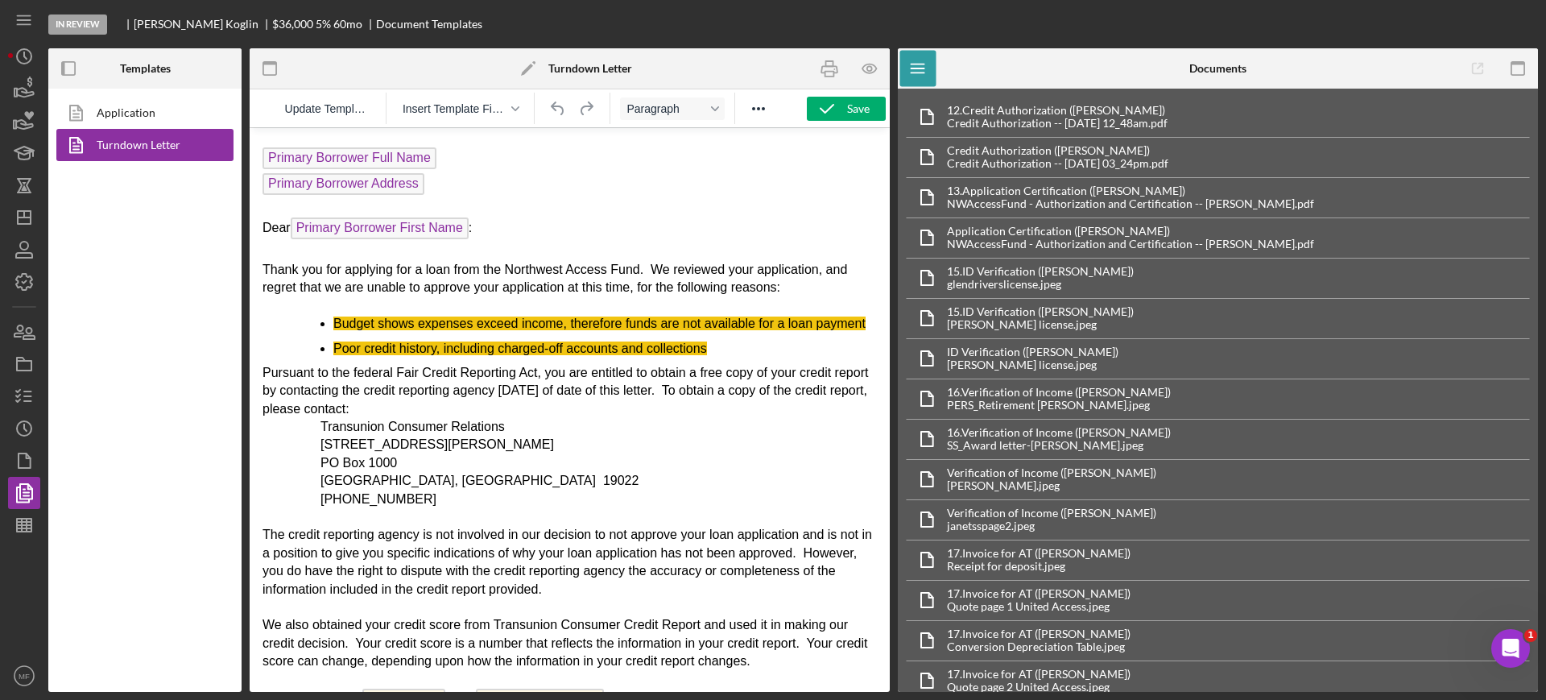
scroll to position [201, 0]
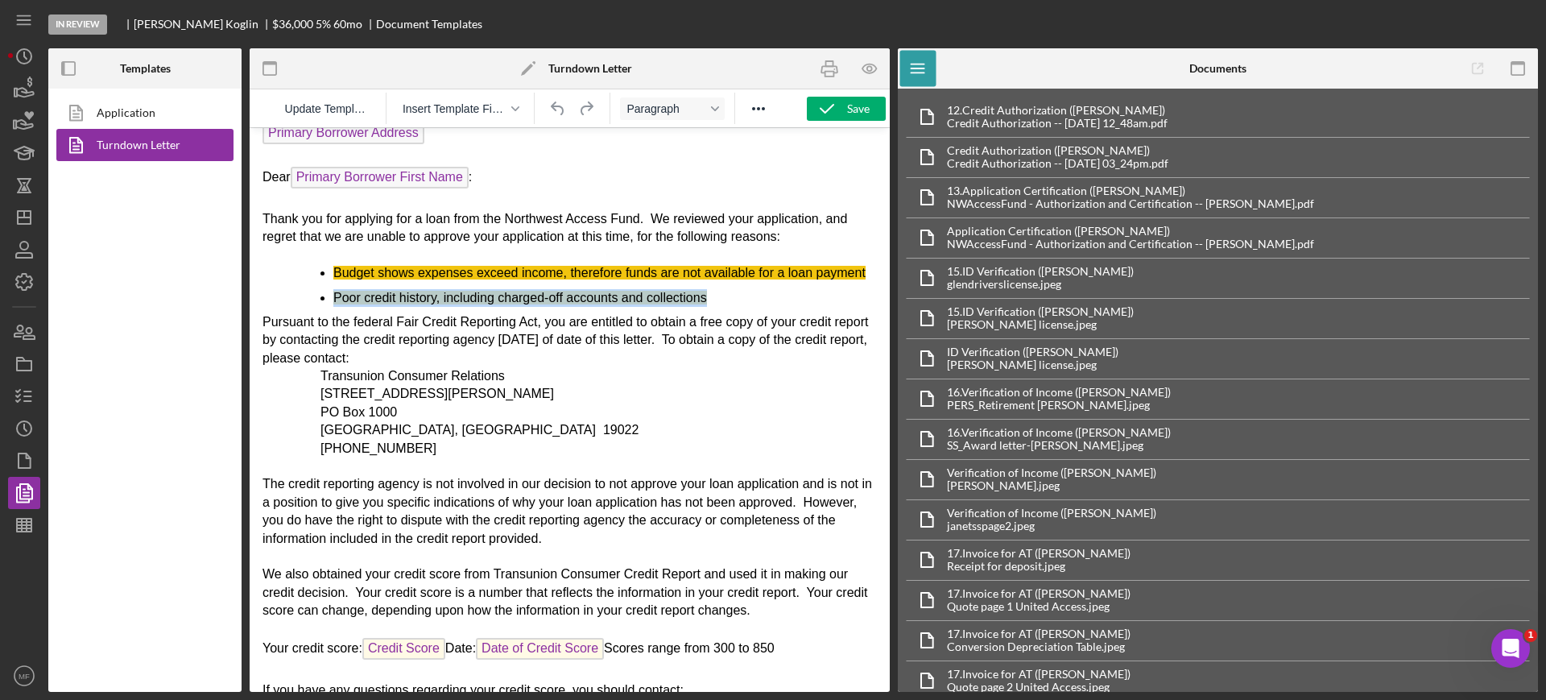
drag, startPoint x: 717, startPoint y: 315, endPoint x: 297, endPoint y: 302, distance: 420.4
click at [297, 302] on ul "Budget shows expenses exceed income, therefore funds are not available for a lo…" at bounding box center [569, 285] width 614 height 43
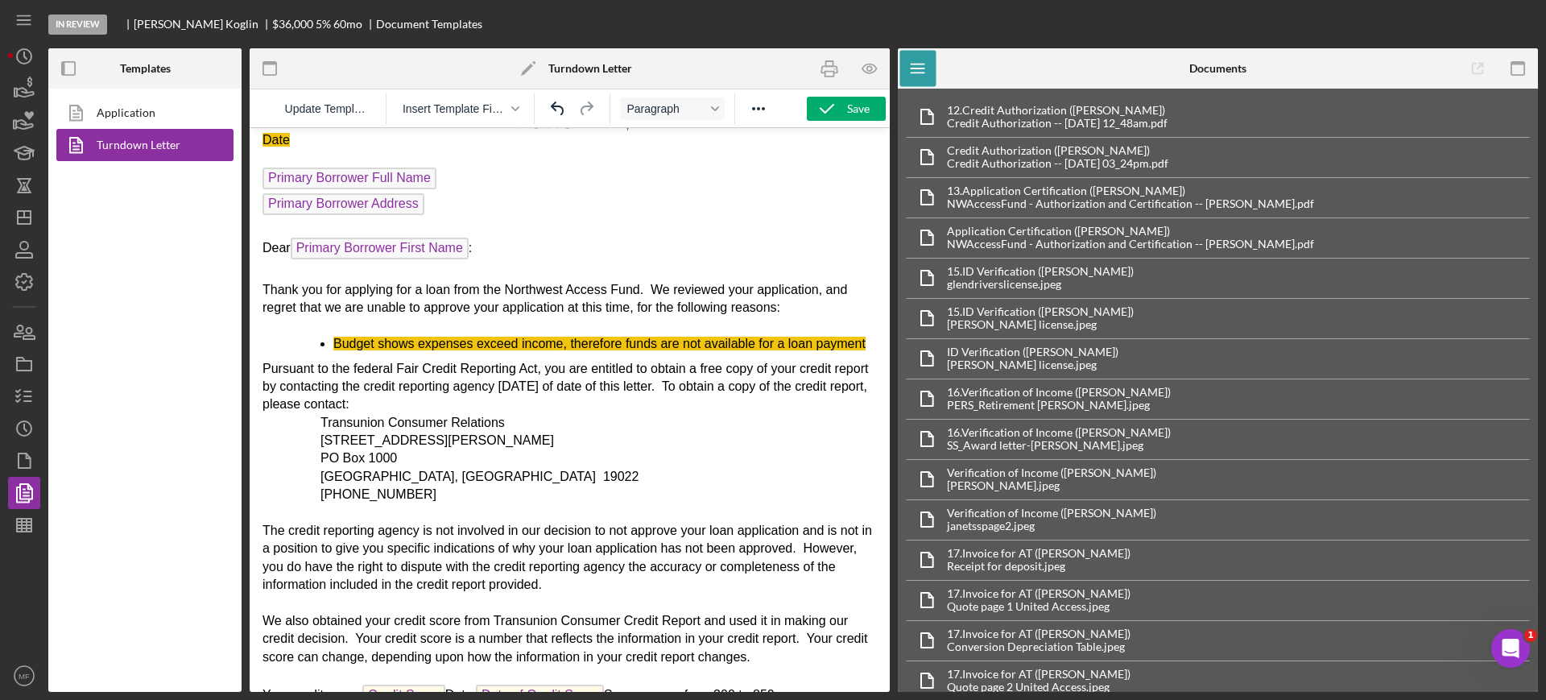
scroll to position [101, 0]
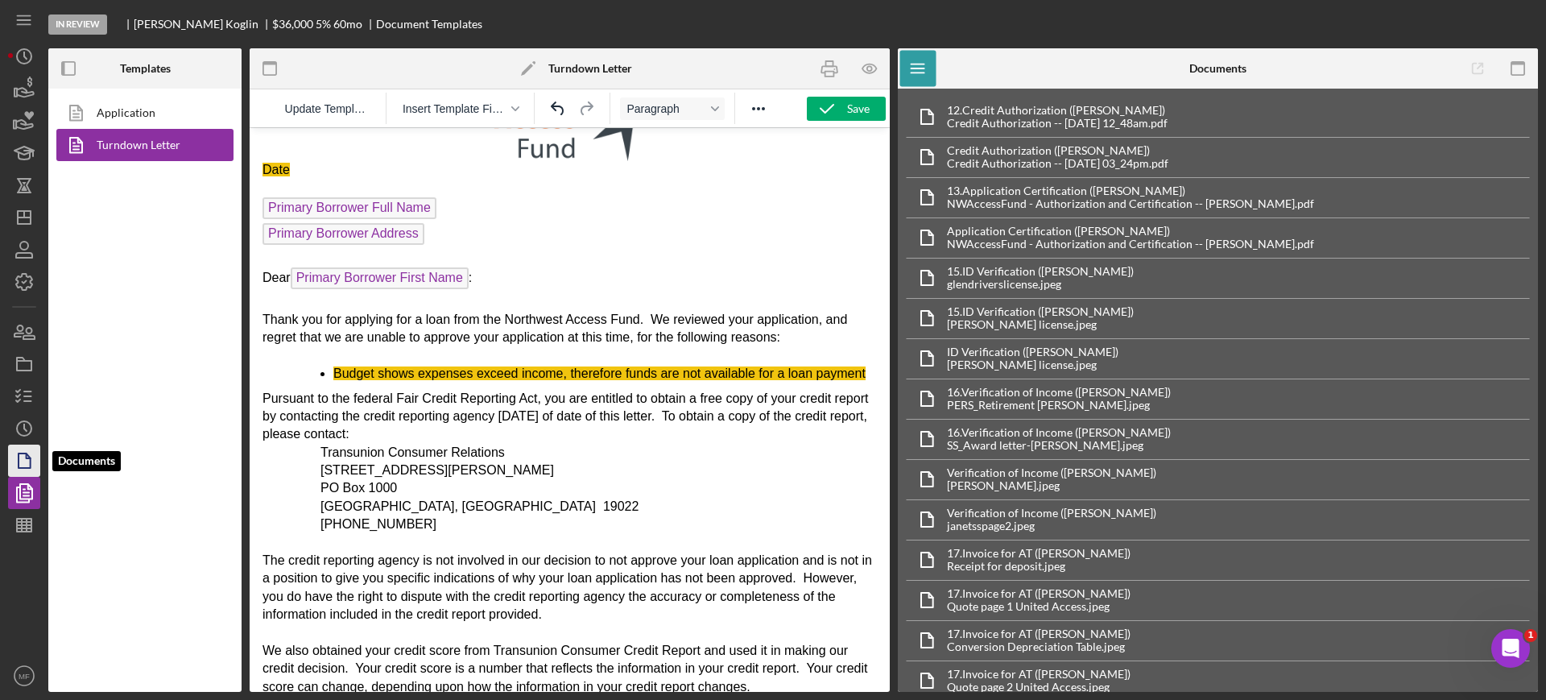
click at [22, 460] on icon "button" at bounding box center [24, 460] width 40 height 40
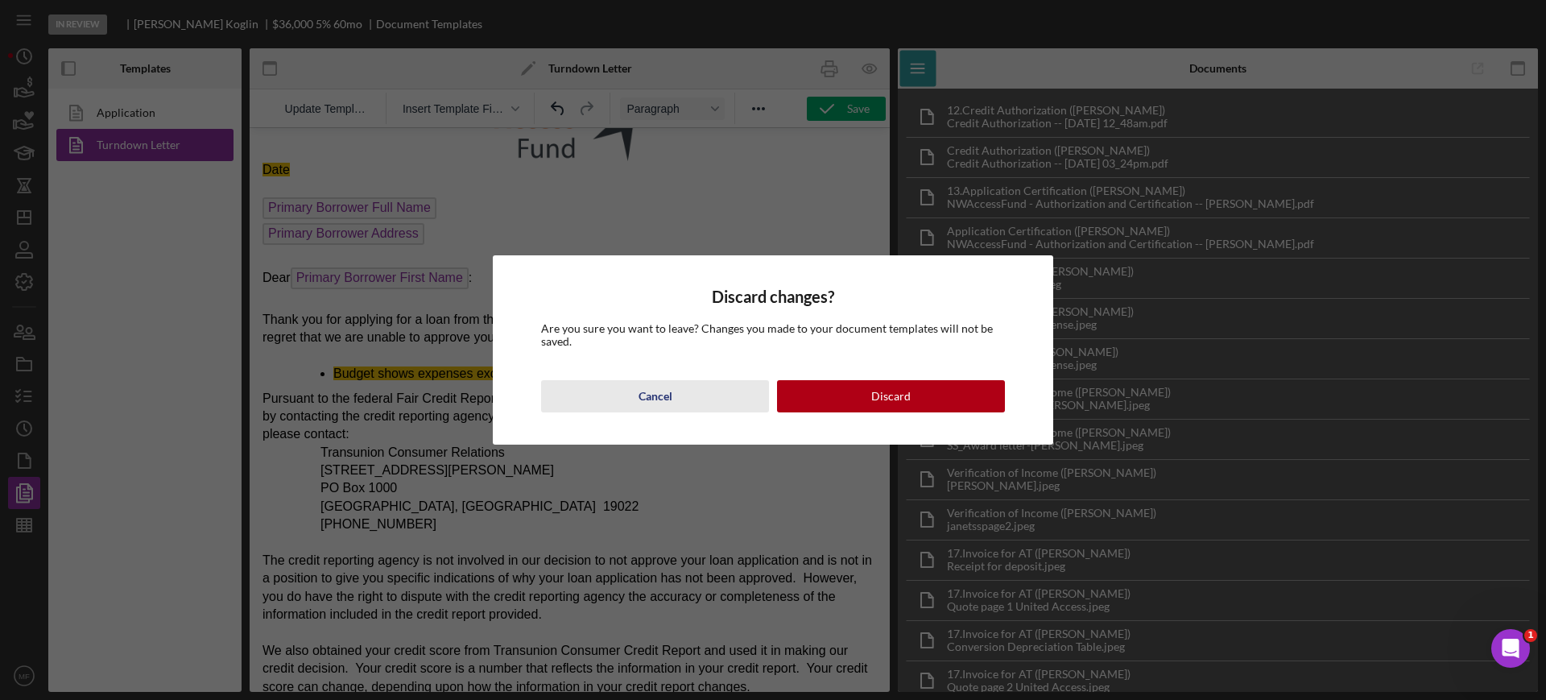
click at [654, 398] on div "Cancel" at bounding box center [655, 396] width 34 height 32
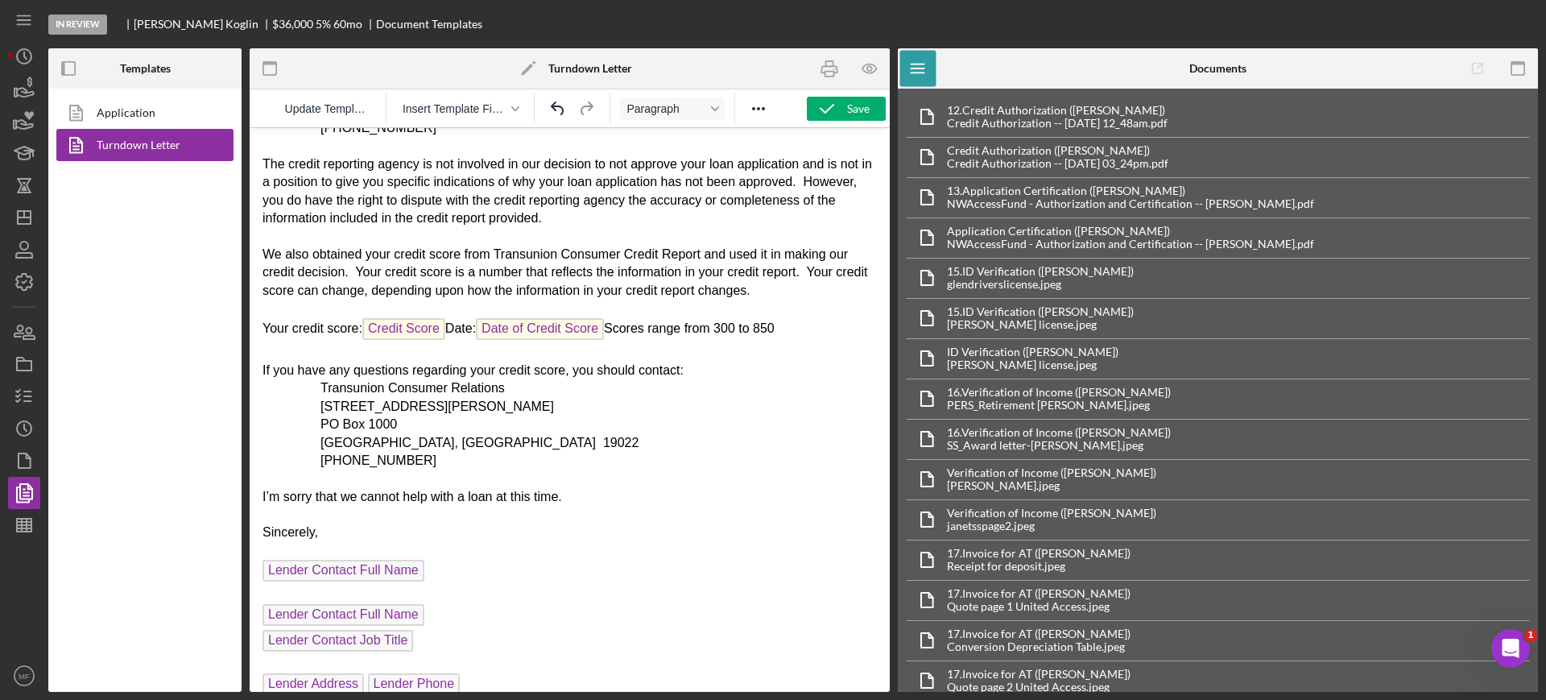
scroll to position [503, 0]
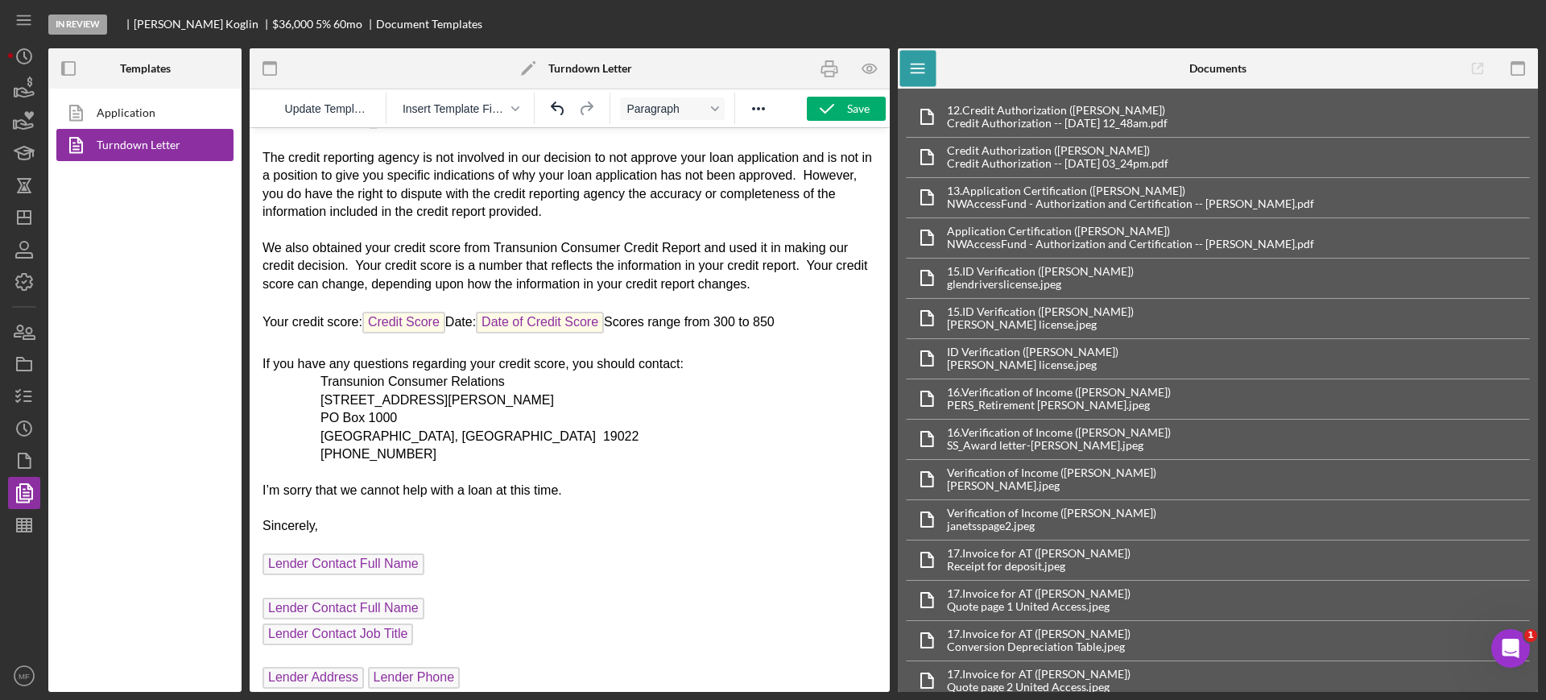
click at [415, 333] on span "Credit Score" at bounding box center [403, 323] width 83 height 22
click at [416, 333] on span "Credit Score" at bounding box center [403, 323] width 83 height 22
click at [414, 333] on span "Credit Score" at bounding box center [403, 323] width 83 height 22
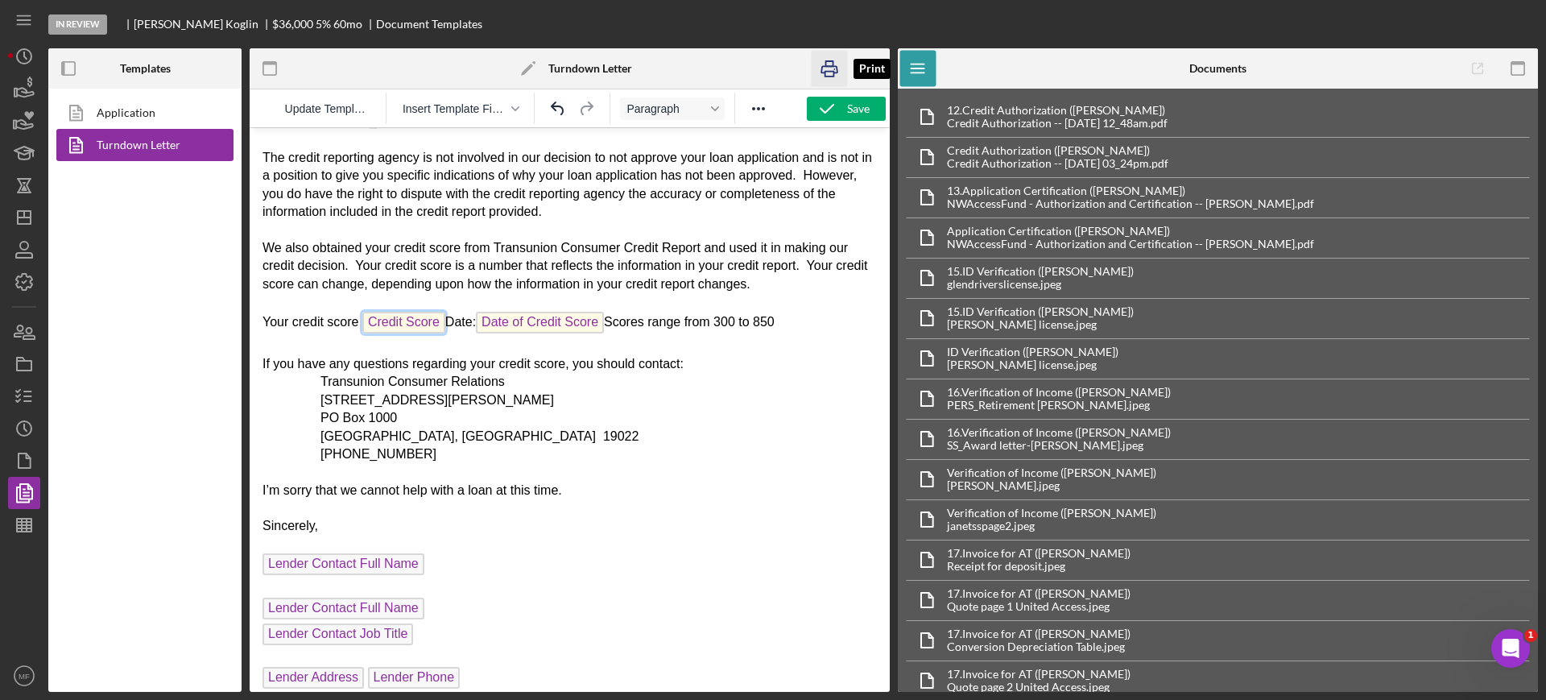
click at [828, 72] on icon "button" at bounding box center [829, 69] width 36 height 36
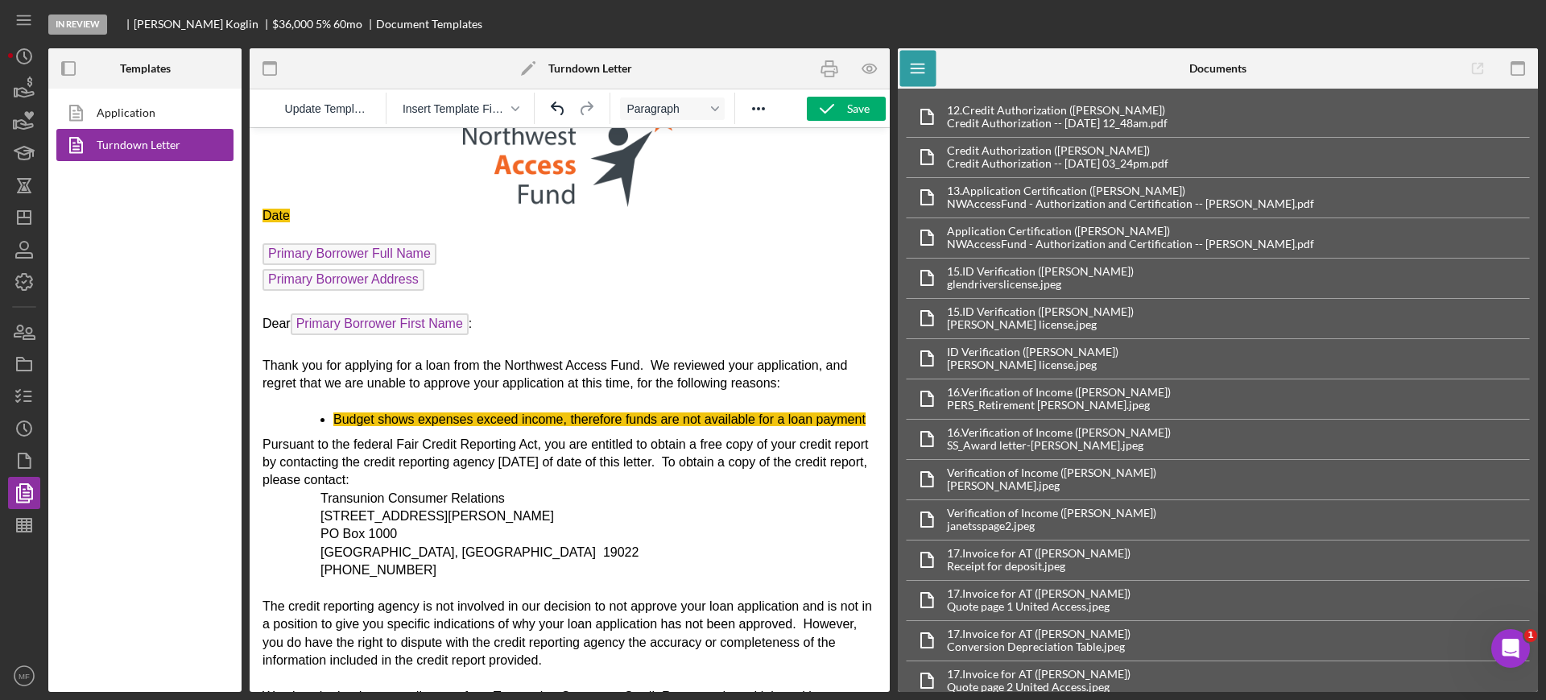
scroll to position [0, 0]
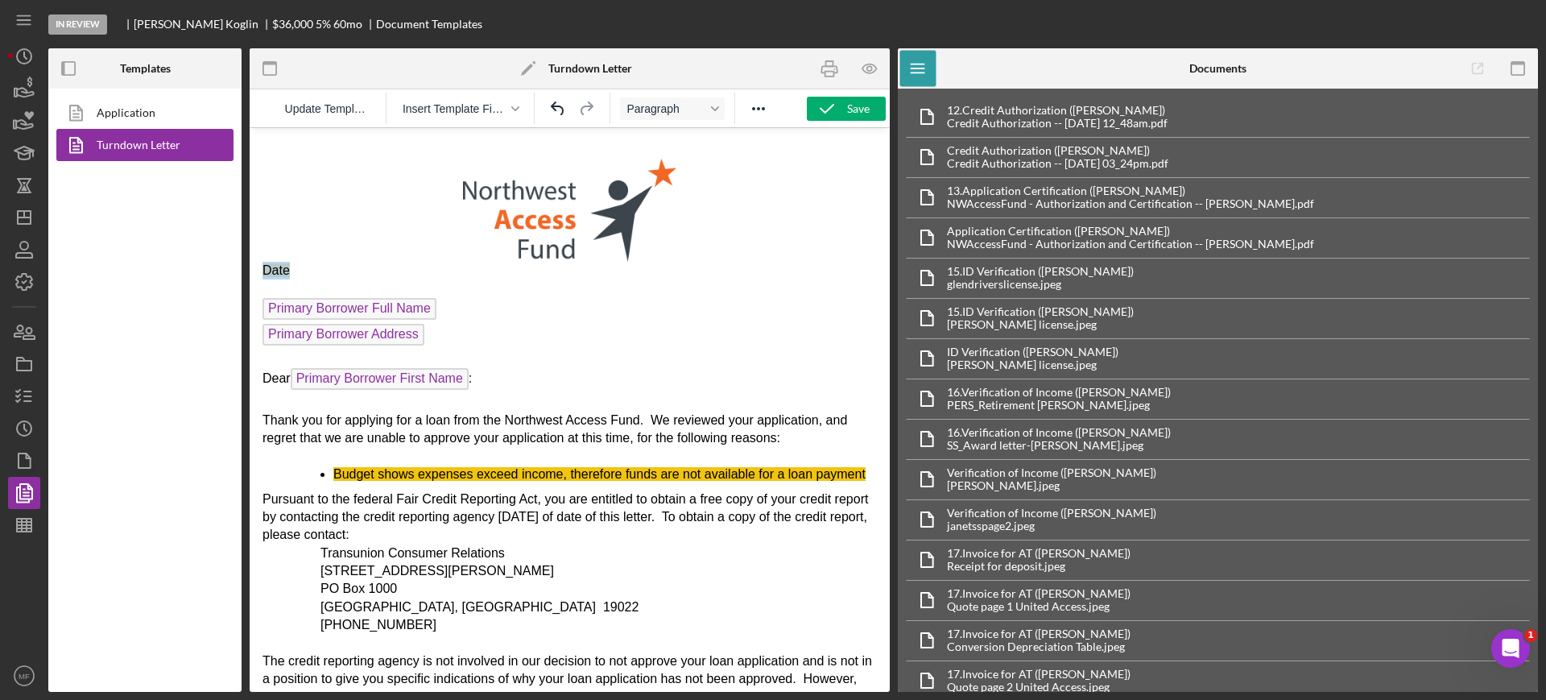
drag, startPoint x: 301, startPoint y: 268, endPoint x: 260, endPoint y: 262, distance: 41.4
click at [260, 262] on html "Date Primary Borrower Full Name Primary Borrower Address Dear Primary Borrower …" at bounding box center [570, 668] width 640 height 1080
click at [724, 336] on p "Primary Borrower Address" at bounding box center [569, 337] width 614 height 26
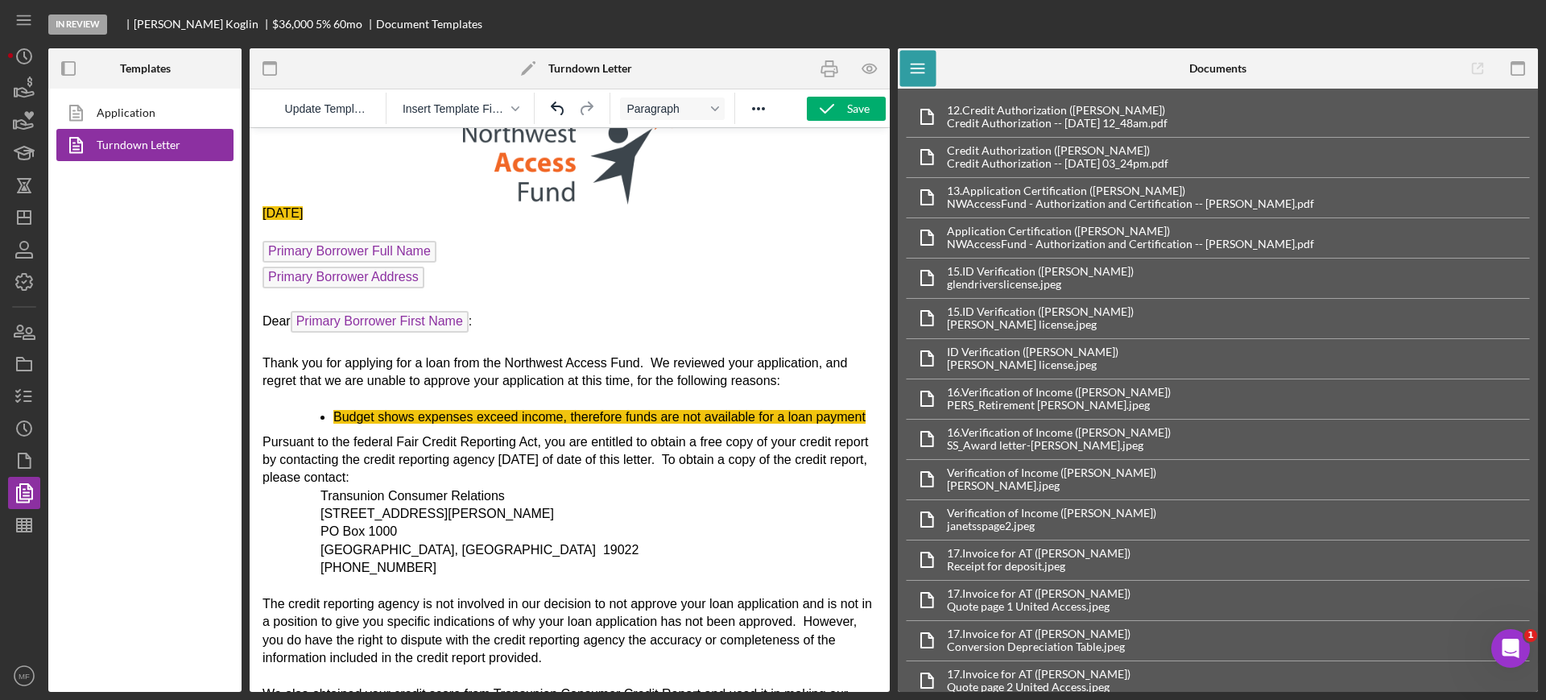
scroll to position [553, 0]
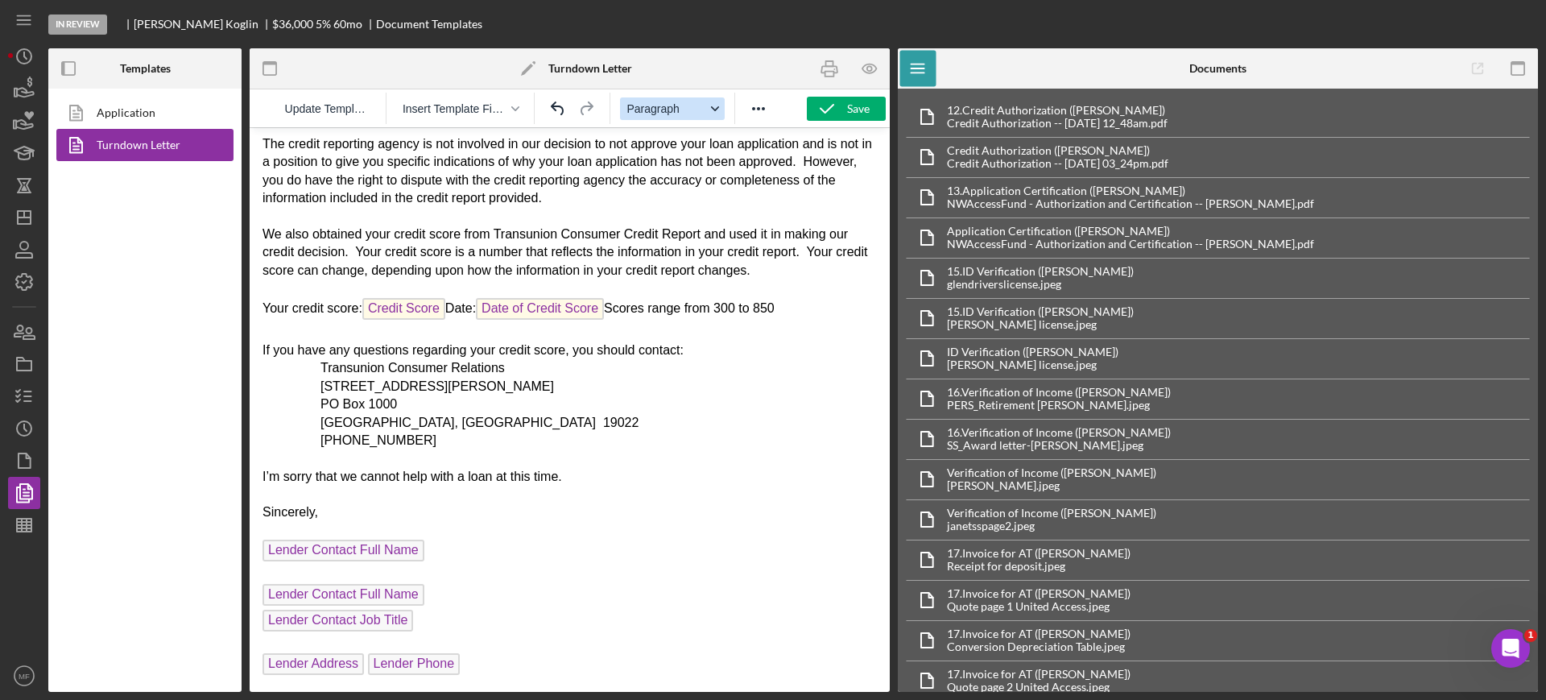
click at [710, 112] on div "Format Paragraph" at bounding box center [714, 109] width 13 height 8
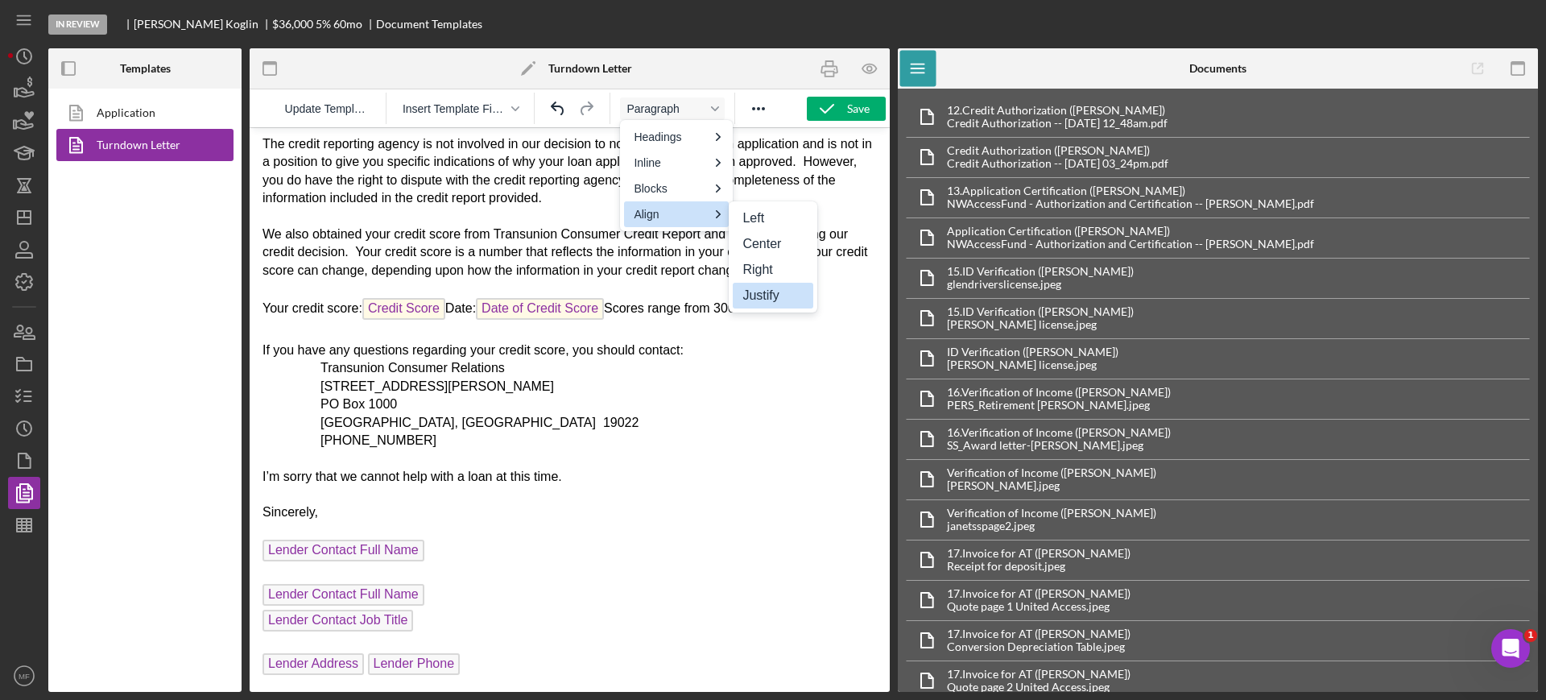
click at [717, 437] on p "800 888-4213" at bounding box center [598, 440] width 556 height 18
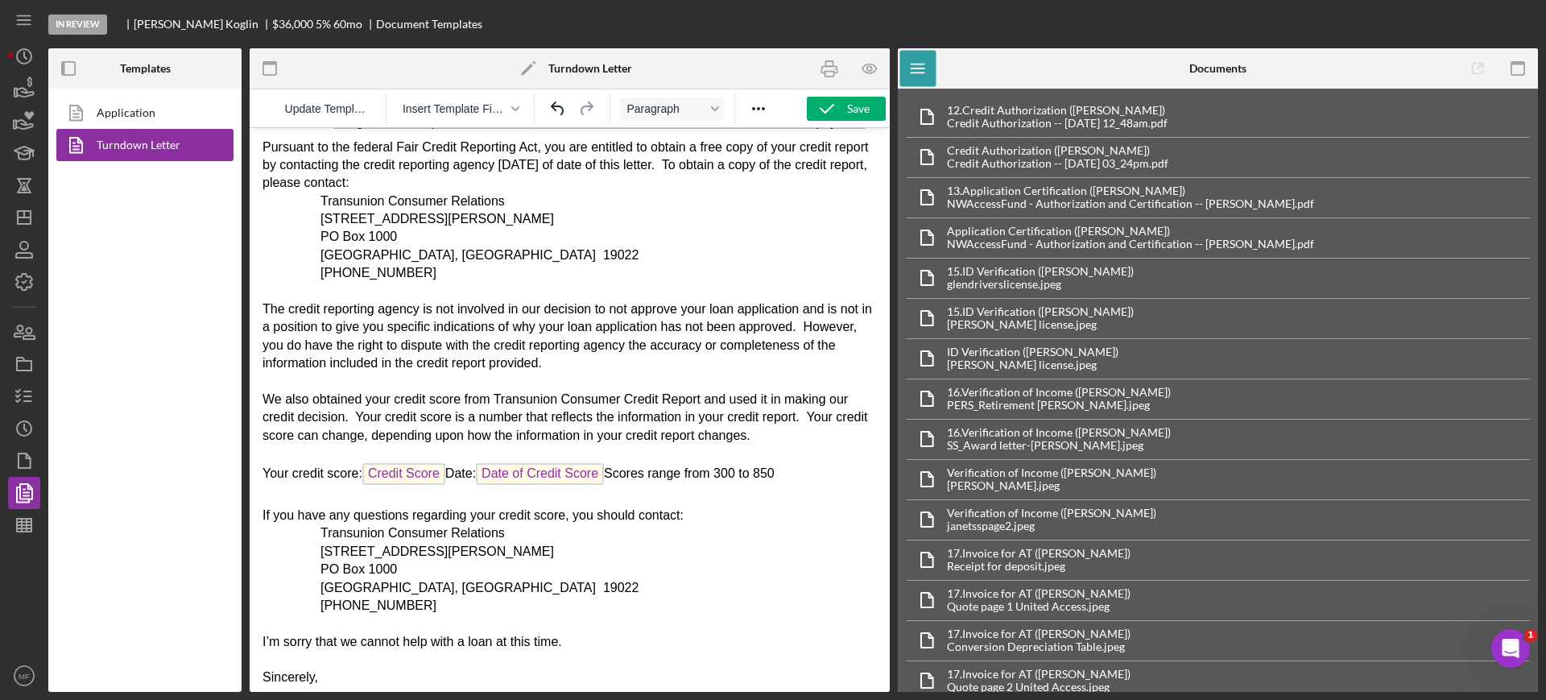
scroll to position [0, 0]
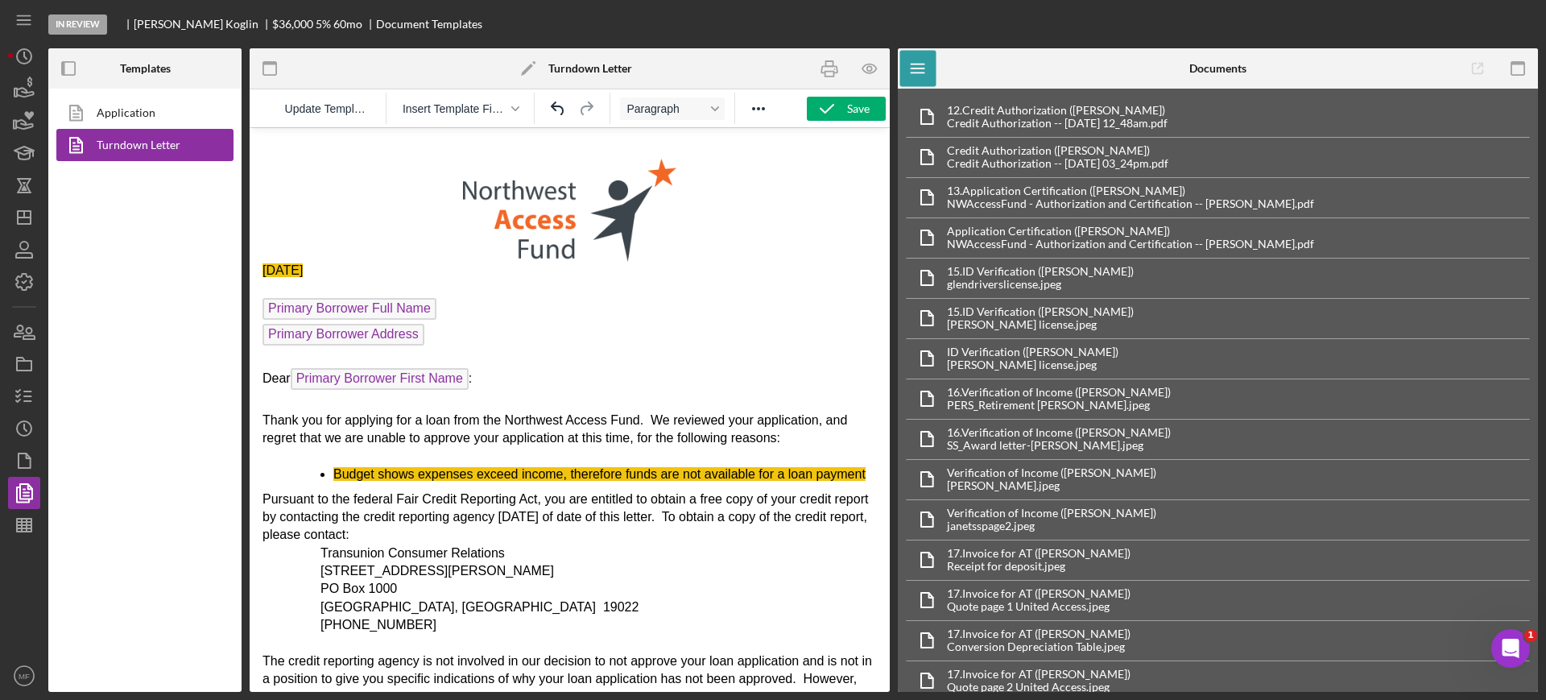
click at [632, 336] on p "Primary Borrower Address ﻿" at bounding box center [569, 337] width 614 height 26
click at [832, 68] on icon "button" at bounding box center [829, 69] width 36 height 36
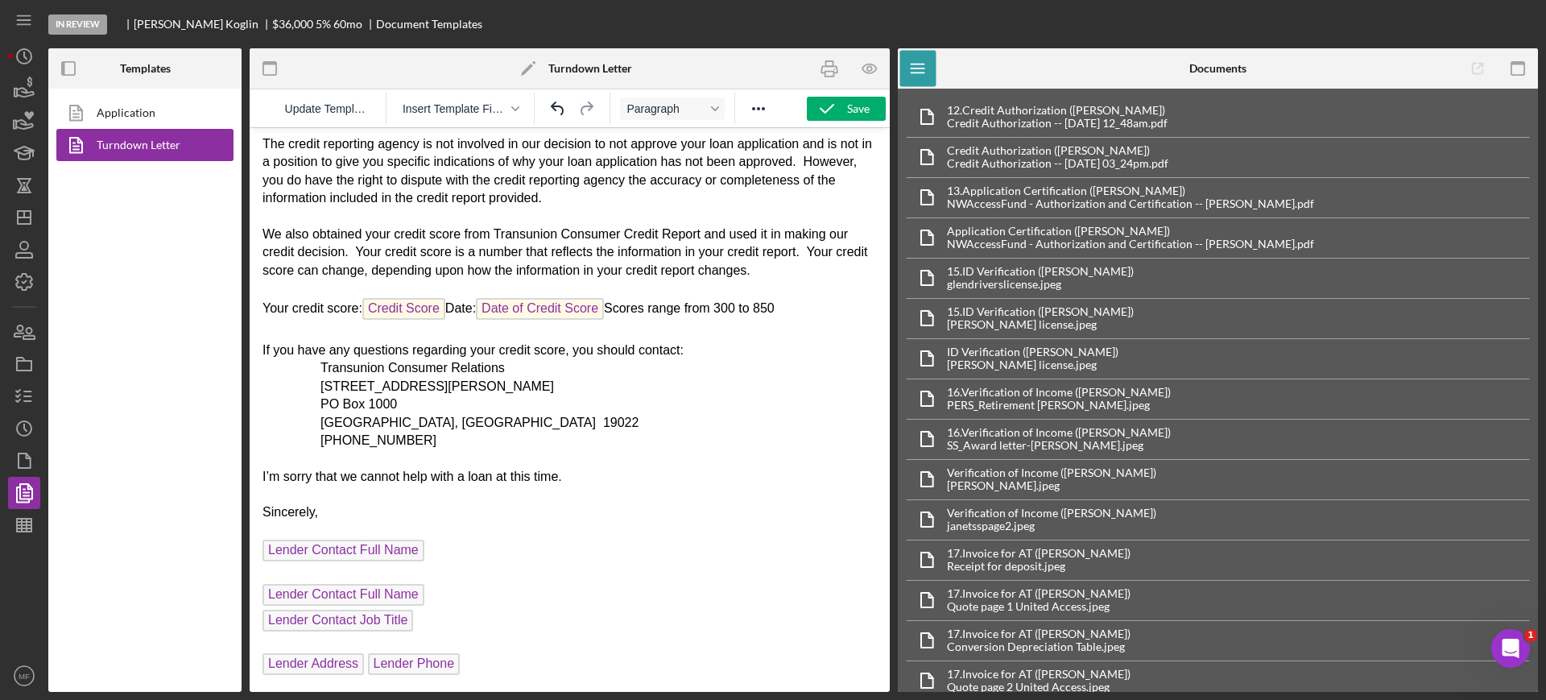
scroll to position [553, 0]
click at [475, 657] on p "Lender Address Lender Phone ﻿" at bounding box center [569, 666] width 614 height 26
drag, startPoint x: 427, startPoint y: 547, endPoint x: 352, endPoint y: 539, distance: 76.0
click at [286, 564] on p "Lender Contact Full Name ﻿" at bounding box center [569, 552] width 614 height 26
click at [358, 540] on span "Lender Contact Full Name" at bounding box center [343, 550] width 162 height 22
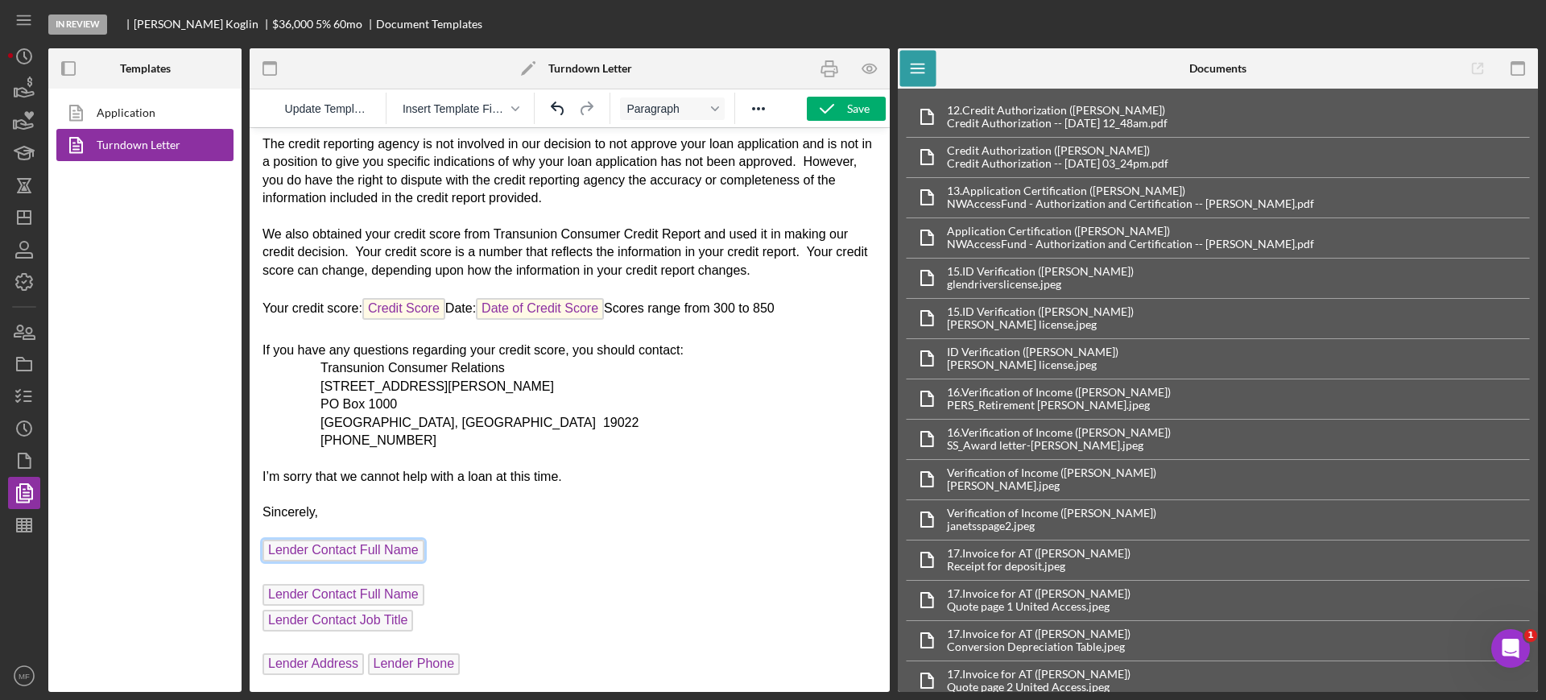
click at [380, 547] on span "Lender Contact Full Name" at bounding box center [343, 550] width 162 height 22
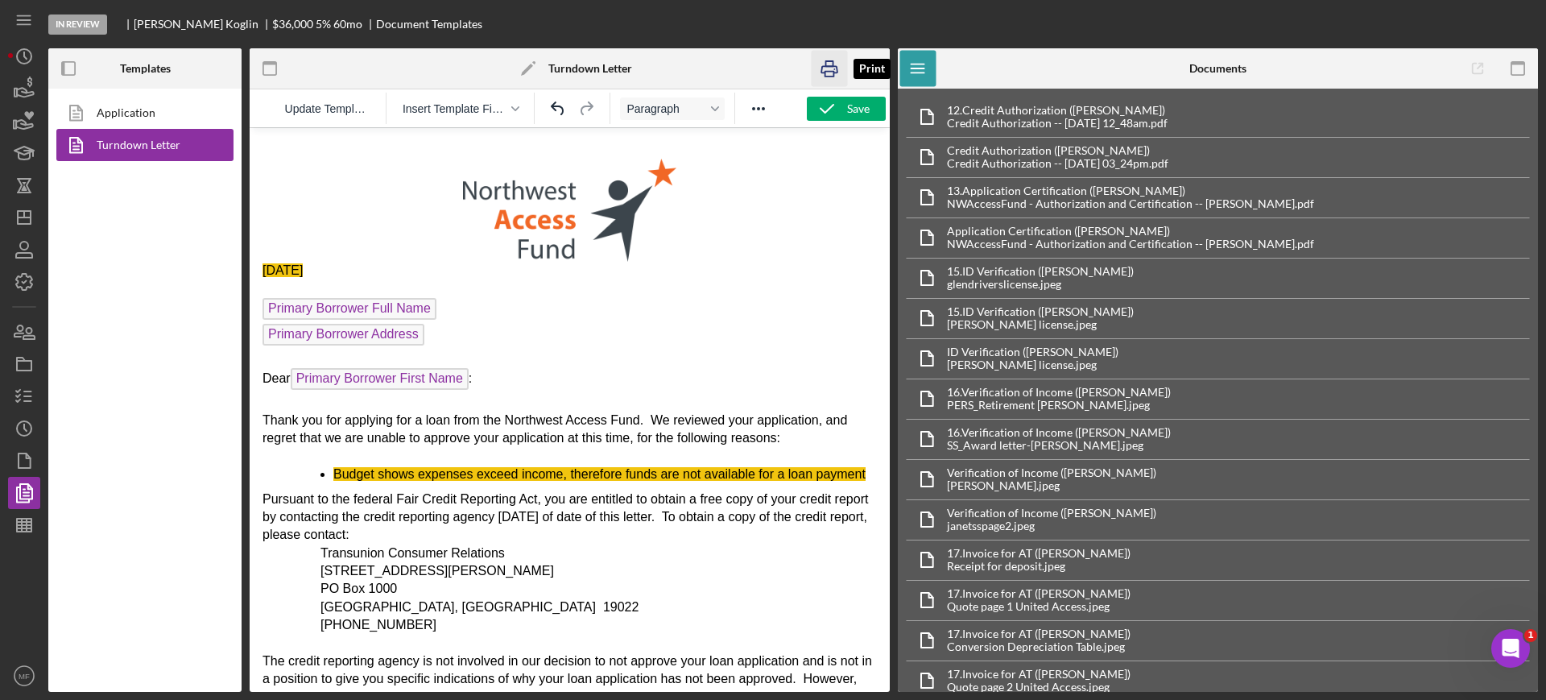
click at [832, 64] on icon "button" at bounding box center [829, 69] width 36 height 36
click at [758, 107] on icon "Reveal or hide additional toolbar items" at bounding box center [758, 108] width 19 height 19
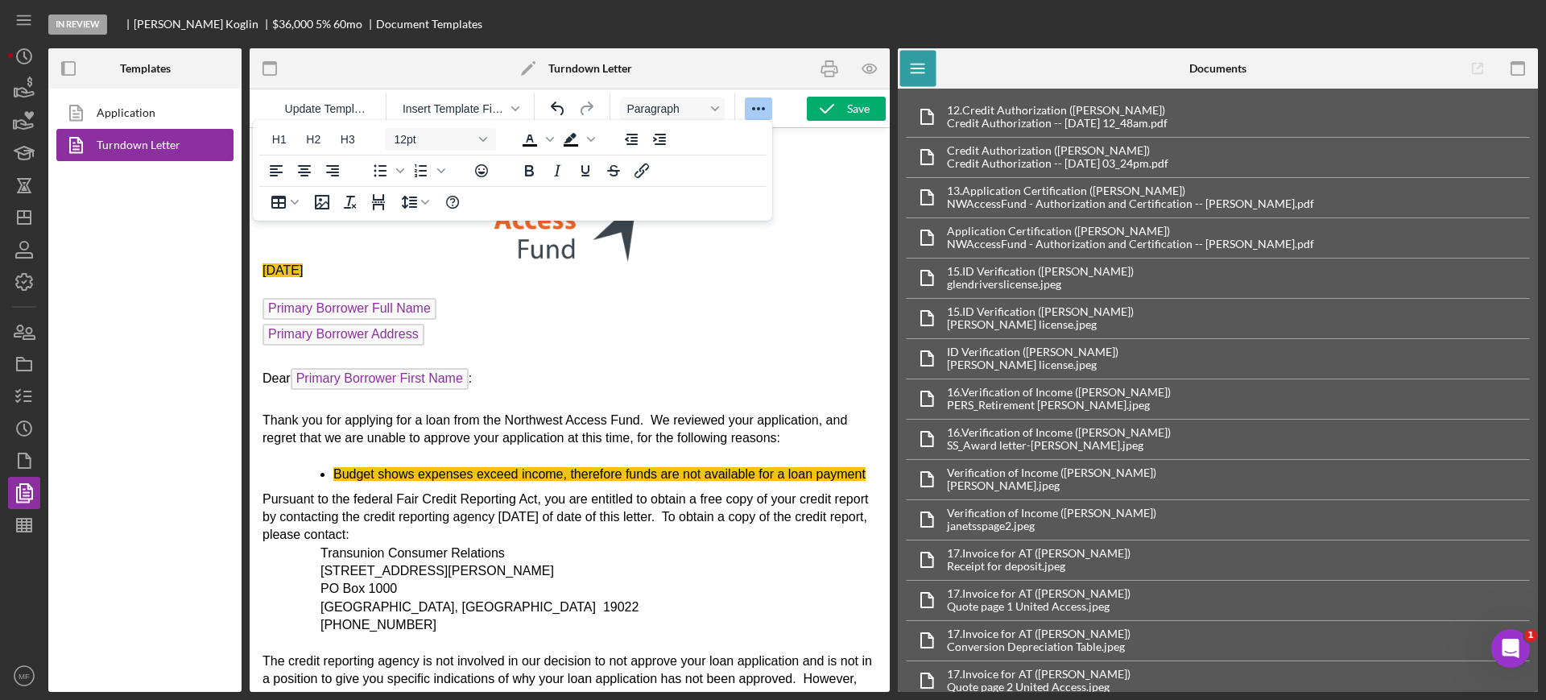
click at [653, 350] on p "Rich Text Area. Press ALT-0 for help." at bounding box center [569, 358] width 614 height 18
click at [691, 316] on p "Primary Borrower Full Name ﻿" at bounding box center [569, 311] width 614 height 26
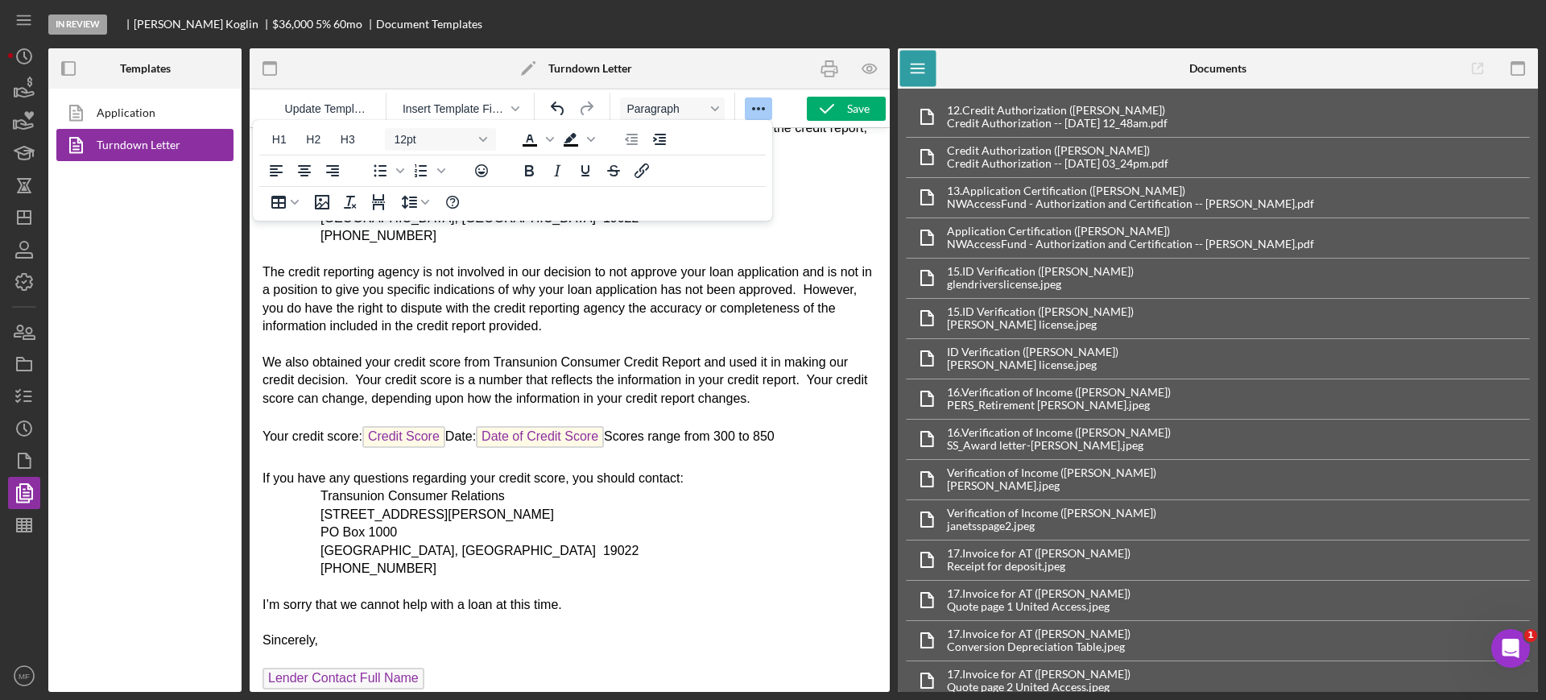
scroll to position [402, 0]
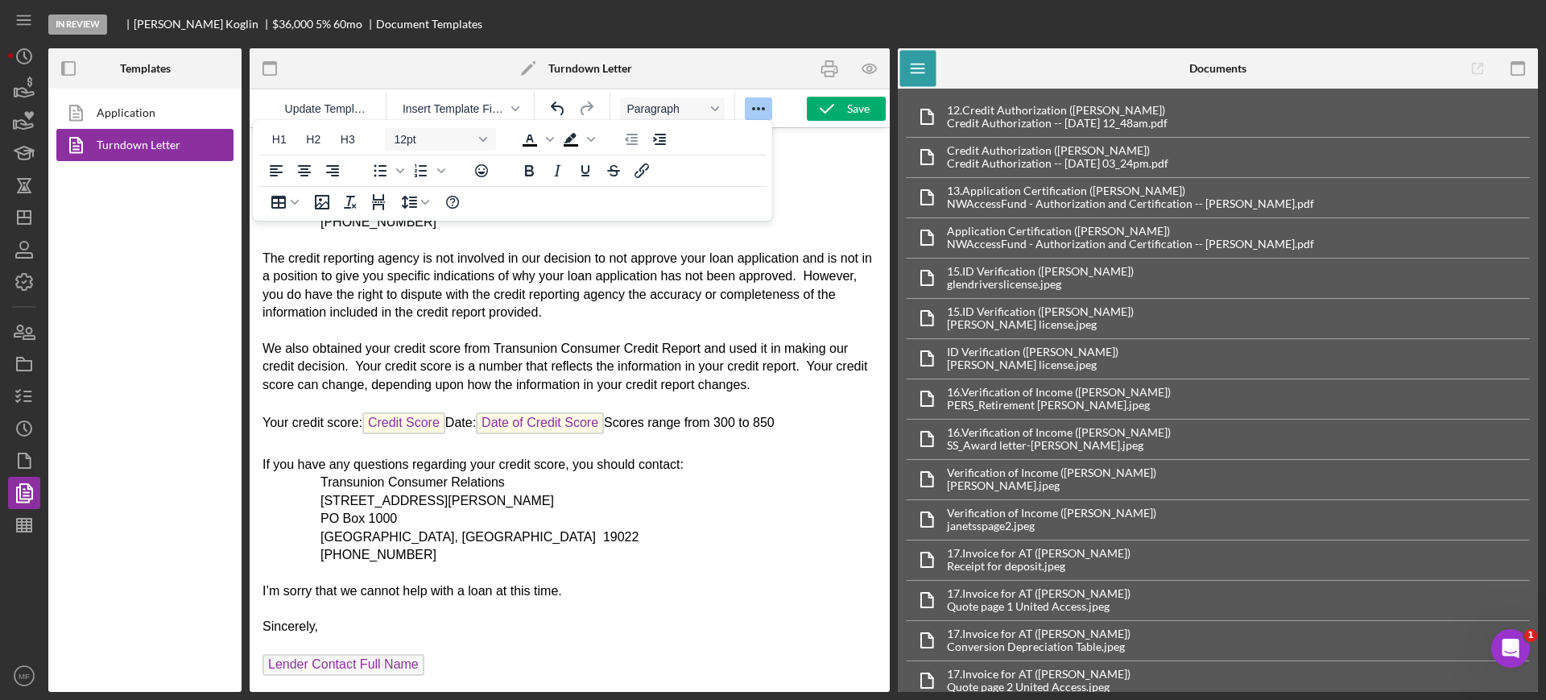
click at [609, 322] on p "The credit reporting agency is not involved in our decision to not approve your…" at bounding box center [569, 286] width 614 height 72
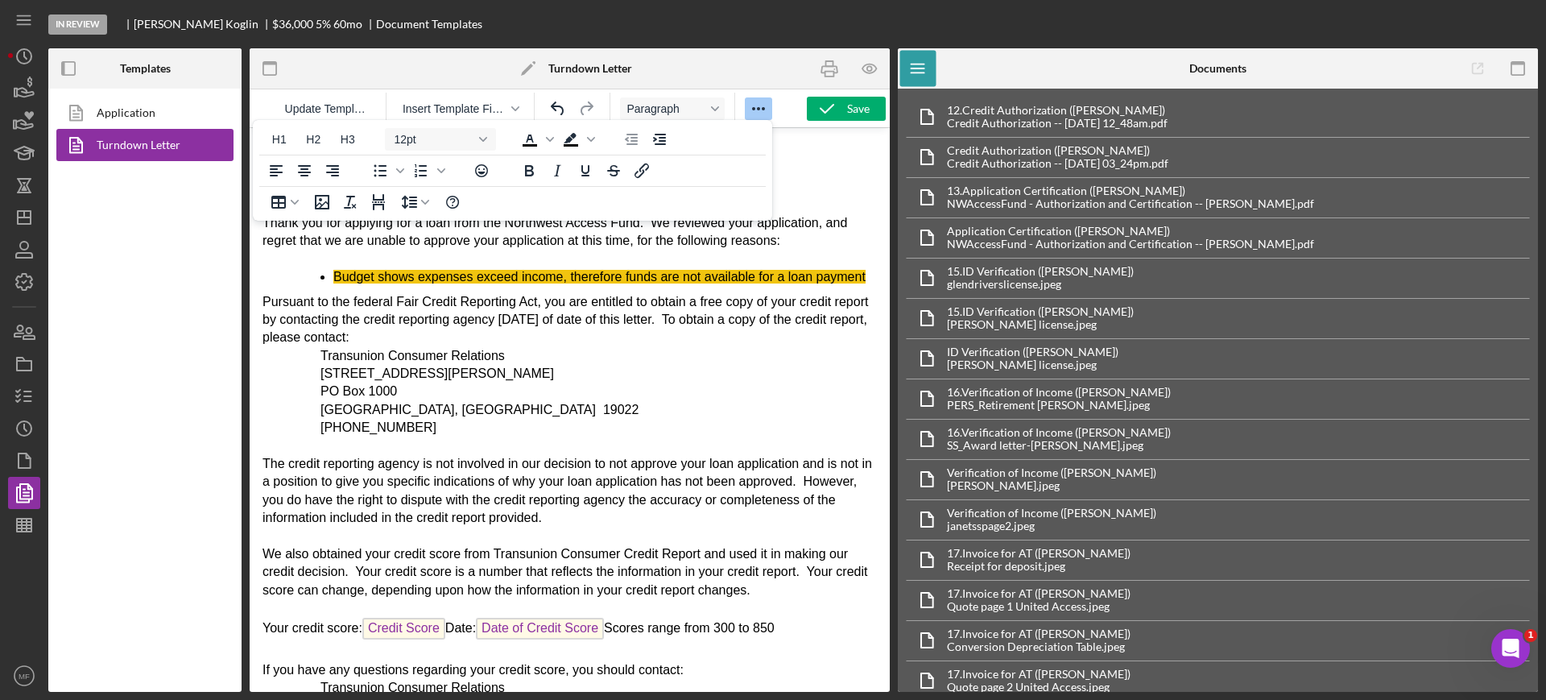
scroll to position [0, 0]
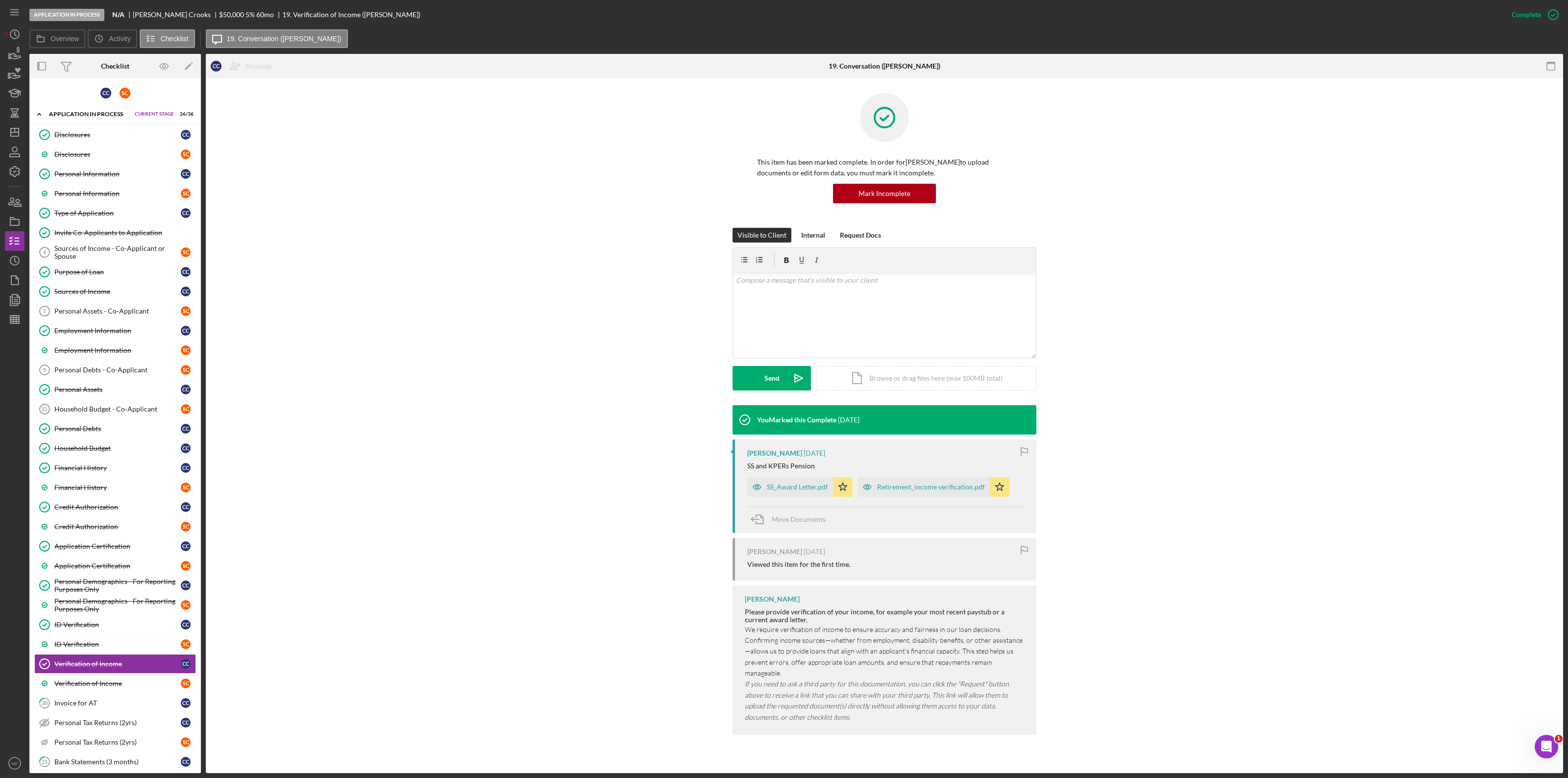
scroll to position [163, 0]
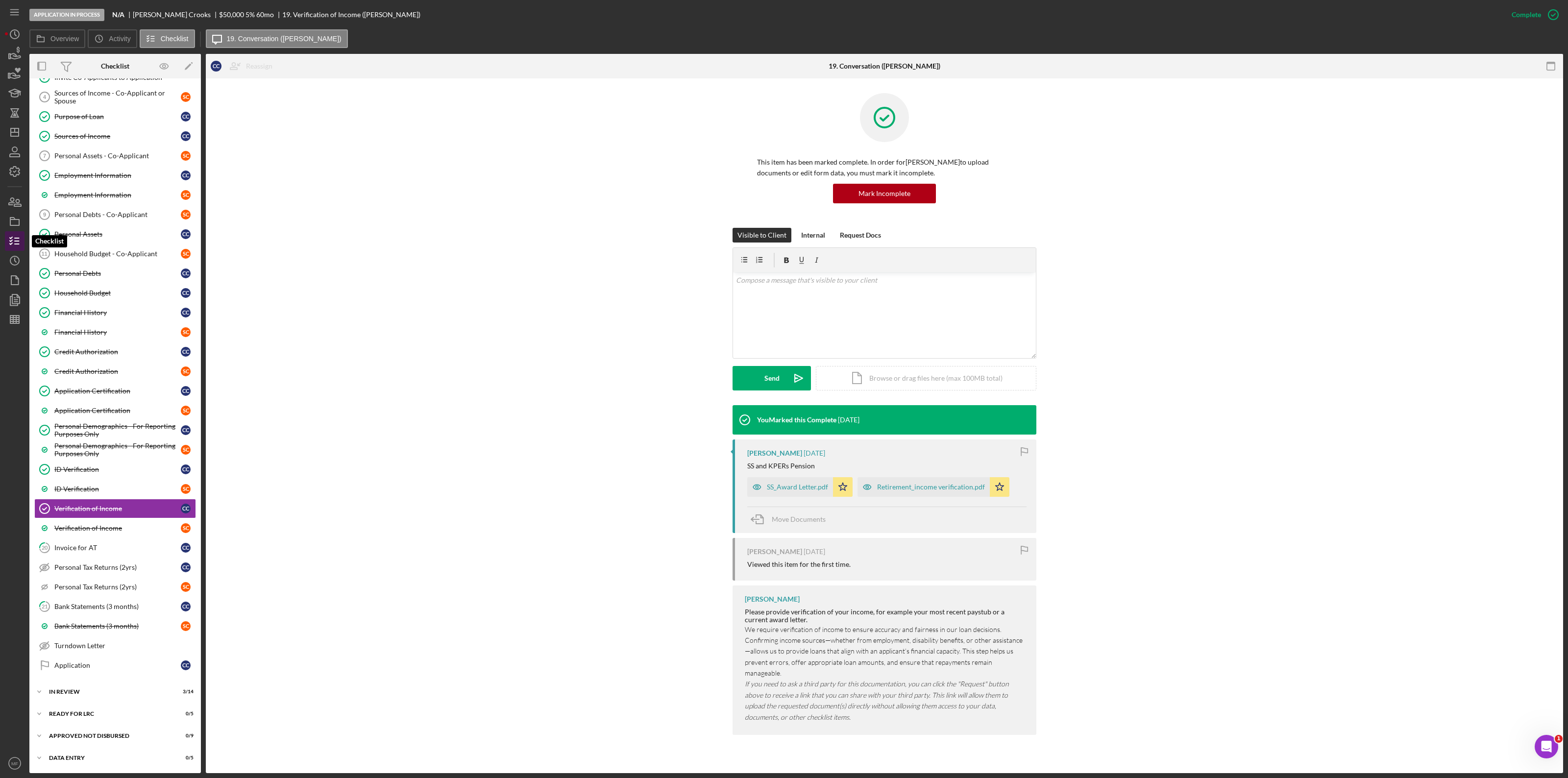
click at [15, 239] on icon "button" at bounding box center [15, 241] width 24 height 24
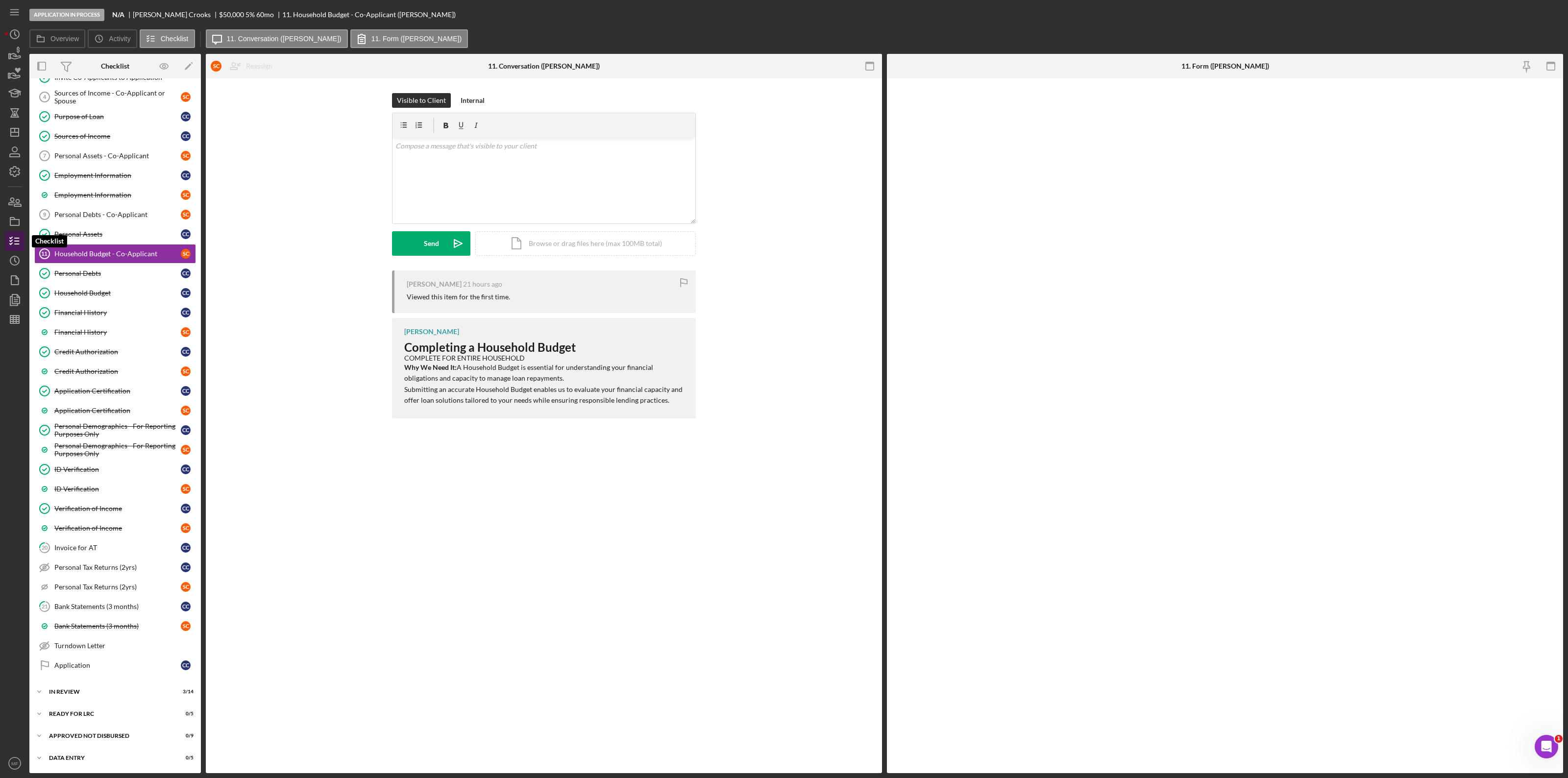
scroll to position [163, 0]
click at [10, 52] on icon "button" at bounding box center [15, 54] width 24 height 24
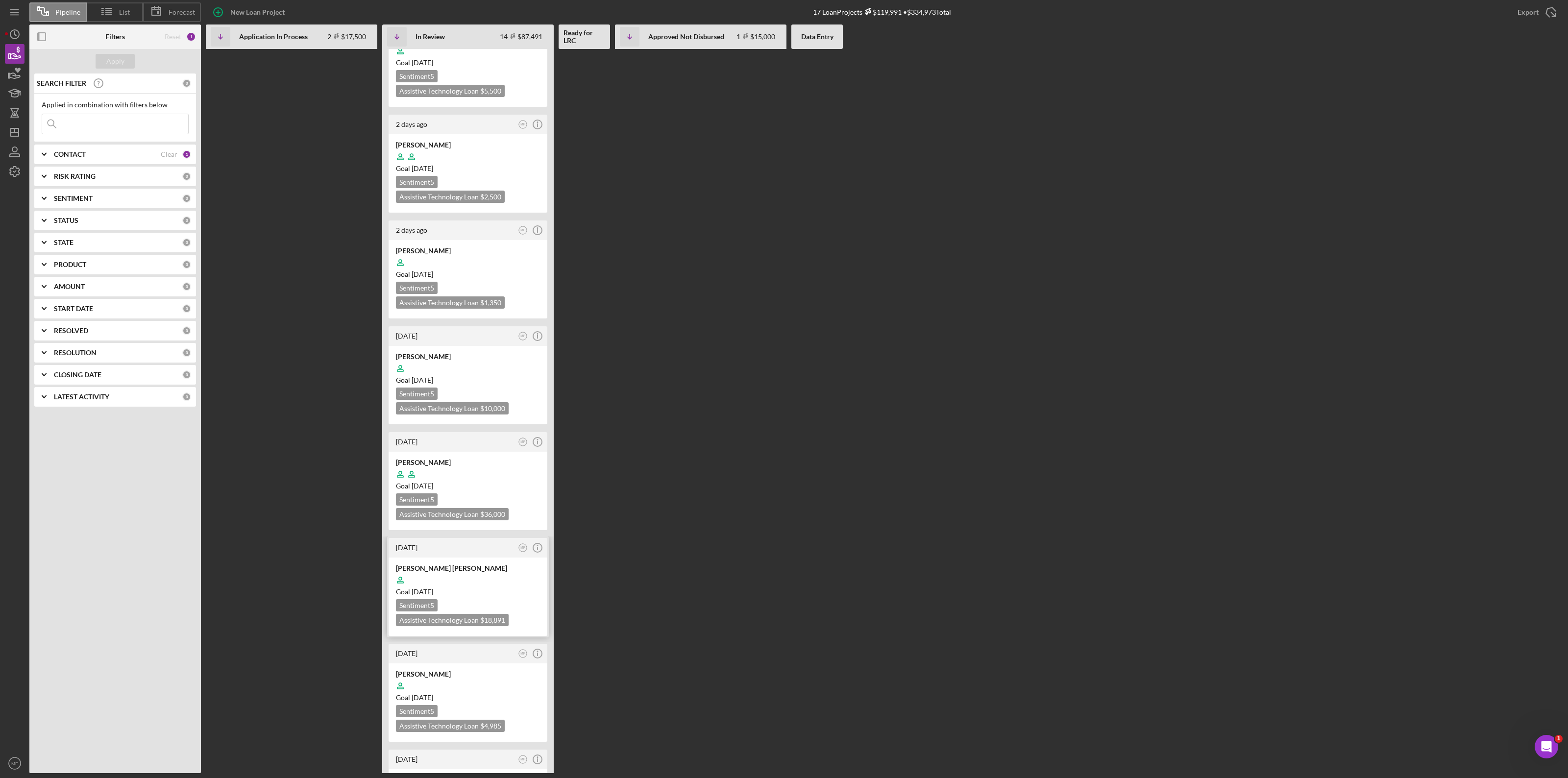
scroll to position [306, 0]
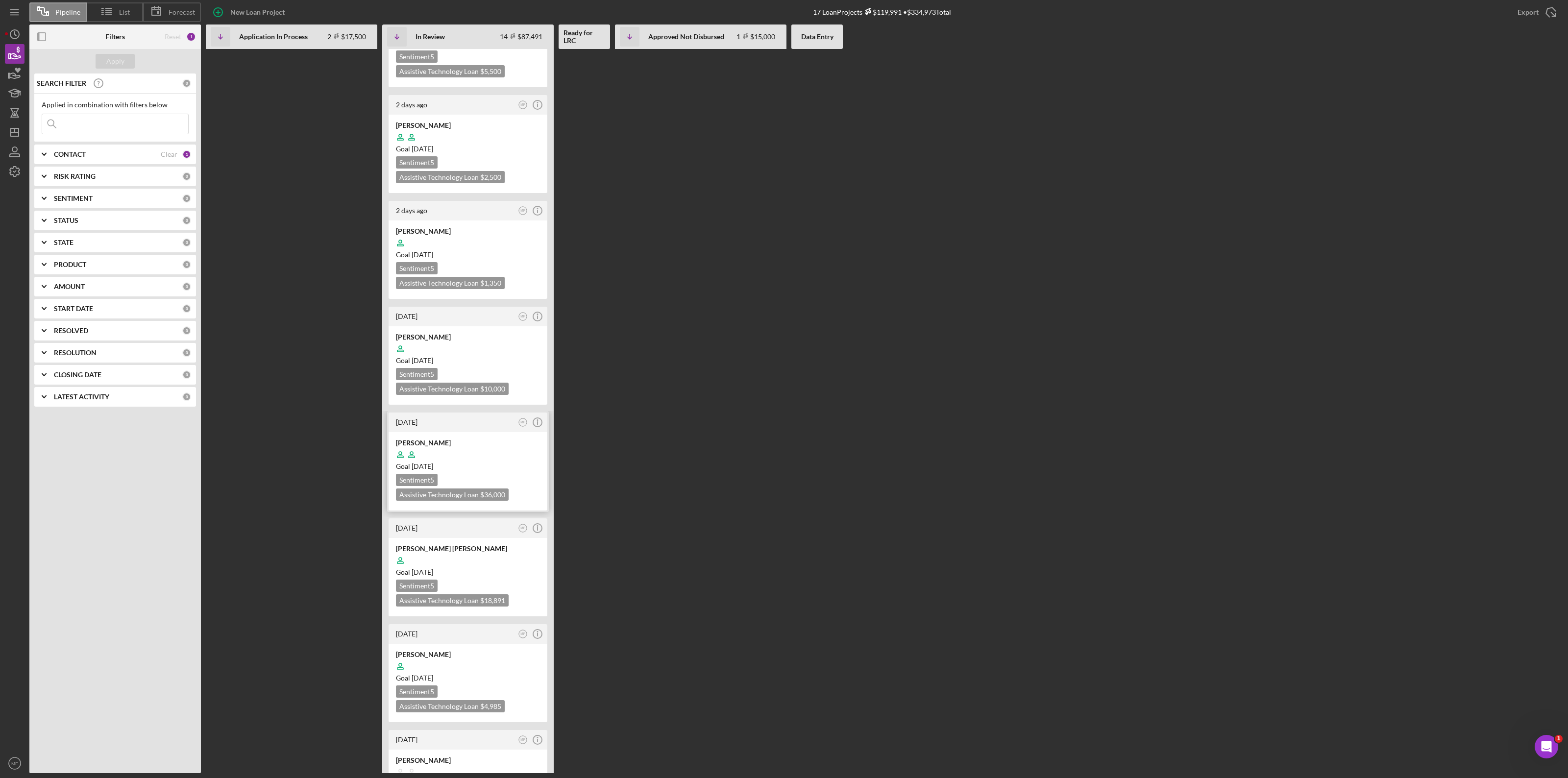
click at [483, 426] on div "Goal 3 weeks from now" at bounding box center [467, 466] width 144 height 10
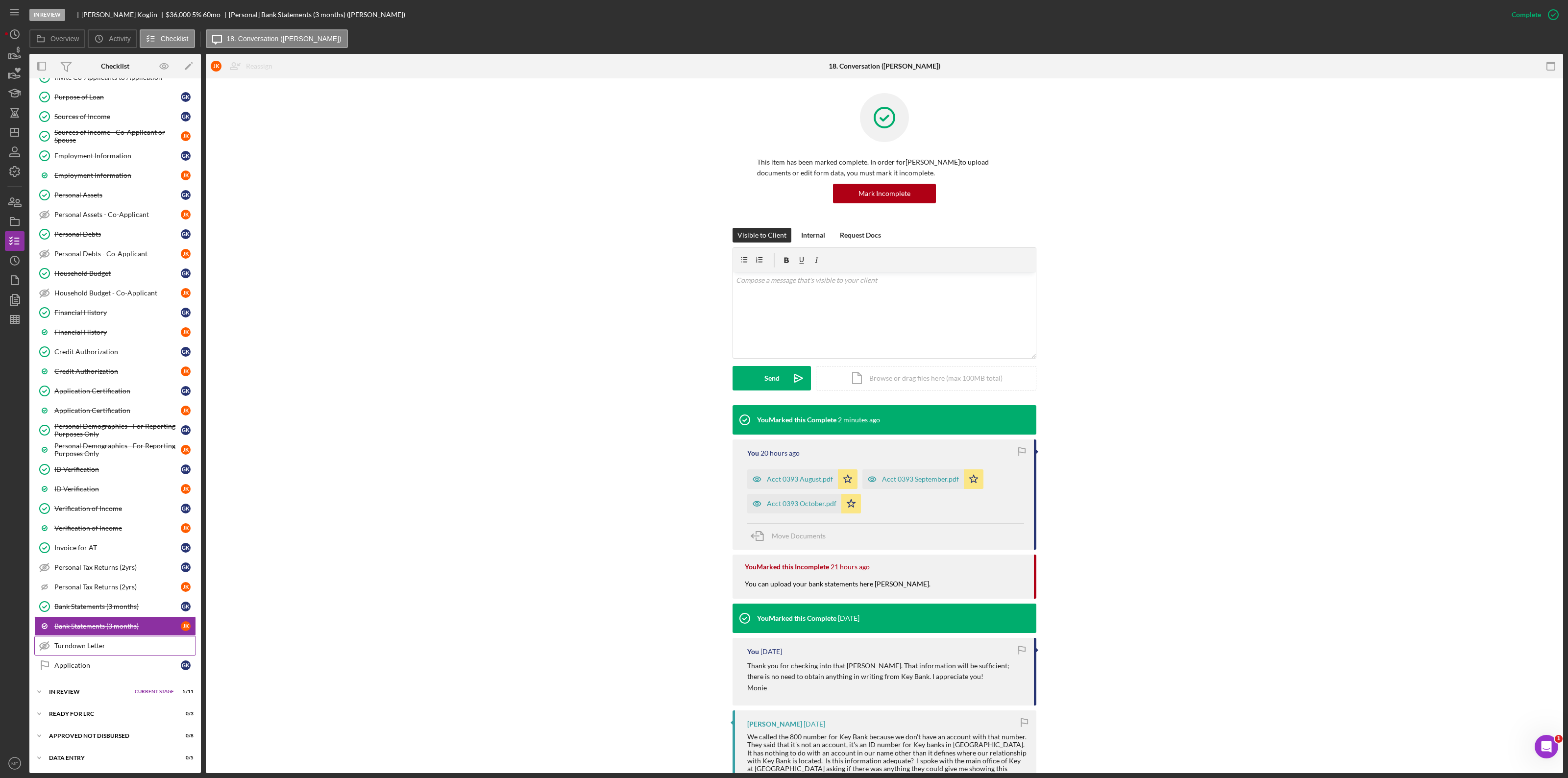
scroll to position [163, 0]
click at [12, 279] on polygon "button" at bounding box center [15, 280] width 7 height 9
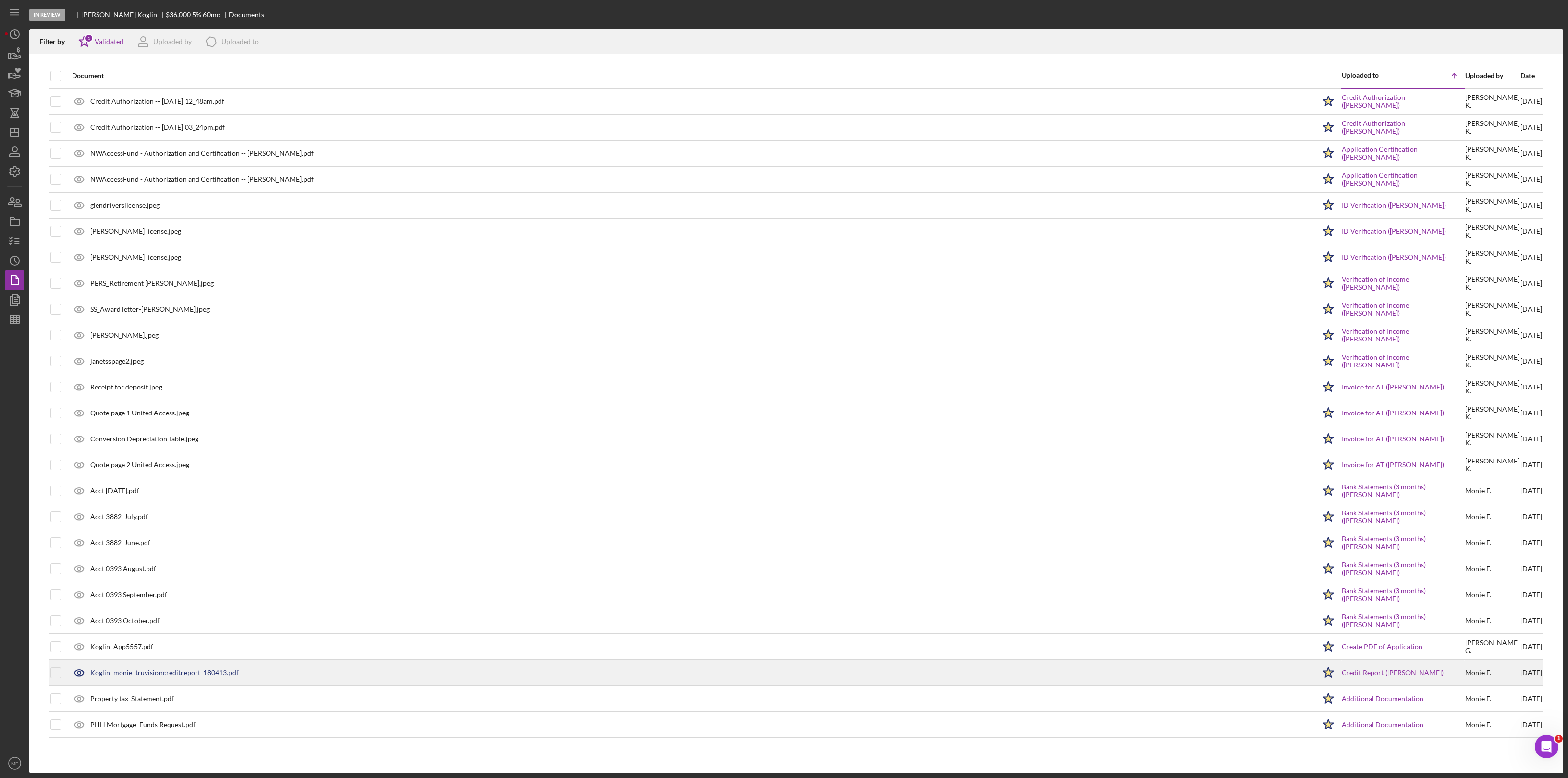
click at [205, 426] on div "Koglin_monie_truvisioncreditreport_180413.pdf" at bounding box center [164, 673] width 149 height 8
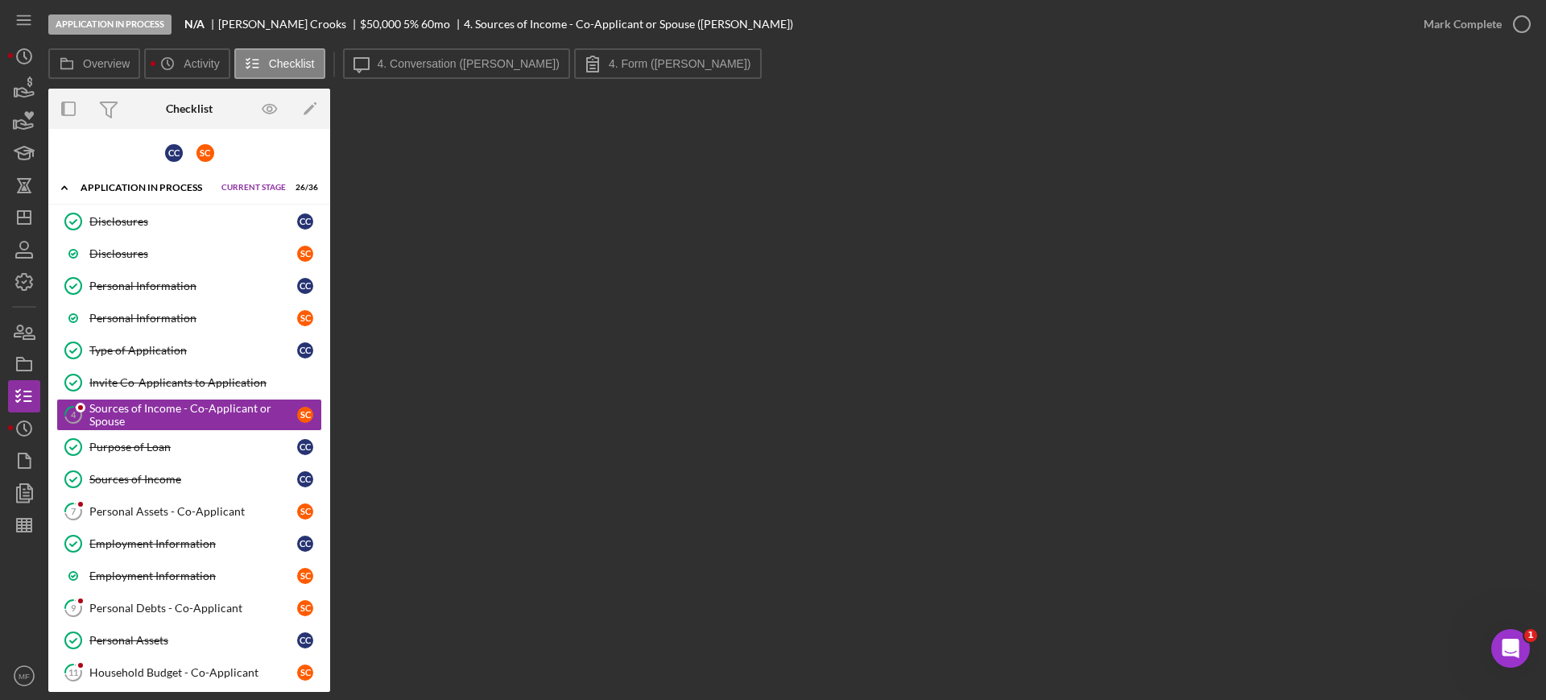
scroll to position [5, 0]
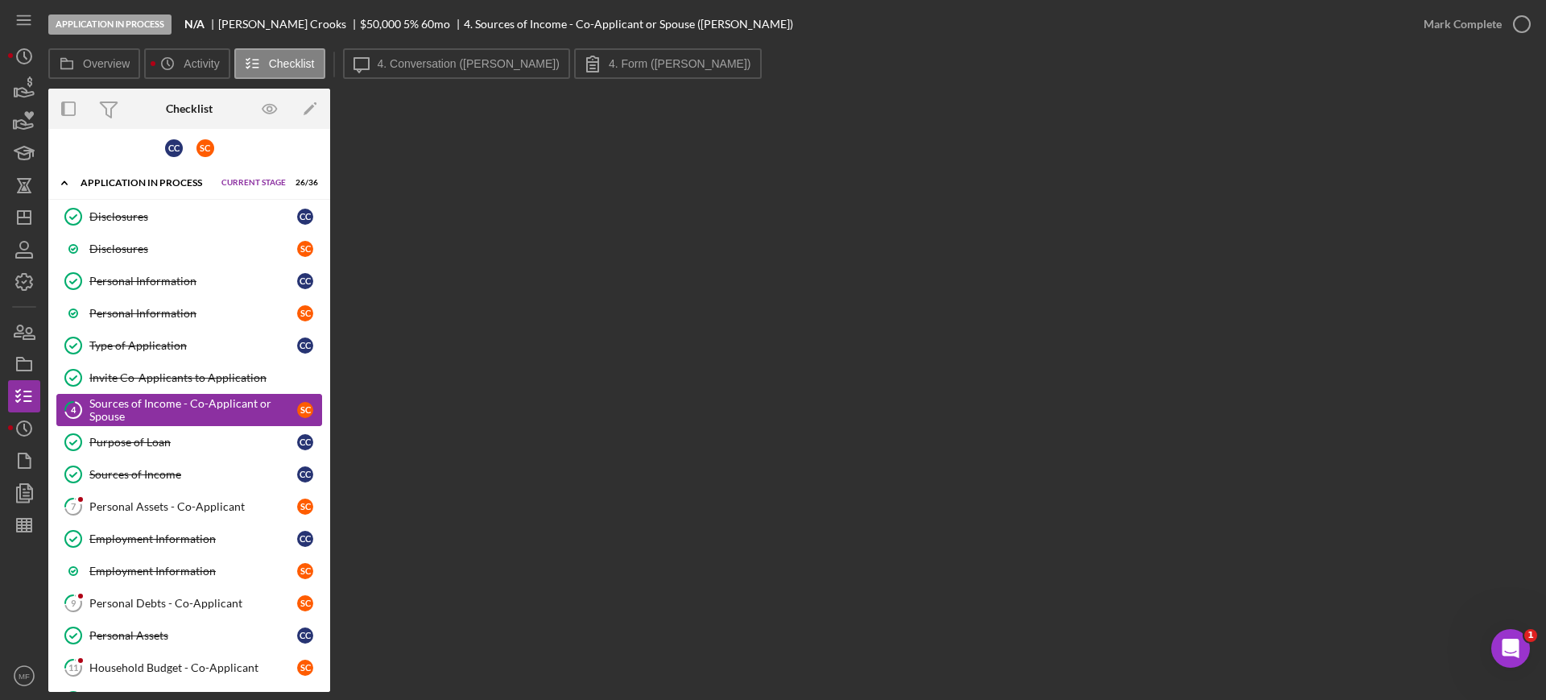
click at [151, 411] on div "Sources of Income - Co-Applicant or Spouse" at bounding box center [193, 410] width 208 height 26
click at [130, 440] on div "Purpose of Loan" at bounding box center [193, 442] width 208 height 13
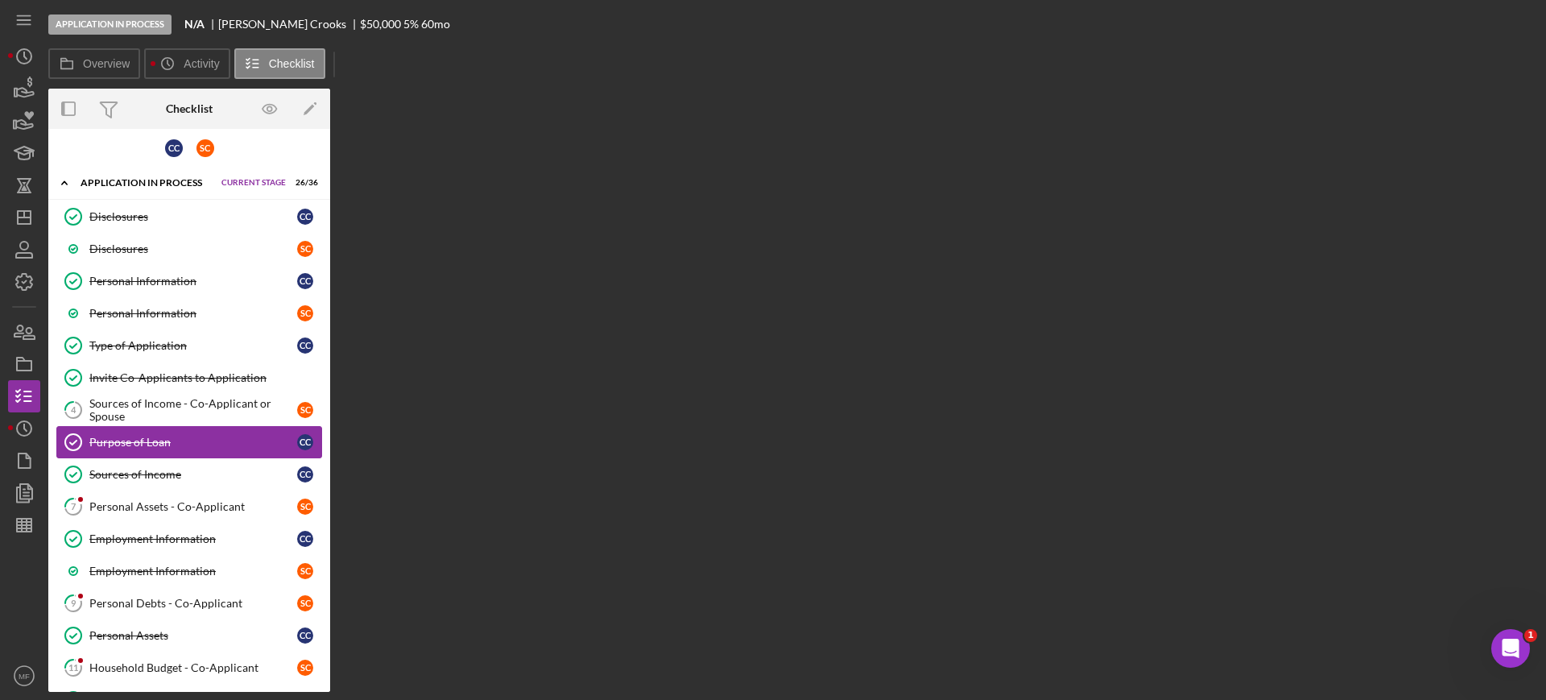
click at [130, 440] on div "Purpose of Loan" at bounding box center [193, 442] width 208 height 13
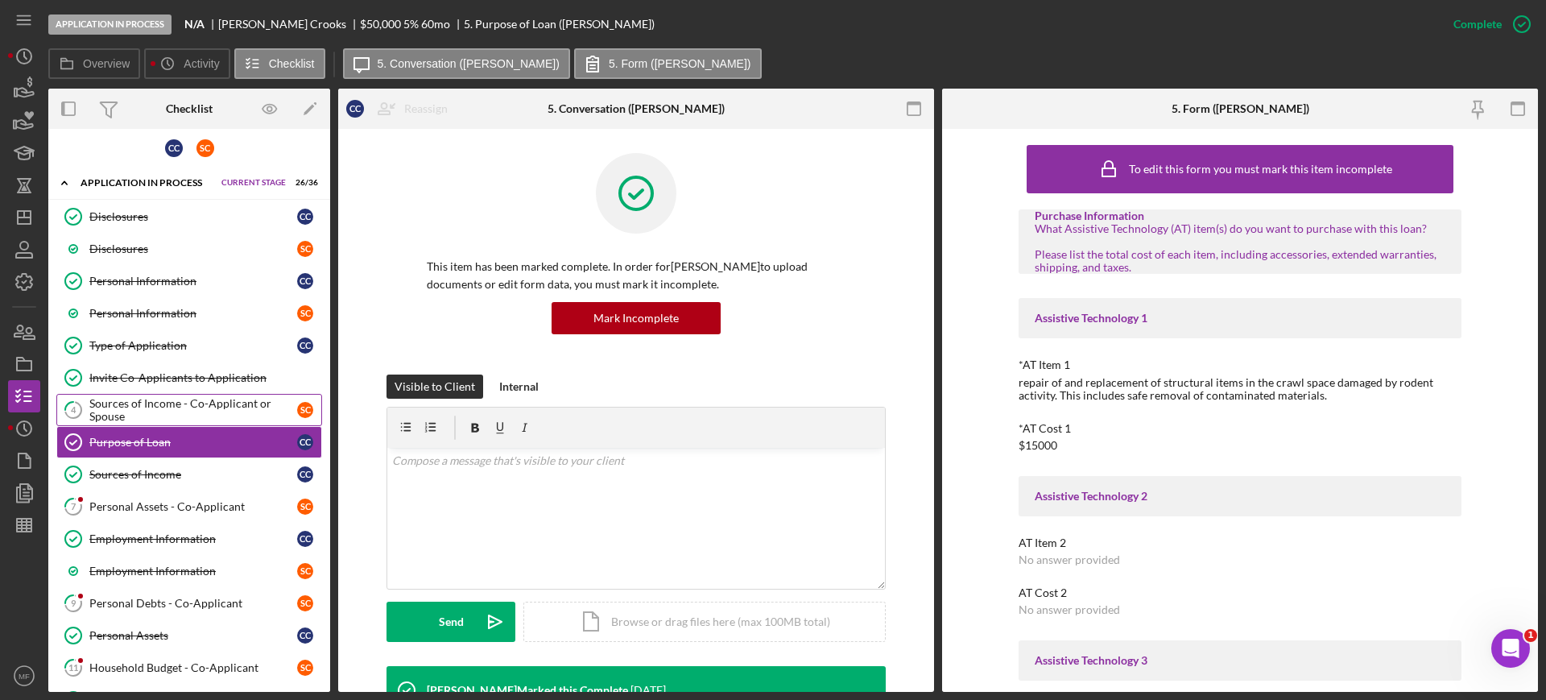
click at [130, 407] on div "Sources of Income - Co-Applicant or Spouse" at bounding box center [193, 410] width 208 height 26
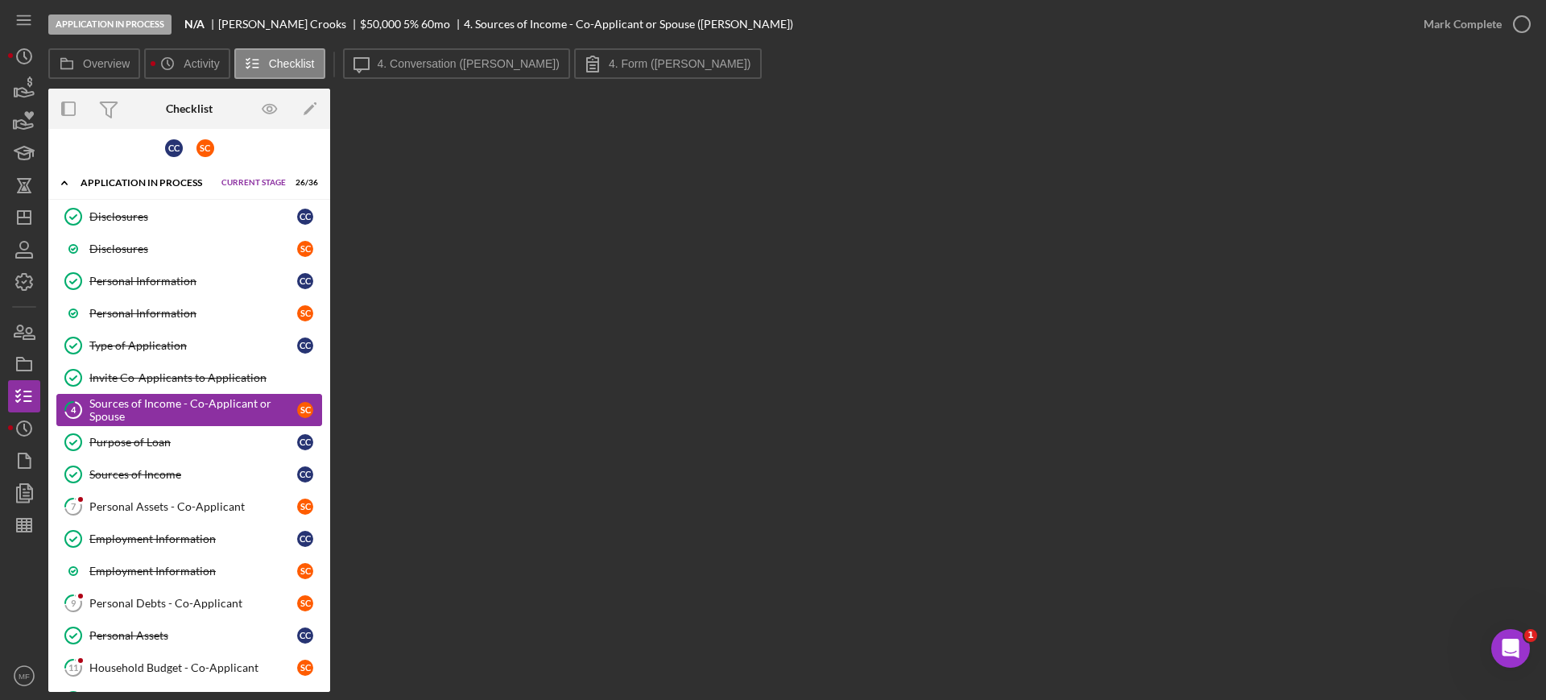
click at [130, 407] on div "Sources of Income - Co-Applicant or Spouse" at bounding box center [193, 410] width 208 height 26
click at [131, 504] on div "Personal Assets - Co-Applicant" at bounding box center [193, 506] width 208 height 13
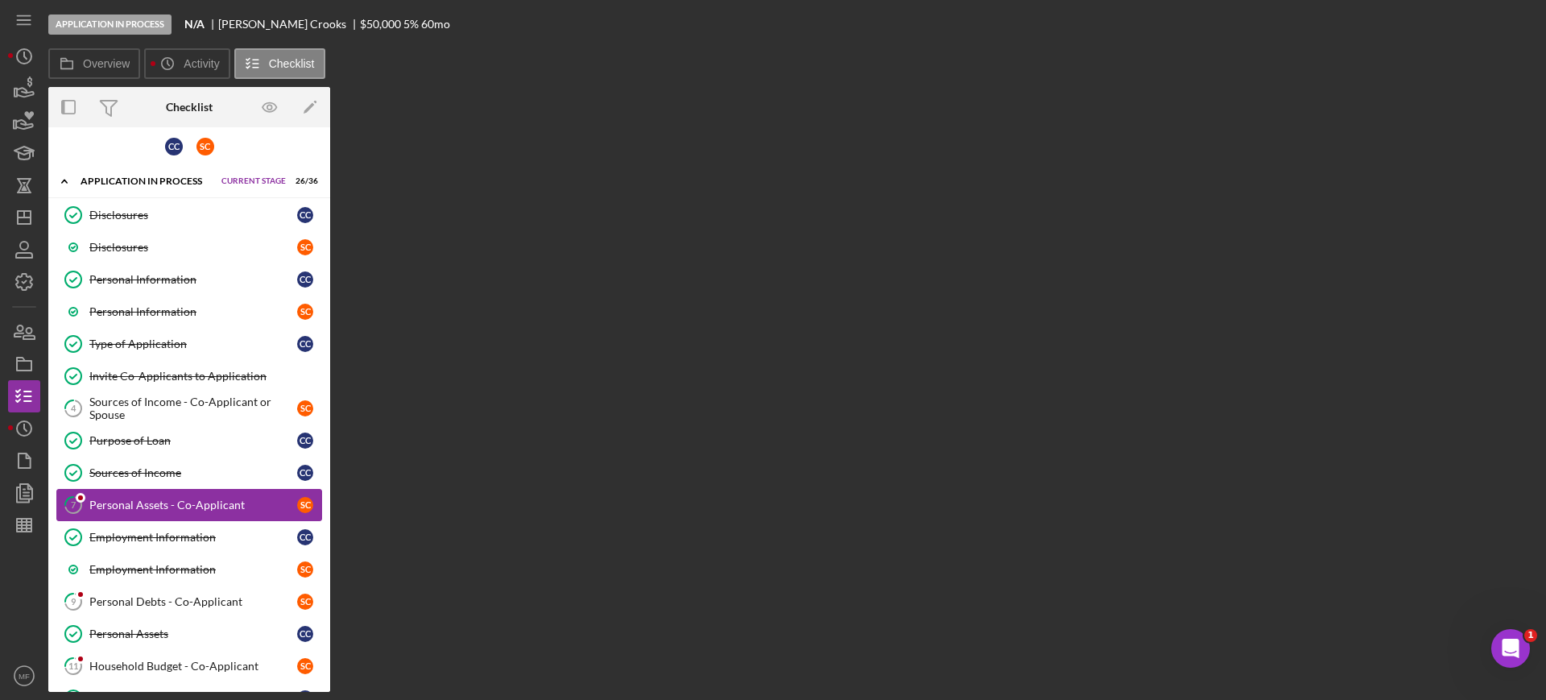
click at [131, 504] on div "Personal Assets - Co-Applicant" at bounding box center [193, 504] width 208 height 13
click at [184, 506] on div "Personal Assets - Co-Applicant" at bounding box center [193, 504] width 208 height 13
click at [155, 403] on div "Sources of Income - Co-Applicant or Spouse" at bounding box center [193, 408] width 208 height 26
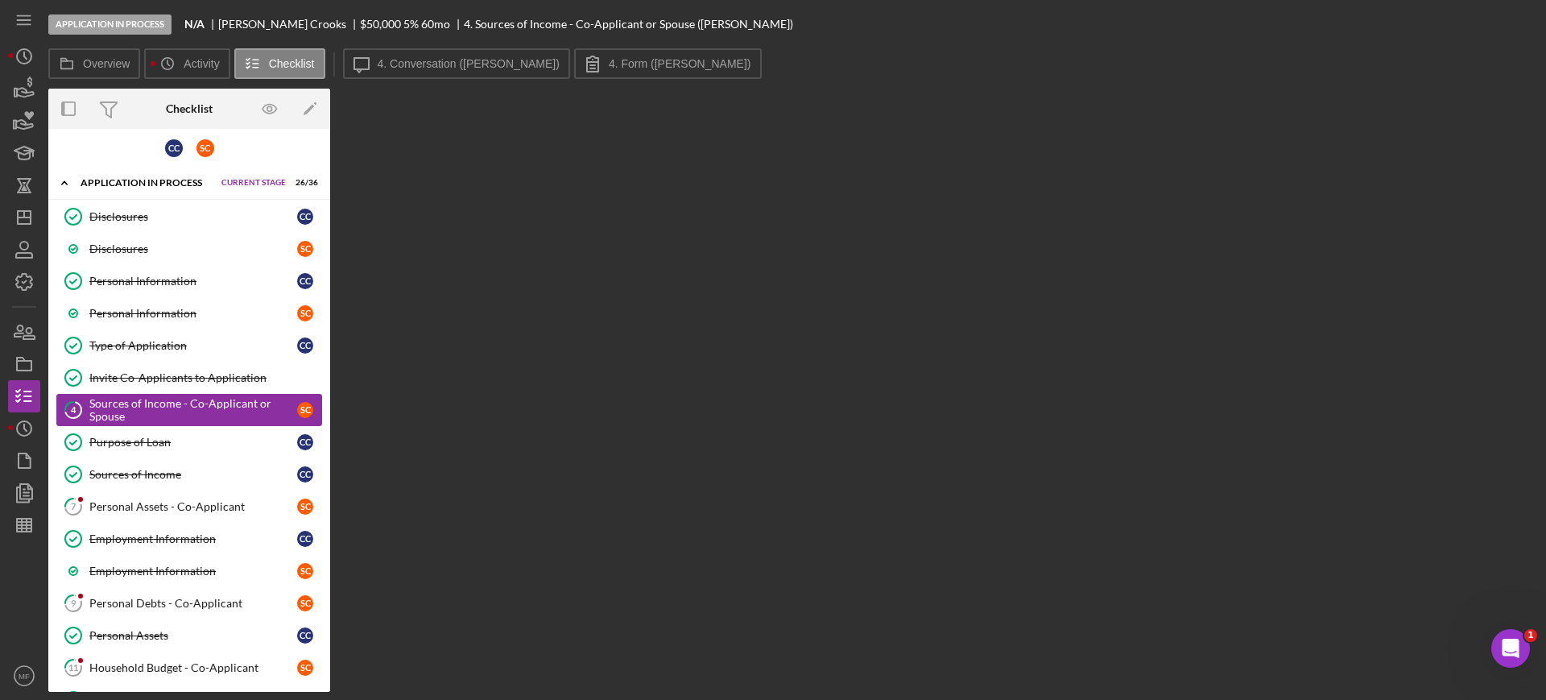
click at [155, 403] on div "Sources of Income - Co-Applicant or Spouse" at bounding box center [193, 410] width 208 height 26
click at [436, 61] on label "4. Conversation ([PERSON_NAME])" at bounding box center [469, 63] width 182 height 13
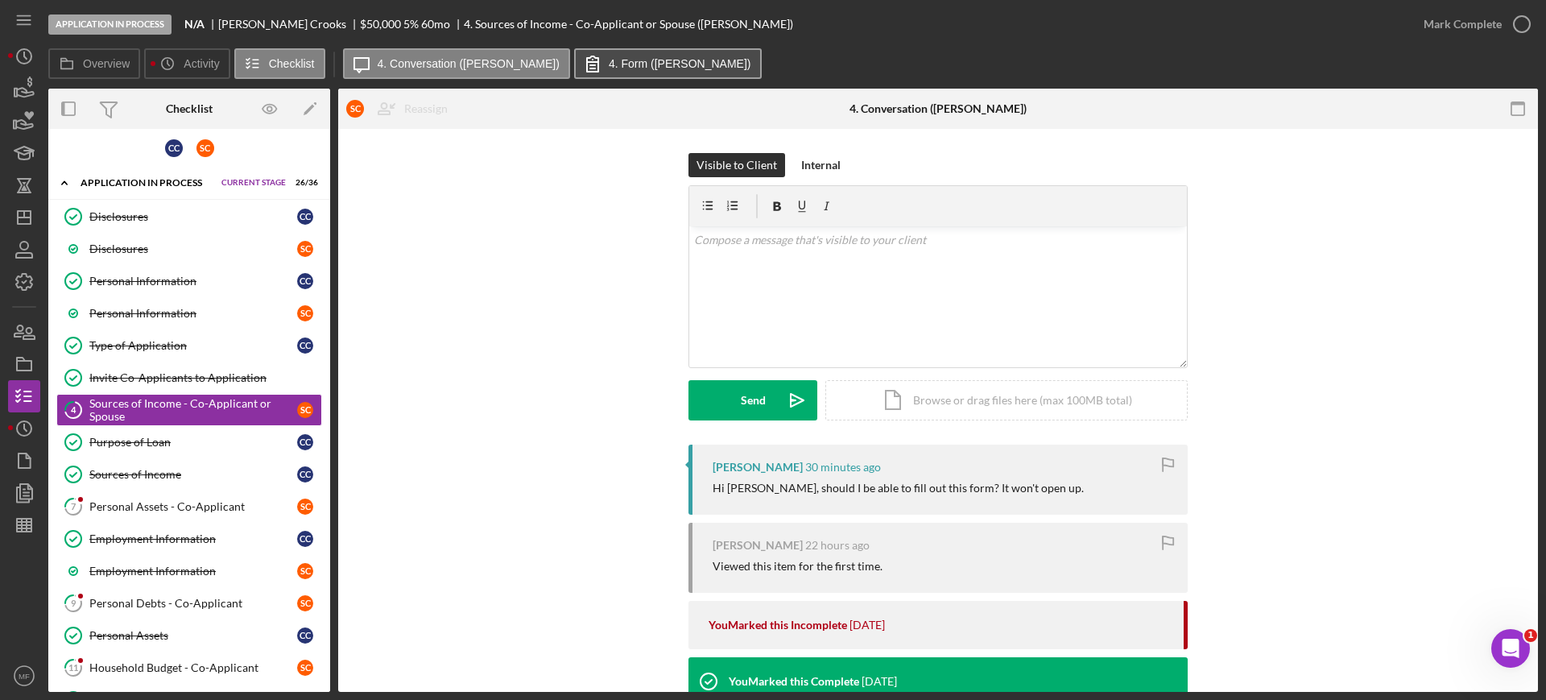
click at [609, 60] on label "4. Form ([PERSON_NAME])" at bounding box center [680, 63] width 142 height 13
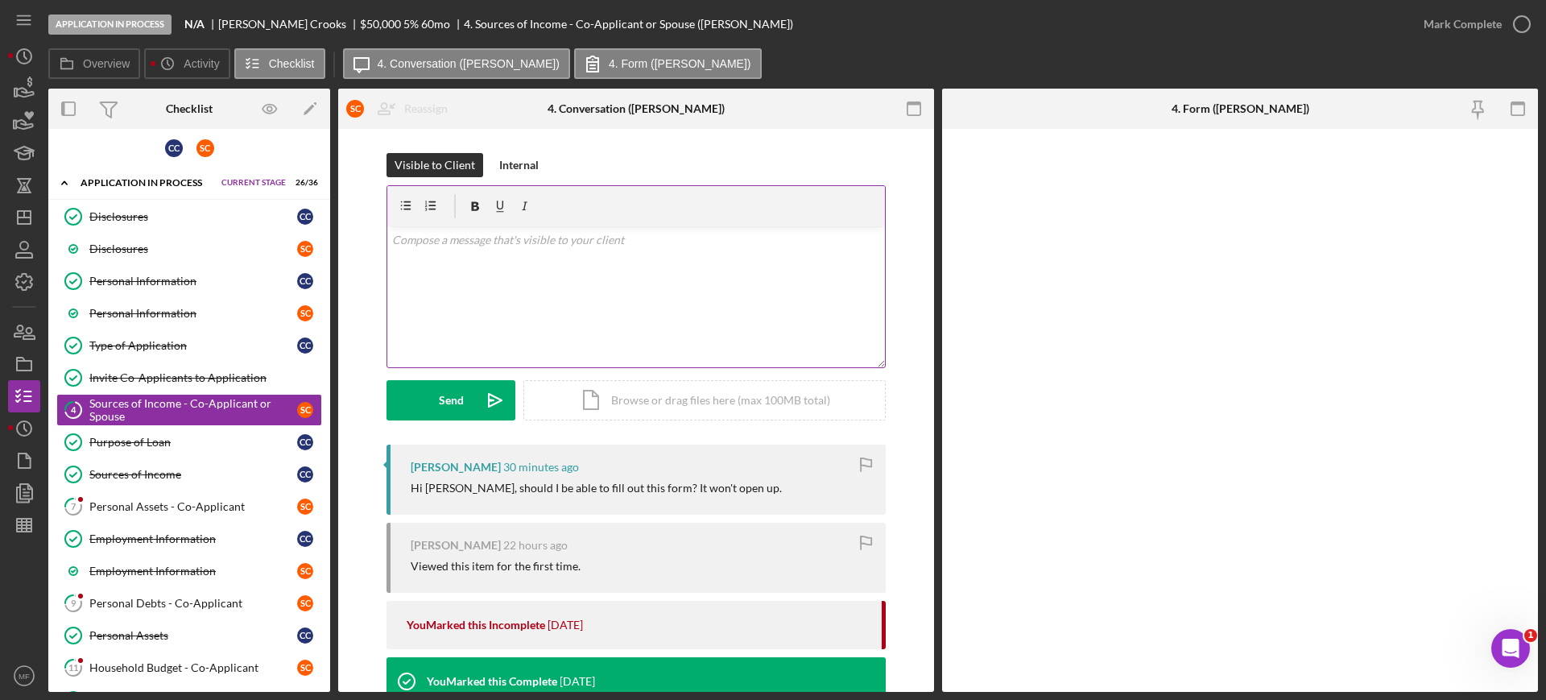
click at [491, 245] on p at bounding box center [636, 240] width 489 height 18
click at [464, 410] on button "Send Icon/icon-invite-send" at bounding box center [450, 400] width 129 height 40
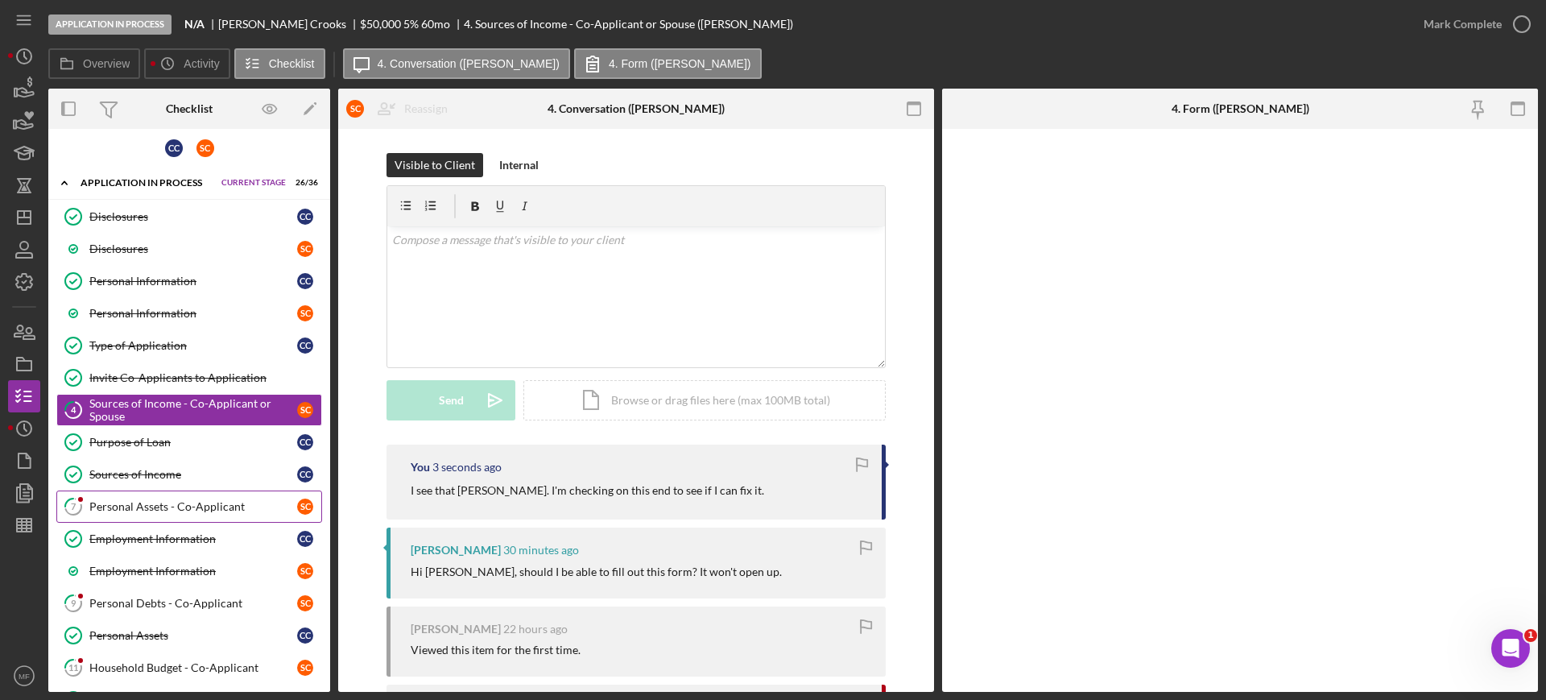
click at [196, 505] on div "Personal Assets - Co-Applicant" at bounding box center [193, 506] width 208 height 13
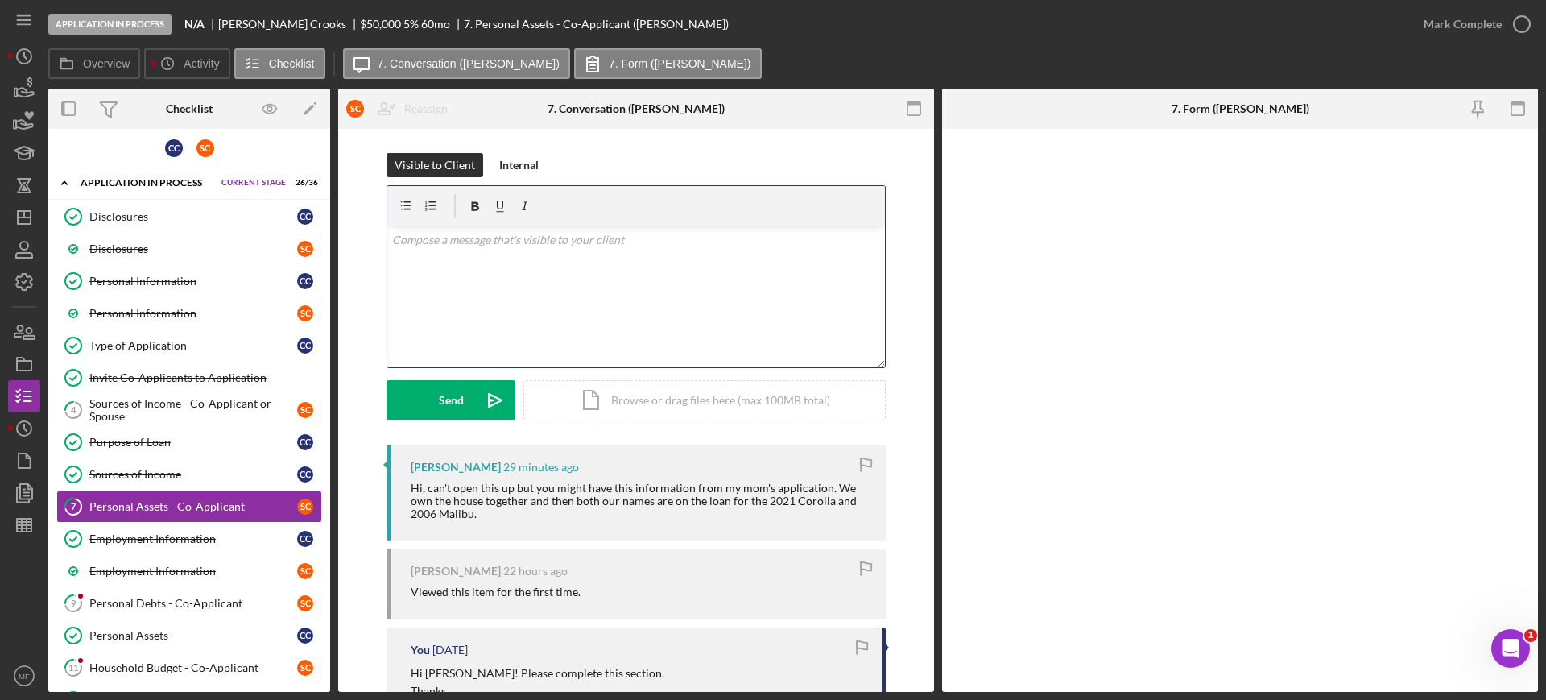
click at [531, 254] on div "v Color teal Color pink Remove color Add row above Add row below Add column bef…" at bounding box center [635, 296] width 497 height 141
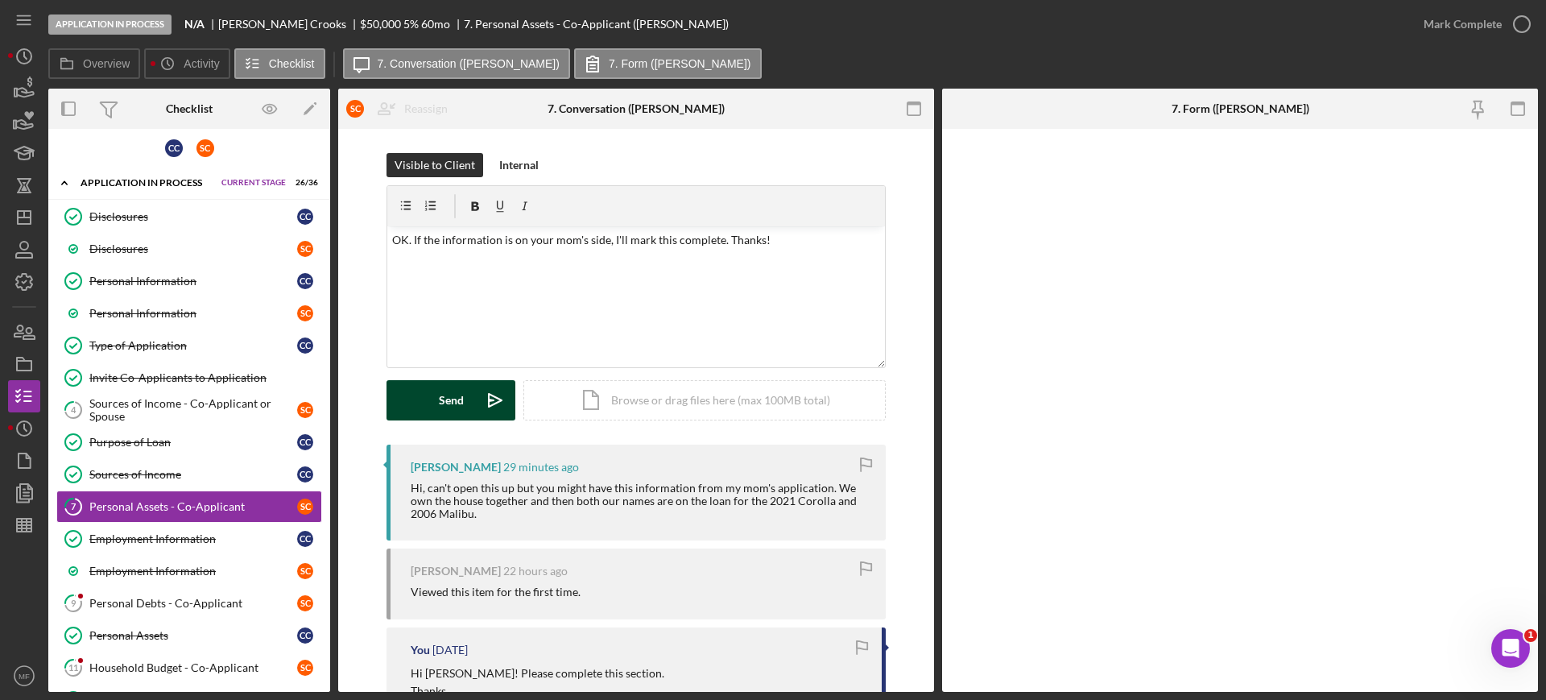
click at [451, 400] on div "Send" at bounding box center [451, 400] width 25 height 40
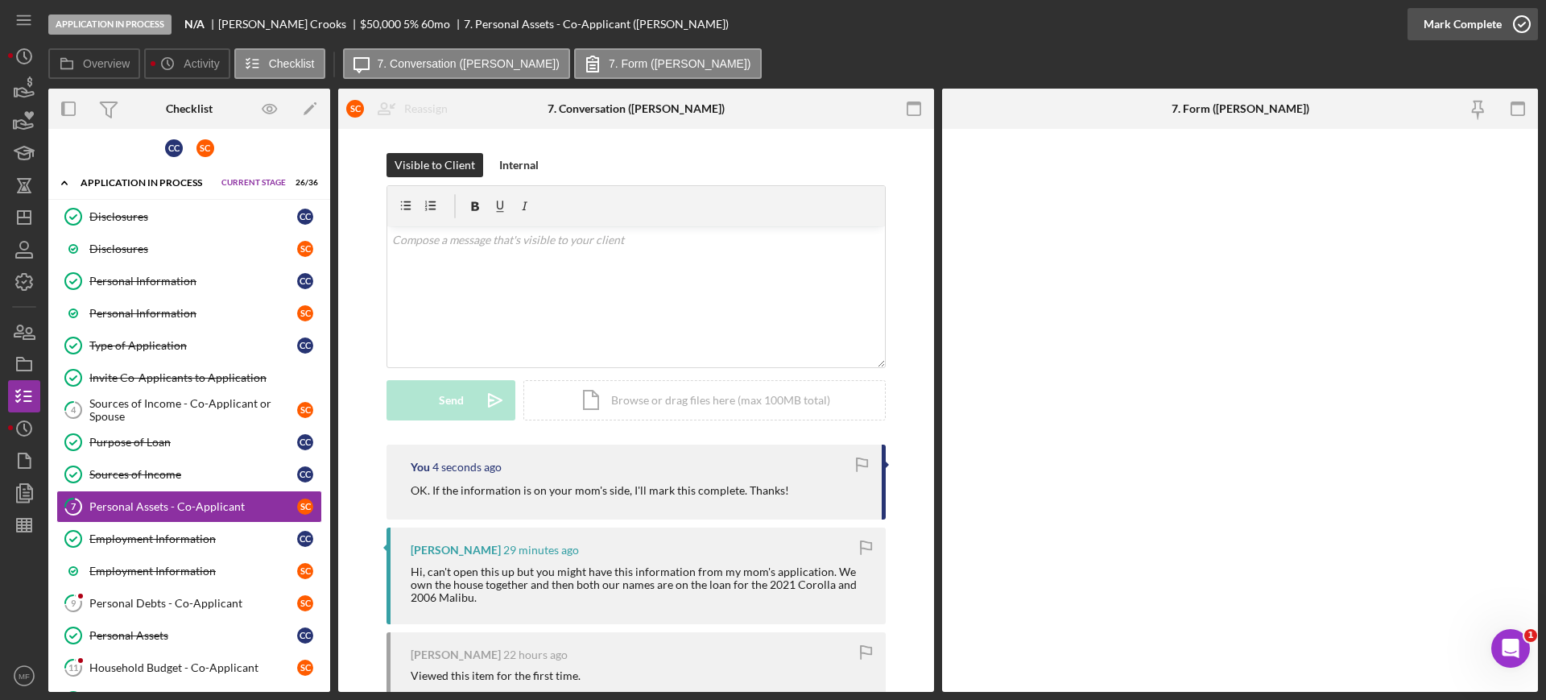
click at [1525, 20] on icon "button" at bounding box center [1521, 24] width 40 height 40
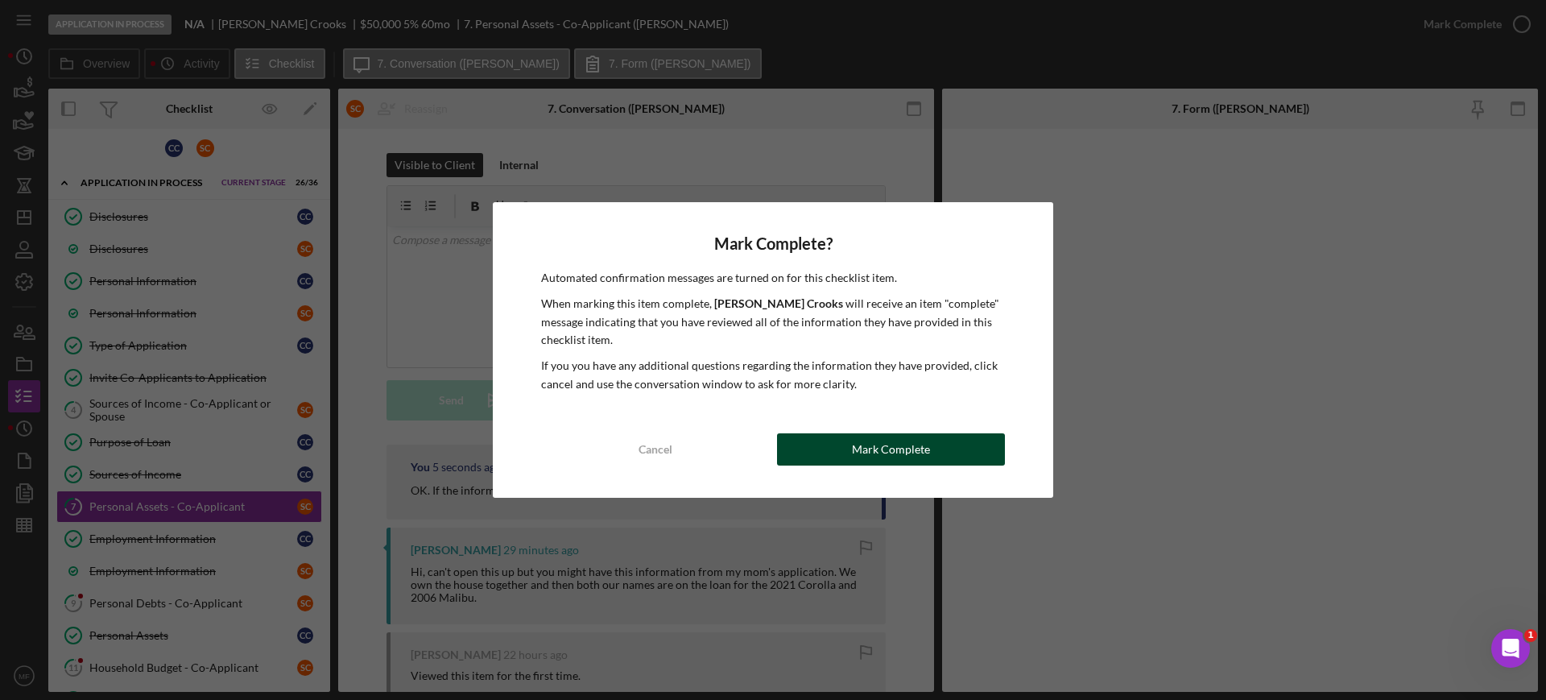
click at [873, 457] on div "Mark Complete" at bounding box center [891, 449] width 78 height 32
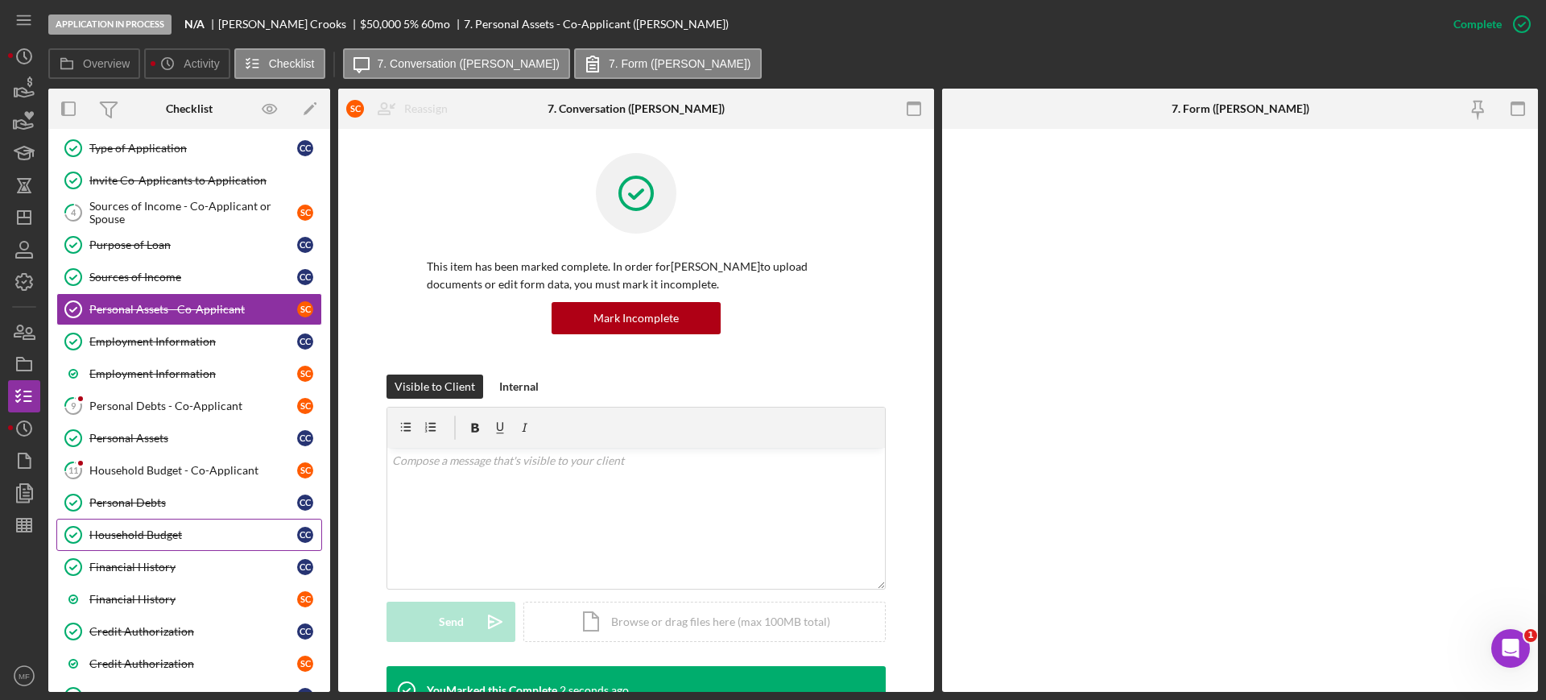
scroll to position [206, 0]
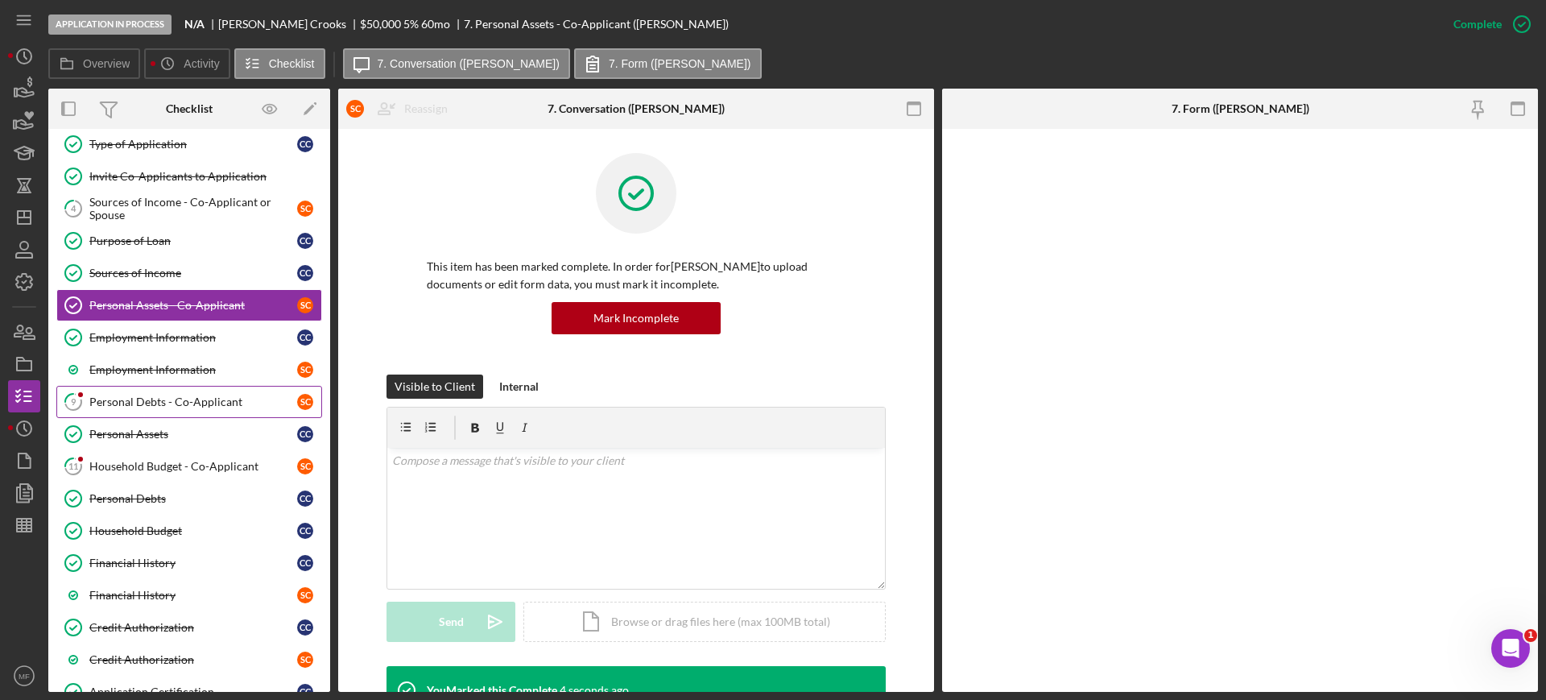
click at [167, 398] on div "Personal Debts - Co-Applicant" at bounding box center [193, 401] width 208 height 13
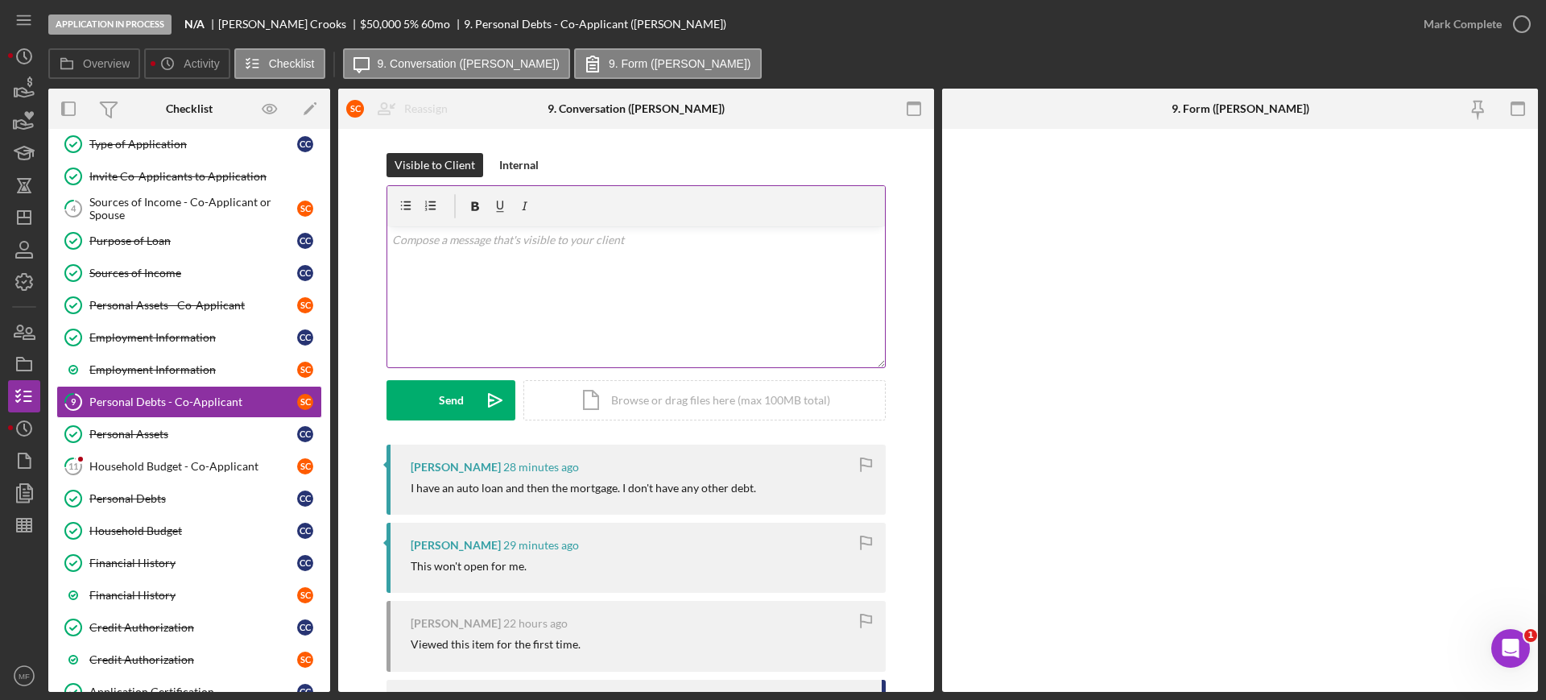
drag, startPoint x: 533, startPoint y: 282, endPoint x: 529, endPoint y: 290, distance: 9.0
click at [532, 282] on div "v Color teal Color pink Remove color Add row above Add row below Add column bef…" at bounding box center [635, 296] width 497 height 141
click at [452, 401] on div "Send" at bounding box center [451, 400] width 25 height 40
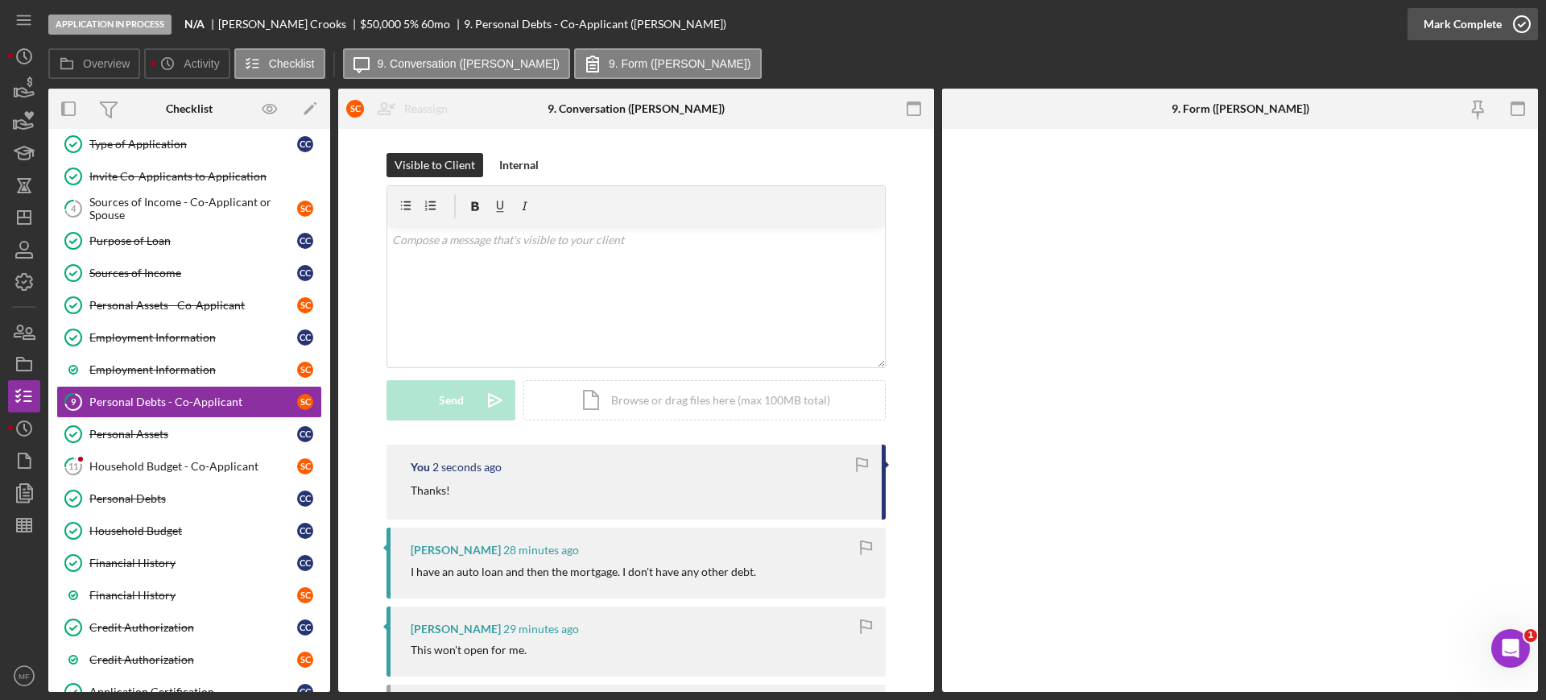
click at [1509, 19] on icon "button" at bounding box center [1521, 24] width 40 height 40
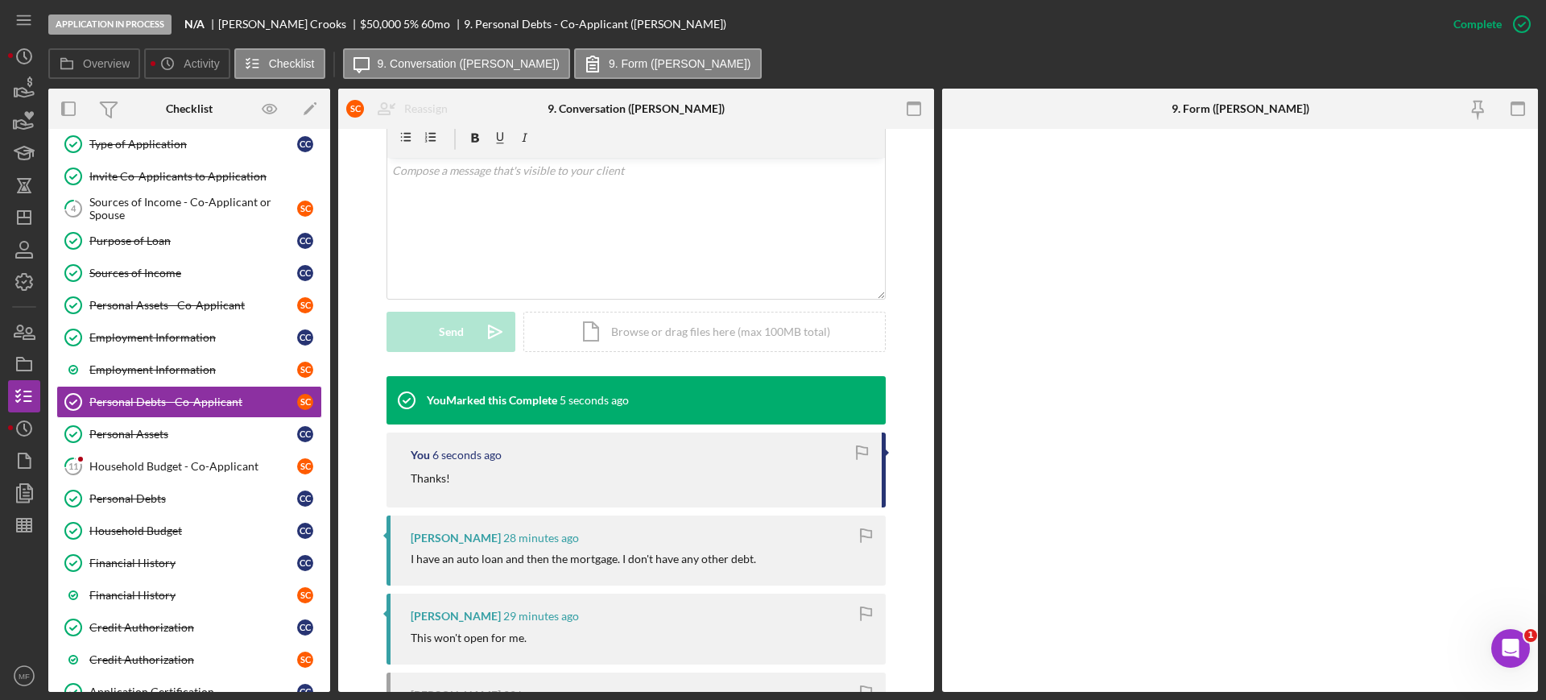
scroll to position [302, 0]
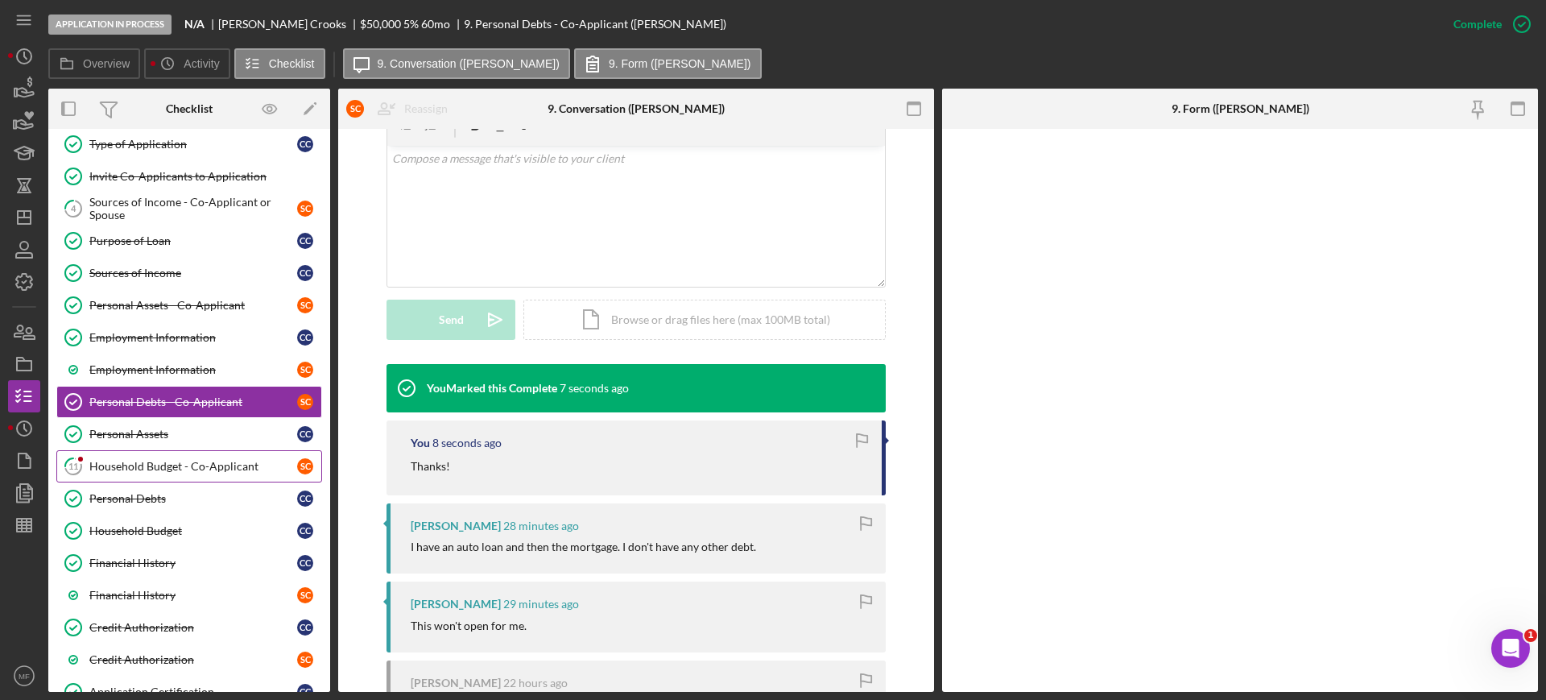
click at [120, 466] on div "Household Budget - Co-Applicant" at bounding box center [193, 466] width 208 height 13
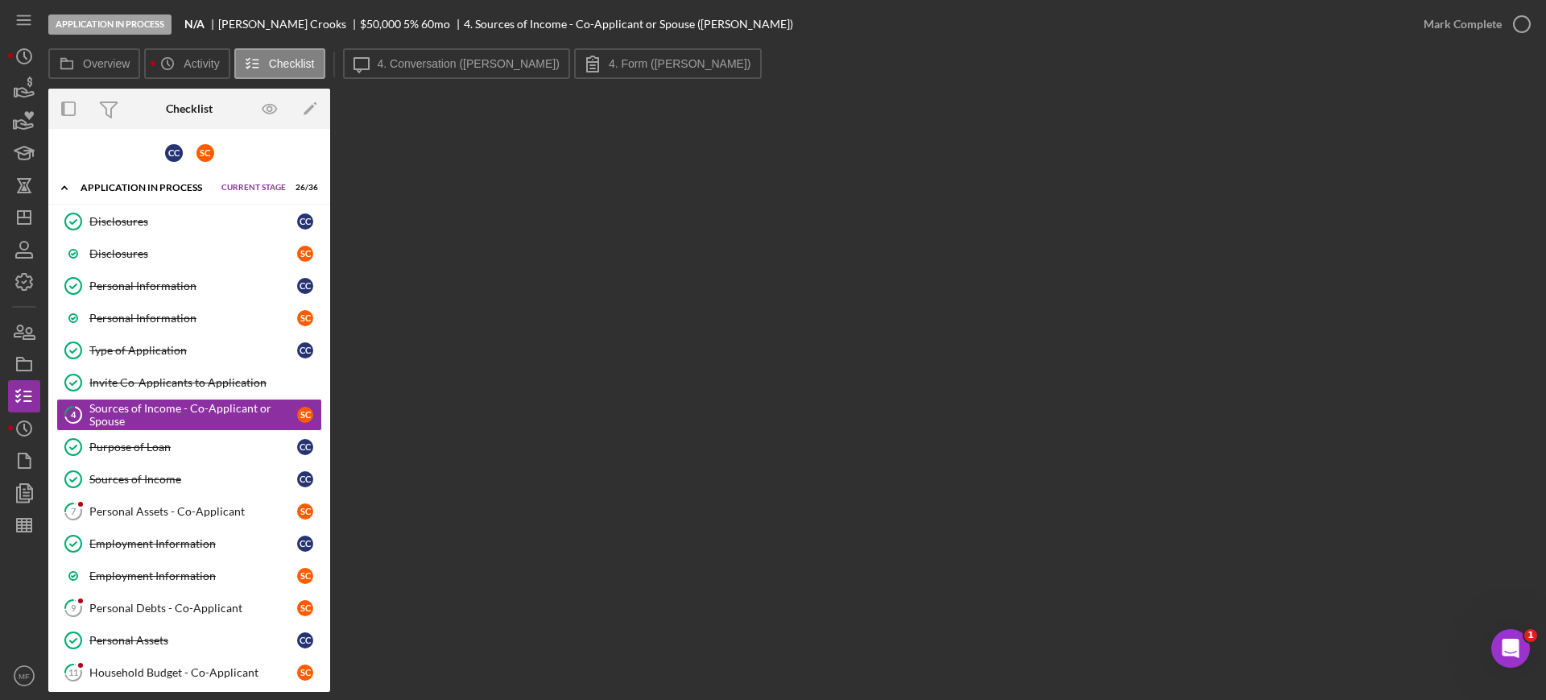
scroll to position [5, 0]
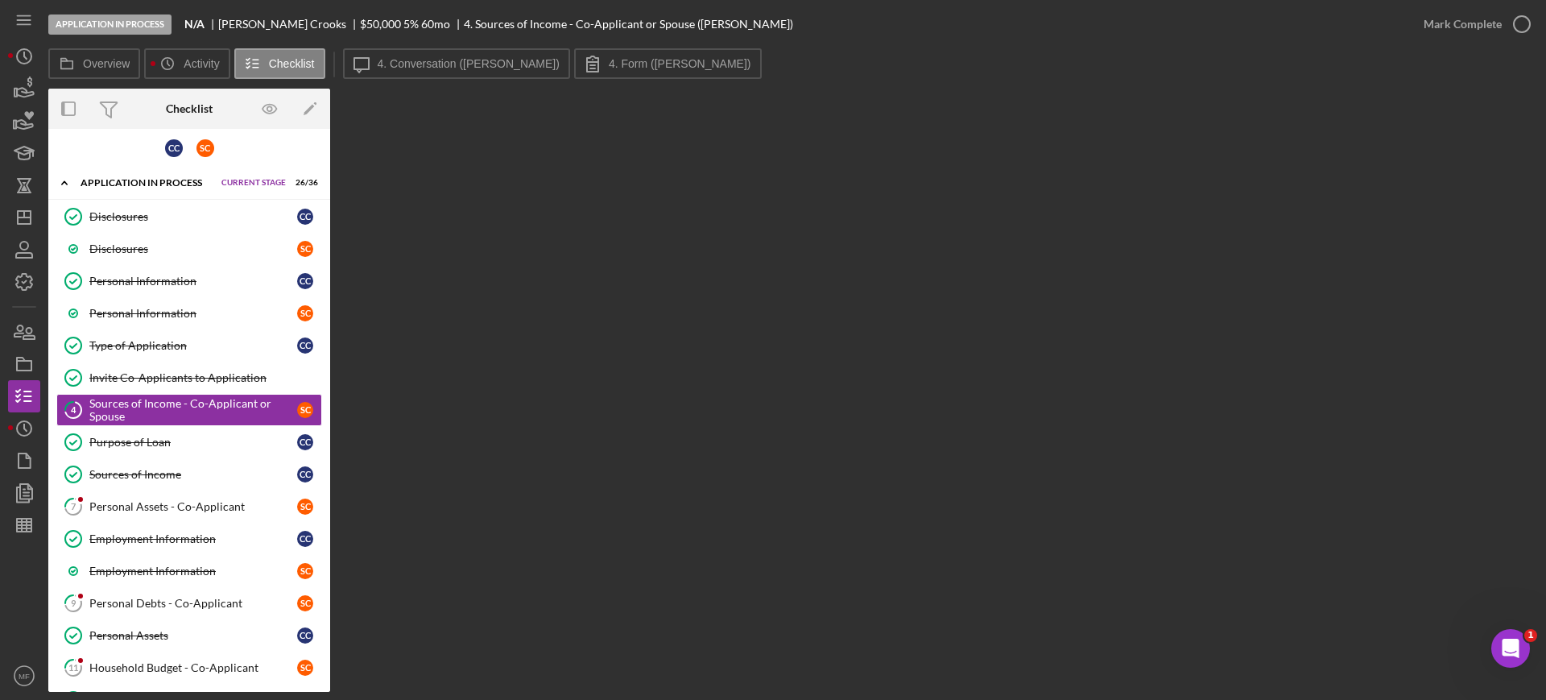
drag, startPoint x: 244, startPoint y: 404, endPoint x: 687, endPoint y: 334, distance: 448.3
click at [687, 334] on div "Overview Internal Workflow Stage Application In Process Icon/Dropdown Arrow Arc…" at bounding box center [792, 390] width 1489 height 603
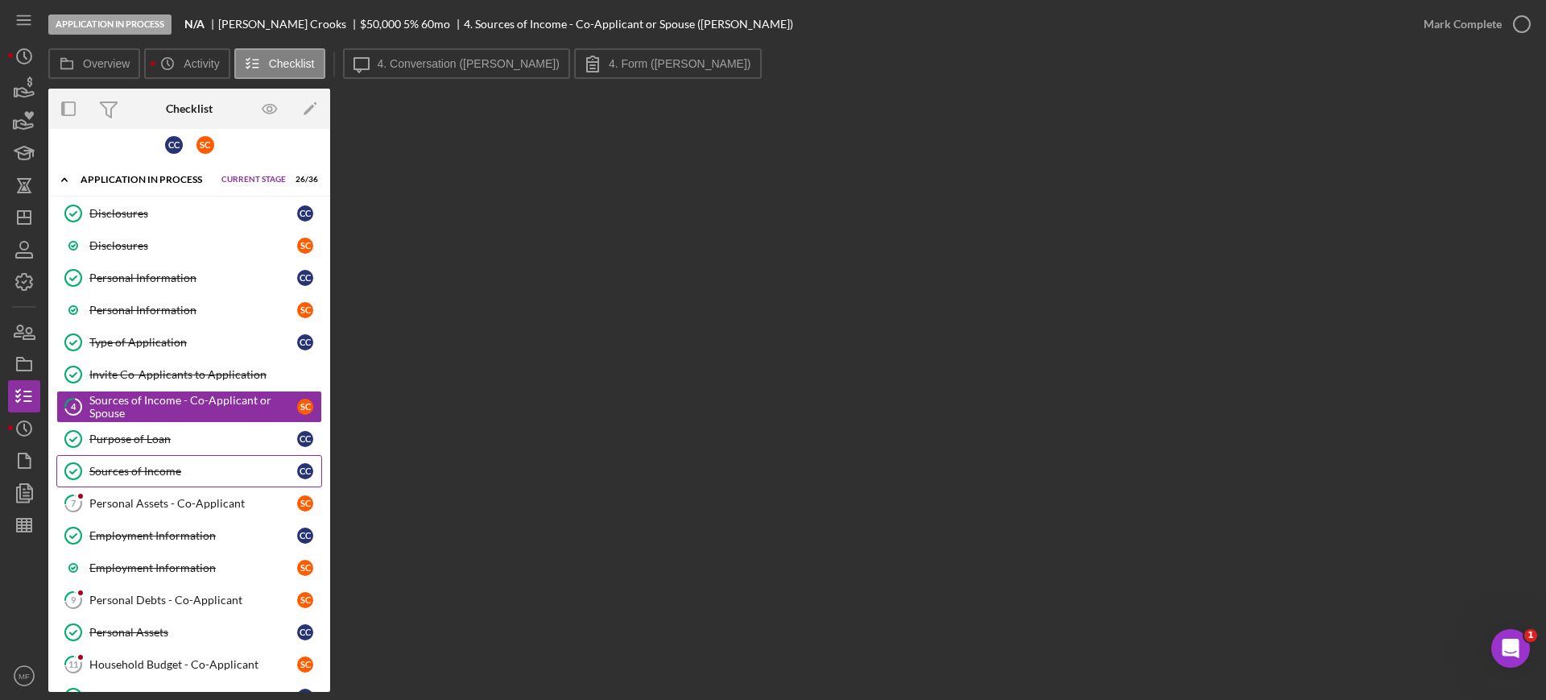
scroll to position [0, 0]
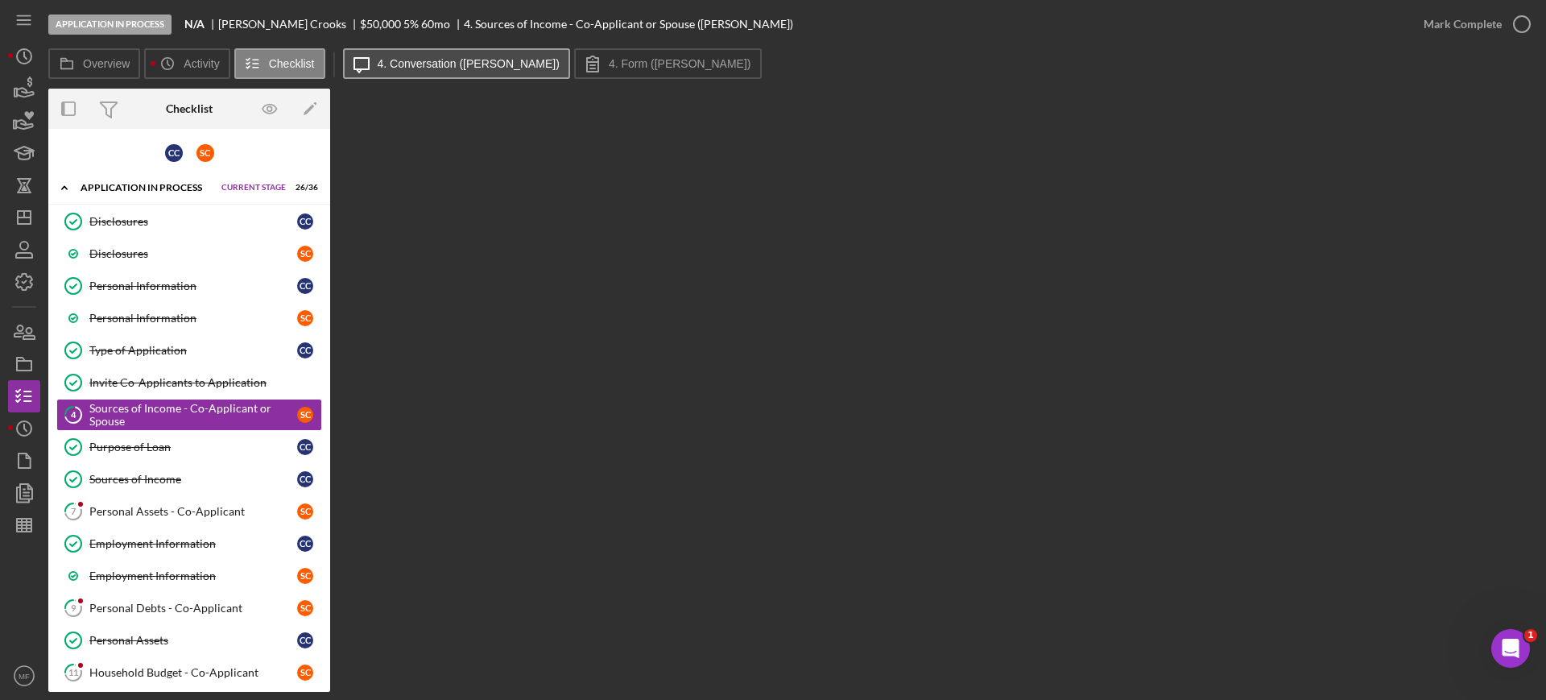
click at [427, 64] on label "4. Conversation ([PERSON_NAME])" at bounding box center [469, 63] width 182 height 13
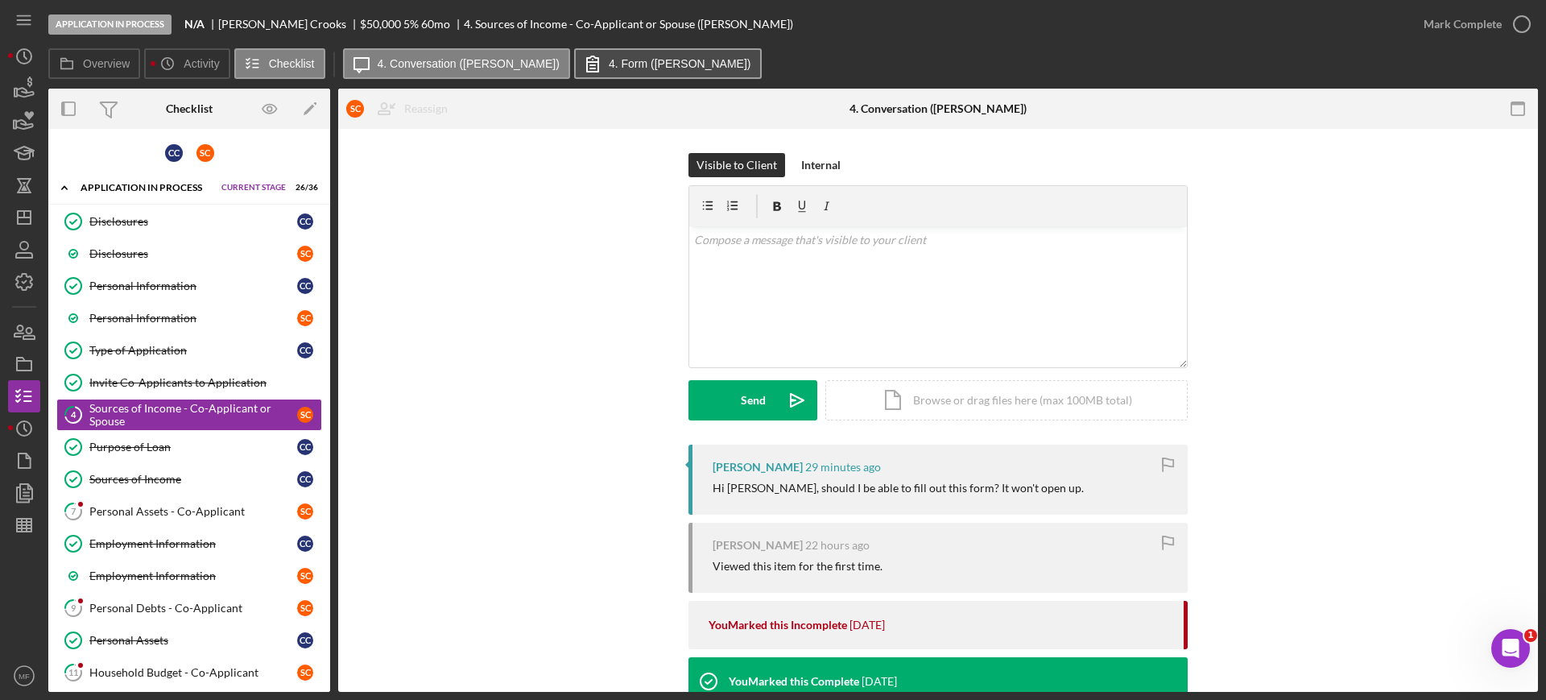
click at [609, 64] on label "4. Form ([PERSON_NAME])" at bounding box center [680, 63] width 142 height 13
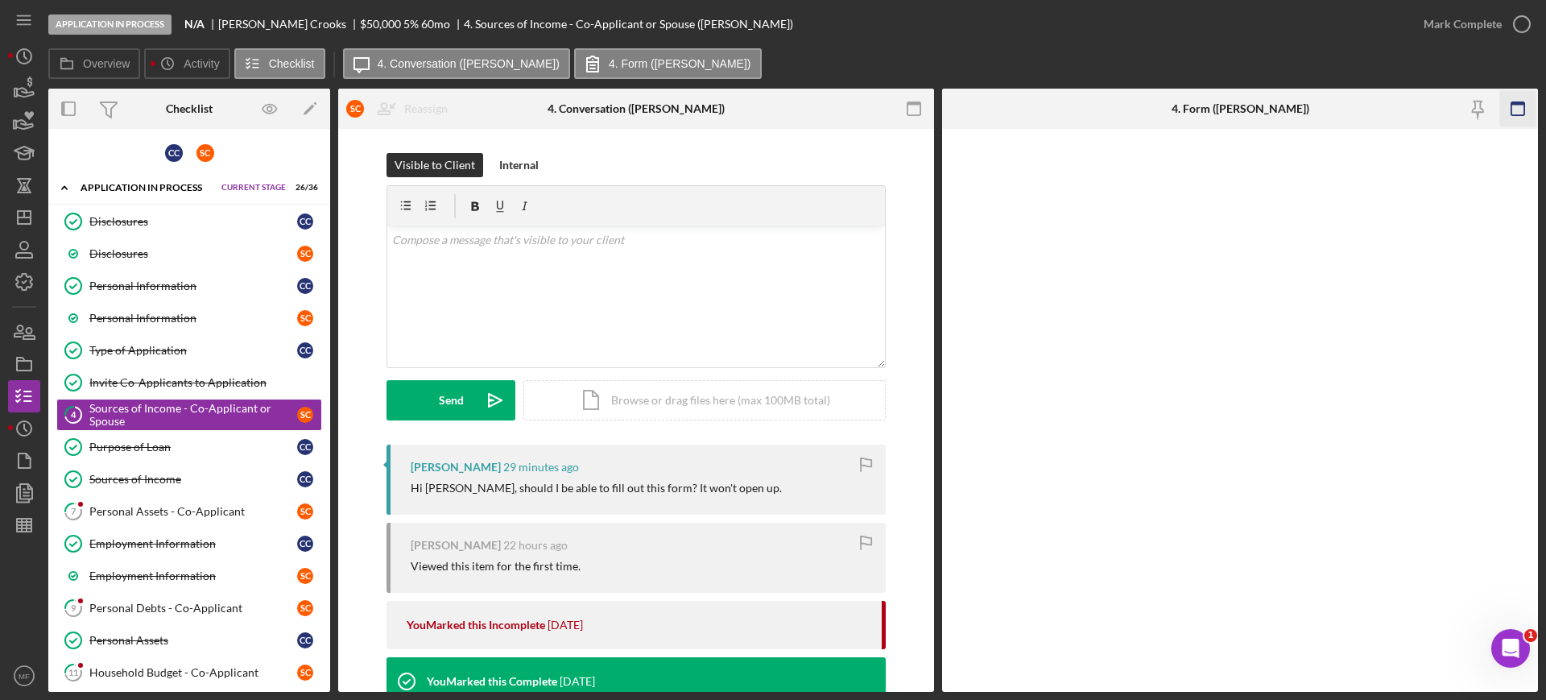
click at [1517, 105] on icon "button" at bounding box center [1518, 109] width 36 height 36
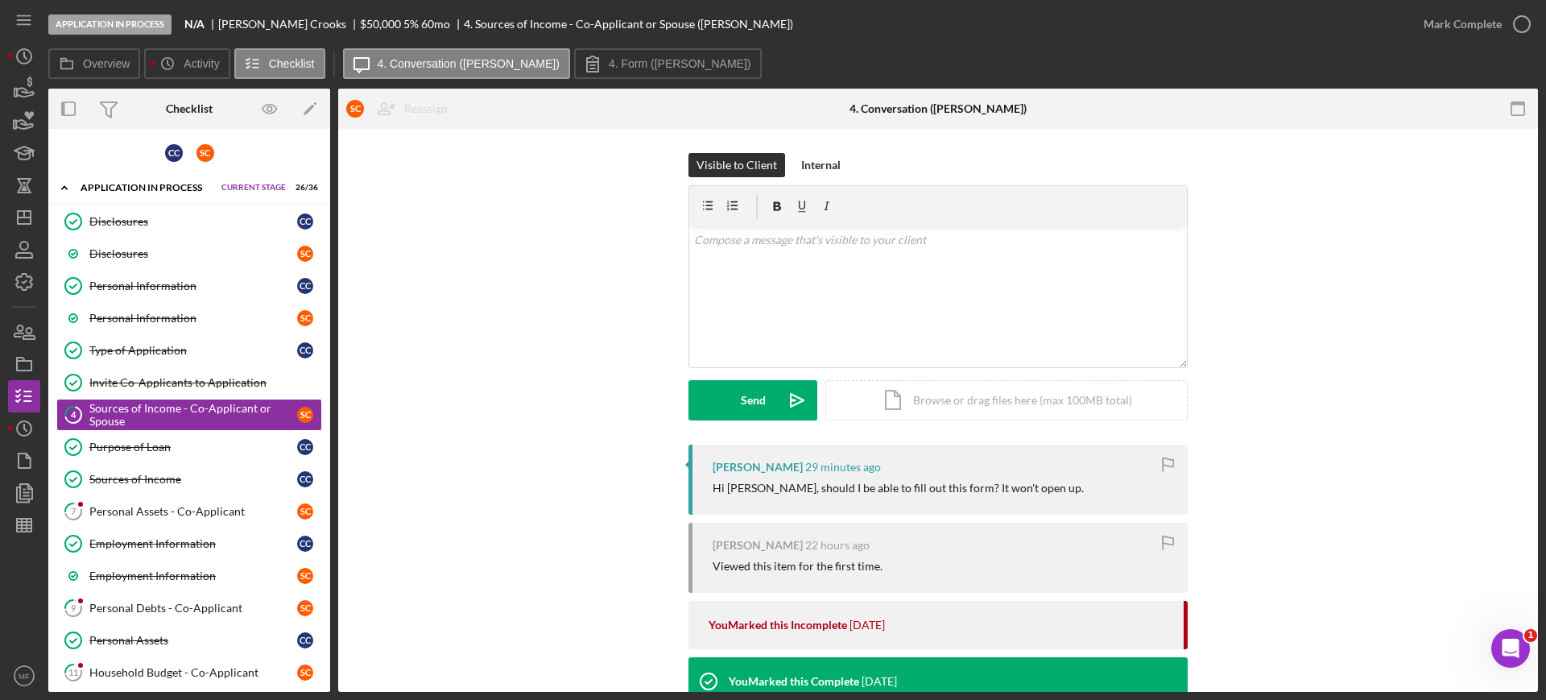
click at [1517, 105] on icon "button" at bounding box center [1518, 109] width 36 height 36
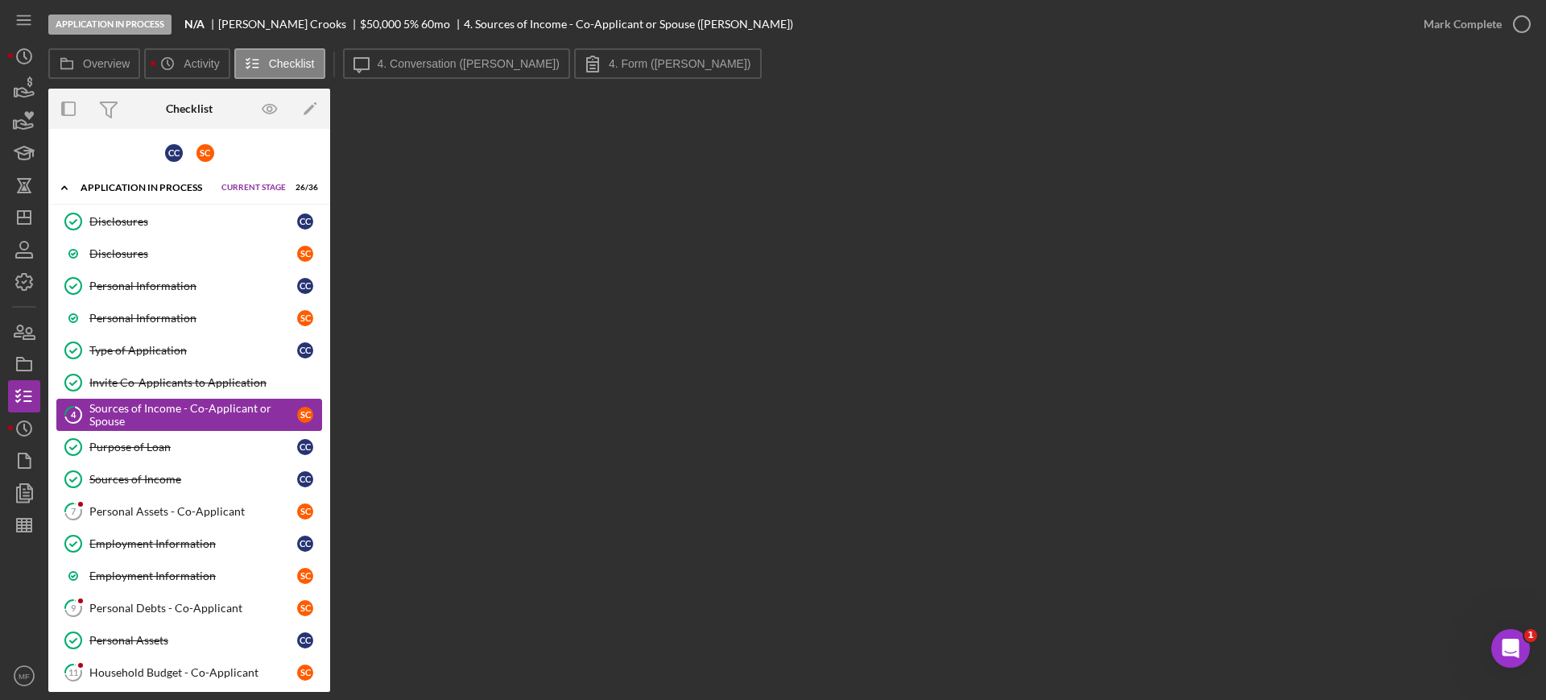
click at [157, 412] on div "Sources of Income - Co-Applicant or Spouse" at bounding box center [193, 415] width 208 height 26
click at [199, 415] on div "Sources of Income - Co-Applicant or Spouse" at bounding box center [193, 415] width 208 height 26
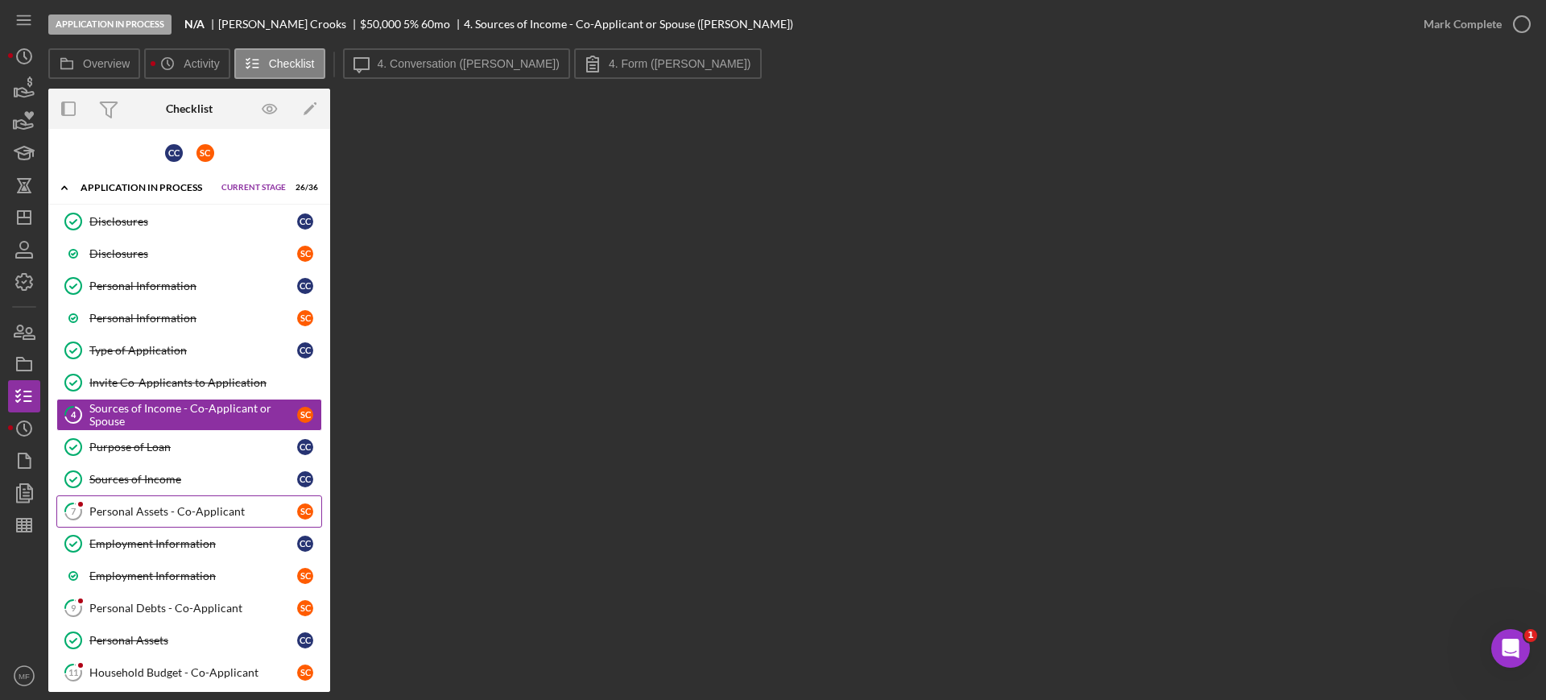
click at [192, 506] on div "Personal Assets - Co-Applicant" at bounding box center [193, 511] width 208 height 13
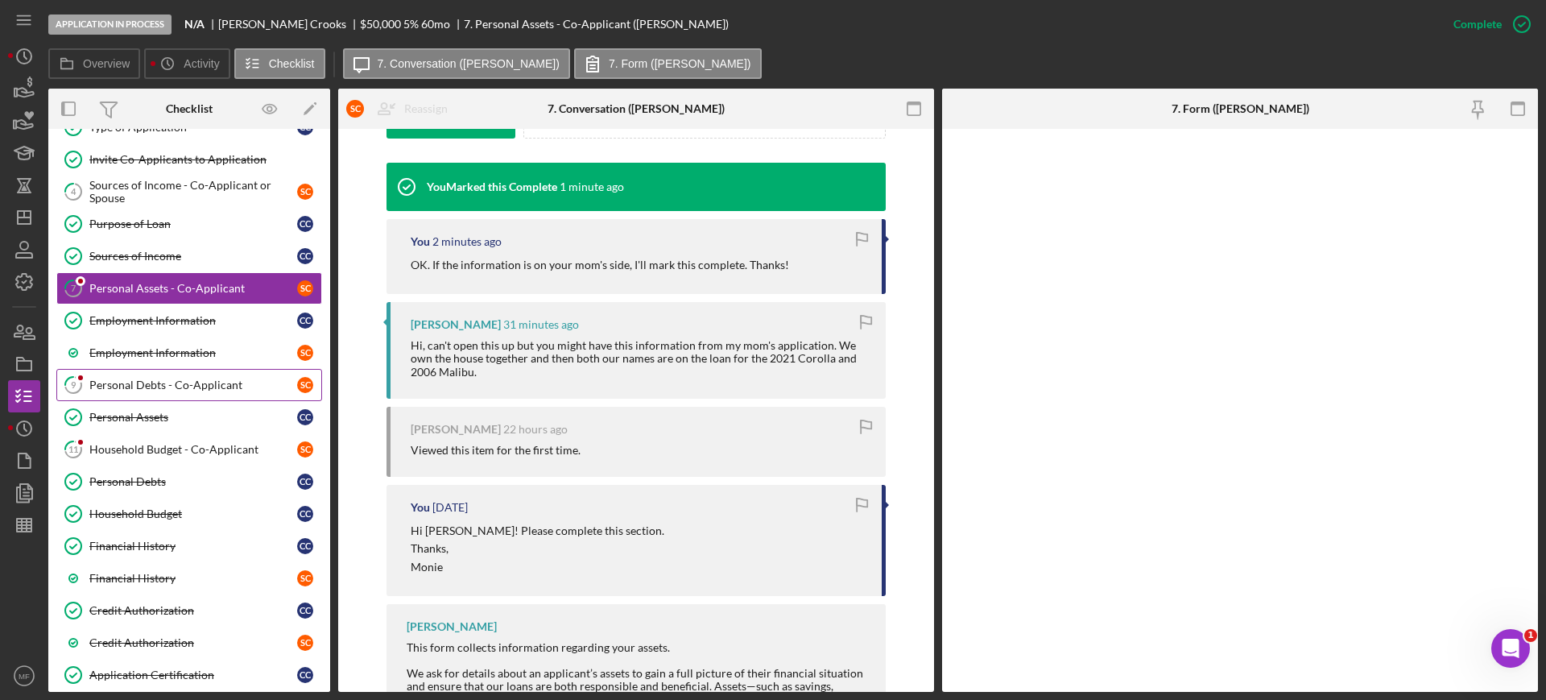
scroll to position [302, 0]
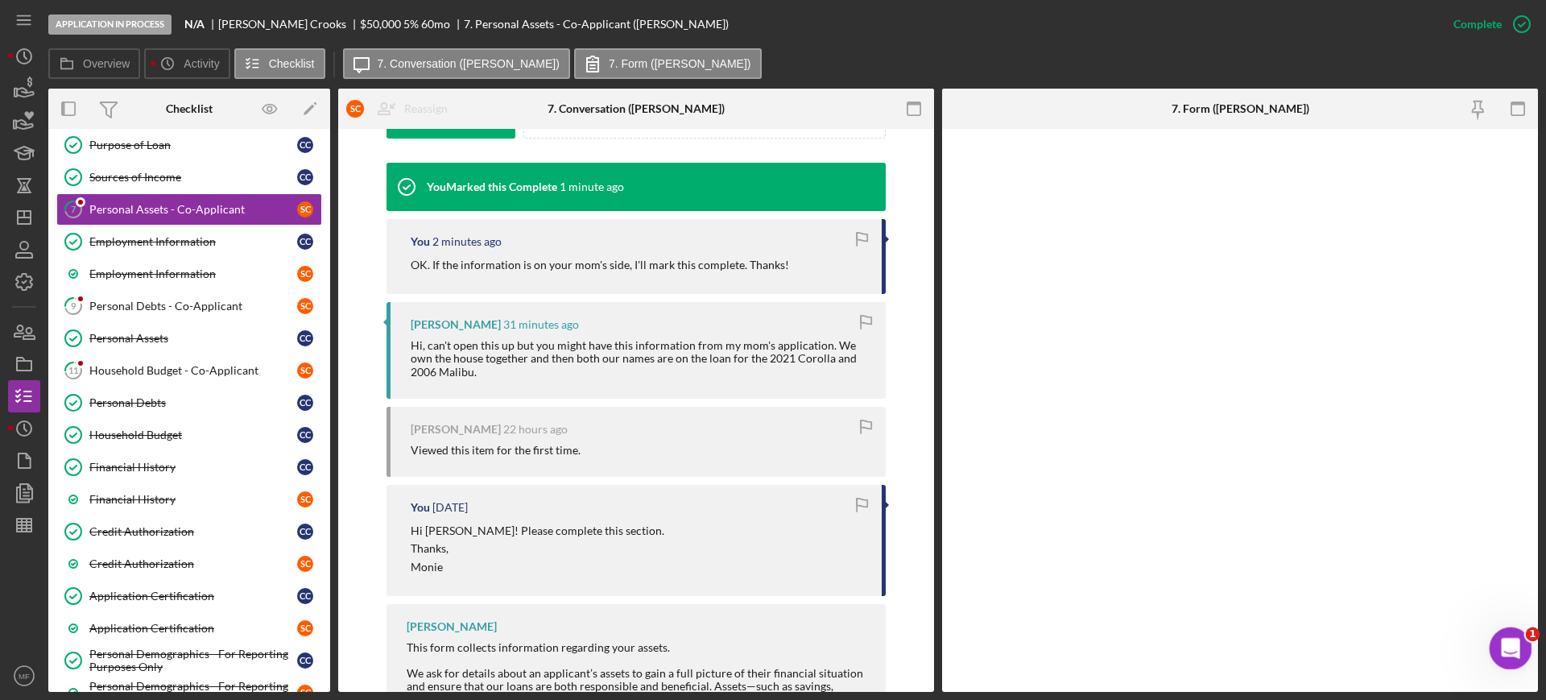
click at [1508, 637] on icon "Open Intercom Messenger" at bounding box center [1508, 646] width 27 height 27
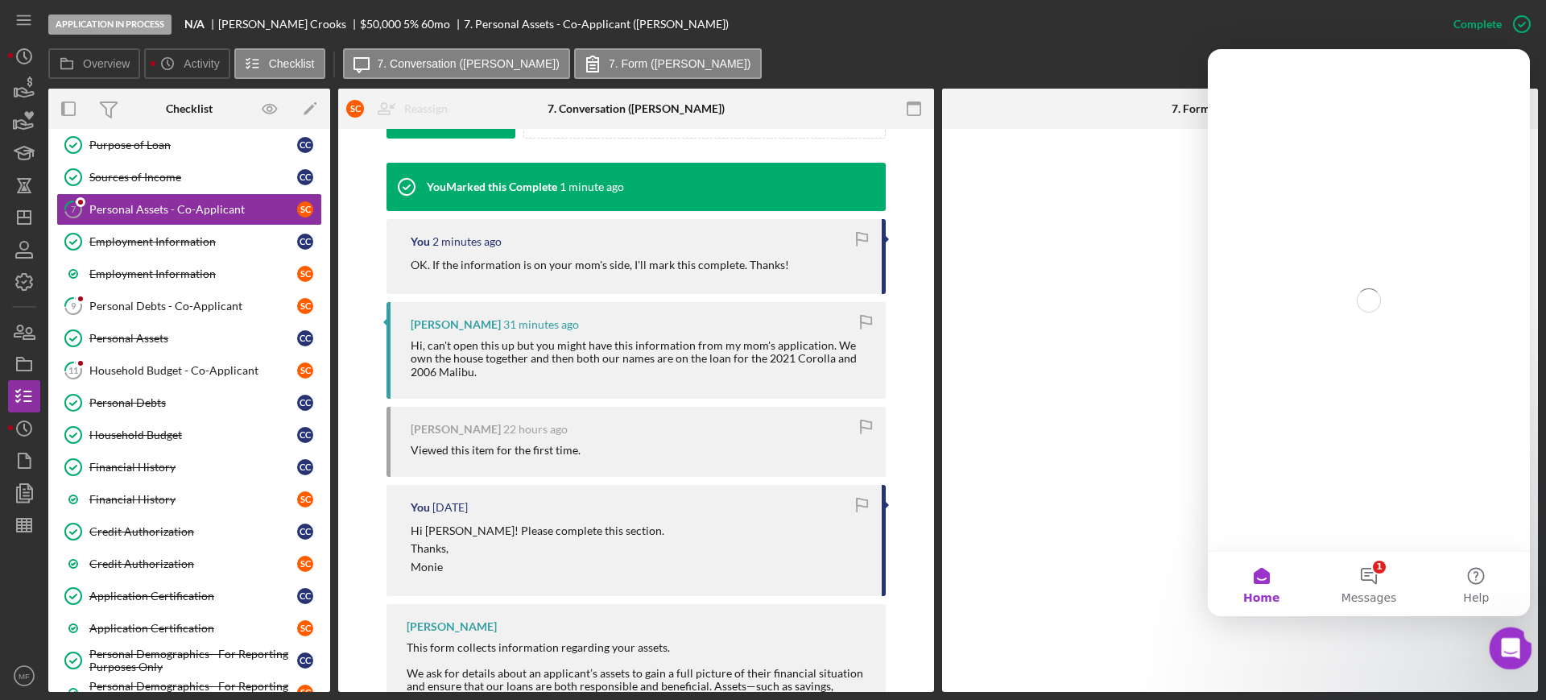
scroll to position [0, 0]
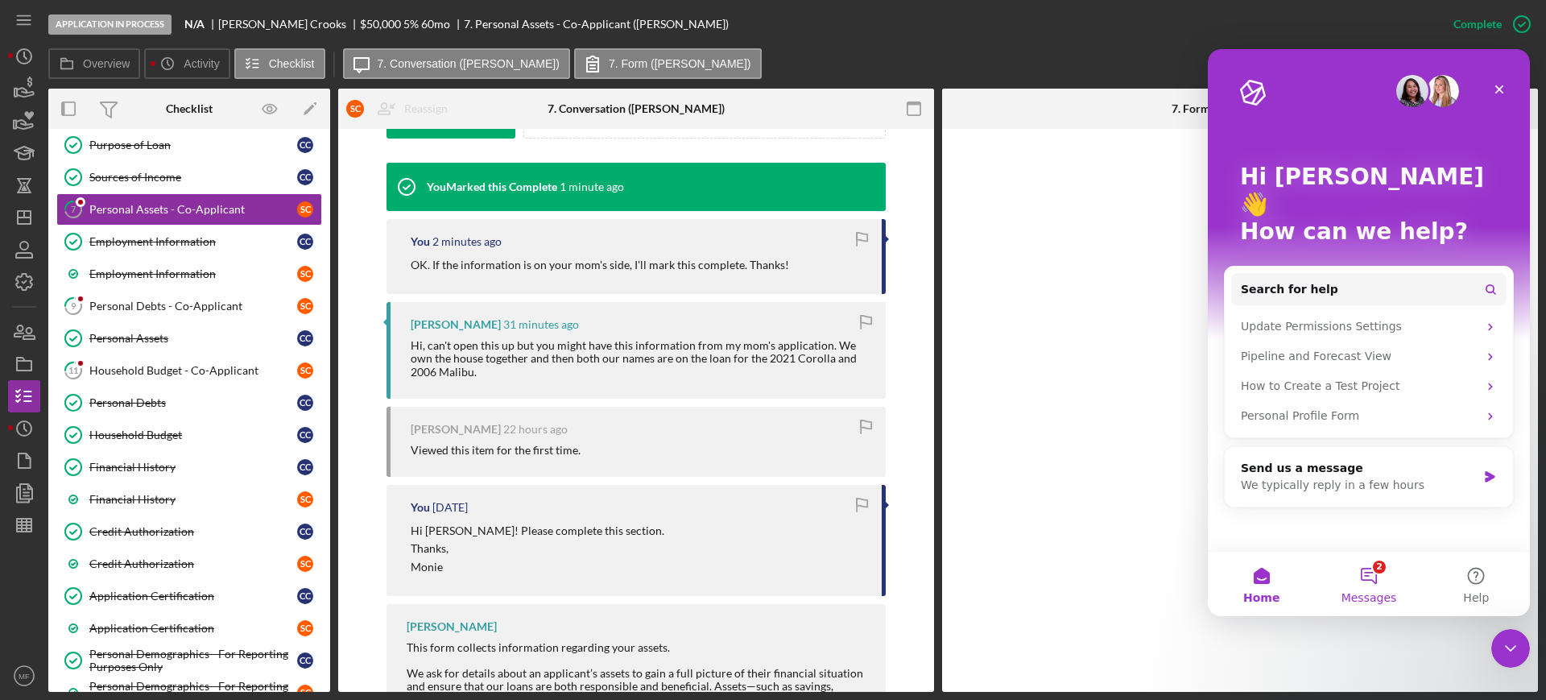
click at [1373, 584] on button "2 Messages" at bounding box center [1368, 583] width 107 height 64
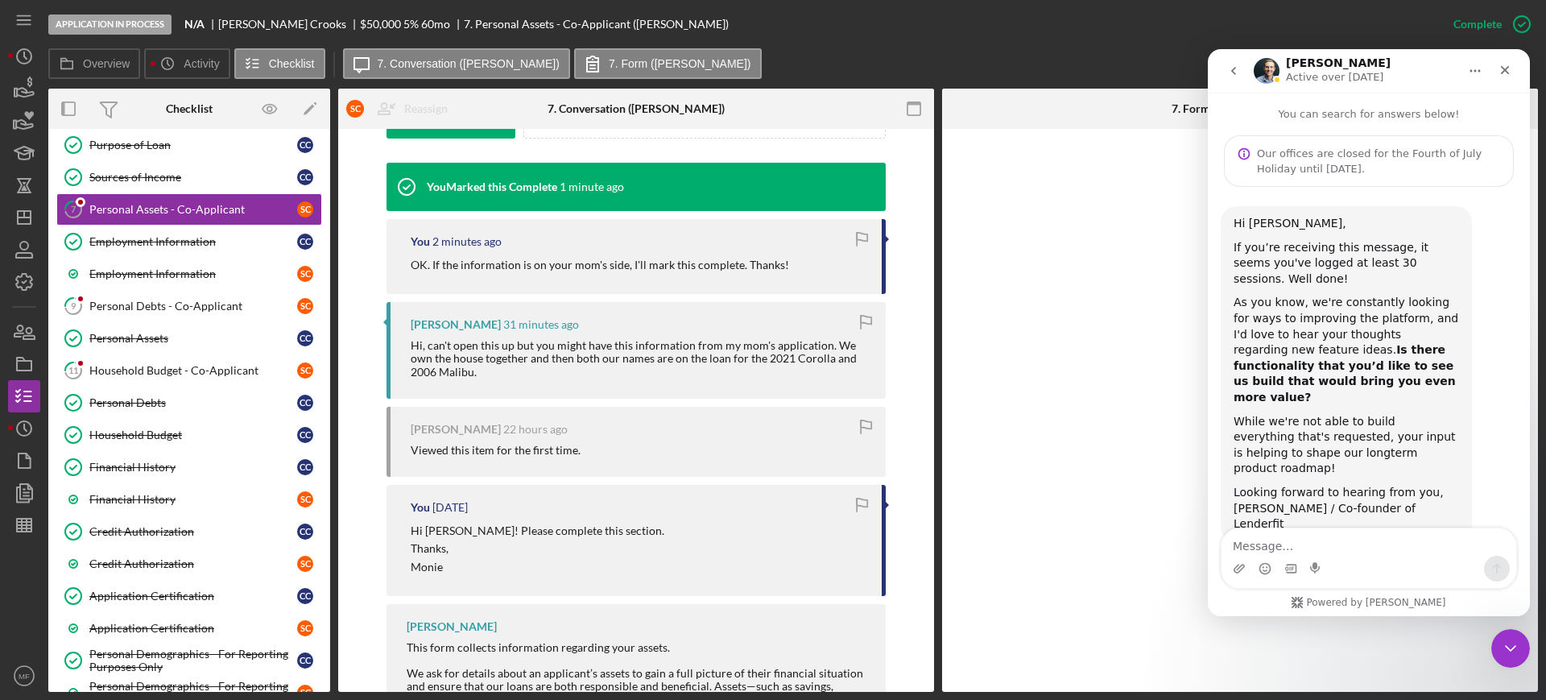
click at [1474, 69] on icon "Home" at bounding box center [1474, 70] width 13 height 13
click at [1501, 64] on icon "Close" at bounding box center [1504, 70] width 13 height 13
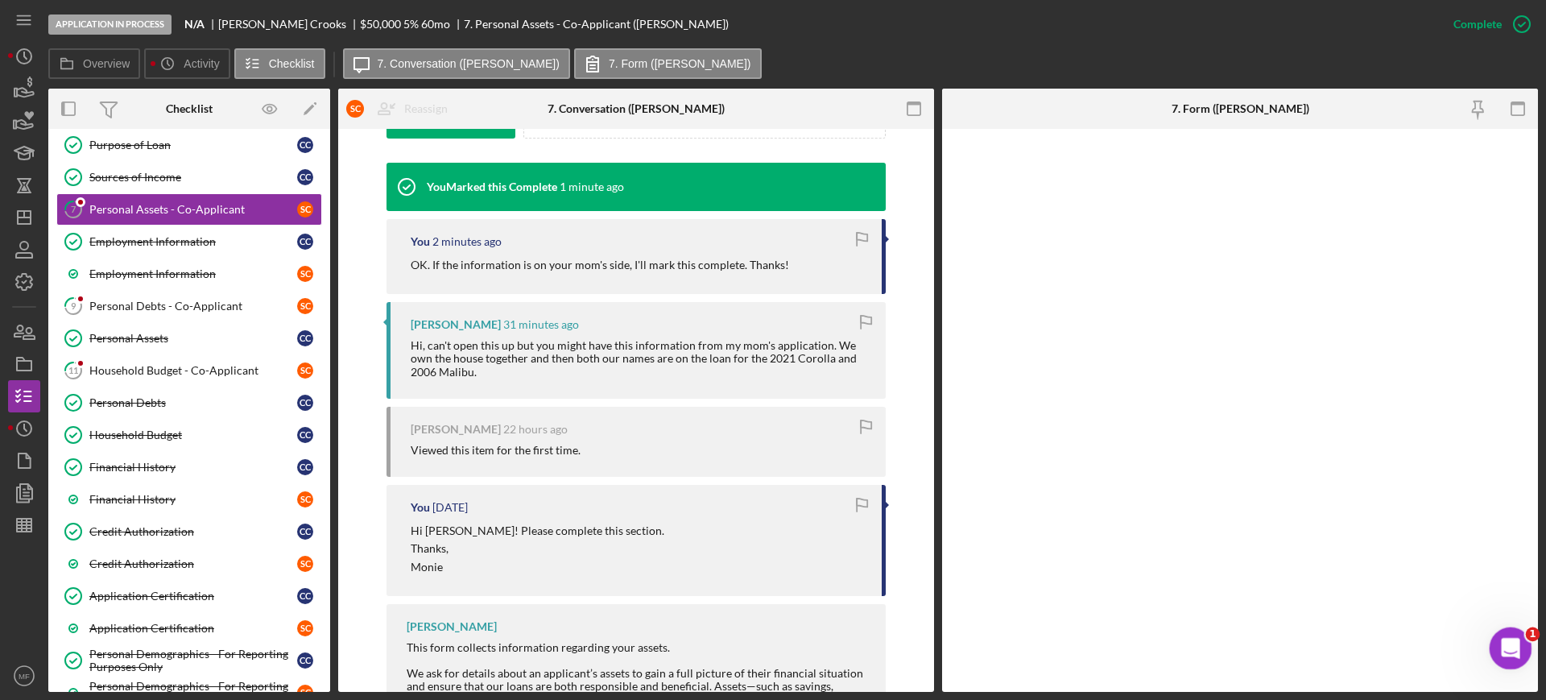
click at [1503, 649] on icon "Open Intercom Messenger" at bounding box center [1507, 645] width 11 height 13
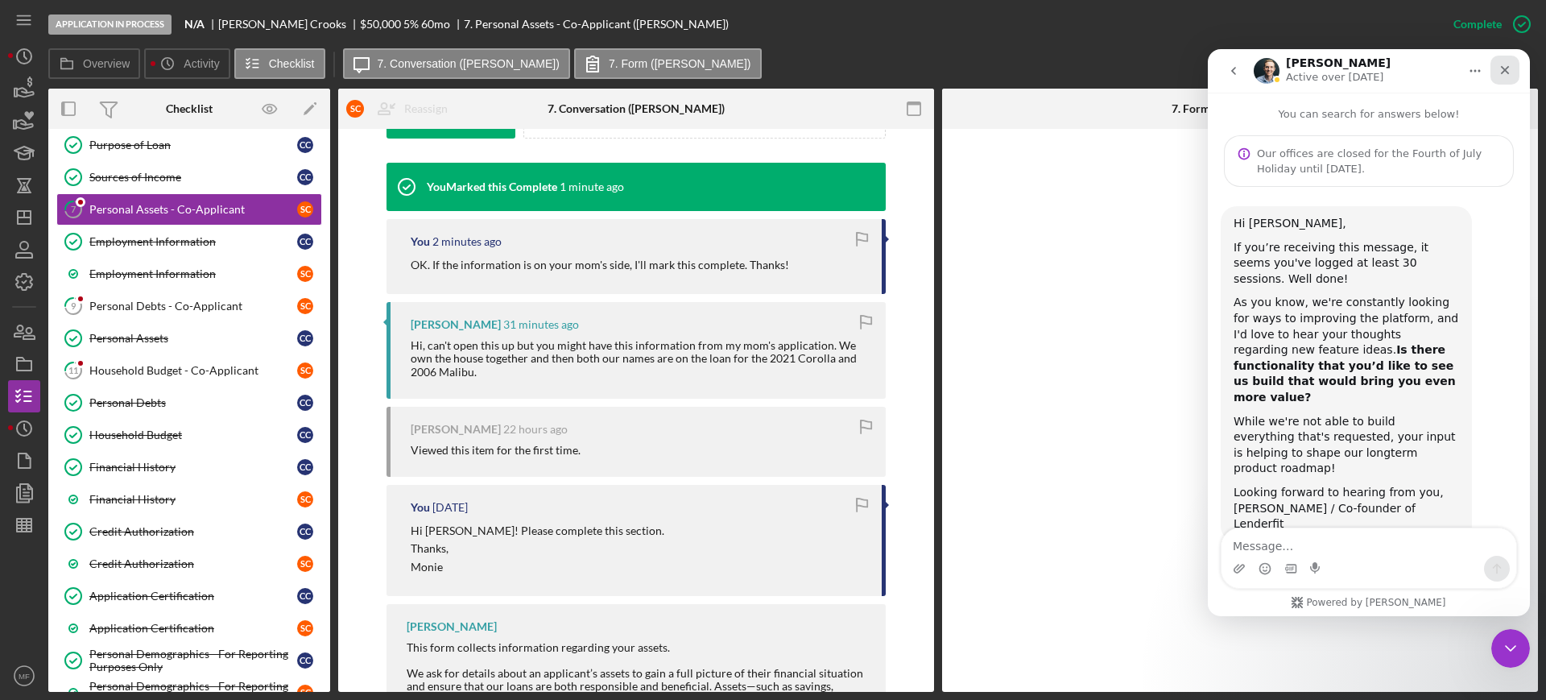
click at [1506, 72] on icon "Close" at bounding box center [1505, 70] width 9 height 9
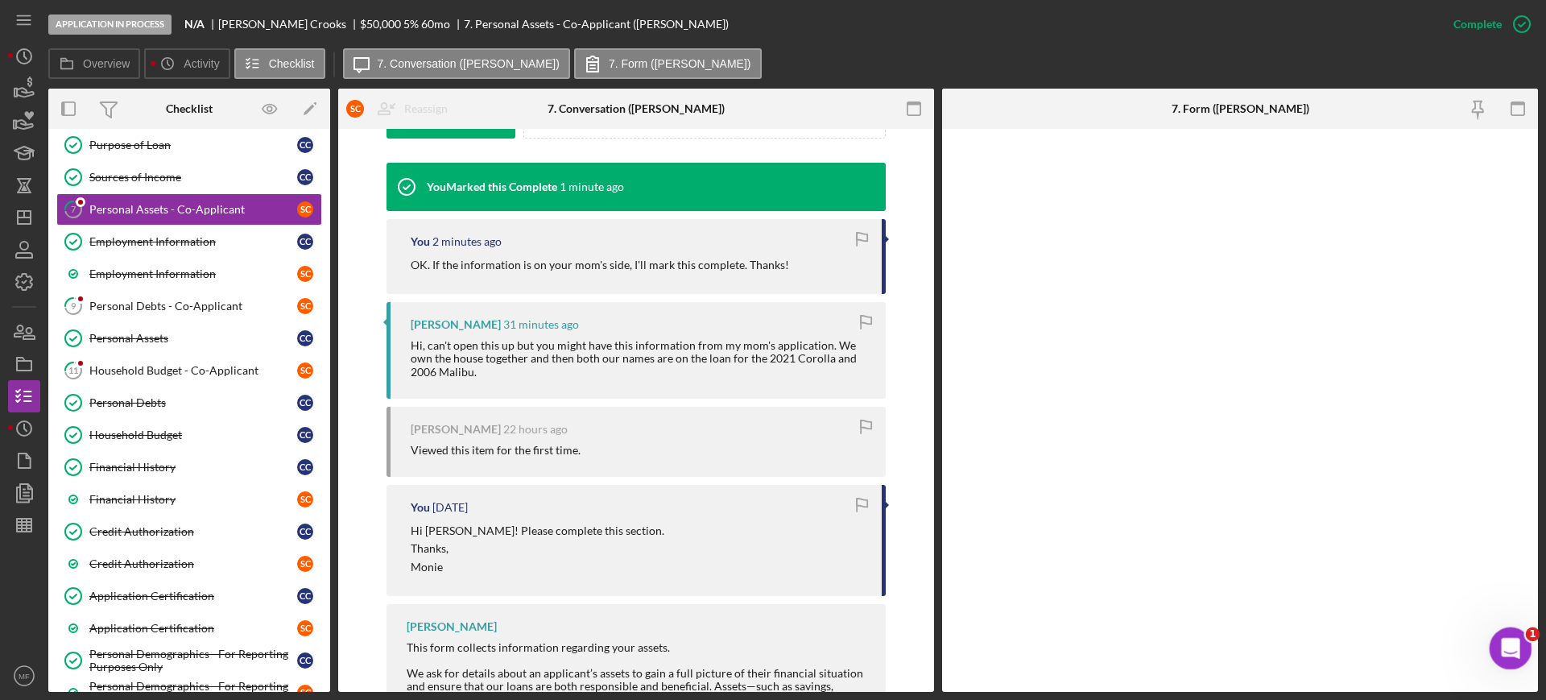
click at [1511, 642] on icon "Open Intercom Messenger" at bounding box center [1508, 646] width 27 height 27
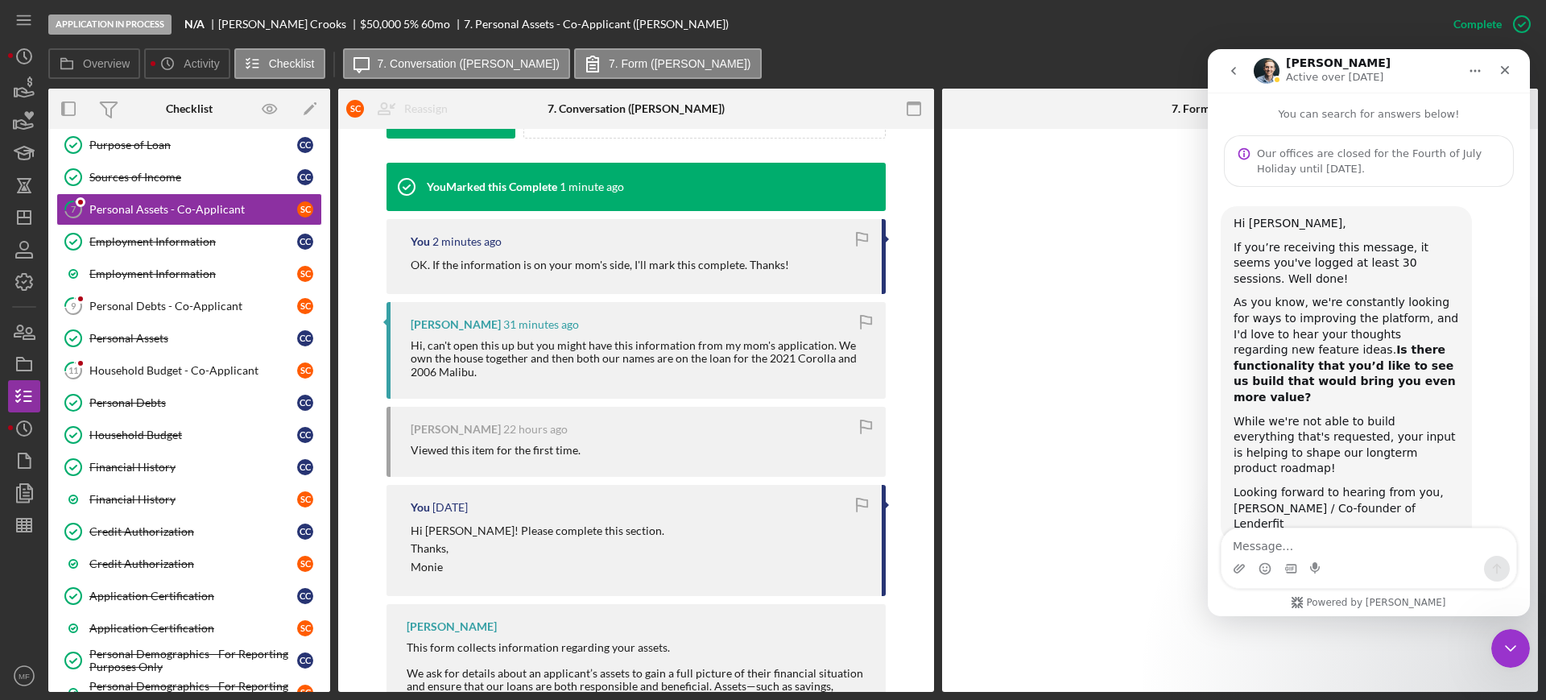
click at [1230, 72] on icon "go back" at bounding box center [1233, 70] width 13 height 13
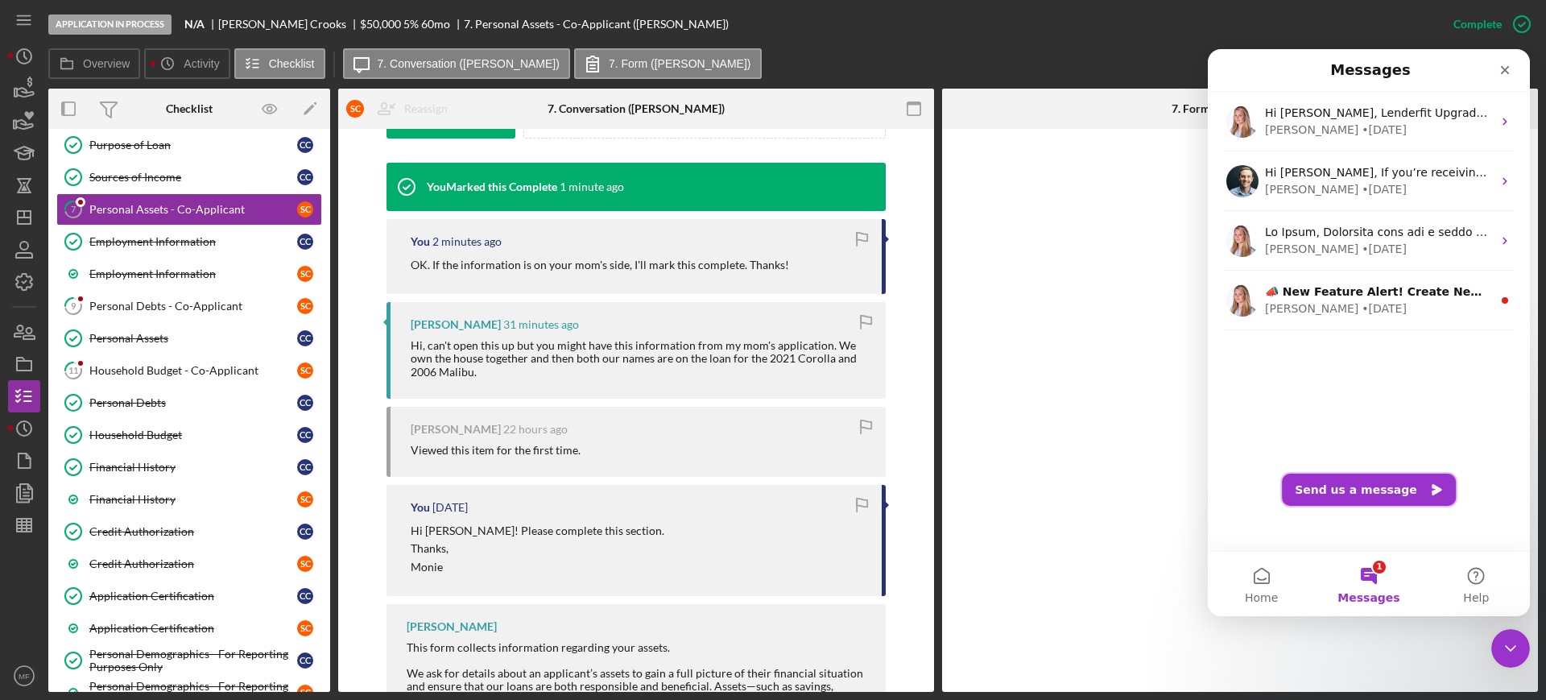
click at [1359, 488] on button "Send us a message" at bounding box center [1369, 489] width 174 height 32
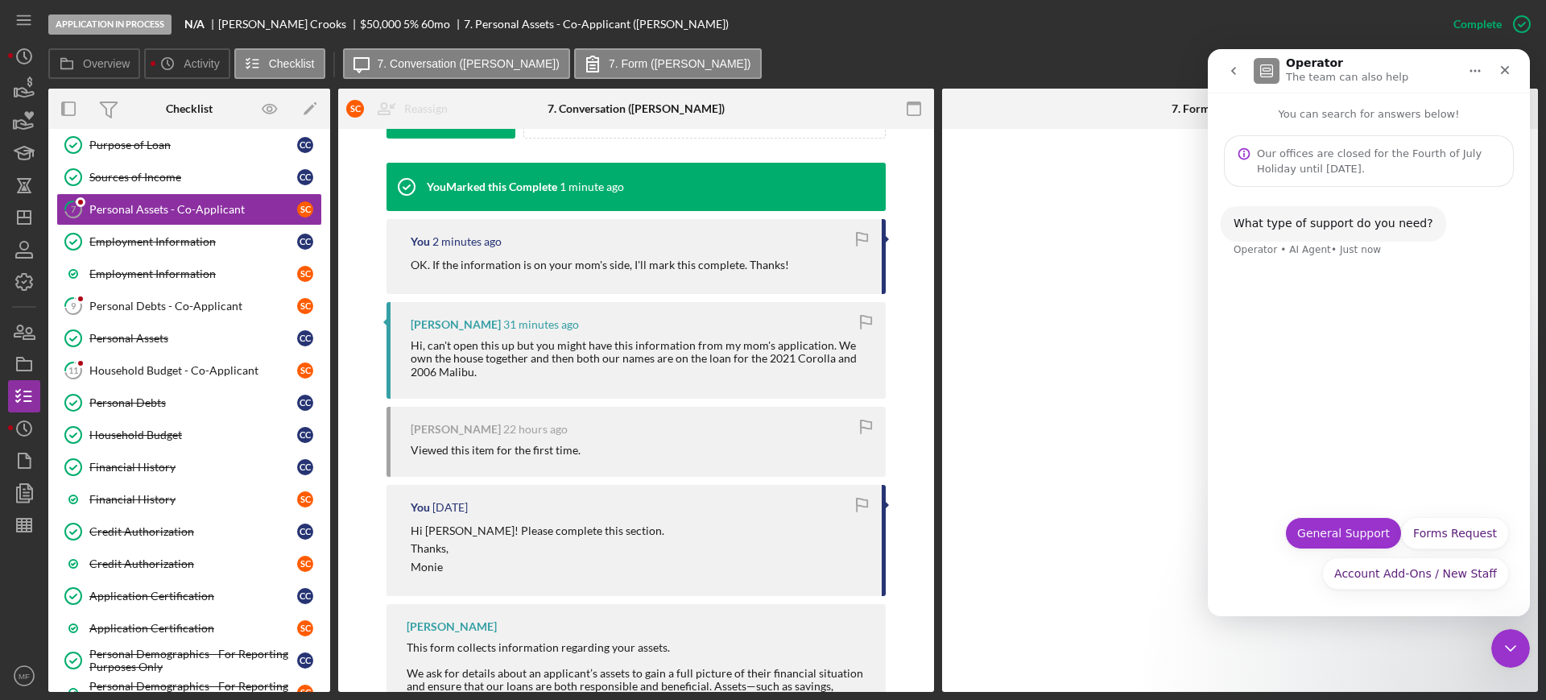
click at [1332, 528] on button "General Support" at bounding box center [1343, 533] width 117 height 32
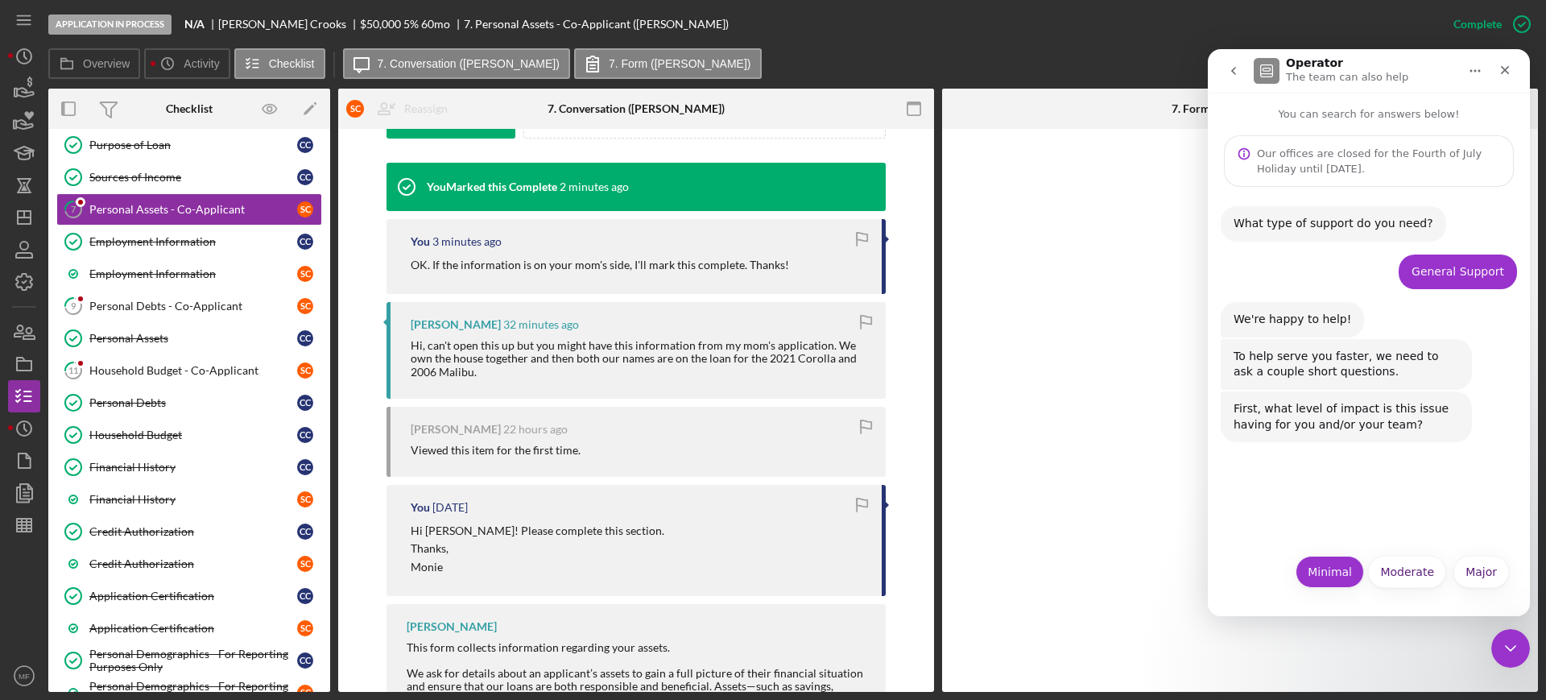
click at [1323, 568] on button "Minimal" at bounding box center [1329, 571] width 68 height 32
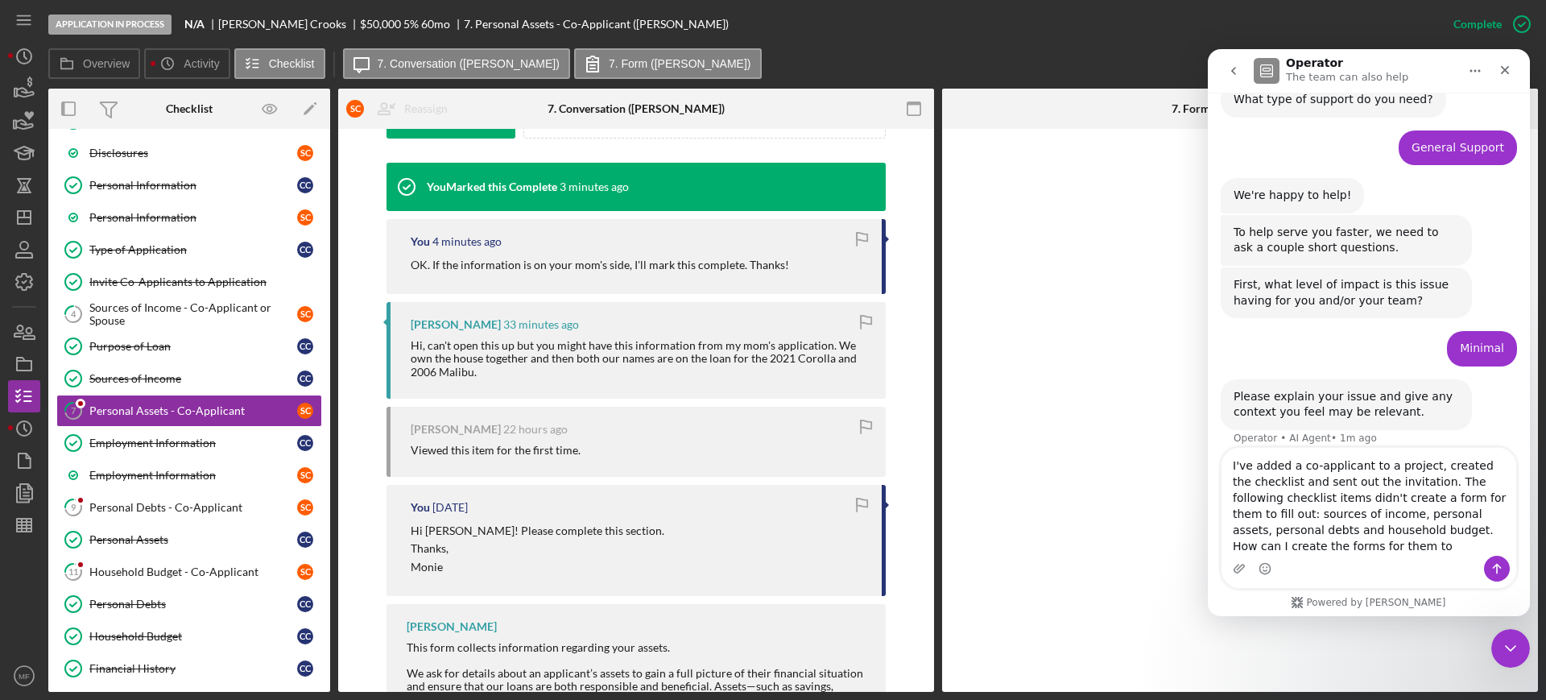
scroll to position [140, 0]
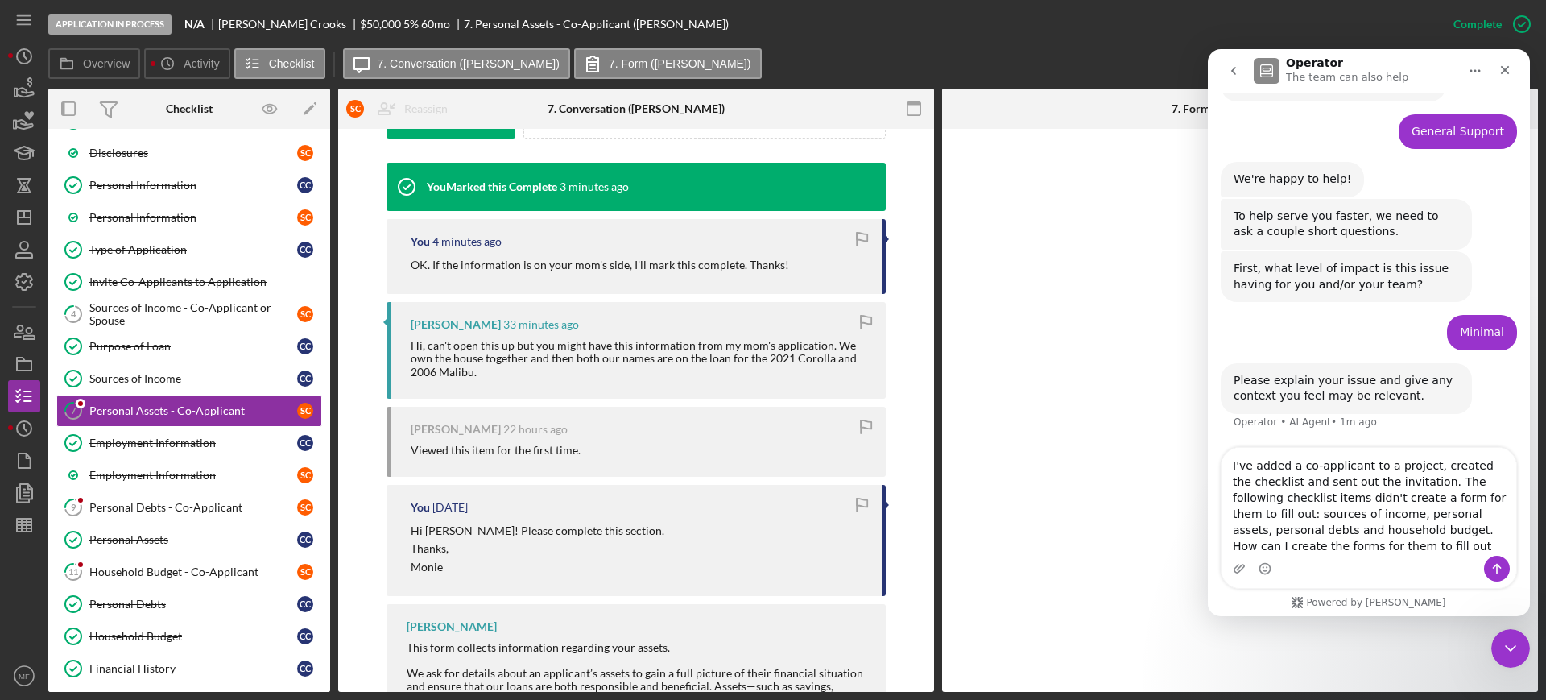
type textarea "I've added a co-applicant to a project, created the checklist and sent out the …"
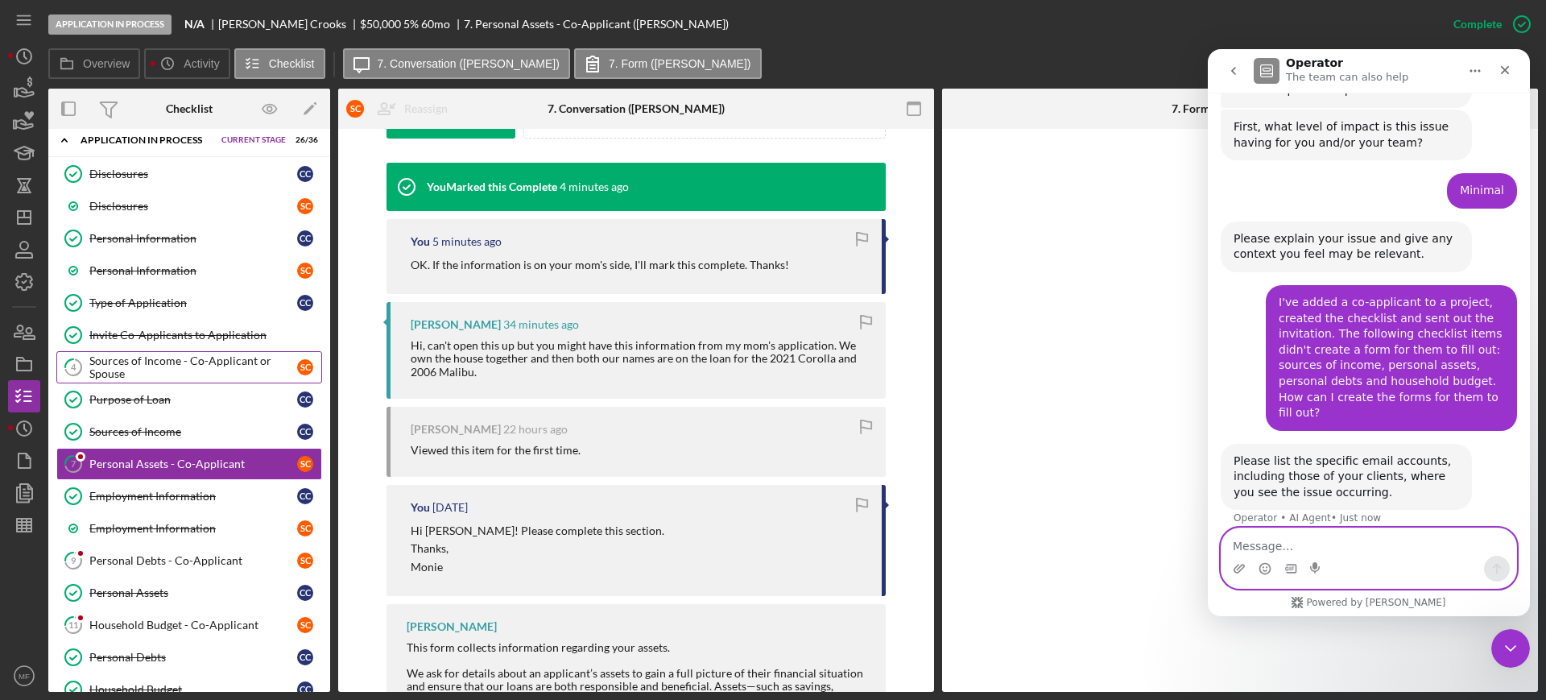
scroll to position [0, 0]
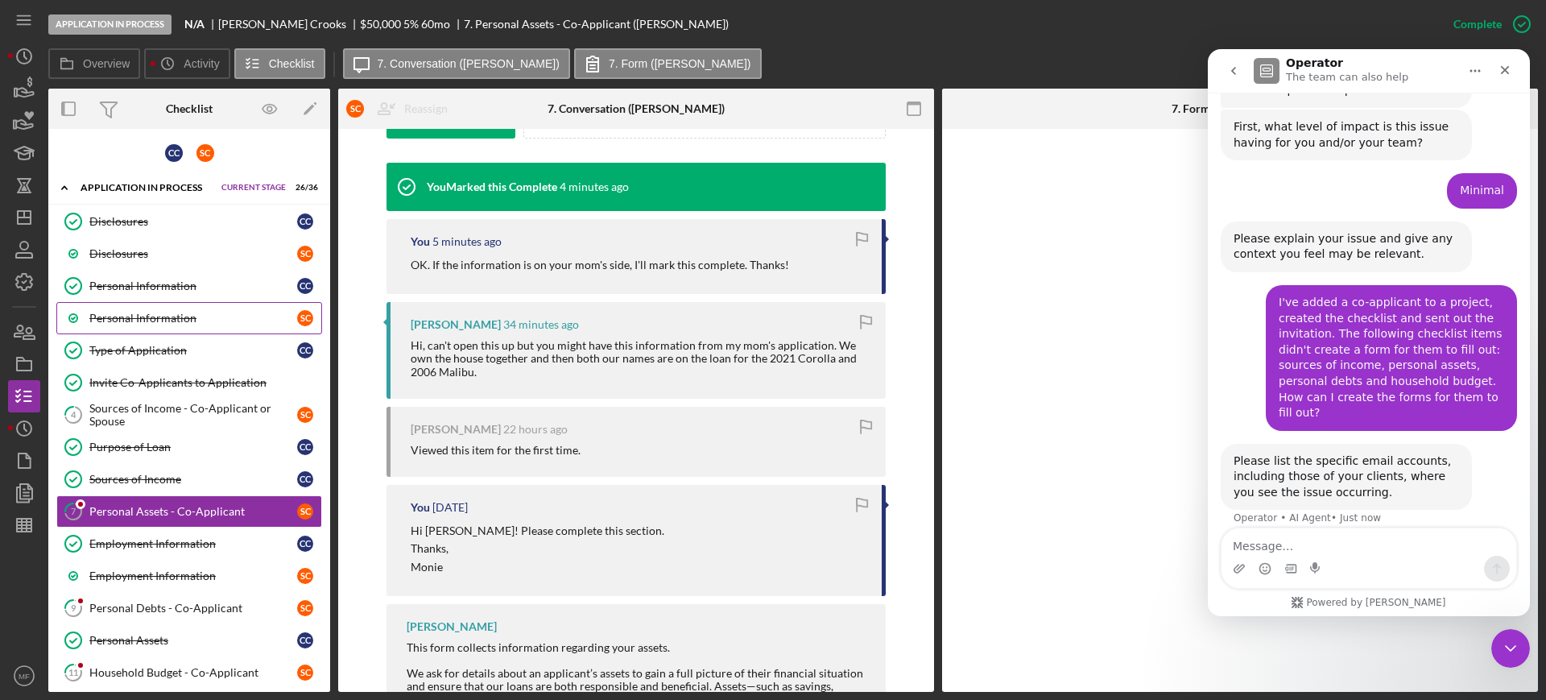
click at [137, 312] on div "Personal Information" at bounding box center [193, 318] width 208 height 13
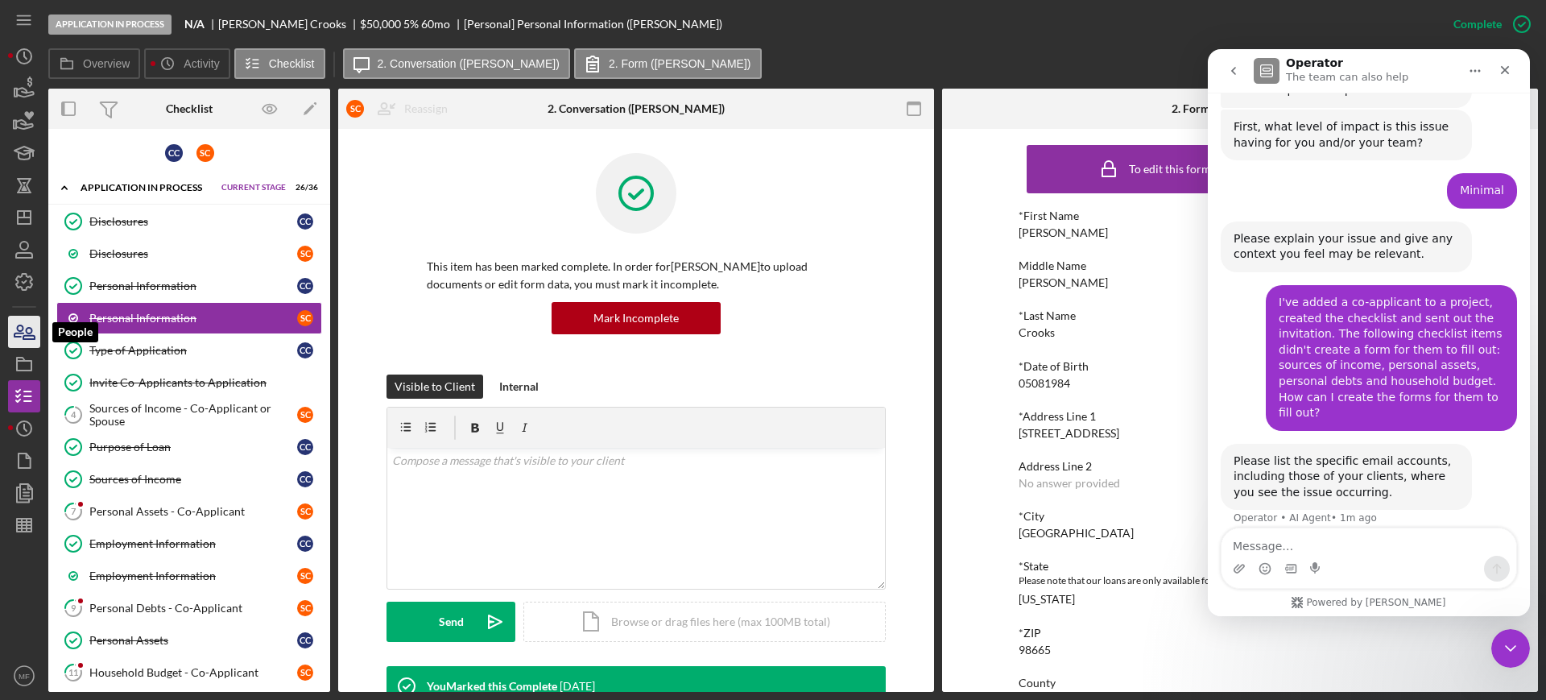
click at [23, 333] on icon "button" at bounding box center [24, 332] width 40 height 40
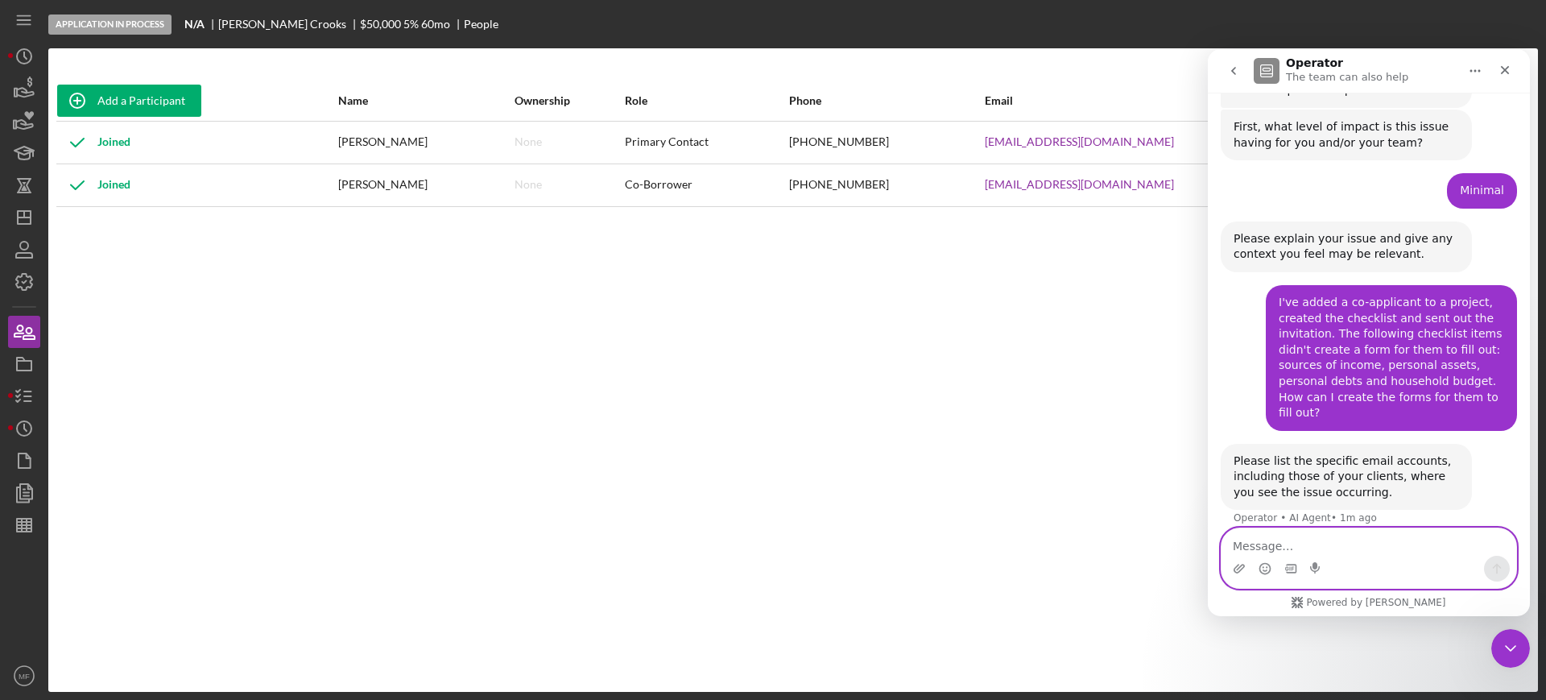
click at [1263, 540] on textarea "Message…" at bounding box center [1368, 541] width 295 height 27
type textarea "m"
type textarea "?"
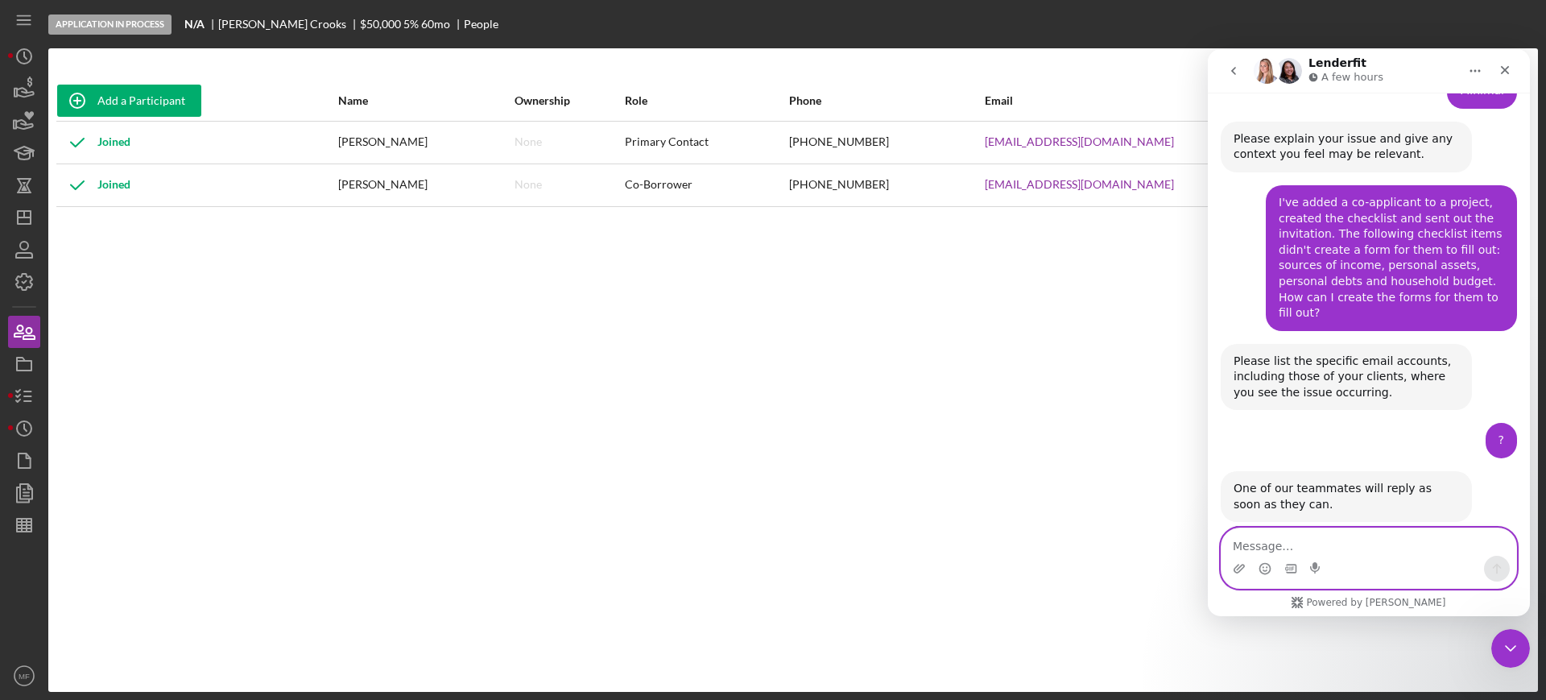
scroll to position [439, 0]
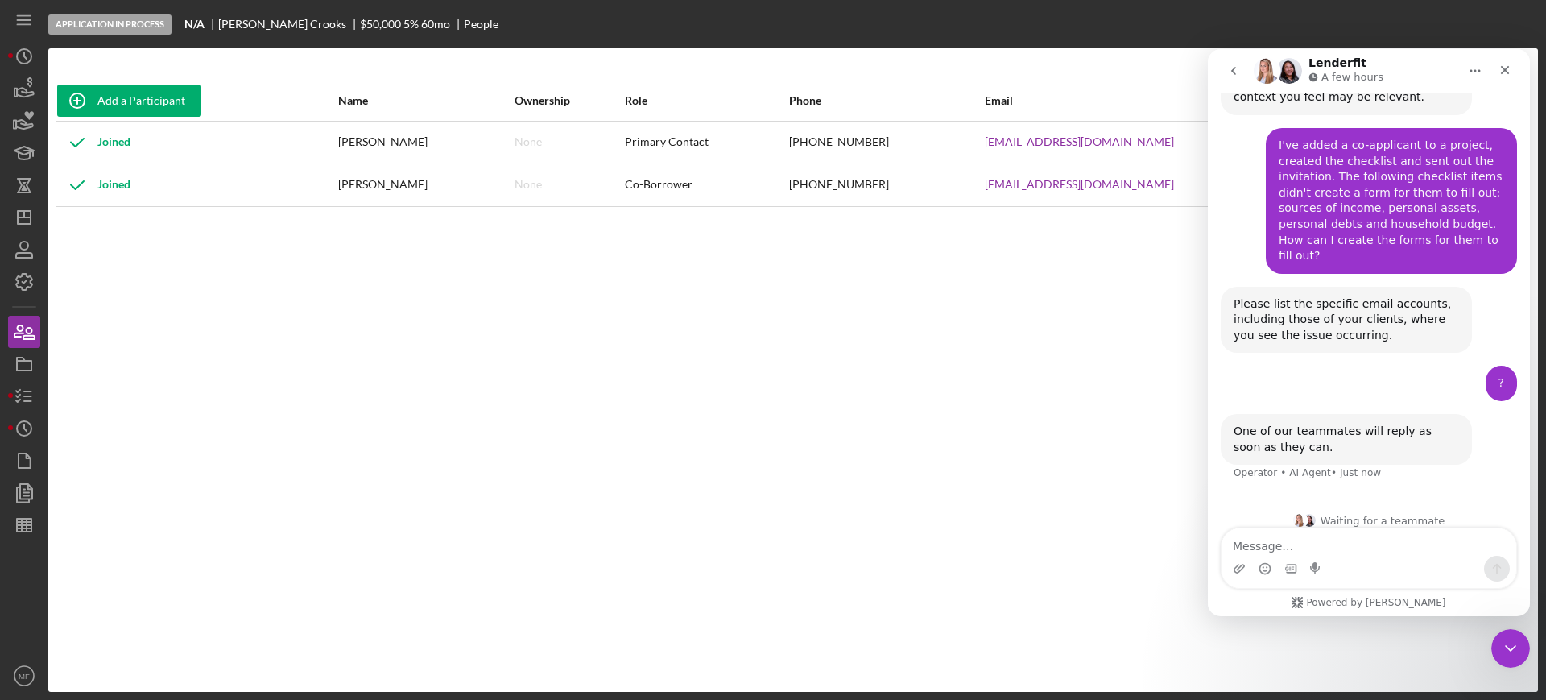
click at [1472, 67] on icon "Home" at bounding box center [1474, 70] width 13 height 13
drag, startPoint x: 1508, startPoint y: 67, endPoint x: 2725, endPoint y: 86, distance: 1217.3
click at [1508, 67] on icon "Close" at bounding box center [1505, 70] width 9 height 9
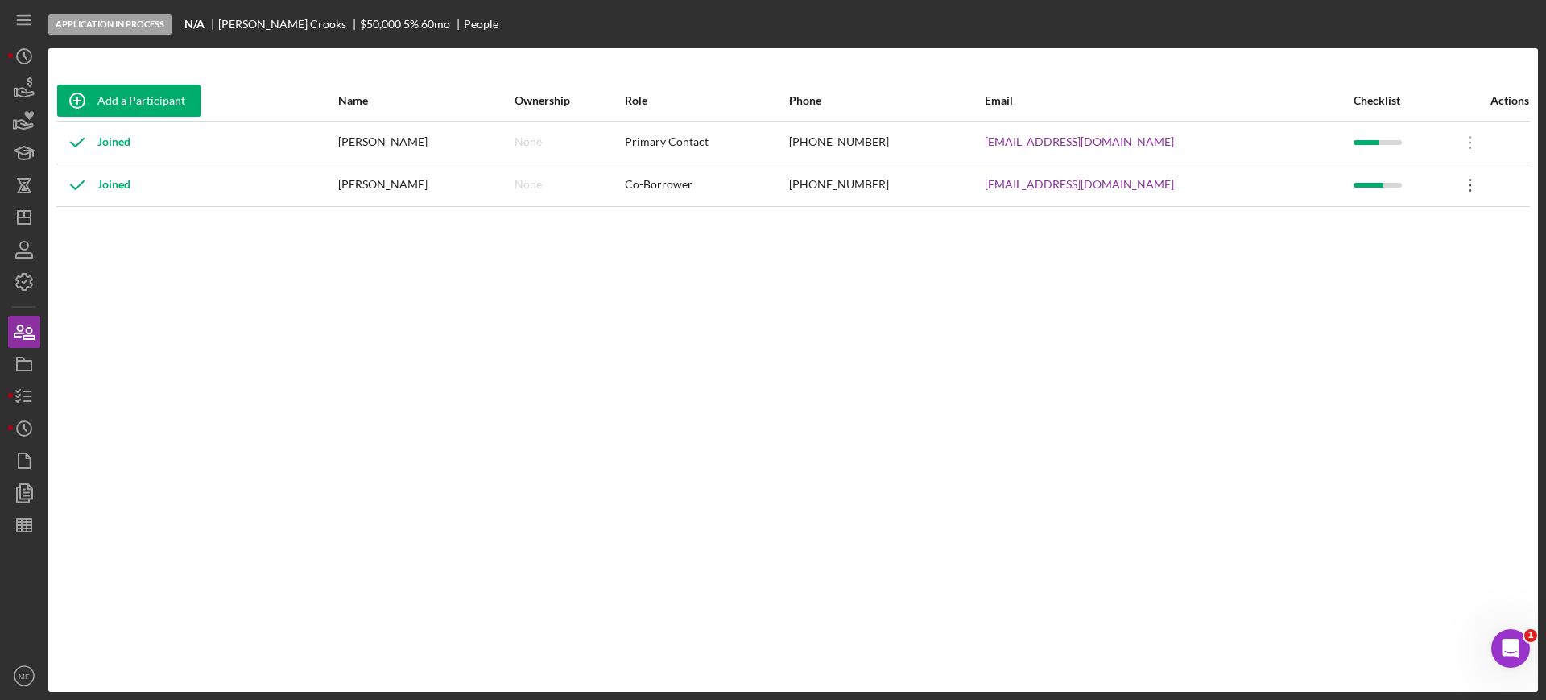
click at [1458, 189] on icon "Icon/Overflow" at bounding box center [1470, 185] width 40 height 40
click at [1016, 457] on div "Add a Participant Name Ownership Role Phone Email Checklist Actions Joined [PER…" at bounding box center [792, 369] width 1489 height 579
click at [27, 402] on icon "button" at bounding box center [24, 396] width 40 height 40
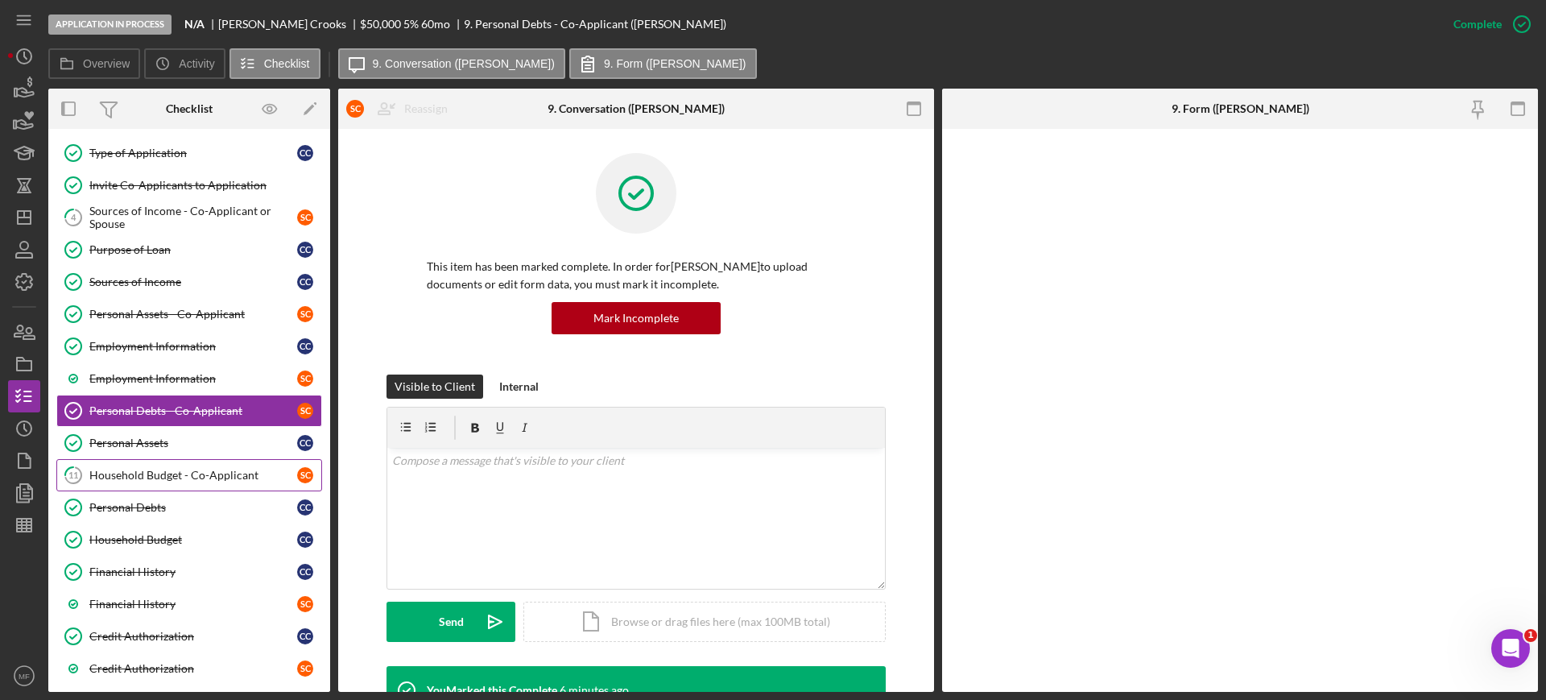
click at [197, 469] on div "Household Budget - Co-Applicant" at bounding box center [193, 475] width 208 height 13
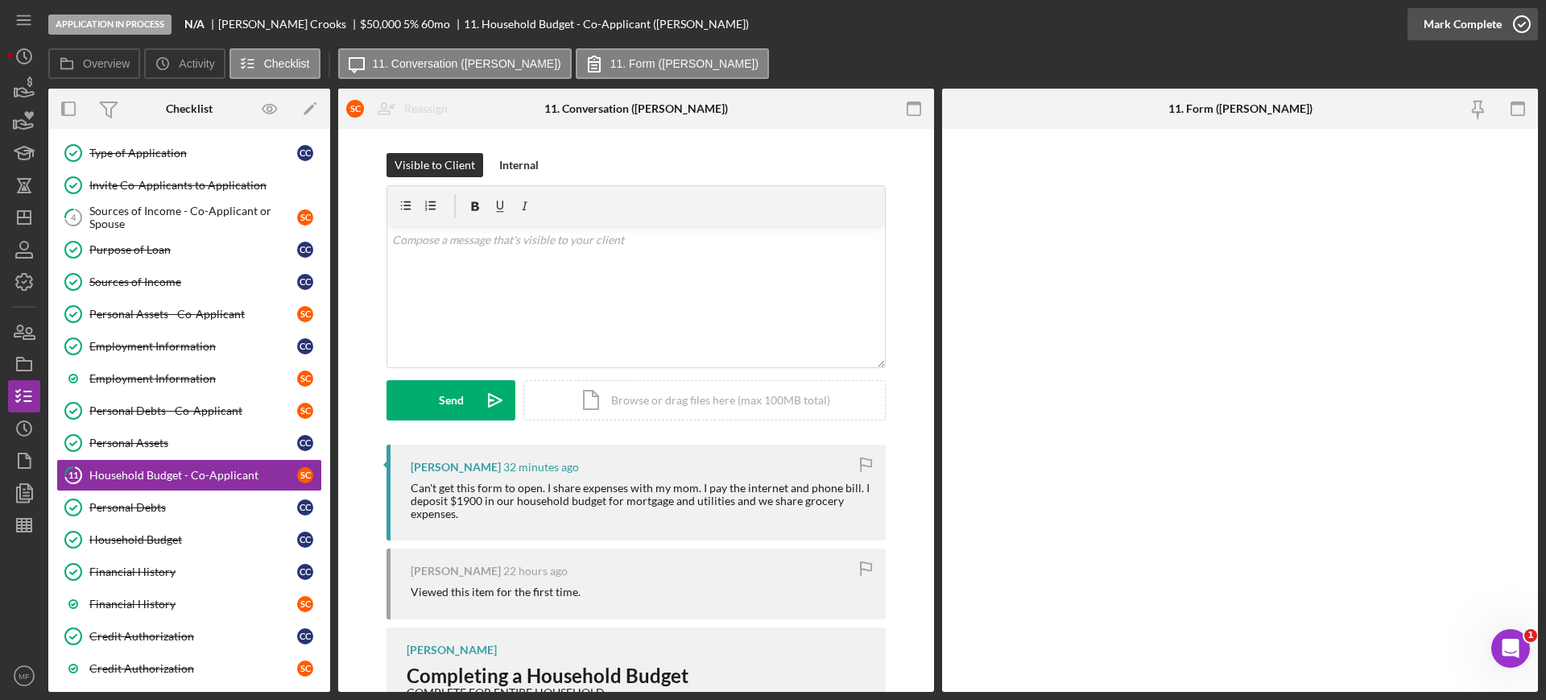
click at [1520, 16] on circle "button" at bounding box center [1521, 24] width 16 height 16
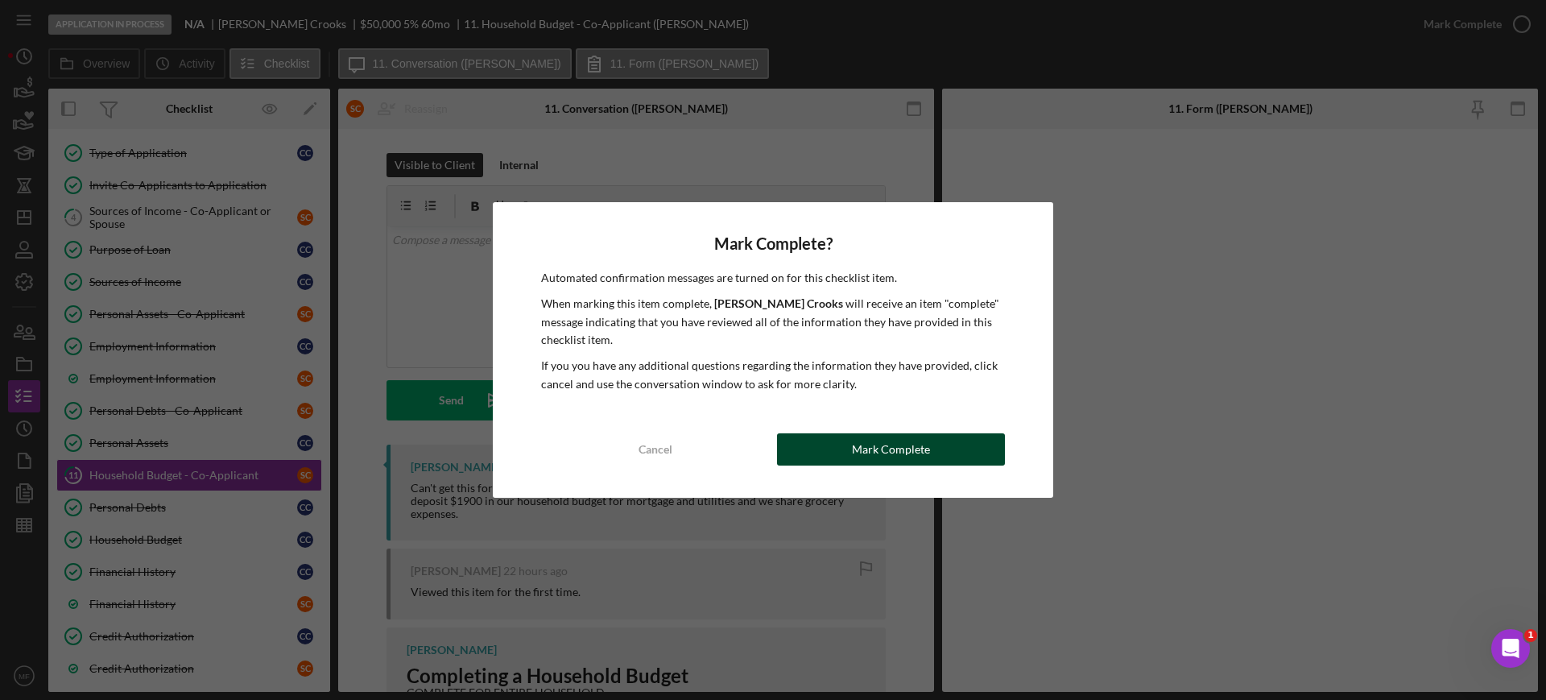
click at [894, 460] on div "Mark Complete" at bounding box center [891, 449] width 78 height 32
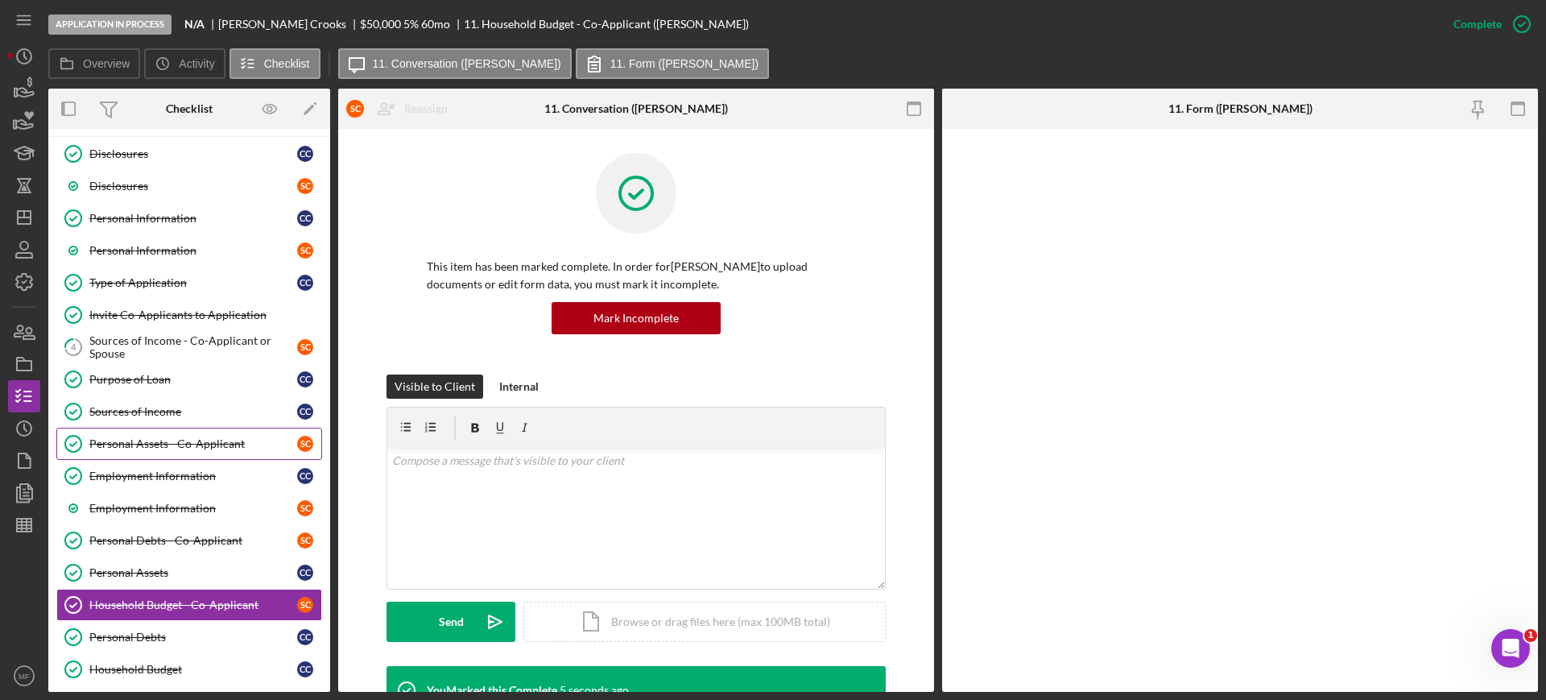
scroll to position [101, 0]
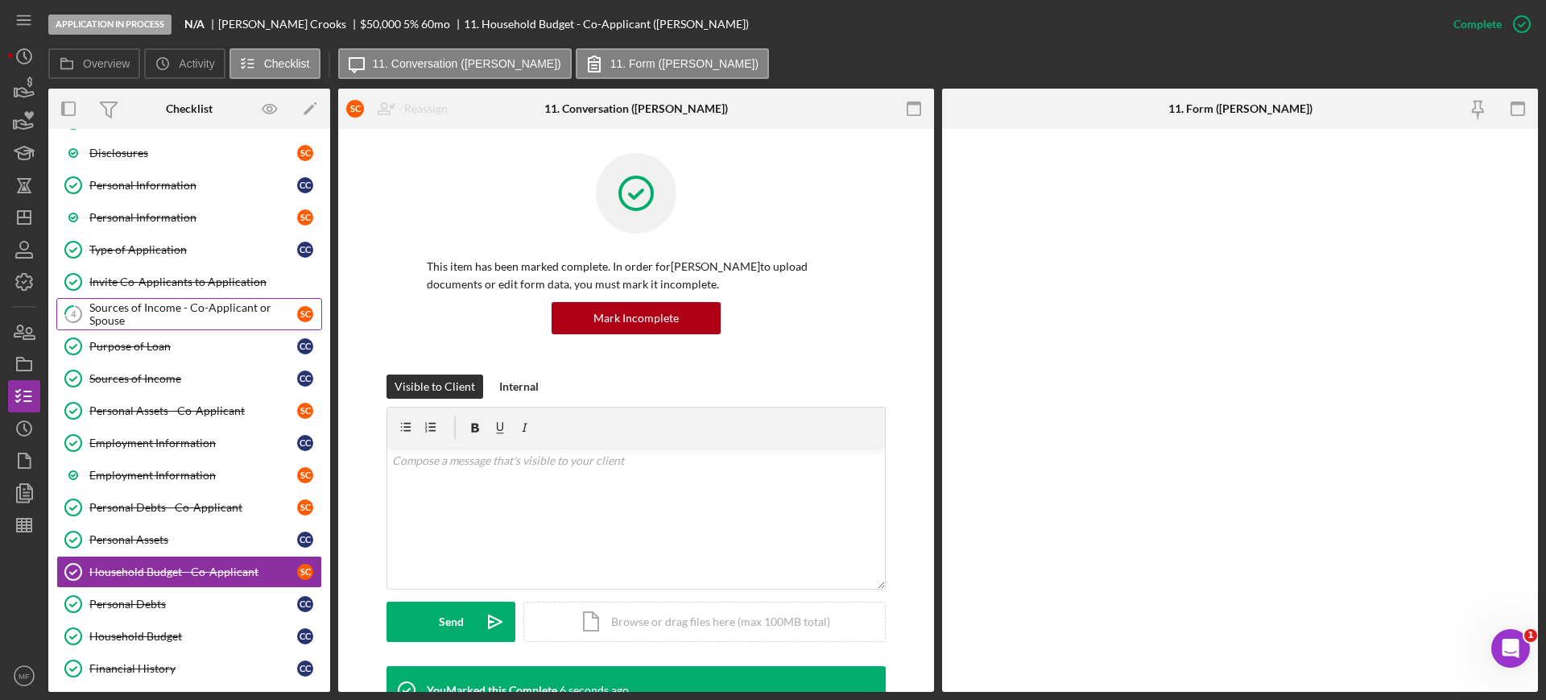
click at [155, 316] on div "Sources of Income - Co-Applicant or Spouse" at bounding box center [193, 314] width 208 height 26
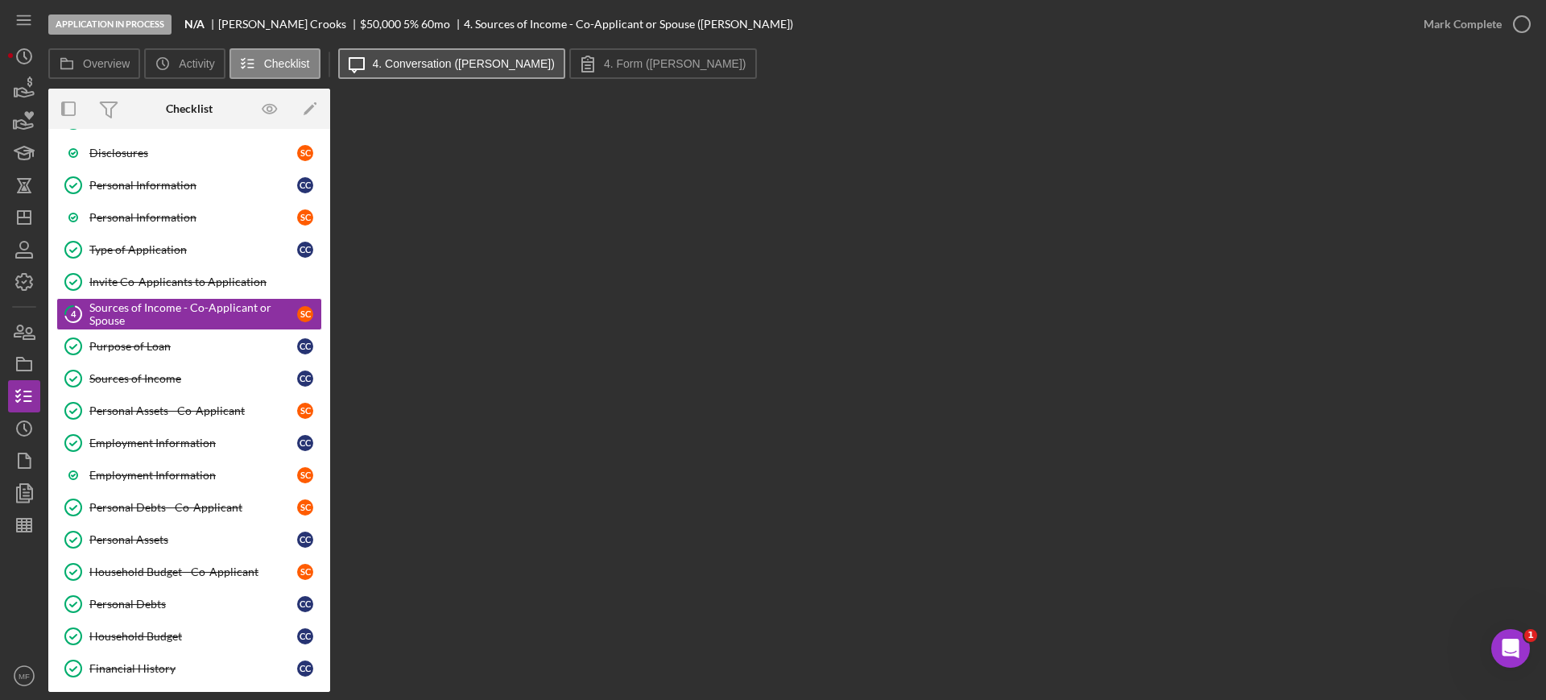
click at [412, 67] on label "4. Conversation ([PERSON_NAME])" at bounding box center [464, 63] width 182 height 13
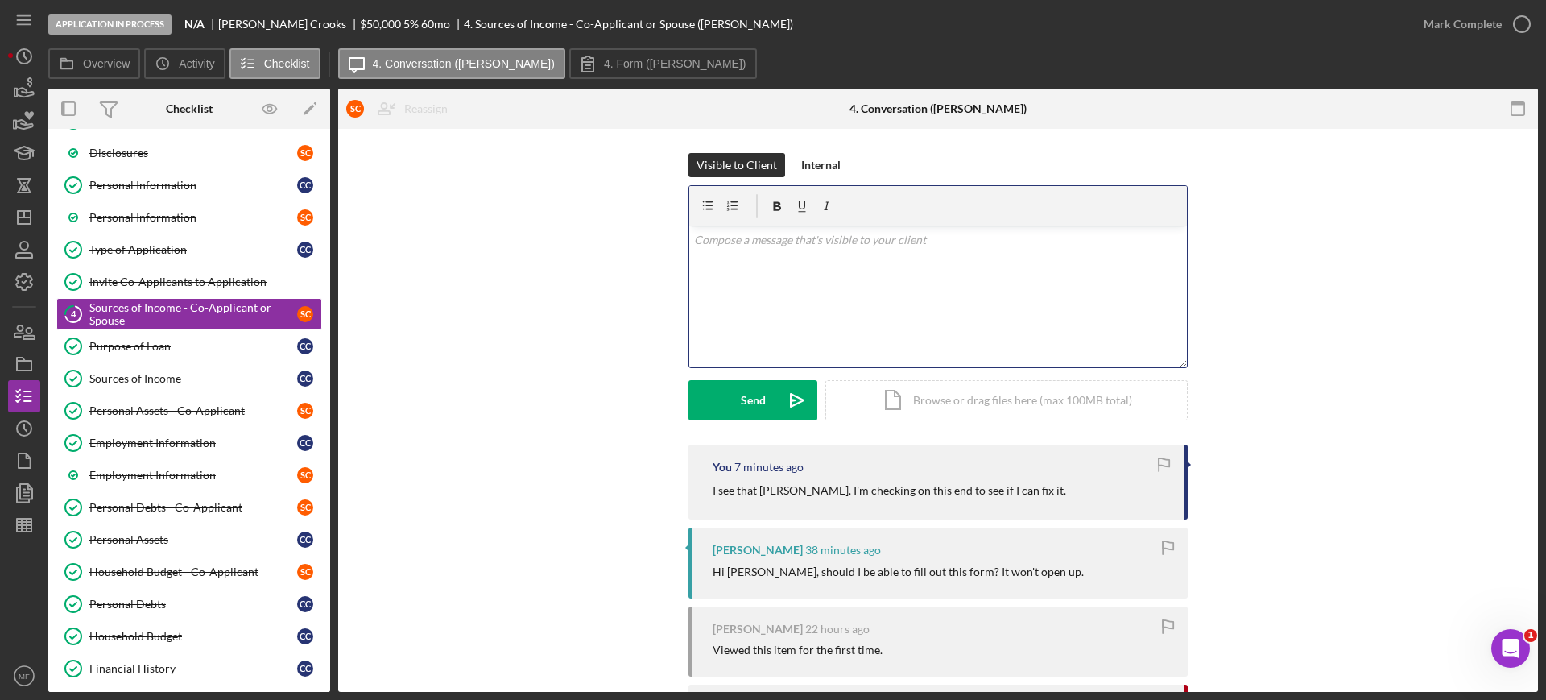
click at [786, 241] on p at bounding box center [938, 240] width 489 height 18
click at [821, 270] on p "Employer name/address" at bounding box center [938, 263] width 489 height 18
click at [694, 307] on p at bounding box center [938, 308] width 489 height 18
click at [829, 240] on p "Until I find a fix, you can just put the information here." at bounding box center [938, 240] width 489 height 18
drag, startPoint x: 848, startPoint y: 234, endPoint x: 832, endPoint y: 238, distance: 16.6
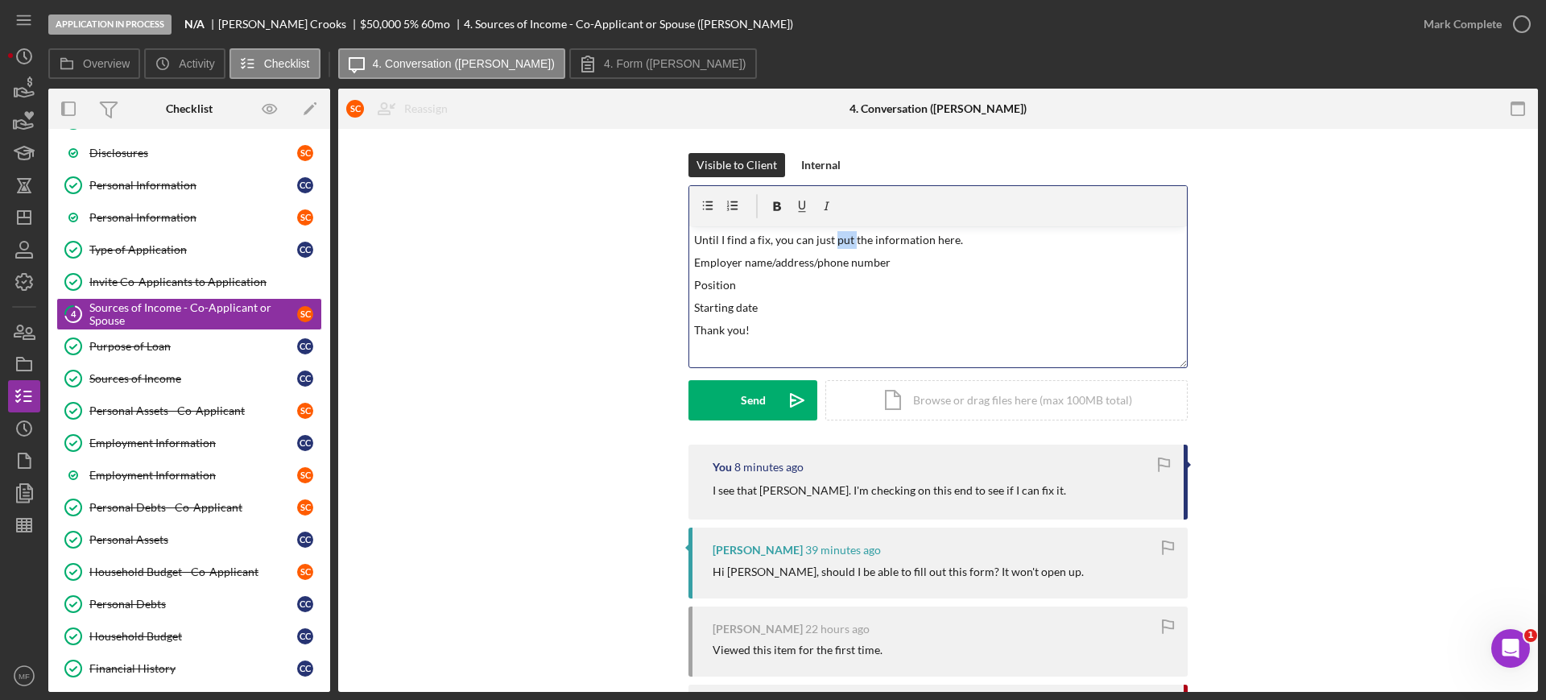
click at [832, 238] on p "Until I find a fix, you can just put the information here." at bounding box center [938, 240] width 489 height 18
click at [994, 243] on p "Until I find a fix, you can just enter the information here." at bounding box center [938, 240] width 489 height 18
click at [745, 398] on div "Send" at bounding box center [753, 400] width 25 height 40
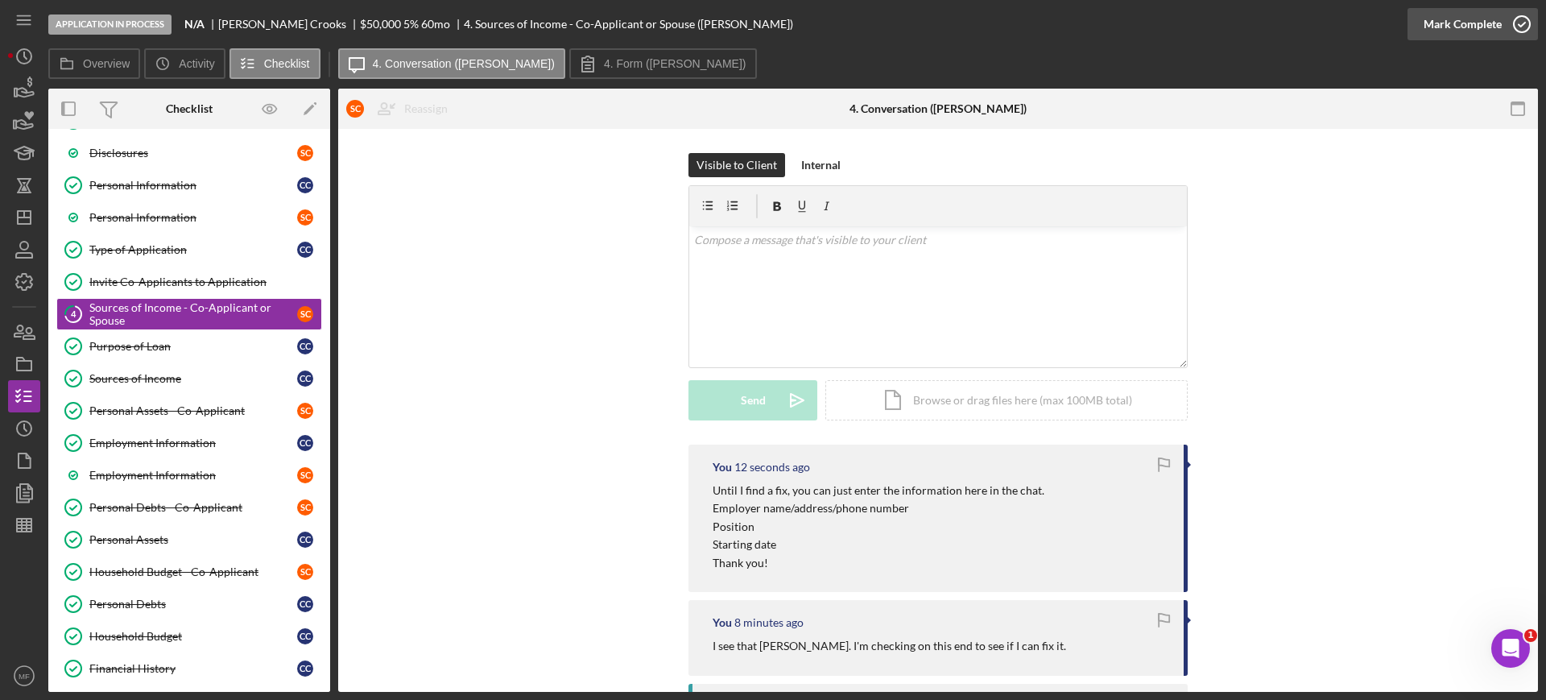
click at [1480, 23] on div "Mark Complete" at bounding box center [1462, 24] width 78 height 32
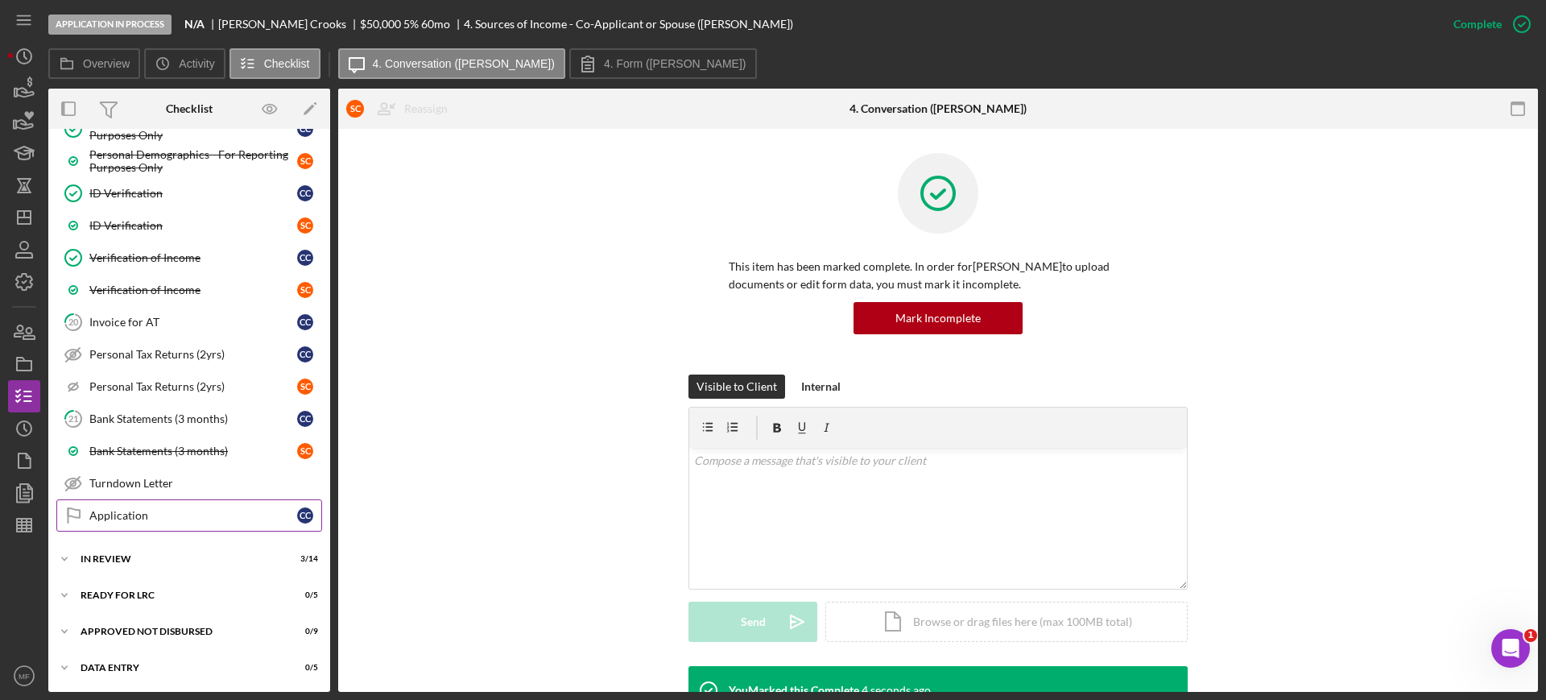
scroll to position [834, 0]
click at [146, 324] on div "Invoice for AT" at bounding box center [193, 321] width 208 height 13
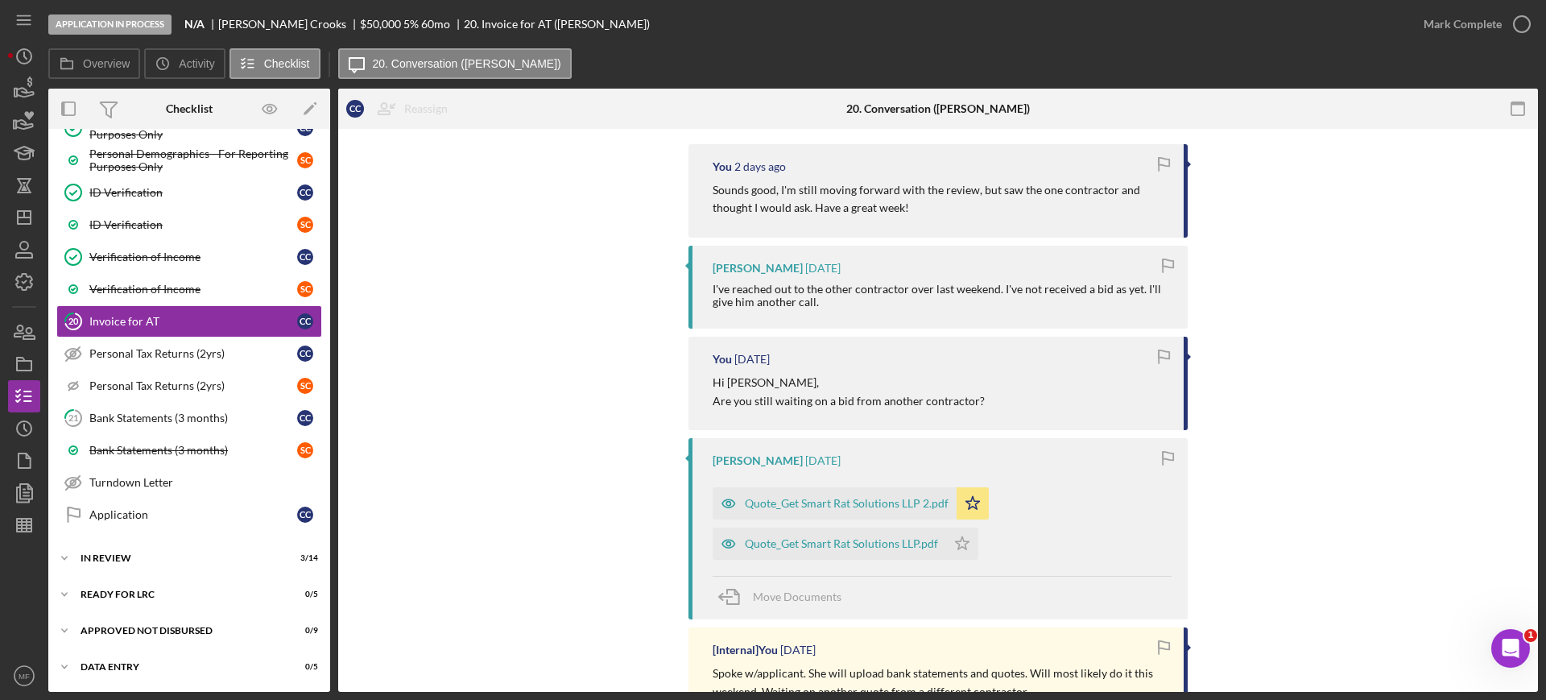
scroll to position [302, 0]
click at [962, 537] on icon "Icon/Star" at bounding box center [962, 542] width 32 height 32
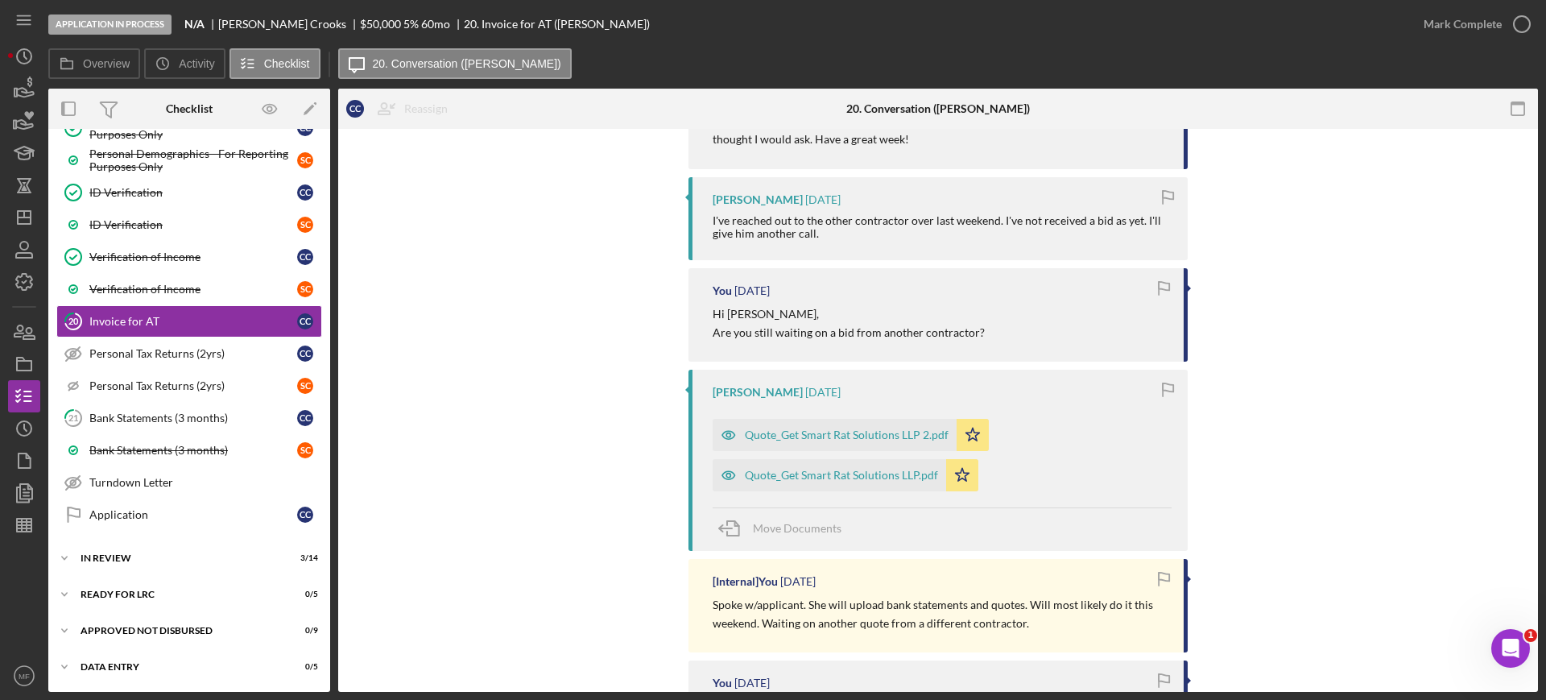
scroll to position [402, 0]
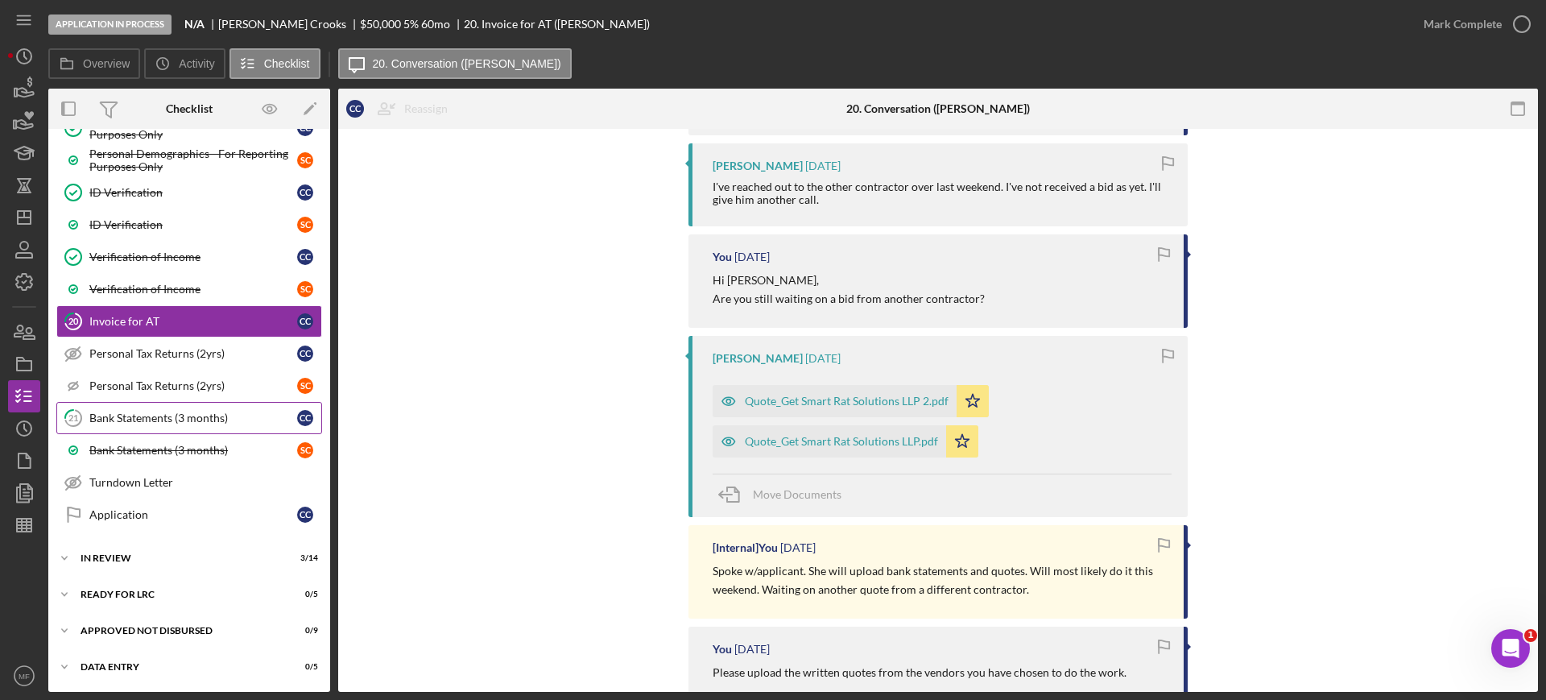
click at [180, 419] on div "Bank Statements (3 months)" at bounding box center [193, 417] width 208 height 13
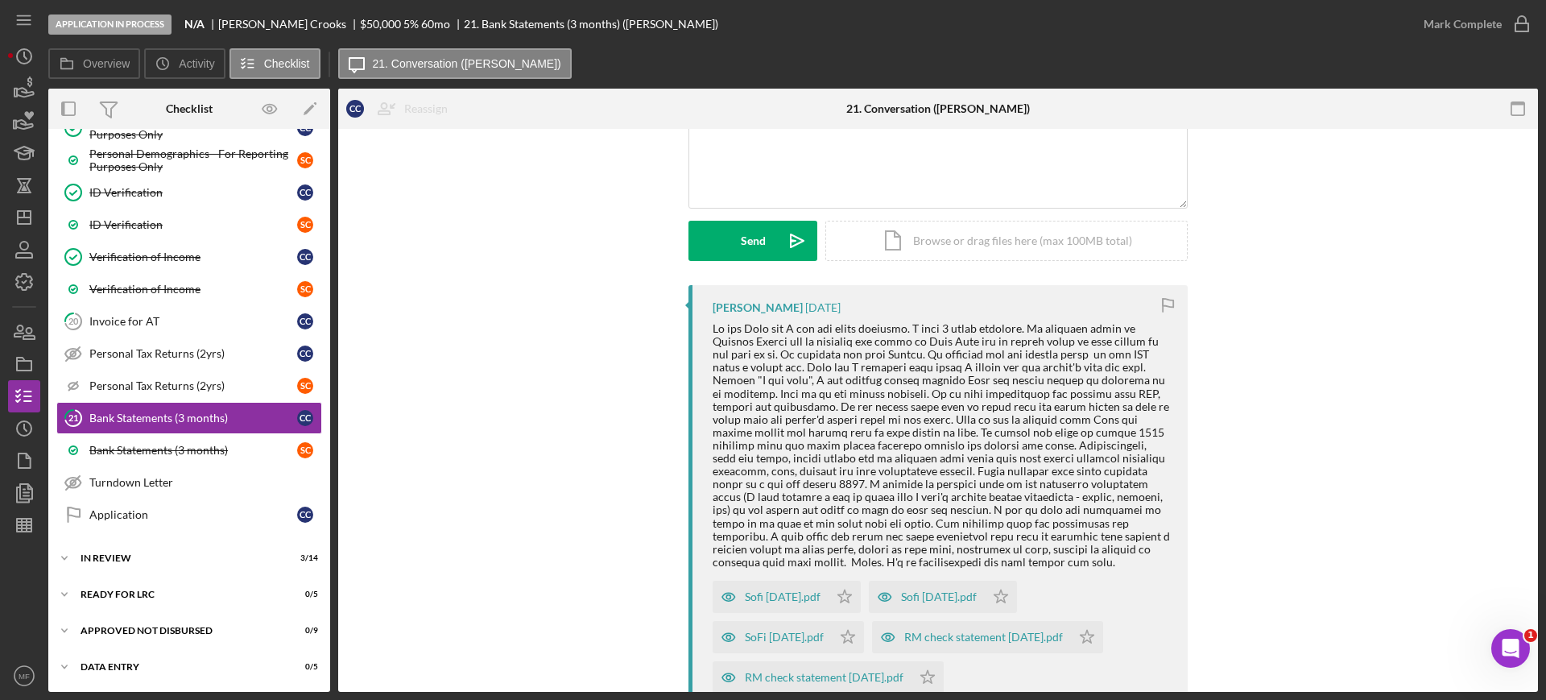
scroll to position [201, 0]
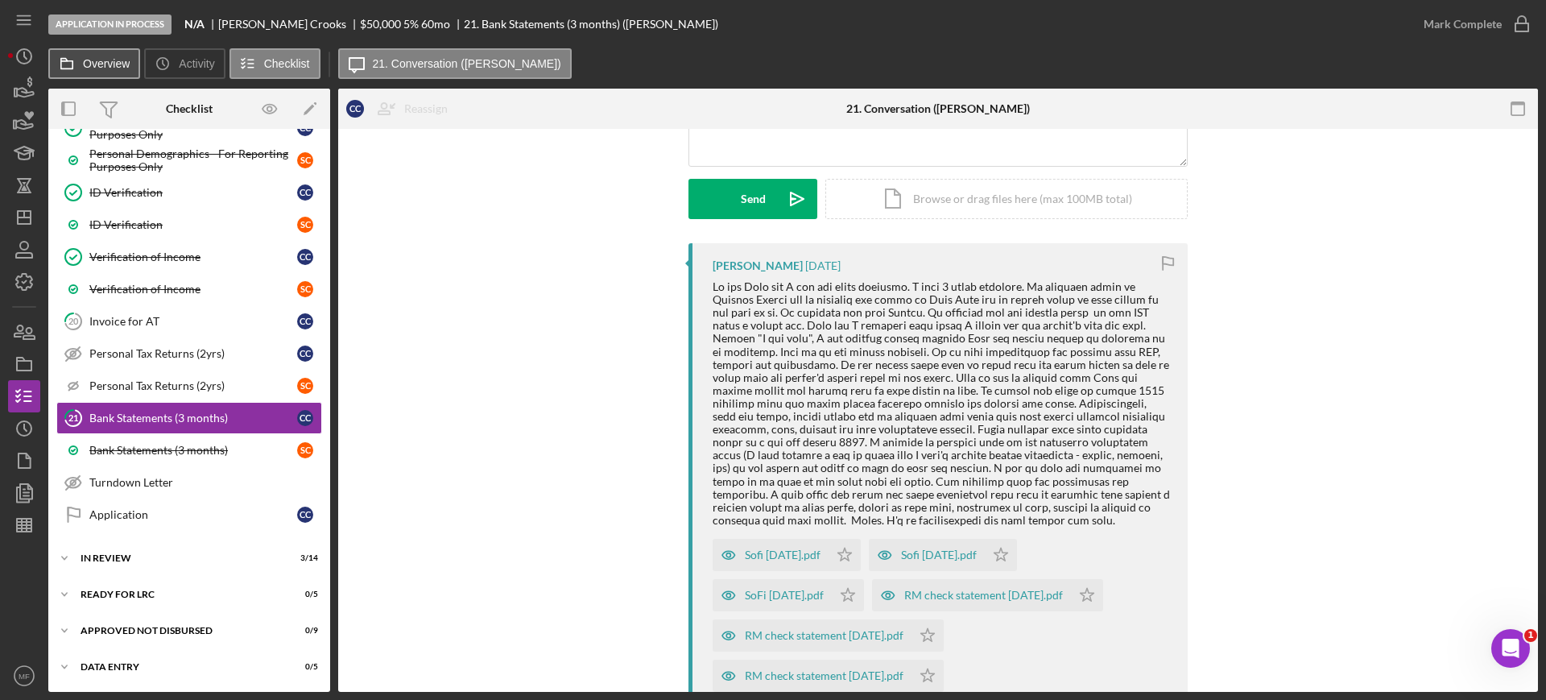
click at [101, 65] on label "Overview" at bounding box center [106, 63] width 47 height 13
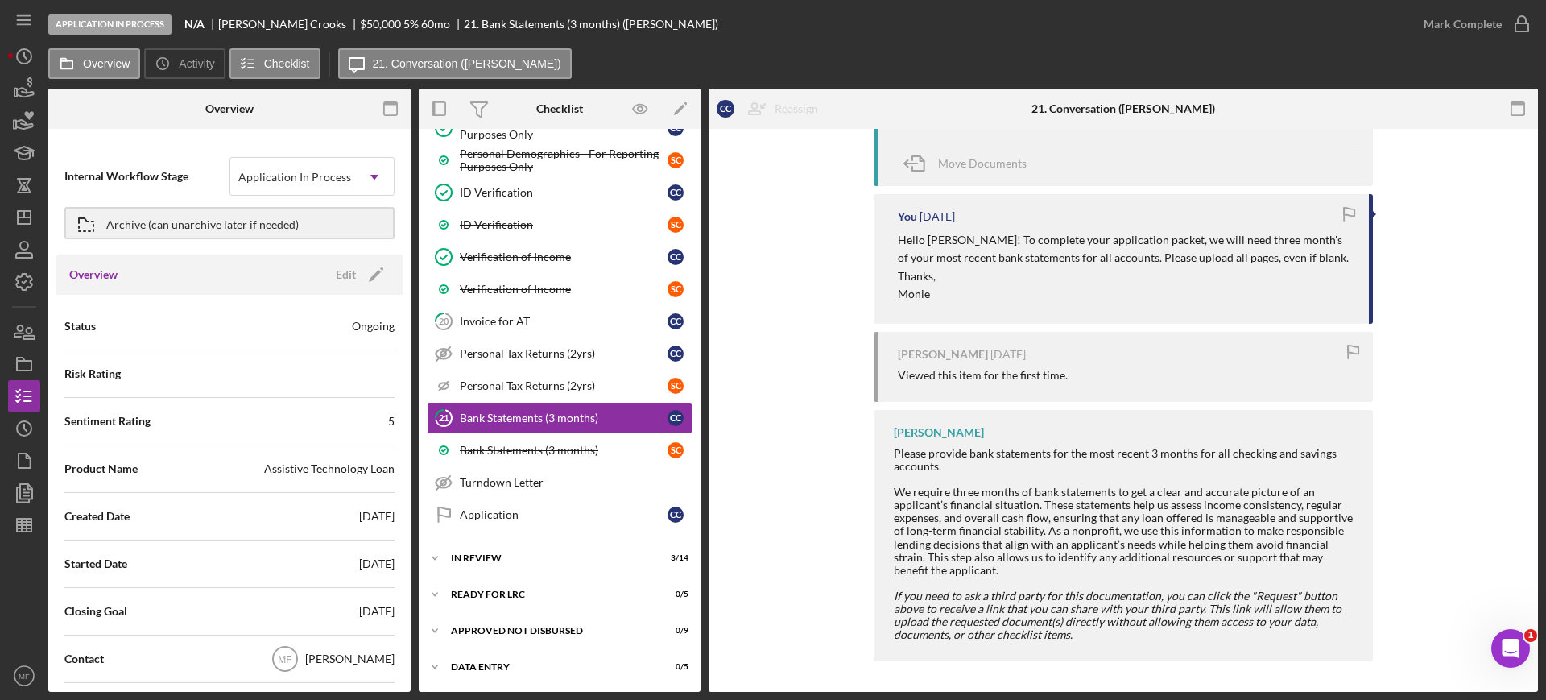
scroll to position [768, 0]
click at [670, 510] on div "C C" at bounding box center [675, 514] width 16 height 16
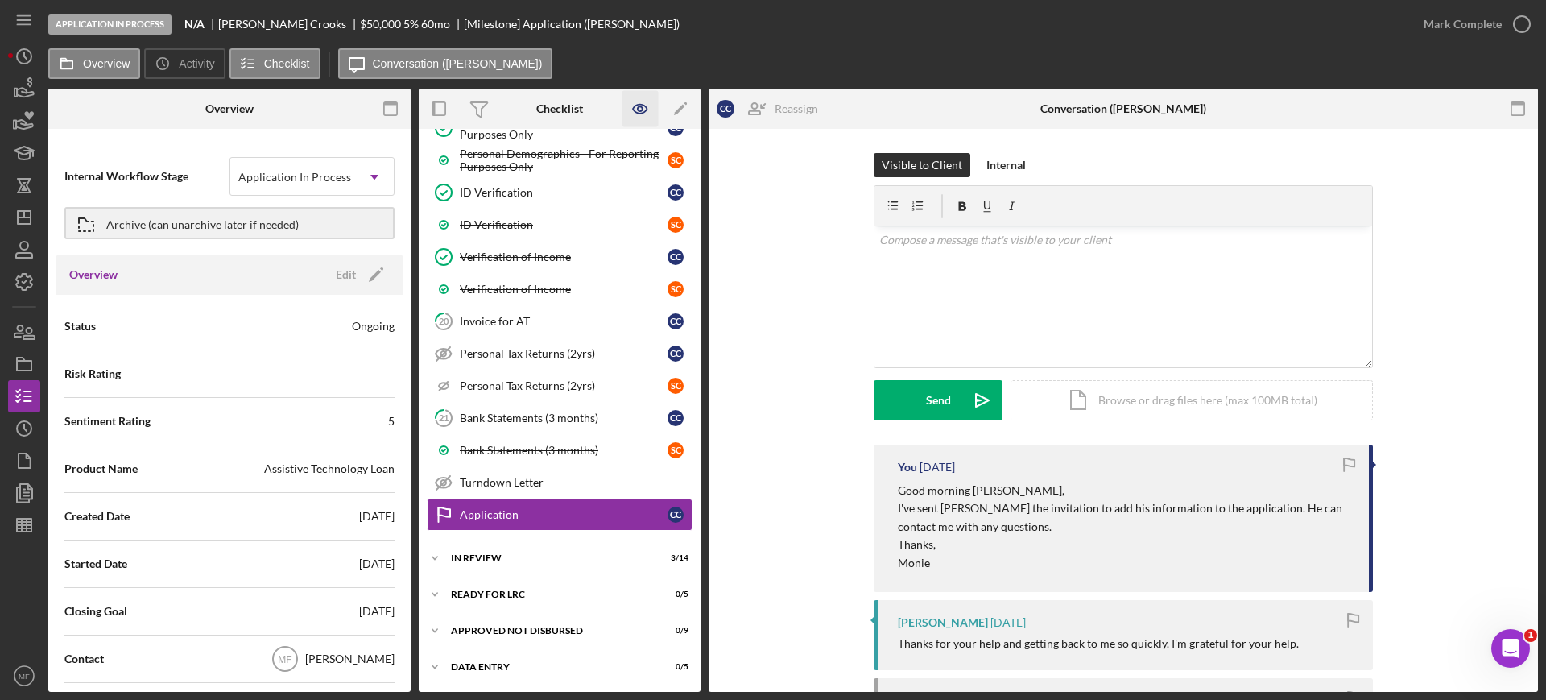
click at [634, 108] on icon "button" at bounding box center [640, 109] width 36 height 36
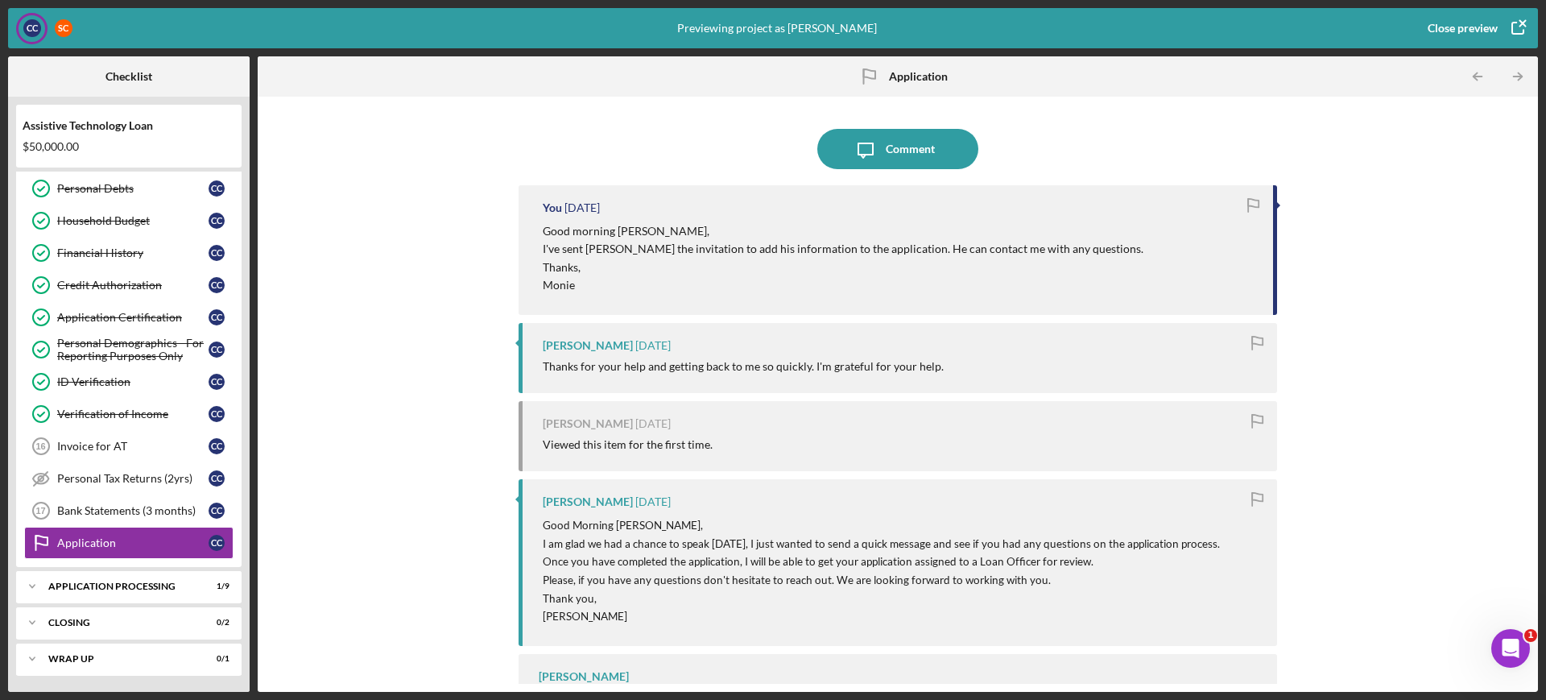
click at [1457, 29] on div "Close preview" at bounding box center [1462, 28] width 70 height 32
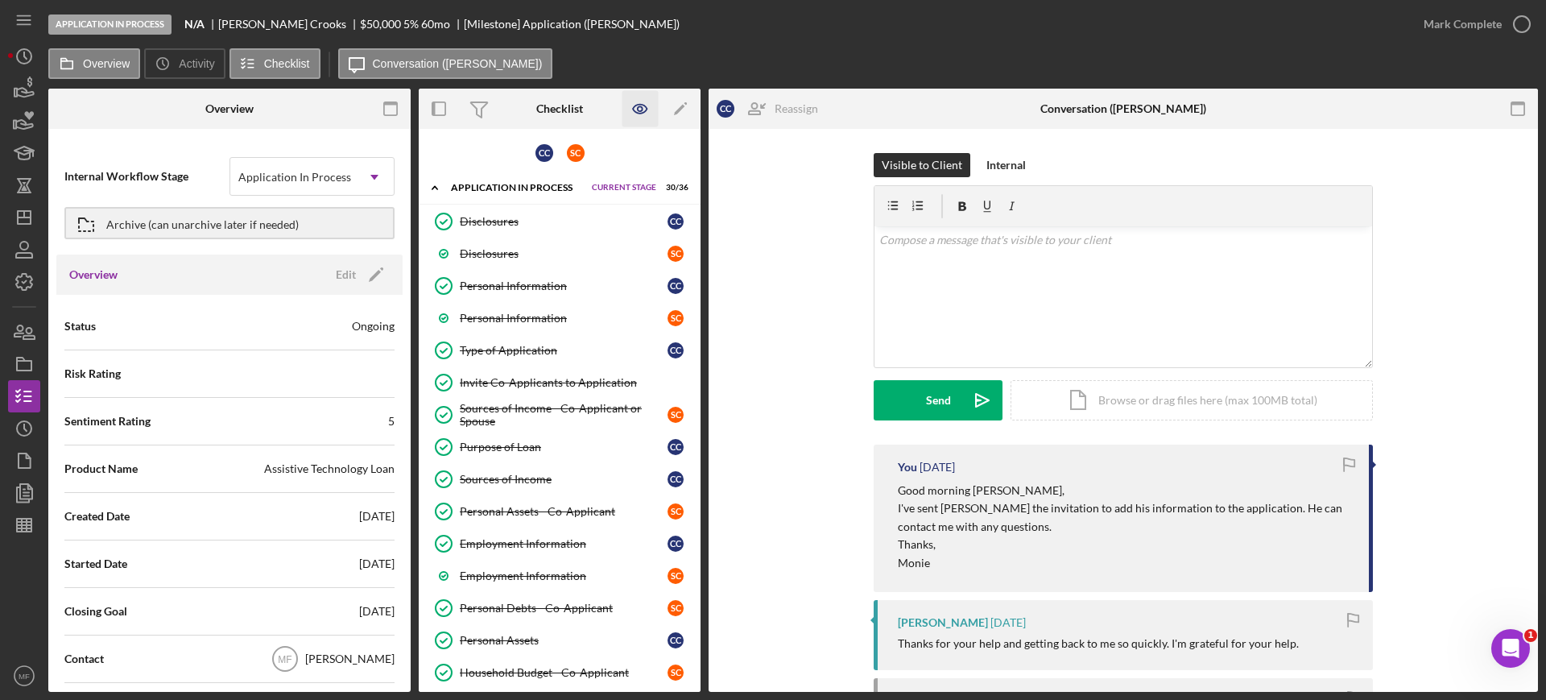
click at [645, 104] on icon "button" at bounding box center [640, 109] width 36 height 36
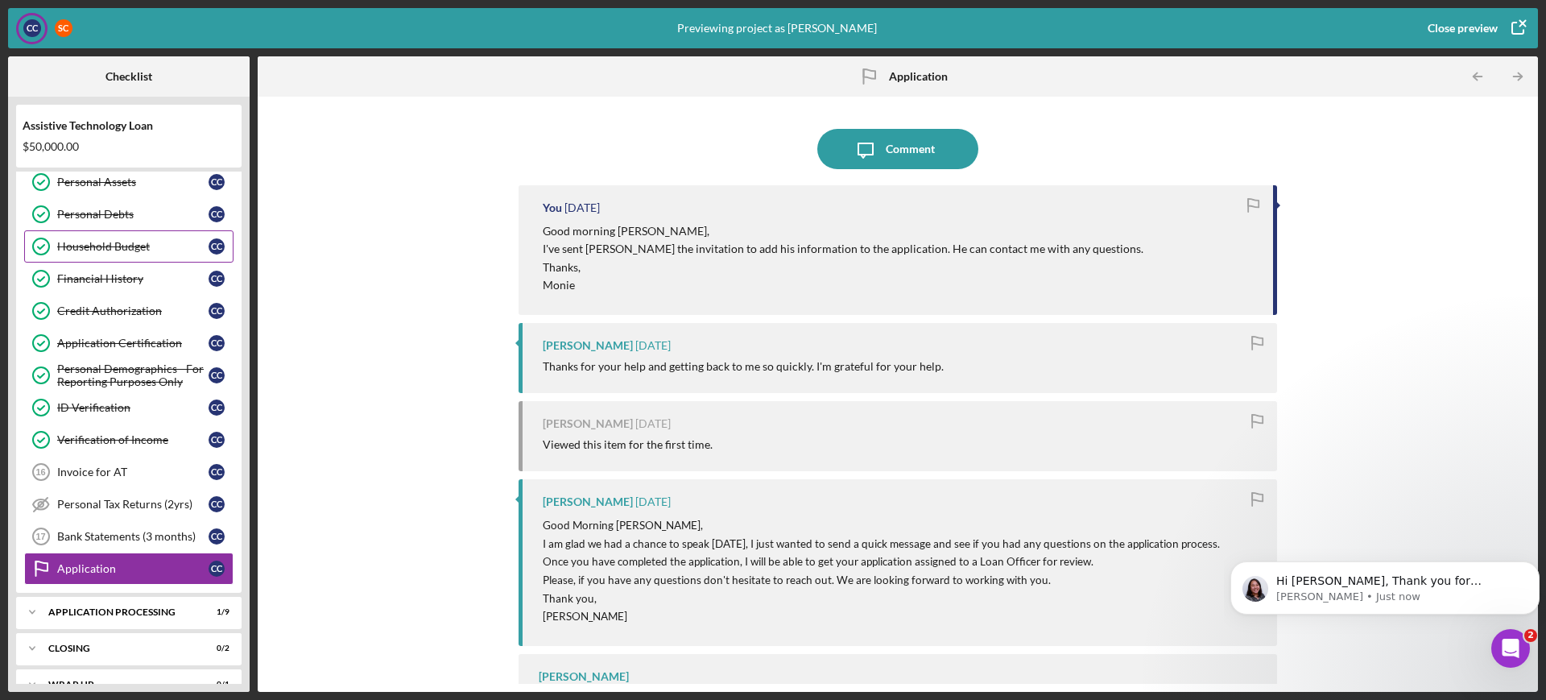
scroll to position [258, 0]
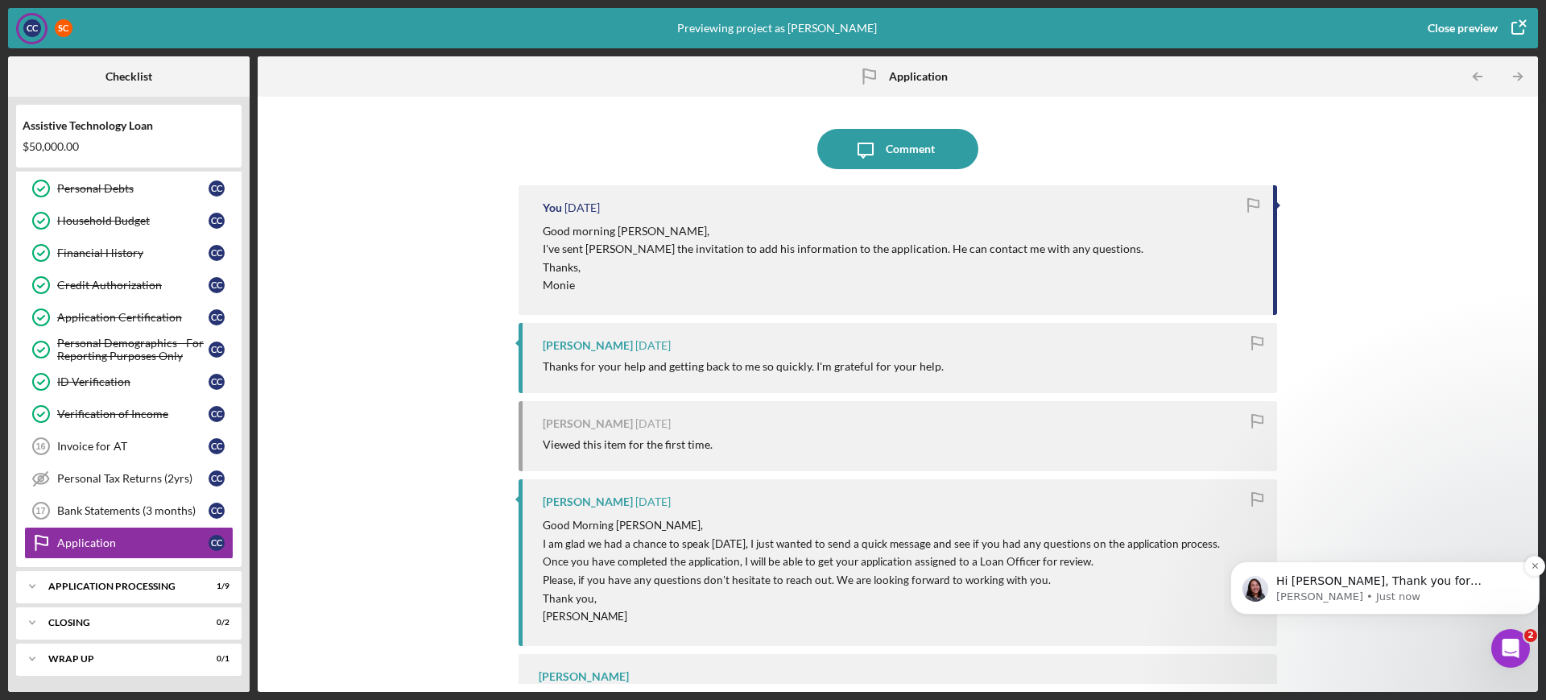
click at [1336, 597] on p "[PERSON_NAME] • Just now" at bounding box center [1397, 596] width 243 height 14
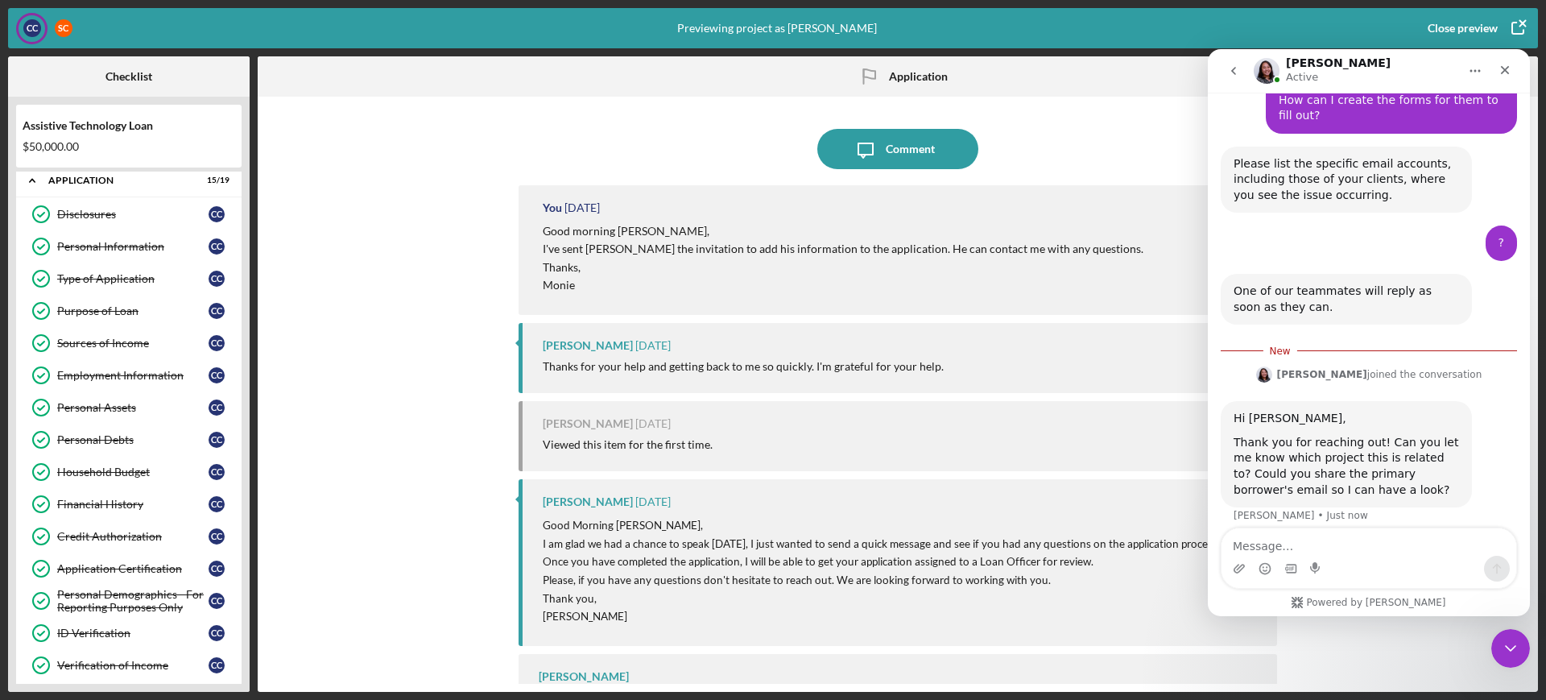
scroll to position [0, 0]
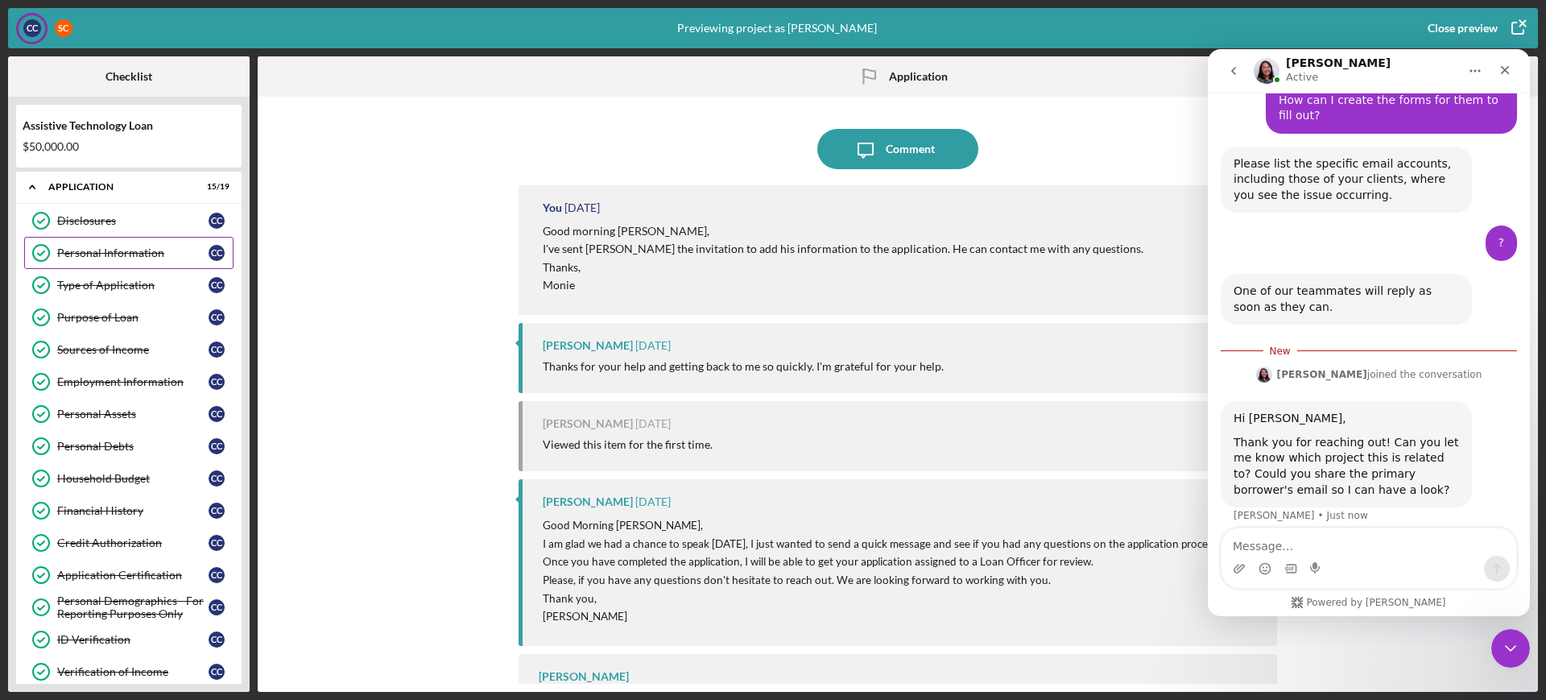
click at [111, 250] on div "Personal Information" at bounding box center [132, 252] width 151 height 13
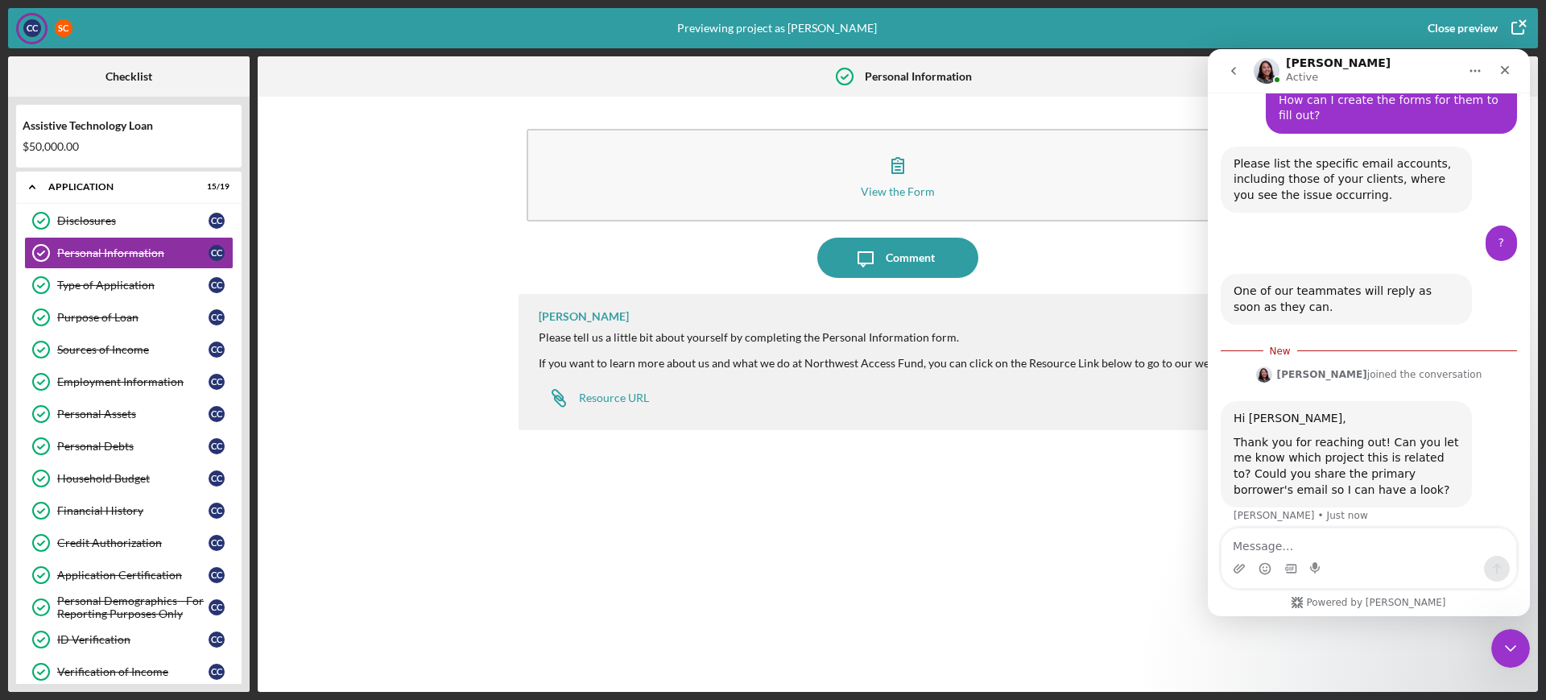
click at [1464, 23] on div "Close preview" at bounding box center [1462, 28] width 70 height 32
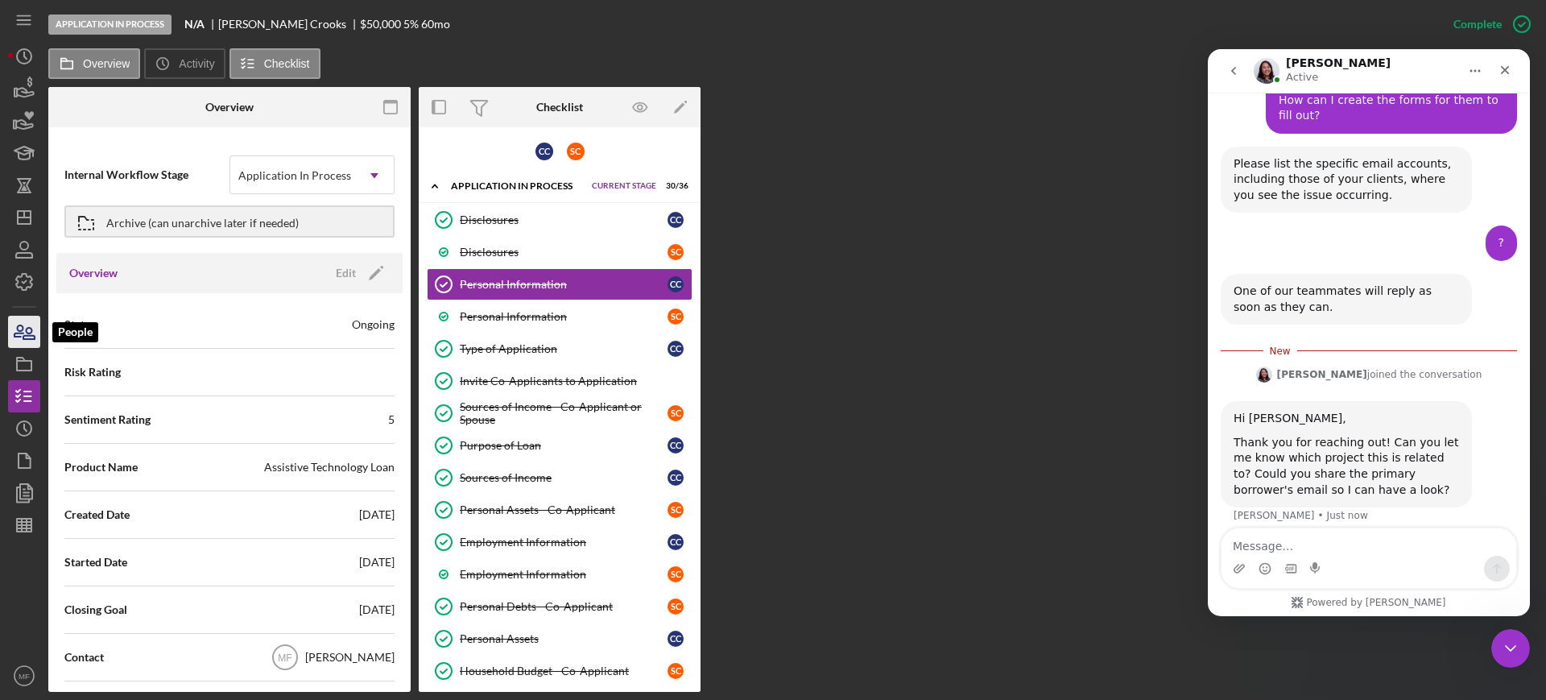
click at [26, 325] on icon "button" at bounding box center [24, 332] width 40 height 40
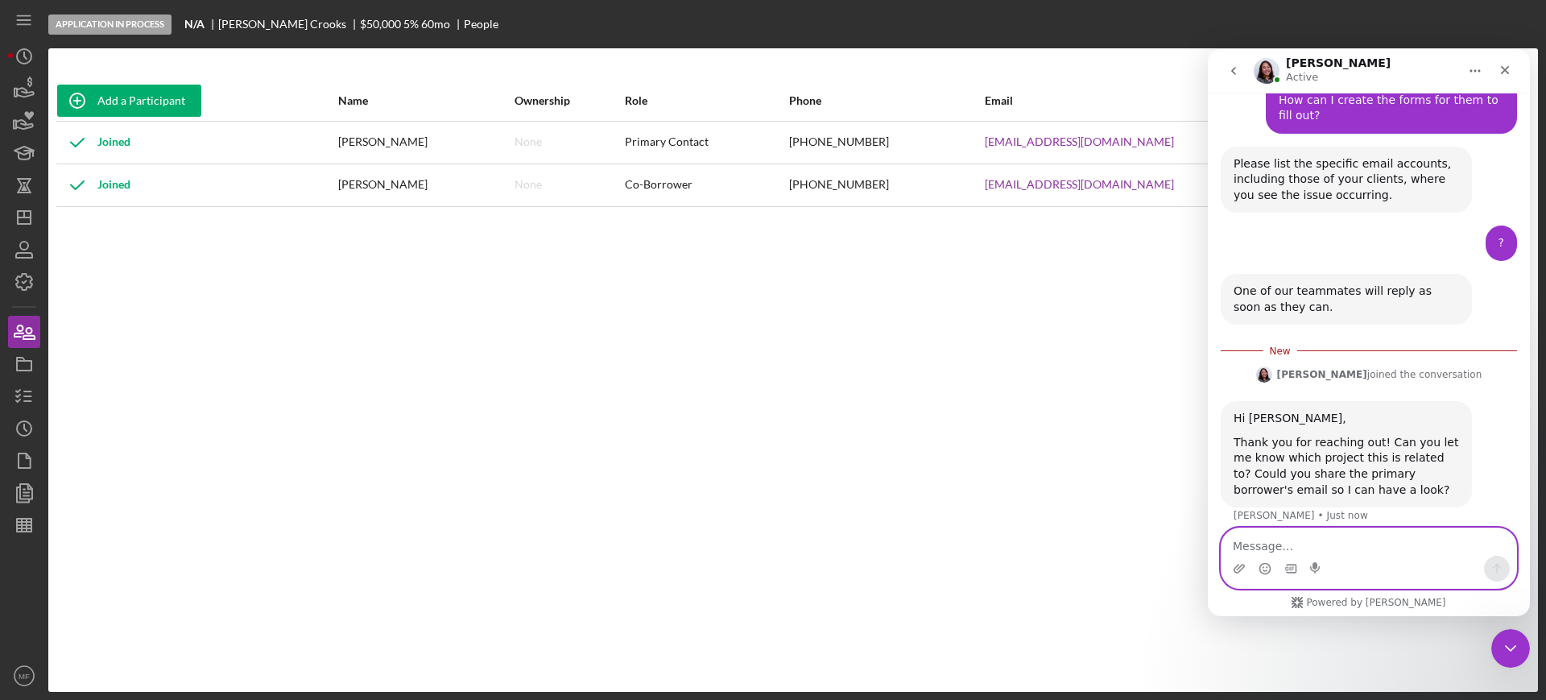
click at [1305, 543] on textarea "Message…" at bounding box center [1368, 541] width 295 height 27
type textarea "Hi [PERSON_NAME],"
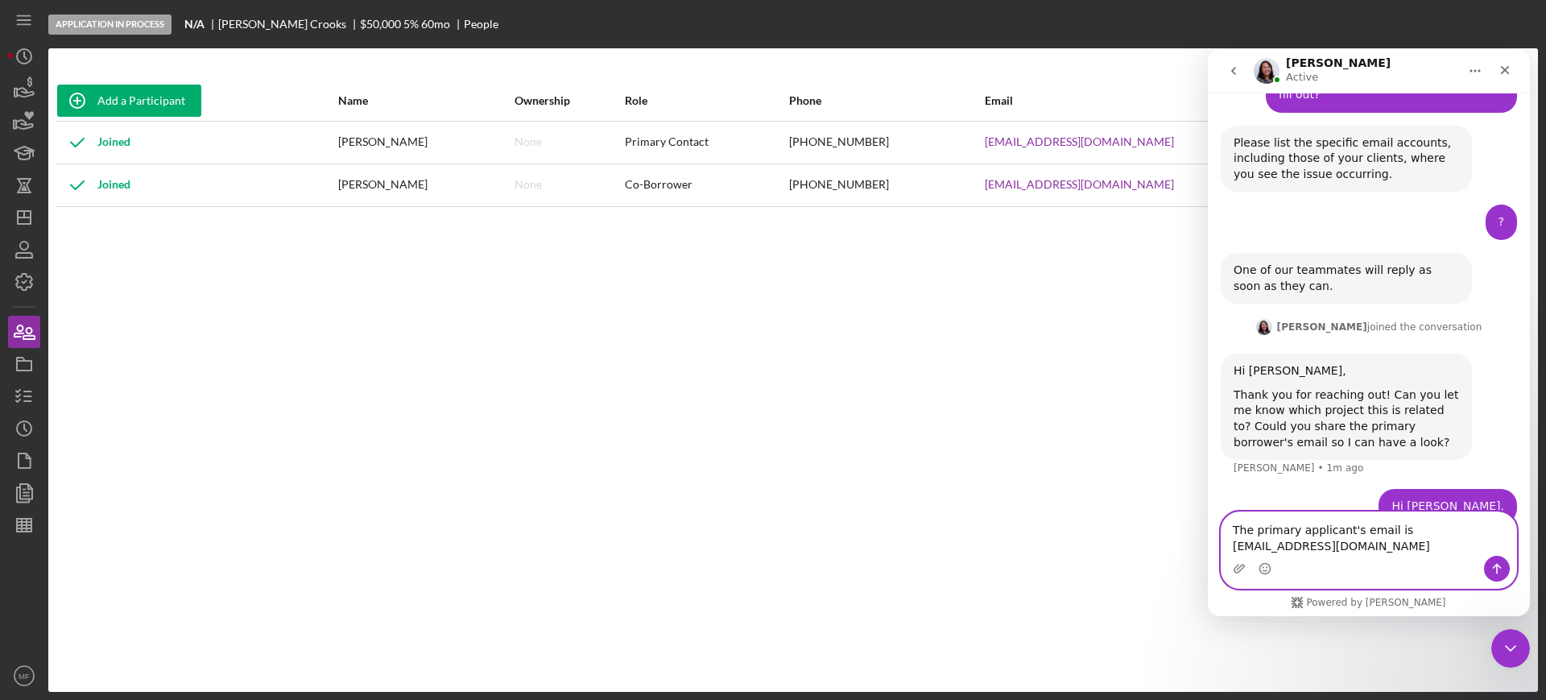
type textarea "The primary applicant's email is [EMAIL_ADDRESS][DOMAIN_NAME]"
click at [1495, 569] on icon "Send a message…" at bounding box center [1496, 568] width 13 height 13
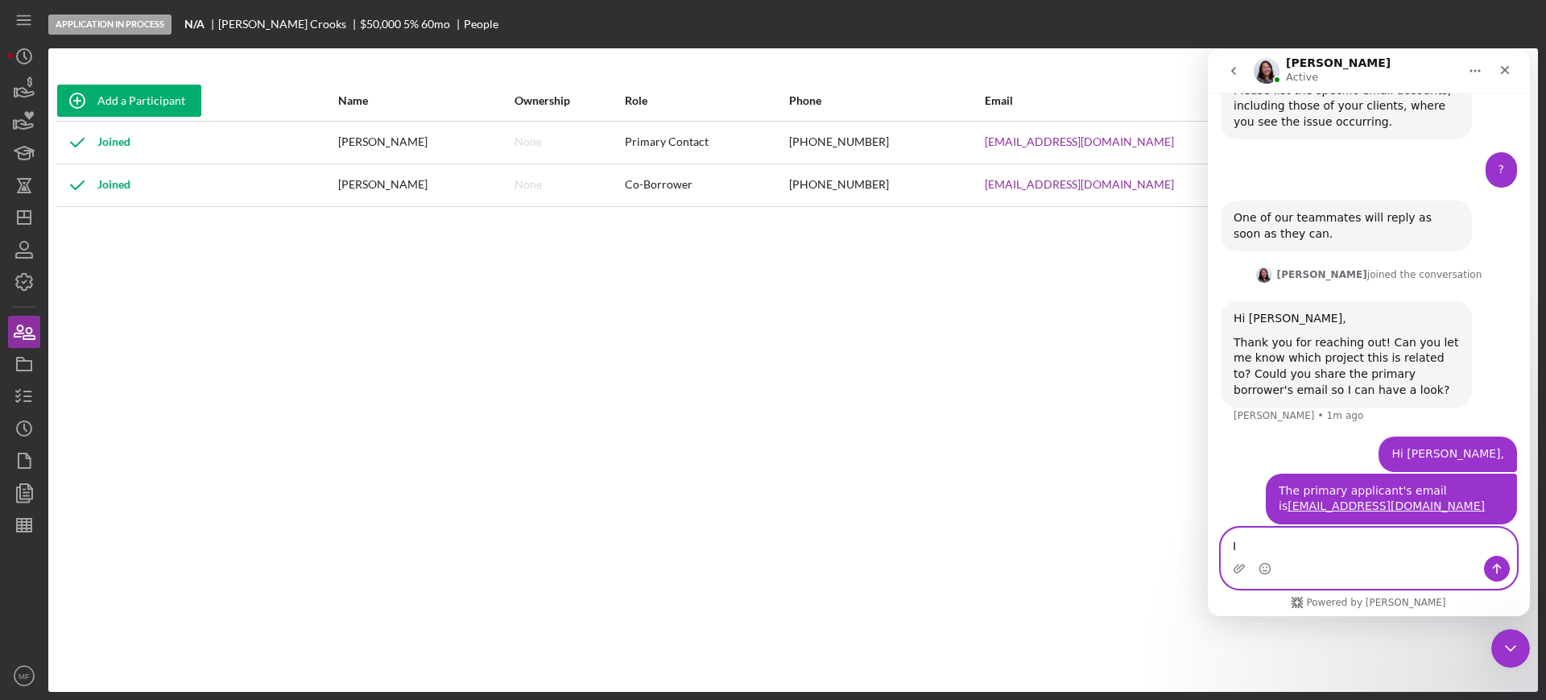
type textarea "I"
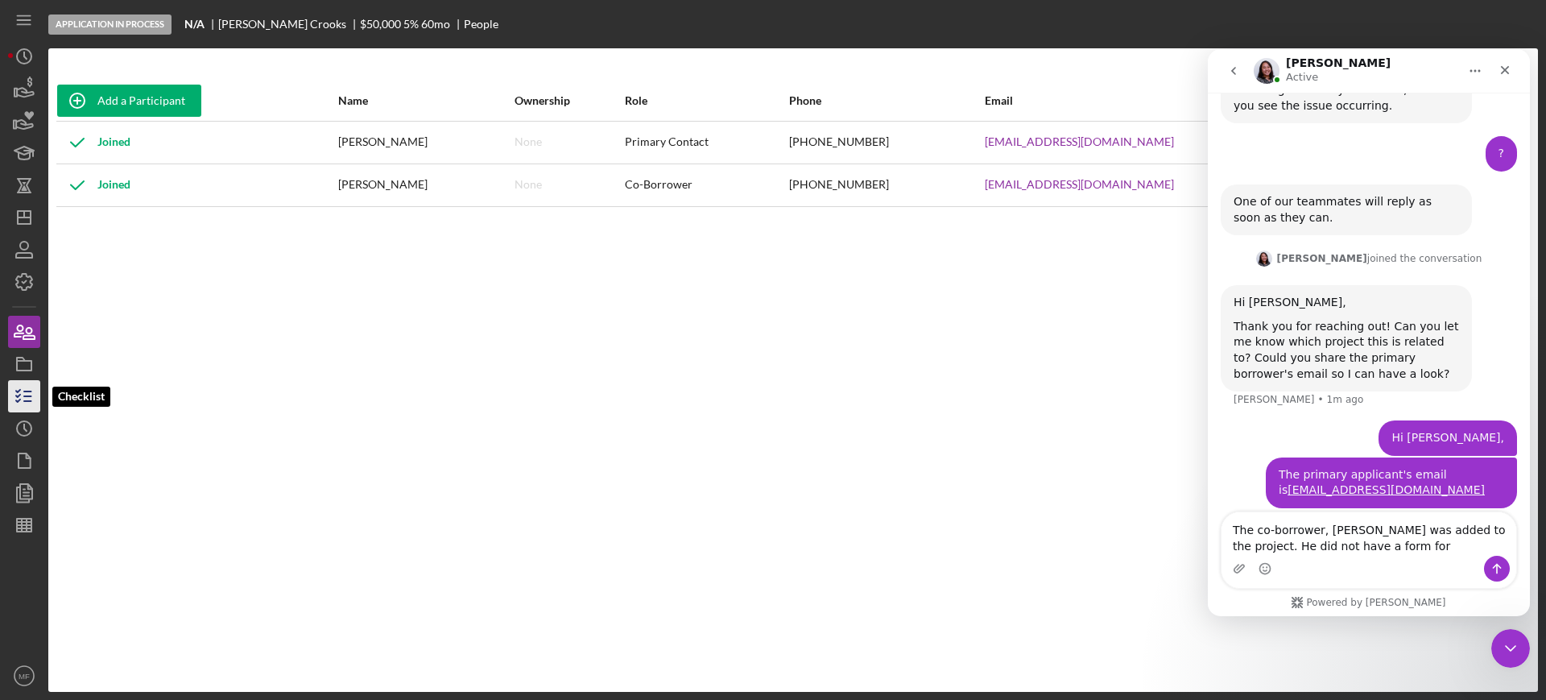
click at [30, 389] on icon "button" at bounding box center [24, 396] width 40 height 40
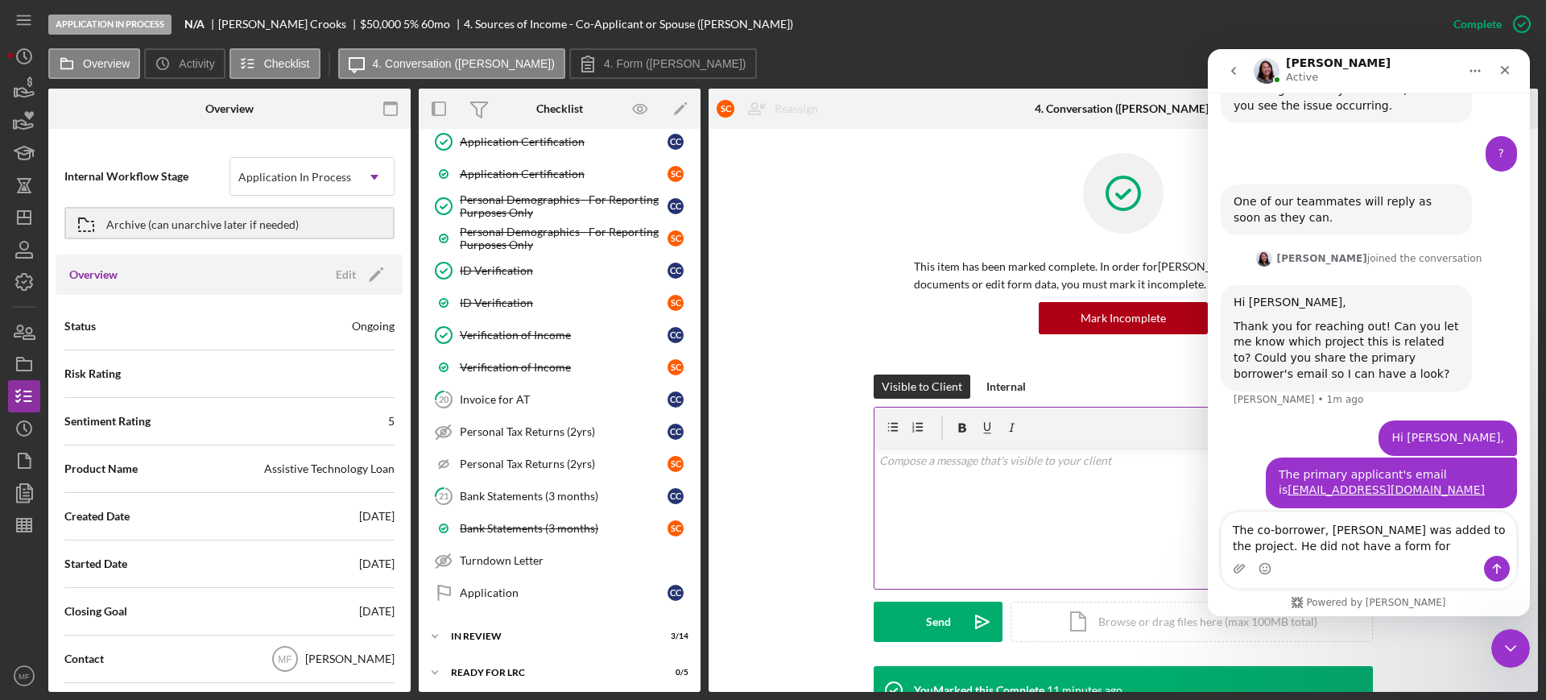
scroll to position [809, 0]
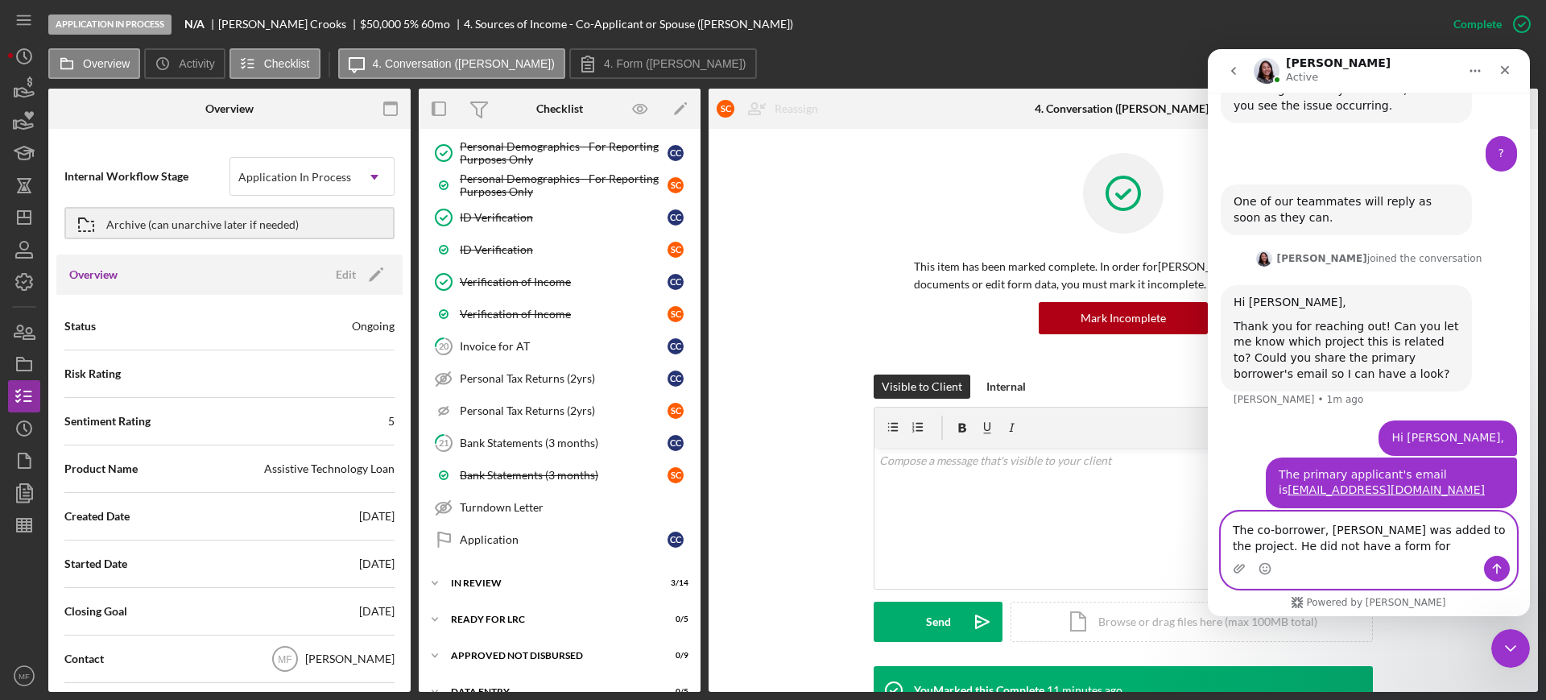
click at [1393, 547] on textarea "The co-borrower, [PERSON_NAME] was added to the project. He did not have a form…" at bounding box center [1368, 533] width 295 height 43
drag, startPoint x: 1391, startPoint y: 543, endPoint x: 1407, endPoint y: 541, distance: 16.2
click at [1407, 541] on textarea "The co-borrower, [PERSON_NAME] was added to the project. He did not have a form…" at bounding box center [1368, 533] width 295 height 43
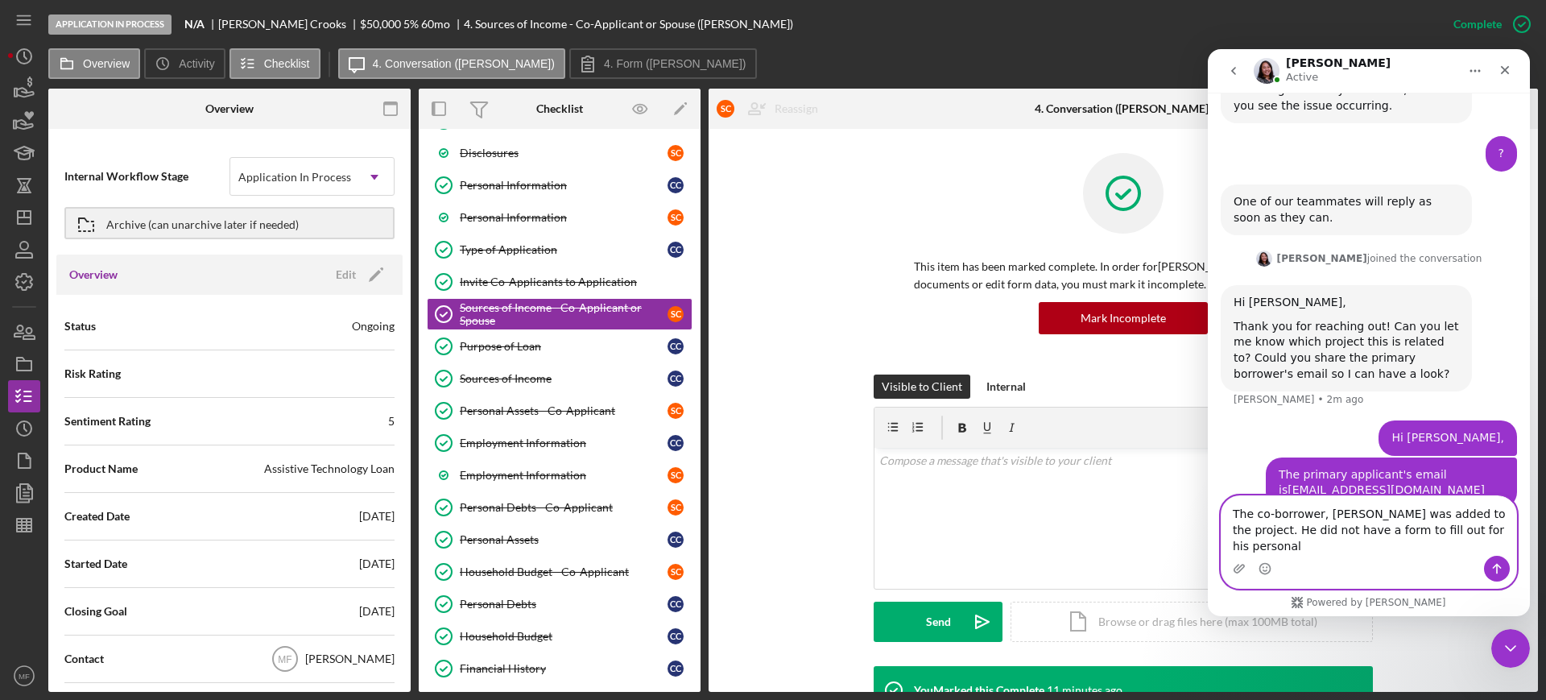
scroll to position [682, 0]
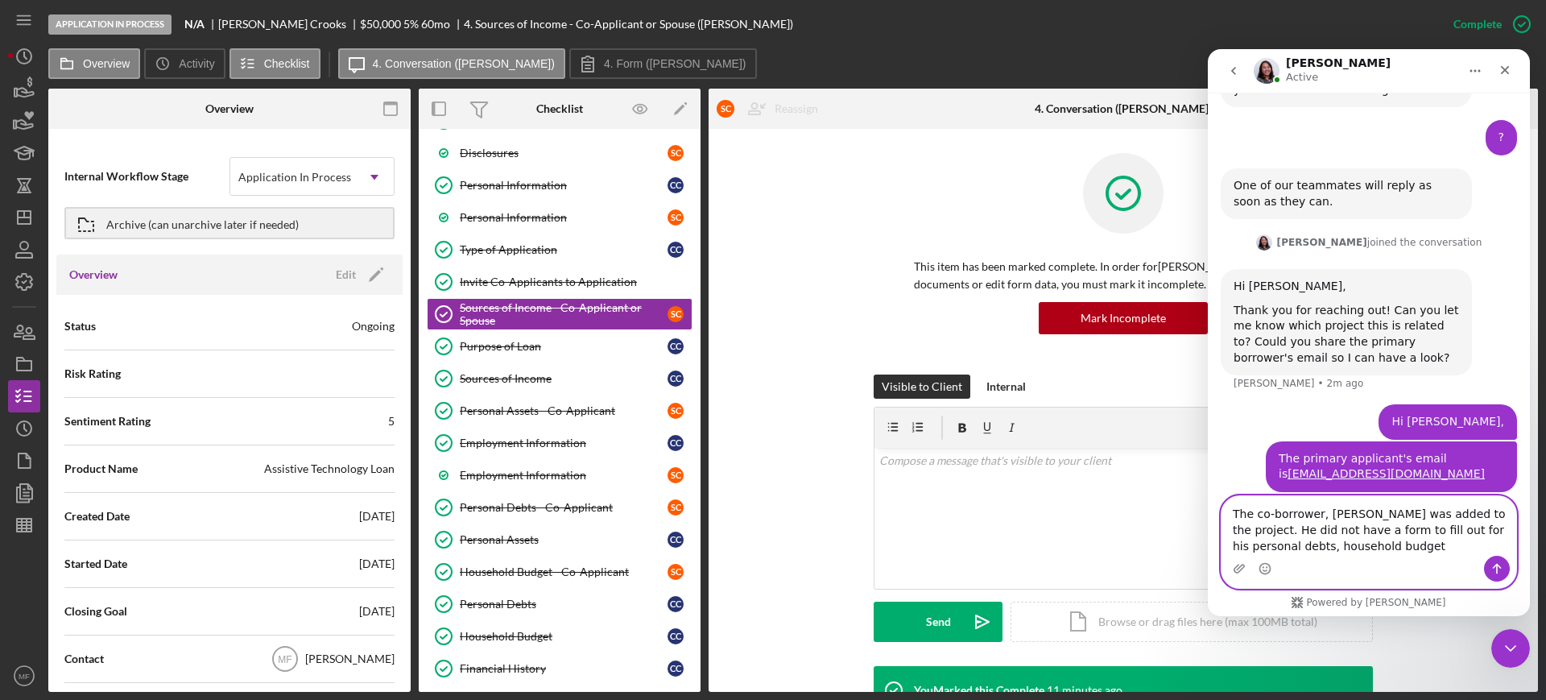
click at [1474, 535] on textarea "The co-borrower, [PERSON_NAME] was added to the project. He did not have a form…" at bounding box center [1368, 526] width 295 height 60
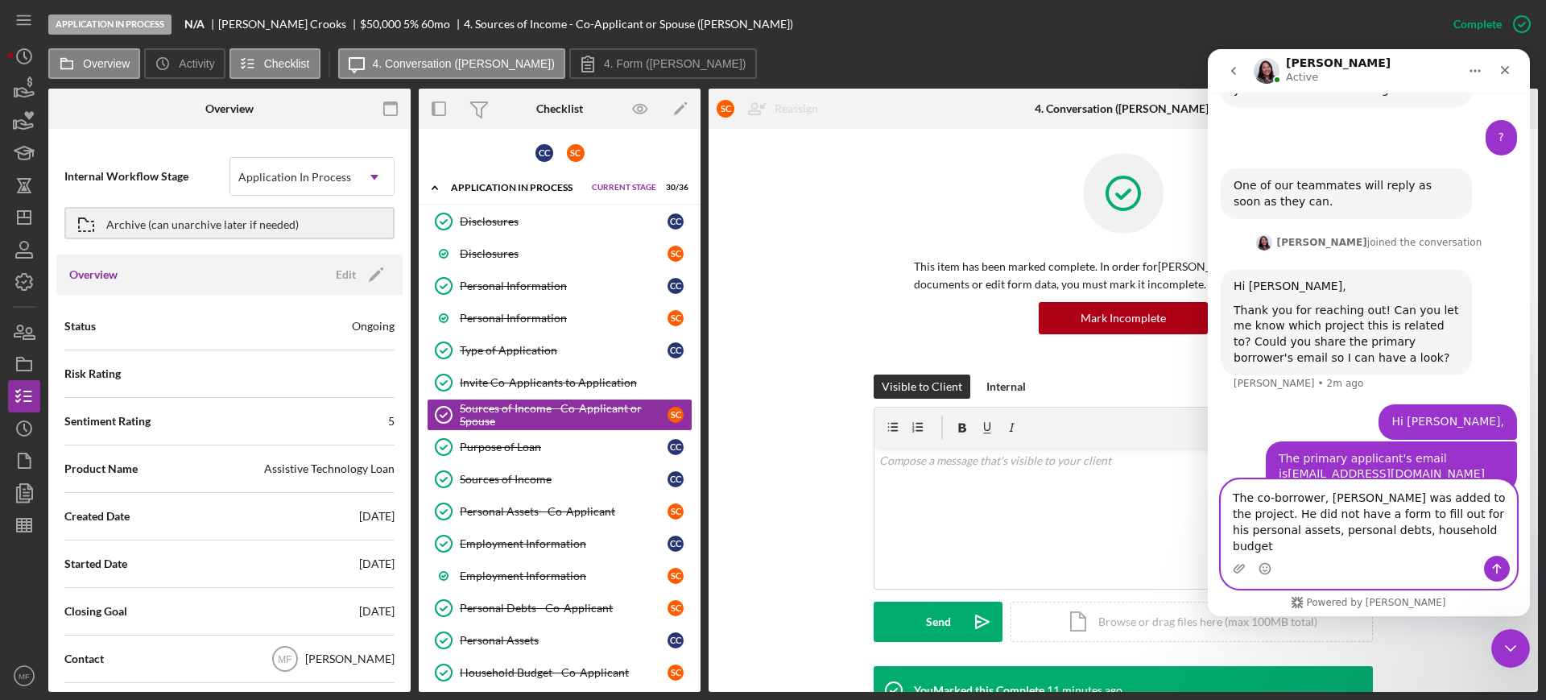
click at [1475, 529] on textarea "The co-borrower, [PERSON_NAME] was added to the project. He did not have a form…" at bounding box center [1368, 518] width 295 height 76
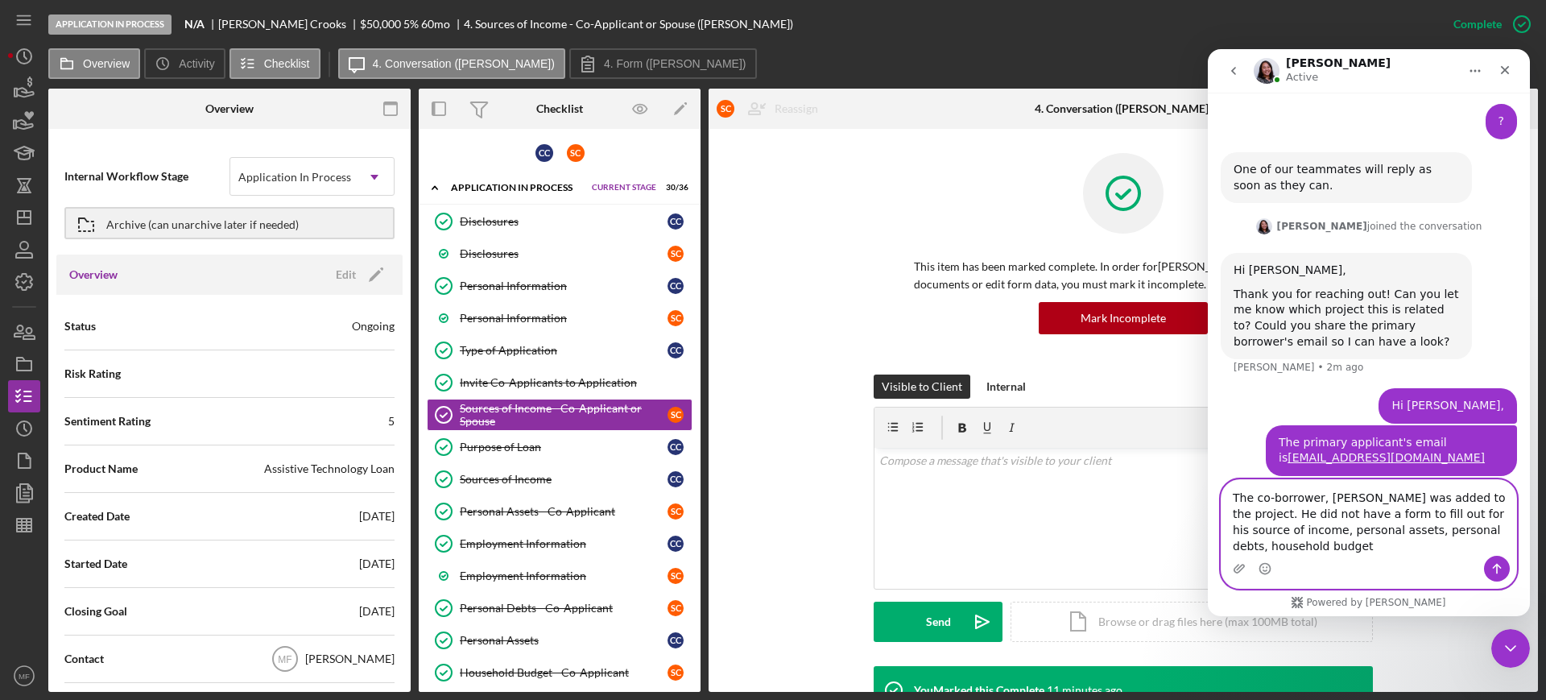
click at [1280, 544] on textarea "The co-borrower, [PERSON_NAME] was added to the project. He did not have a form…" at bounding box center [1368, 518] width 295 height 76
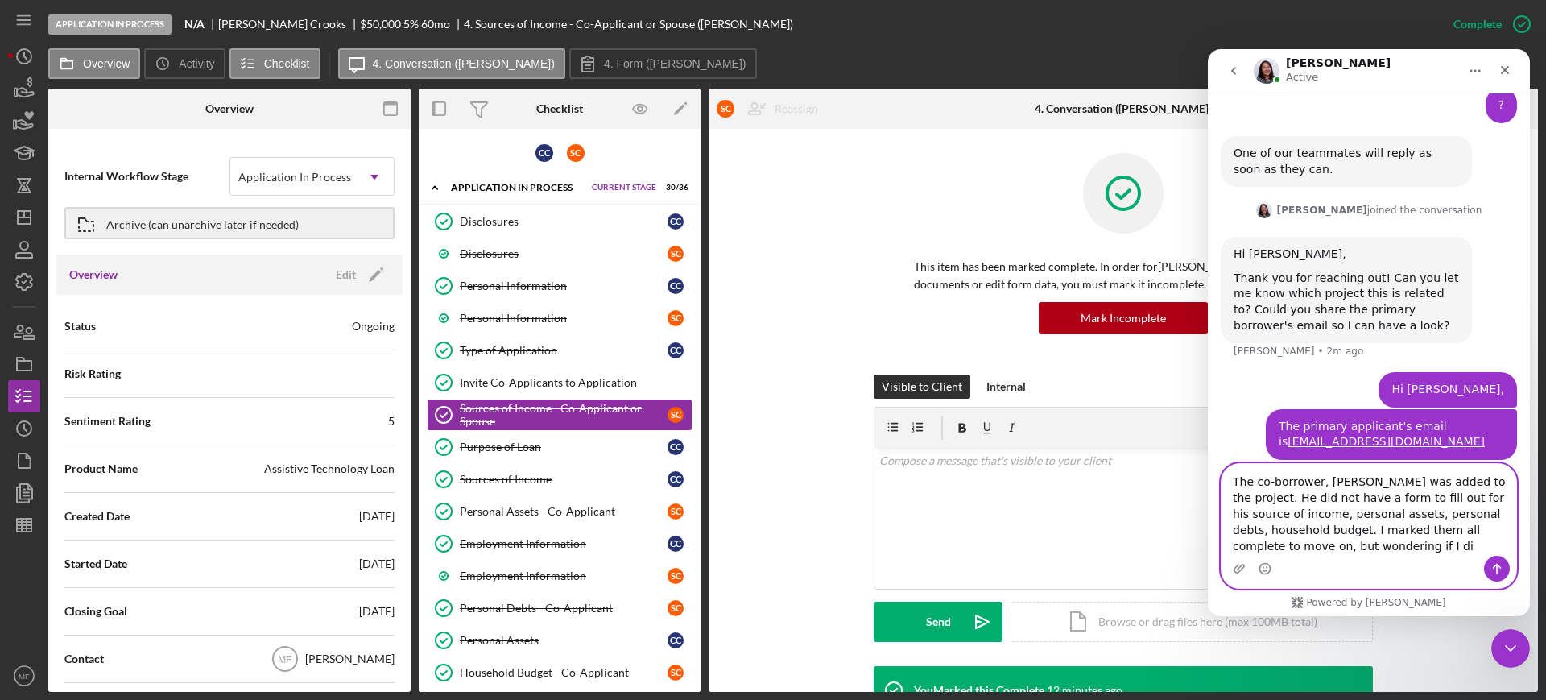
scroll to position [776, 0]
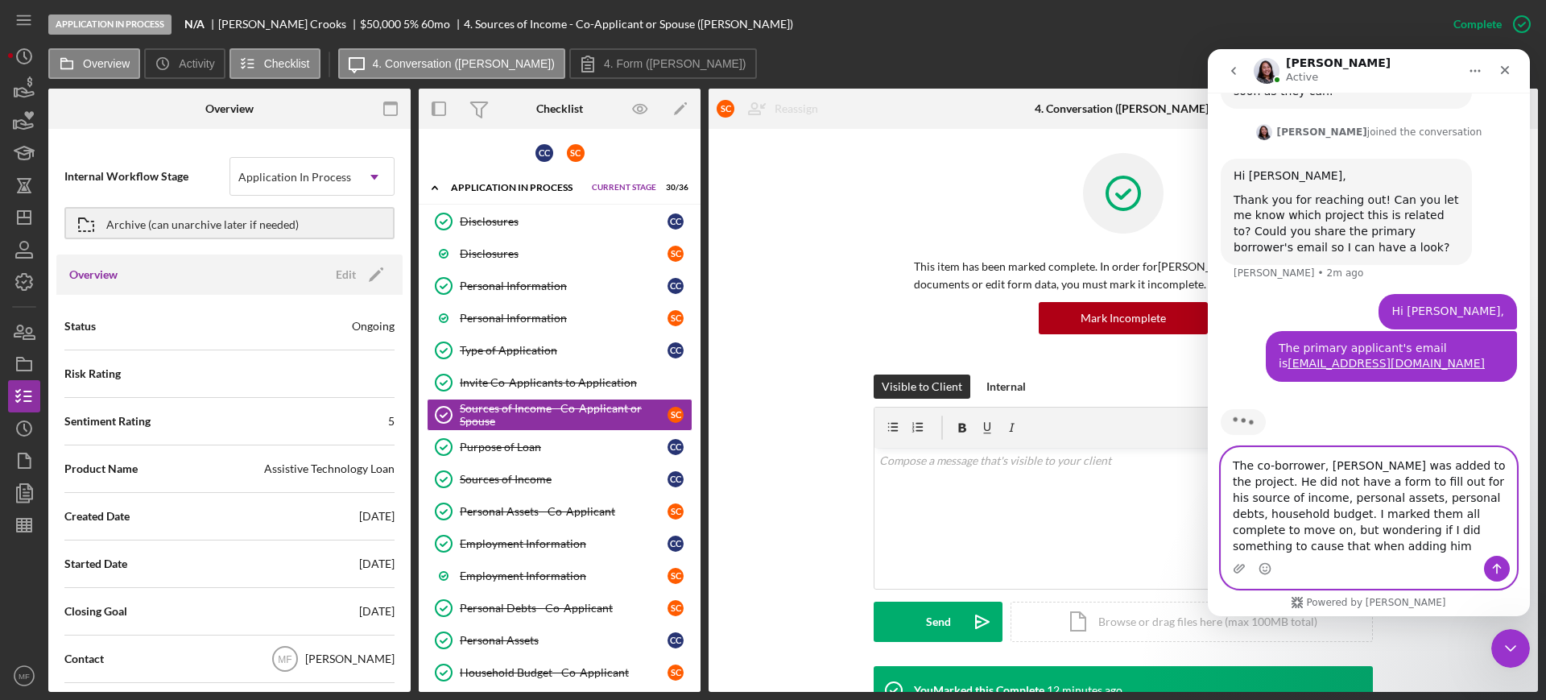
type textarea "The co-borrower, [PERSON_NAME] was added to the project. He did not have a form…"
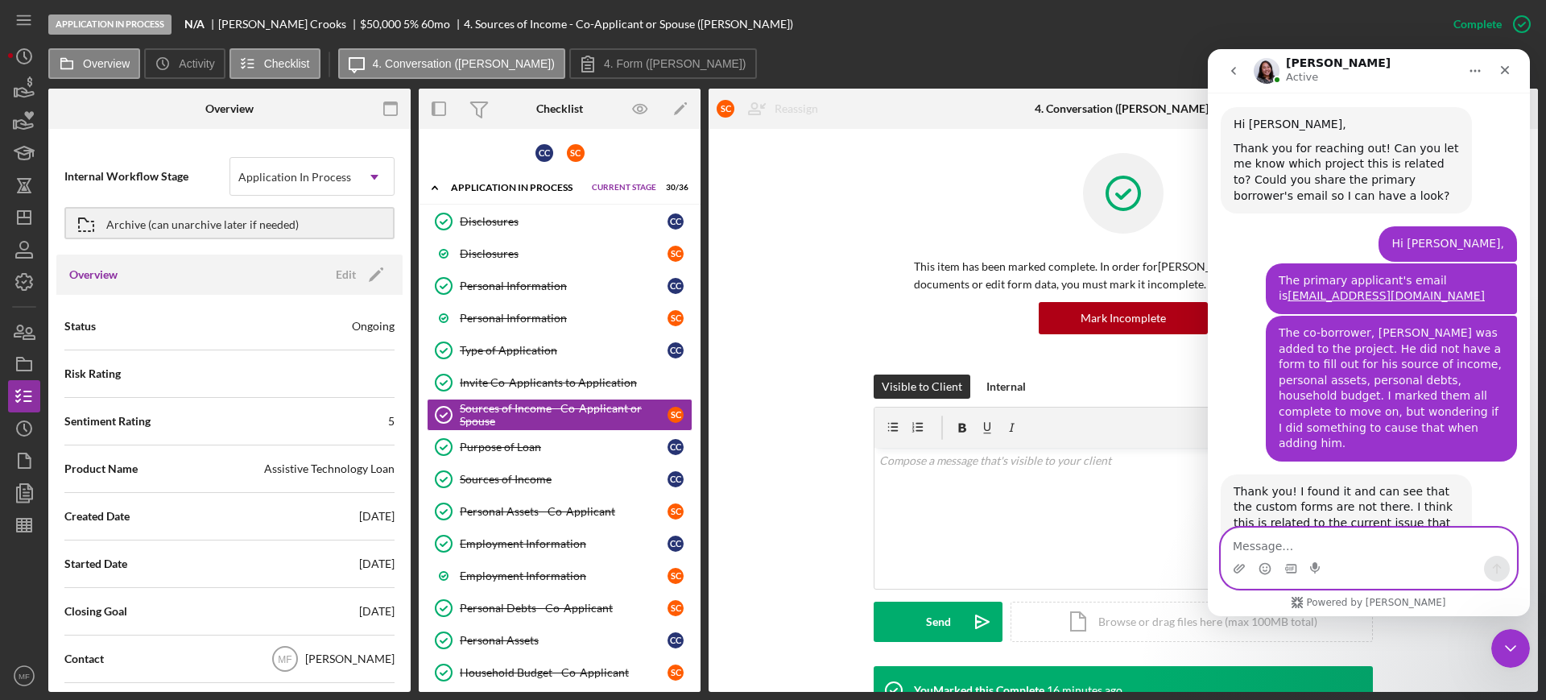
scroll to position [893, 0]
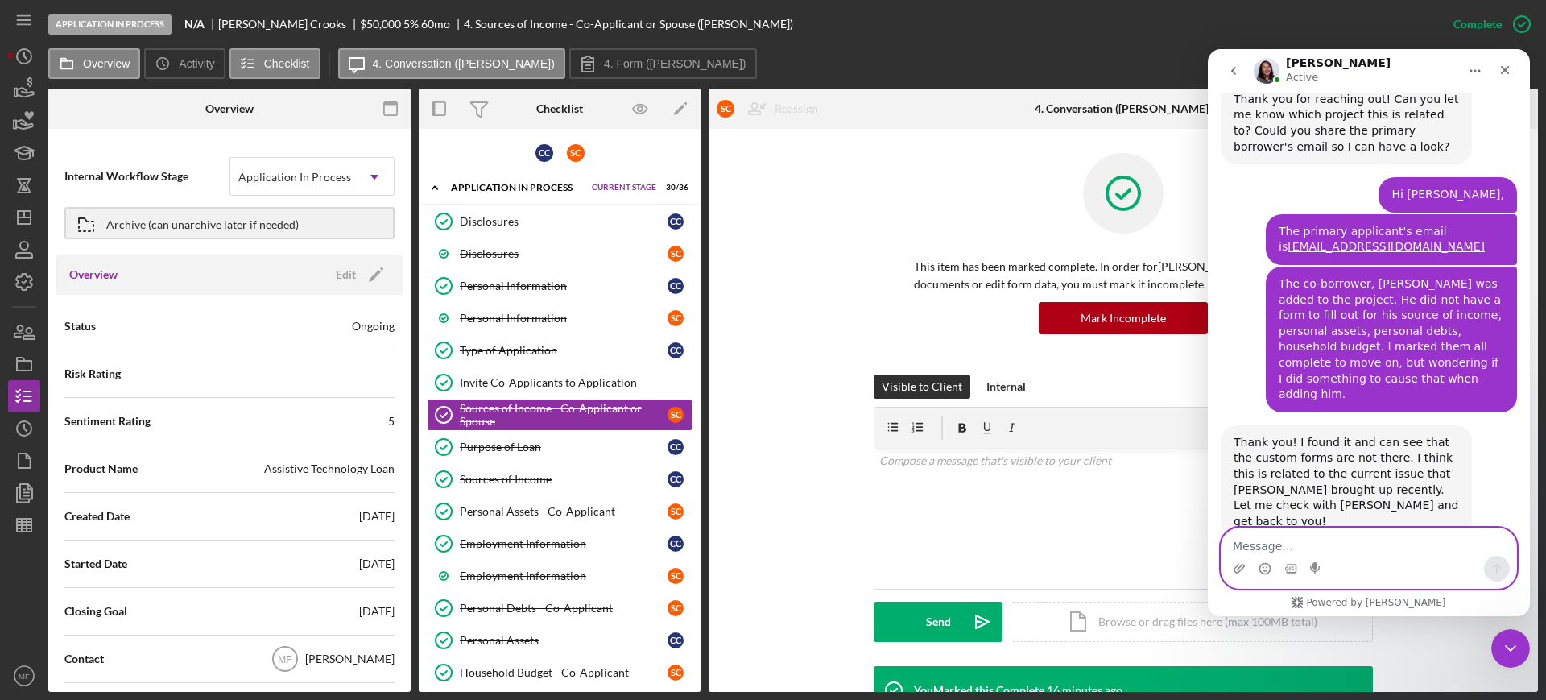
click at [1269, 541] on textarea "Message…" at bounding box center [1368, 541] width 295 height 27
type textarea "I appreciate you!"
